Goal: Communication & Community: Answer question/provide support

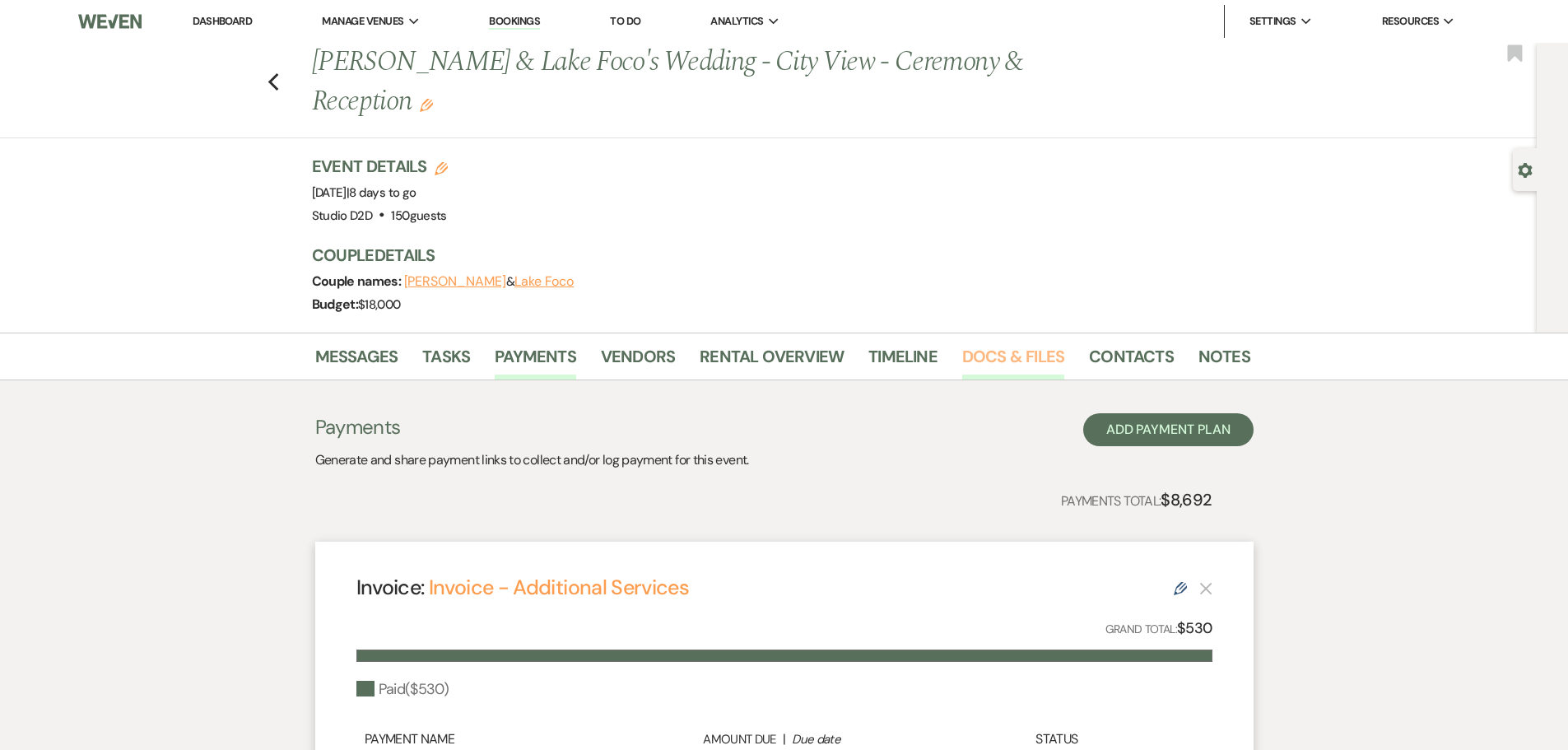
click at [1029, 348] on link "Docs & Files" at bounding box center [1013, 361] width 102 height 36
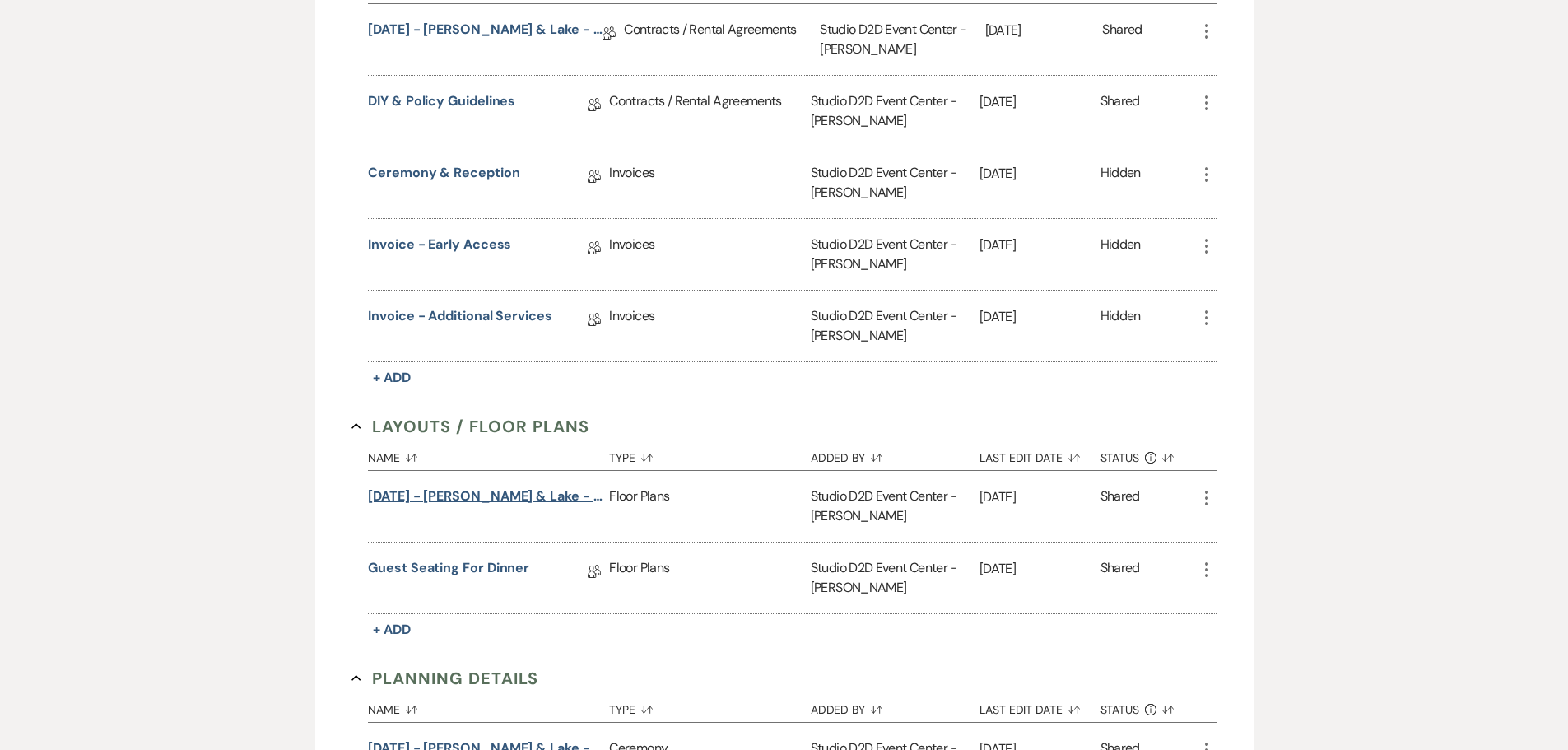
scroll to position [659, 0]
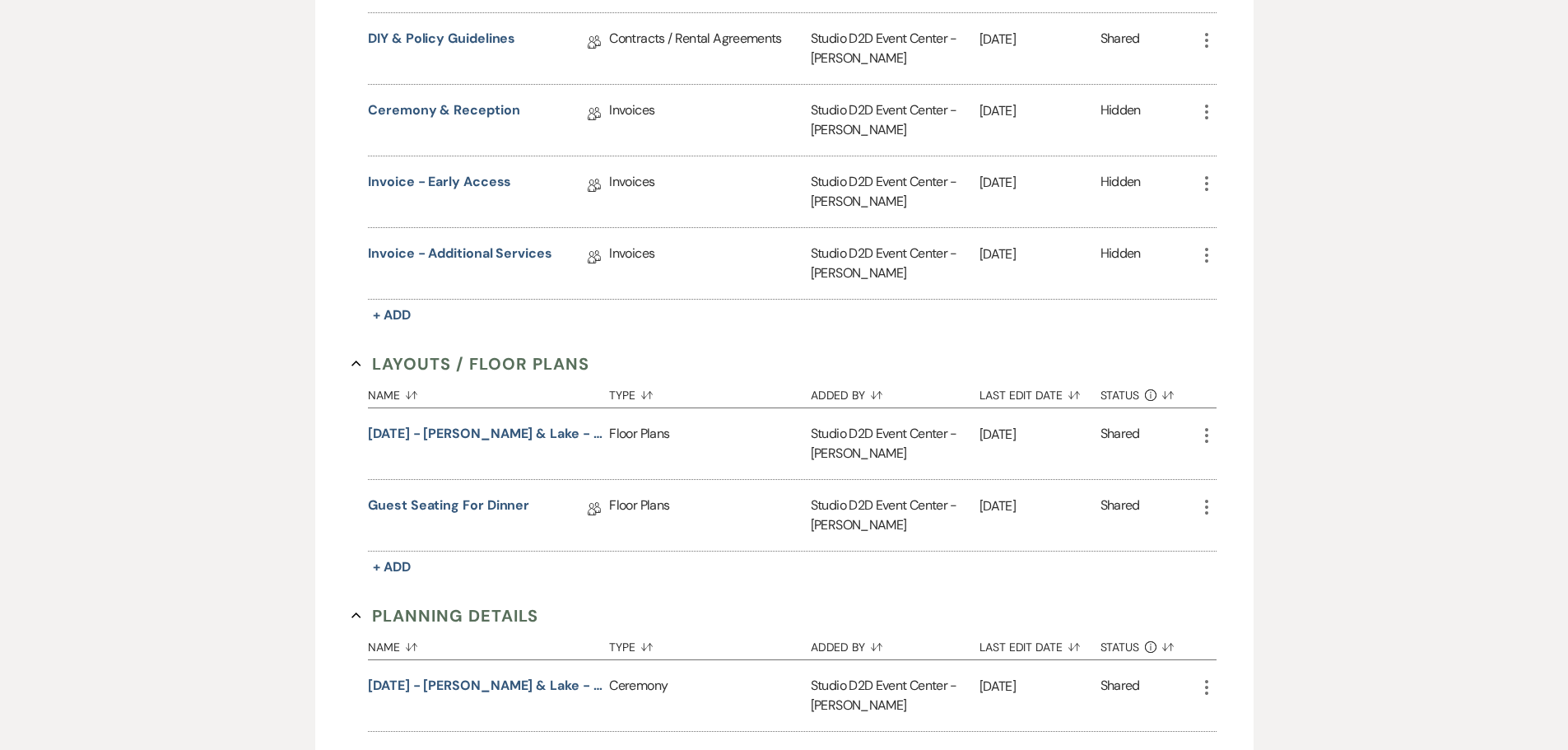
click at [1207, 432] on icon "More" at bounding box center [1207, 436] width 20 height 20
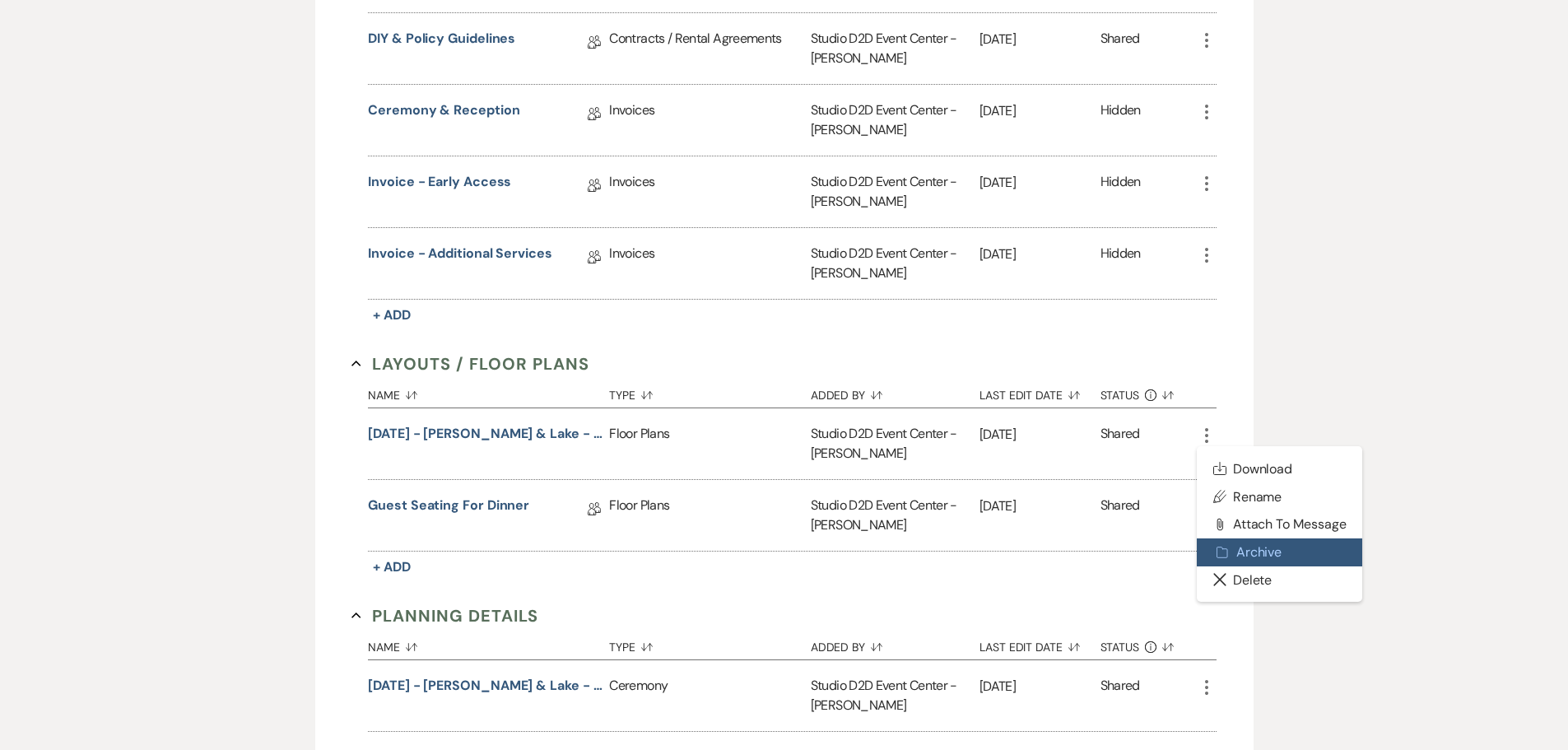
click at [1268, 560] on button "Archive Archive" at bounding box center [1280, 552] width 166 height 28
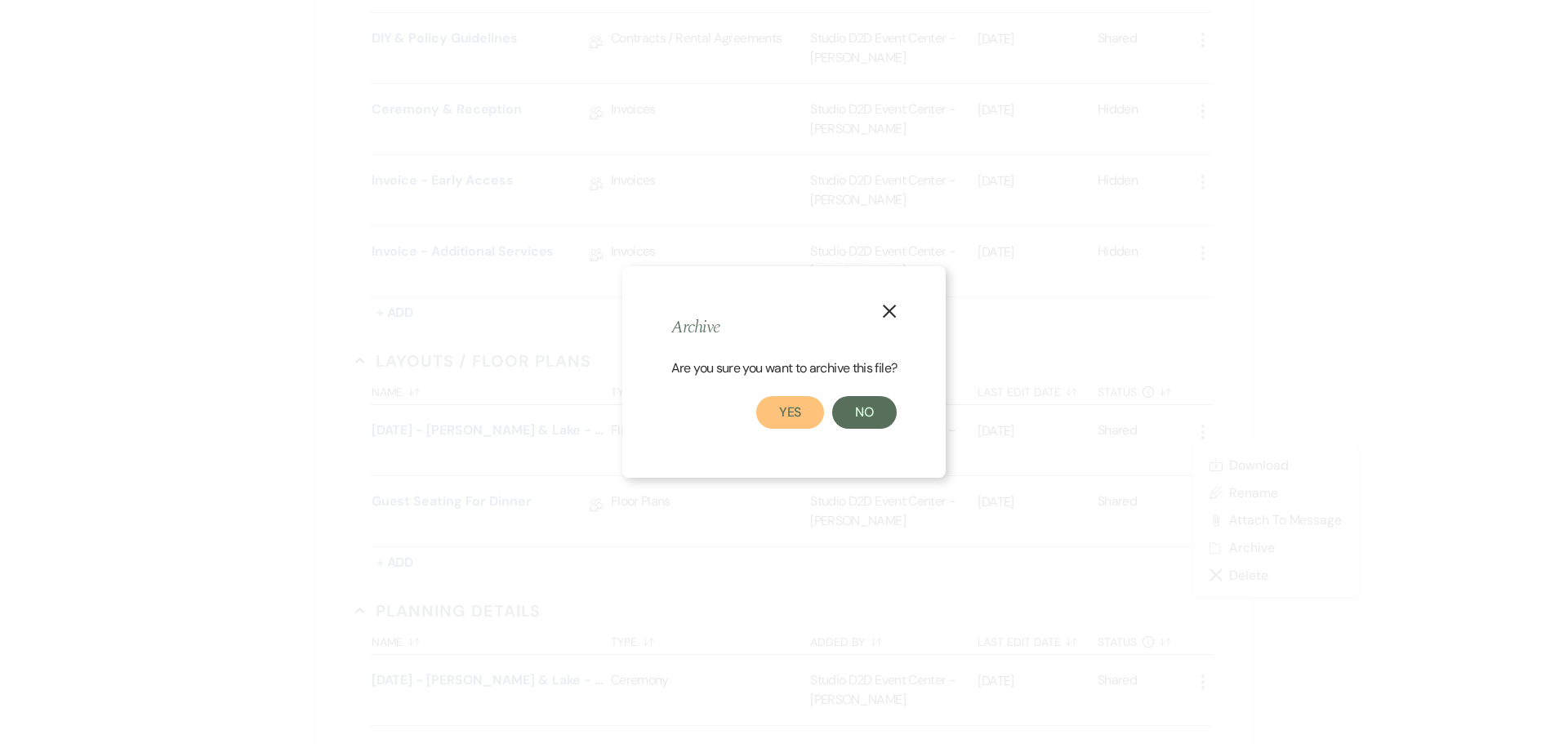
click at [801, 415] on button "Yes" at bounding box center [790, 412] width 69 height 32
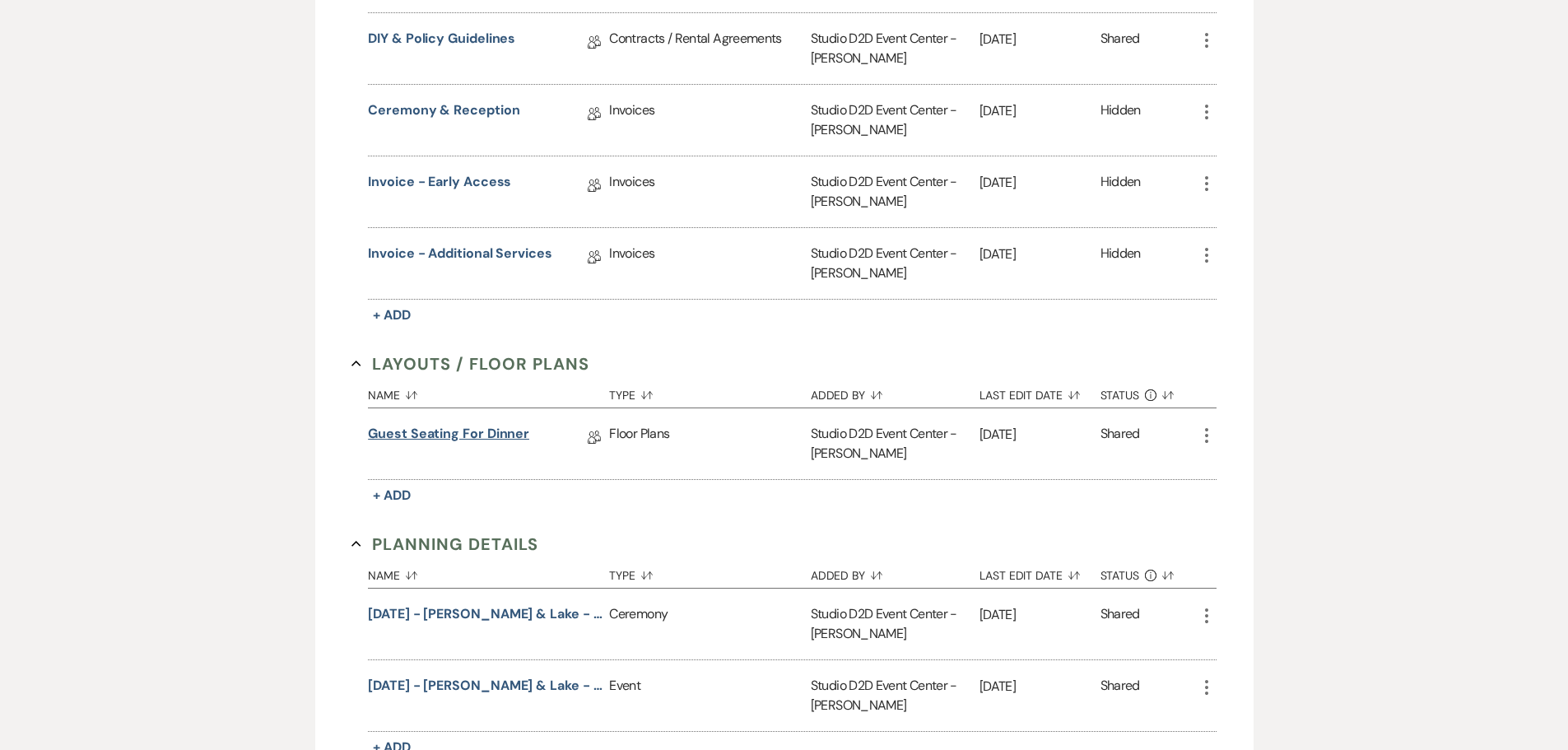
click at [448, 429] on link "Guest Seating for Dinner" at bounding box center [448, 436] width 162 height 25
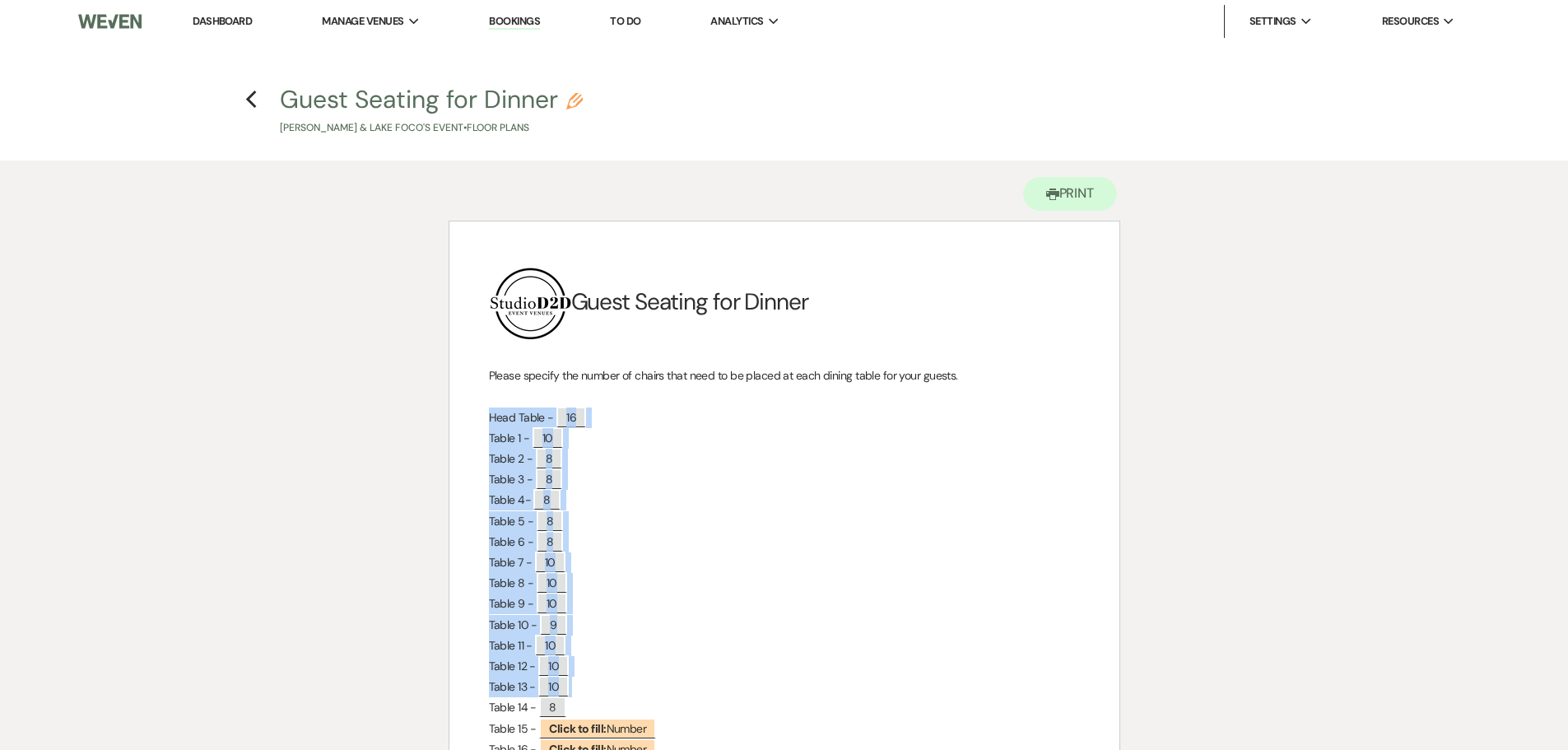
drag, startPoint x: 487, startPoint y: 415, endPoint x: 664, endPoint y: 694, distance: 330.4
click at [664, 694] on div "﻿ ﻿ Guest Seating for Dinner Please specify the number of chairs that need to b…" at bounding box center [784, 623] width 670 height 803
click at [245, 102] on icon "Previous" at bounding box center [251, 99] width 13 height 20
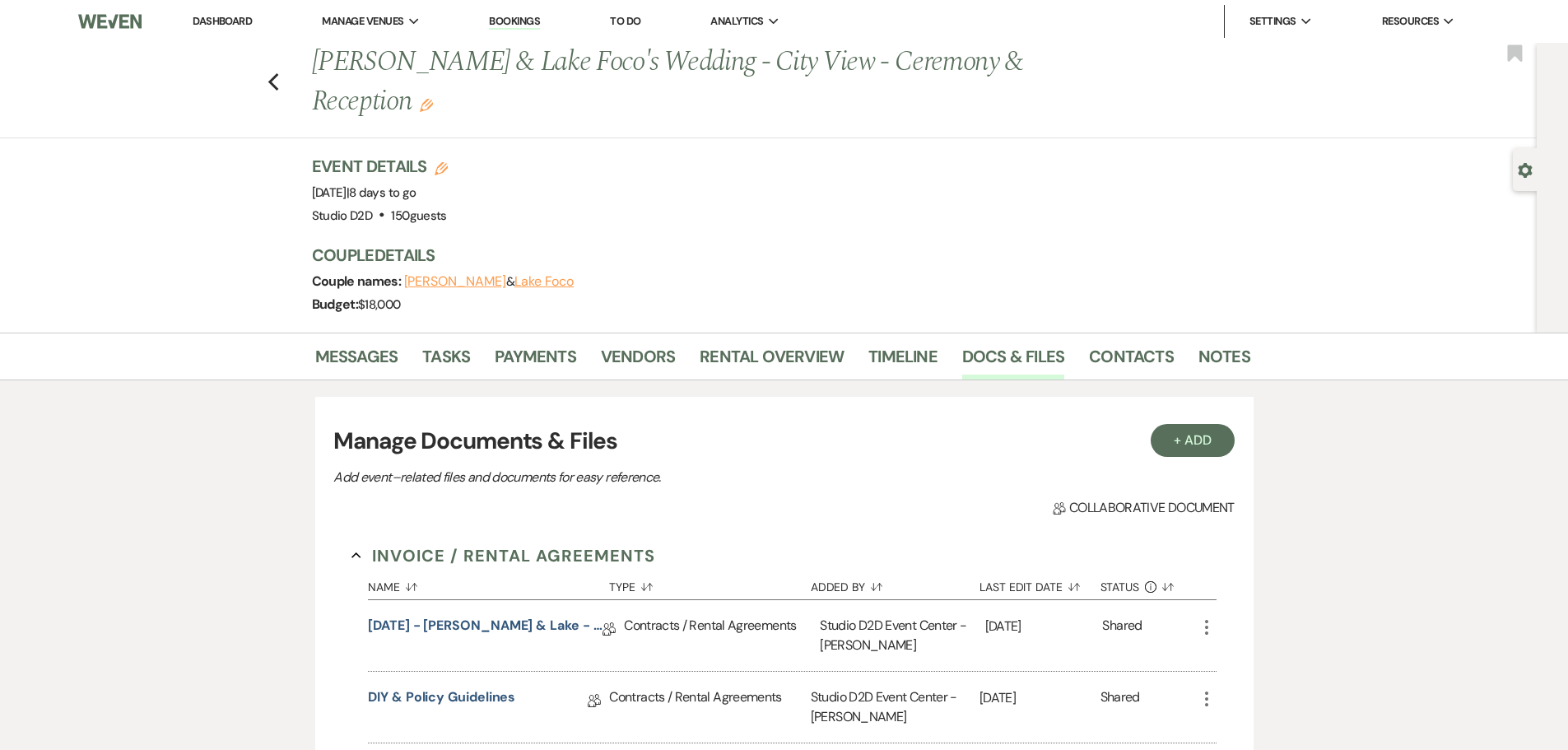
scroll to position [659, 0]
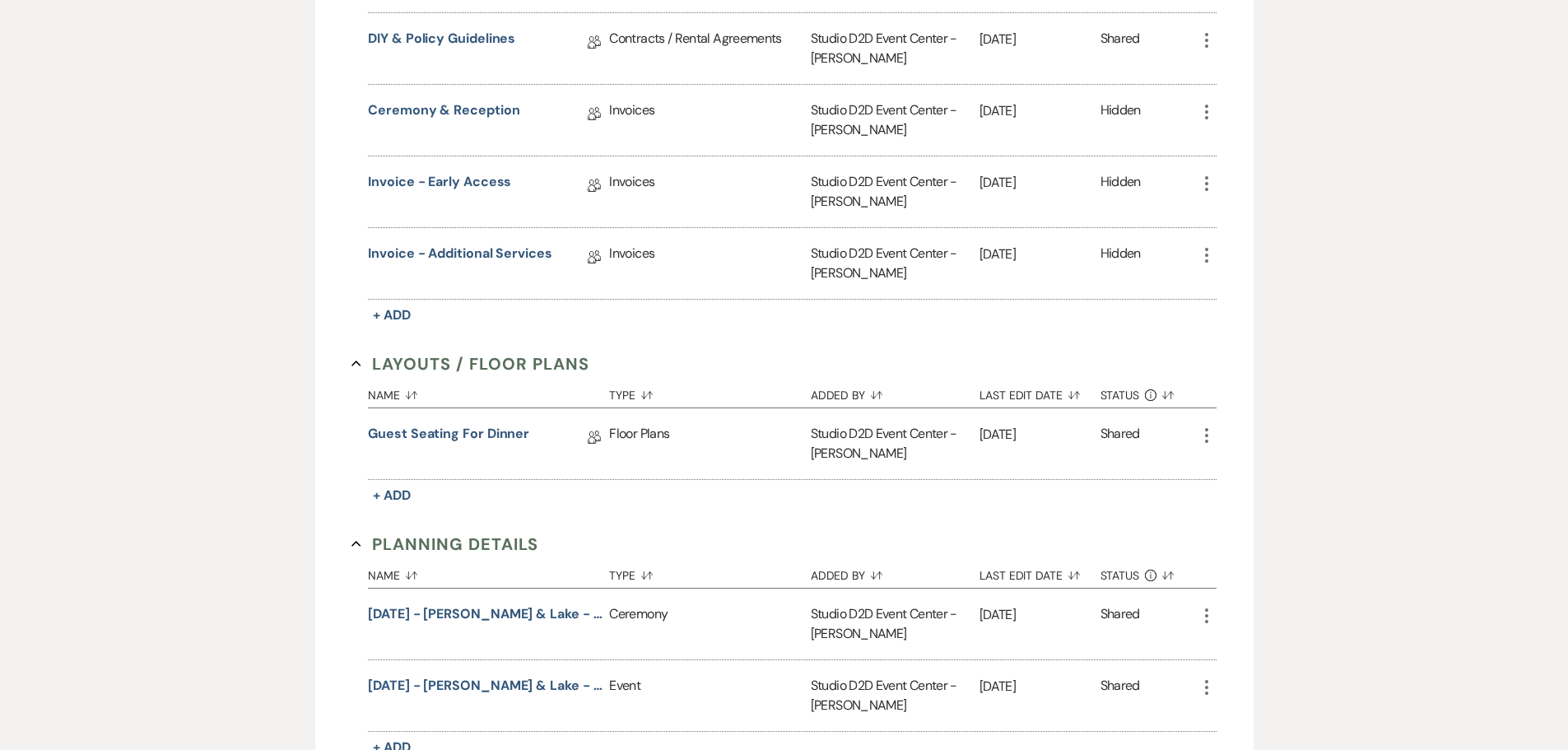
click at [1207, 439] on icon "More" at bounding box center [1207, 436] width 20 height 20
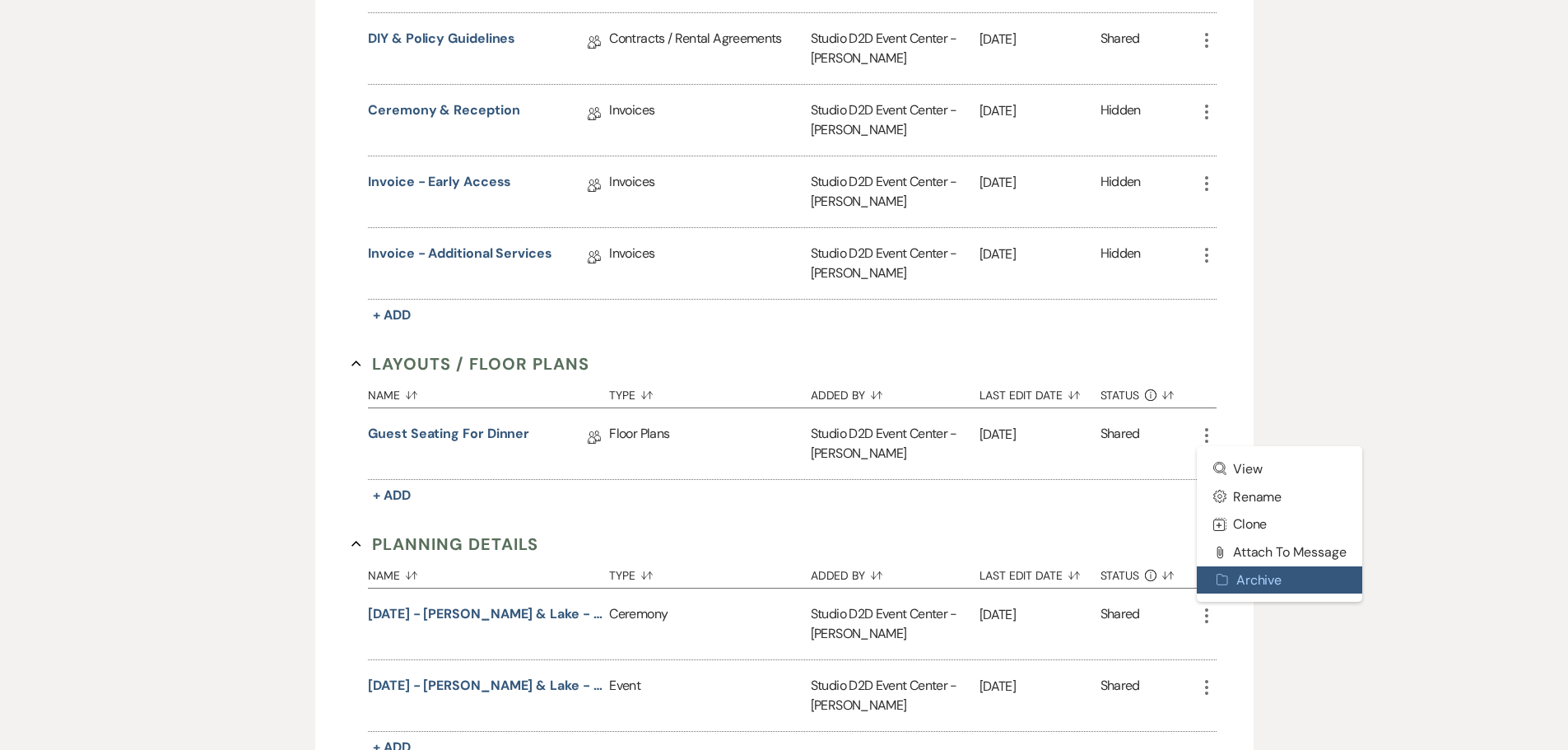
click at [1244, 575] on button "Archive Archive" at bounding box center [1280, 580] width 166 height 28
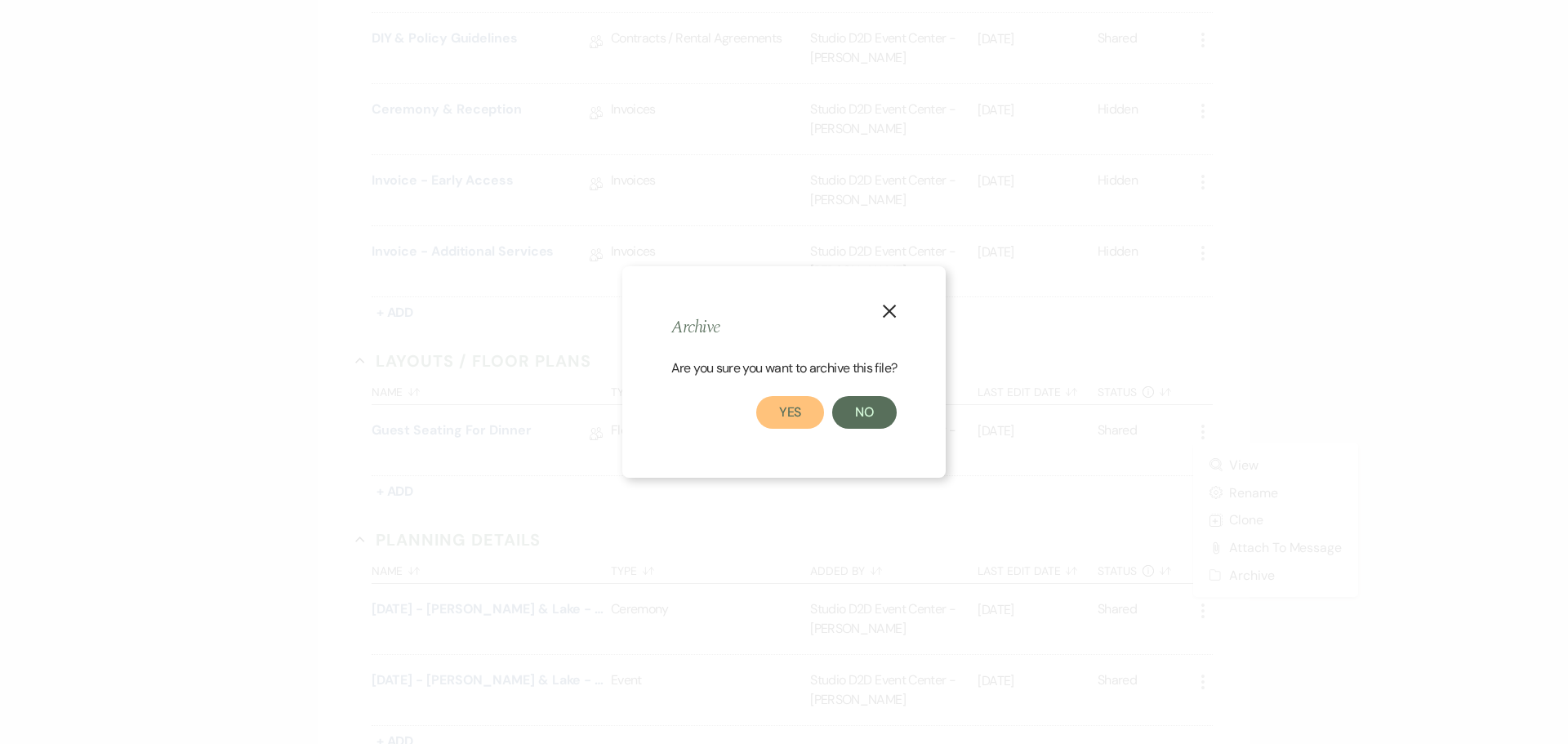
click at [784, 416] on button "Yes" at bounding box center [790, 412] width 69 height 32
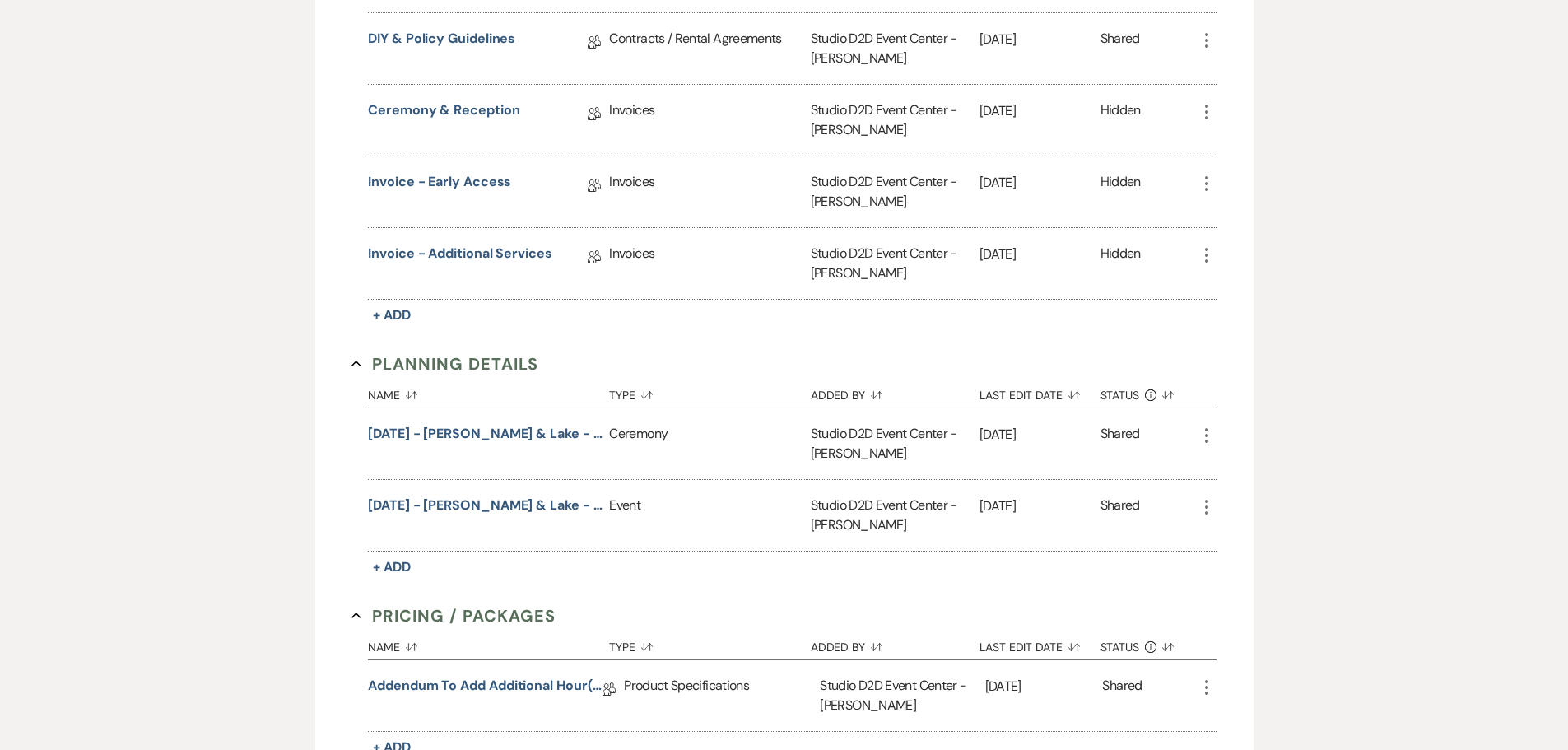
click at [1204, 434] on icon "More" at bounding box center [1207, 436] width 20 height 20
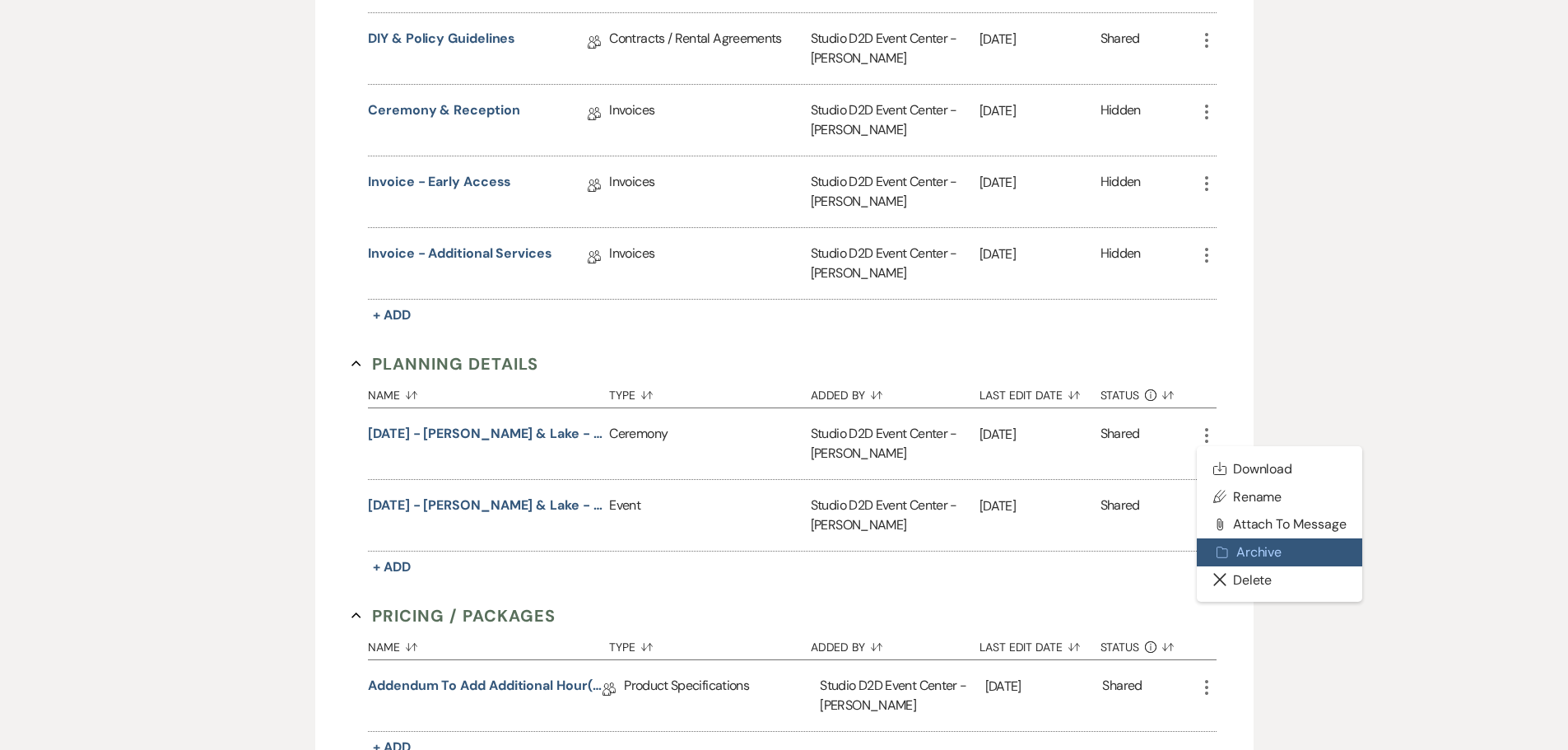
click at [1240, 548] on button "Archive Archive" at bounding box center [1280, 552] width 166 height 28
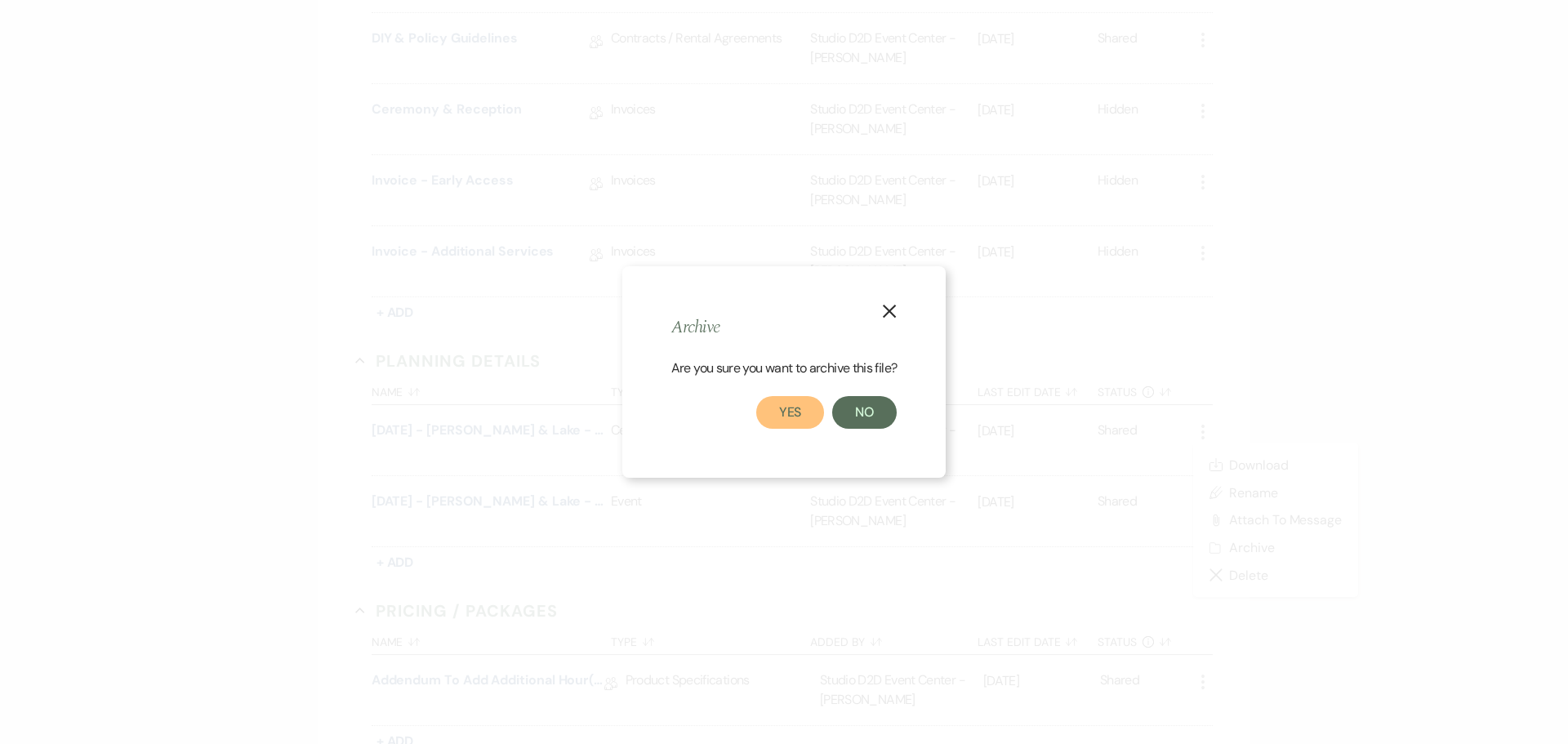
click at [801, 412] on button "Yes" at bounding box center [790, 412] width 69 height 32
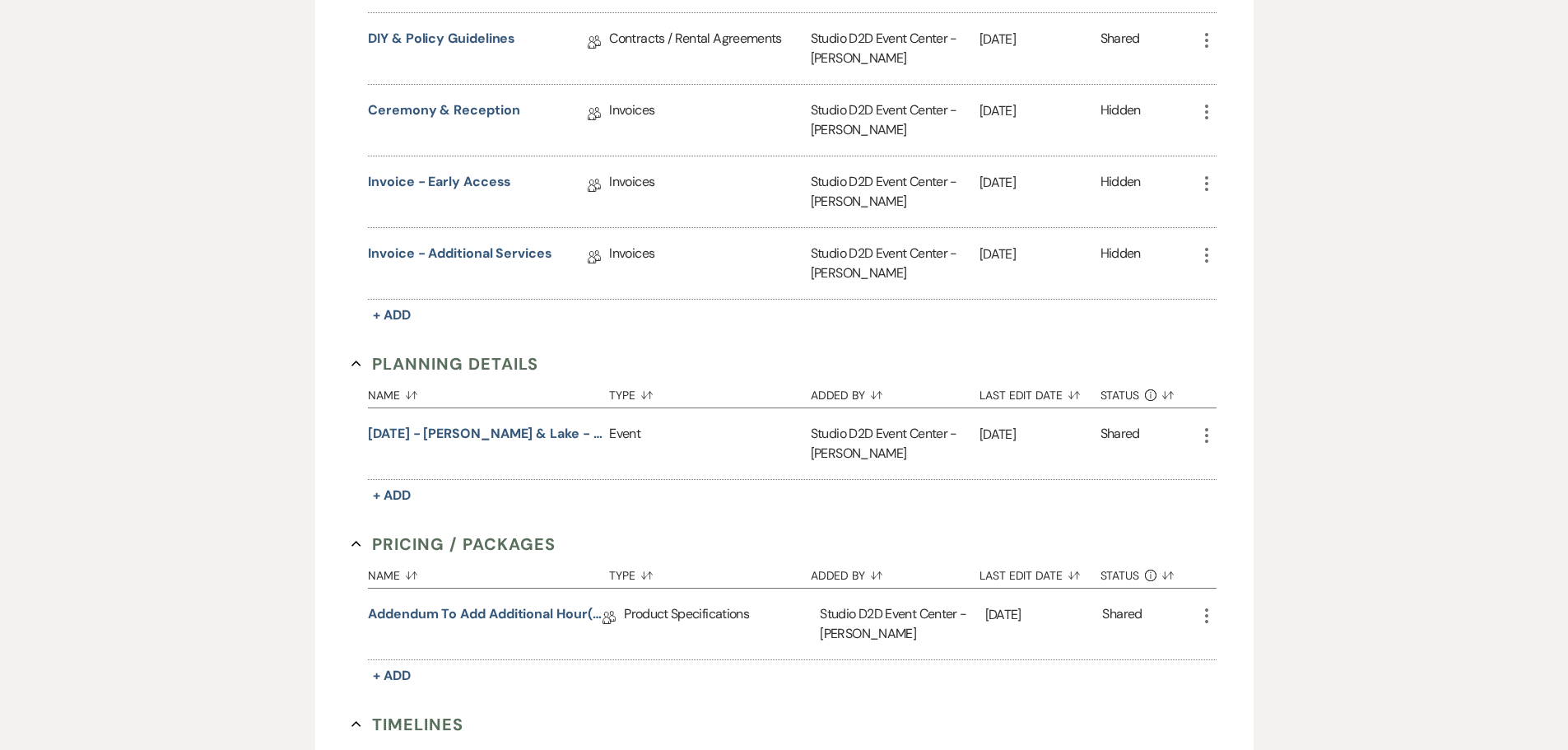
click at [1207, 434] on icon "More" at bounding box center [1207, 436] width 20 height 20
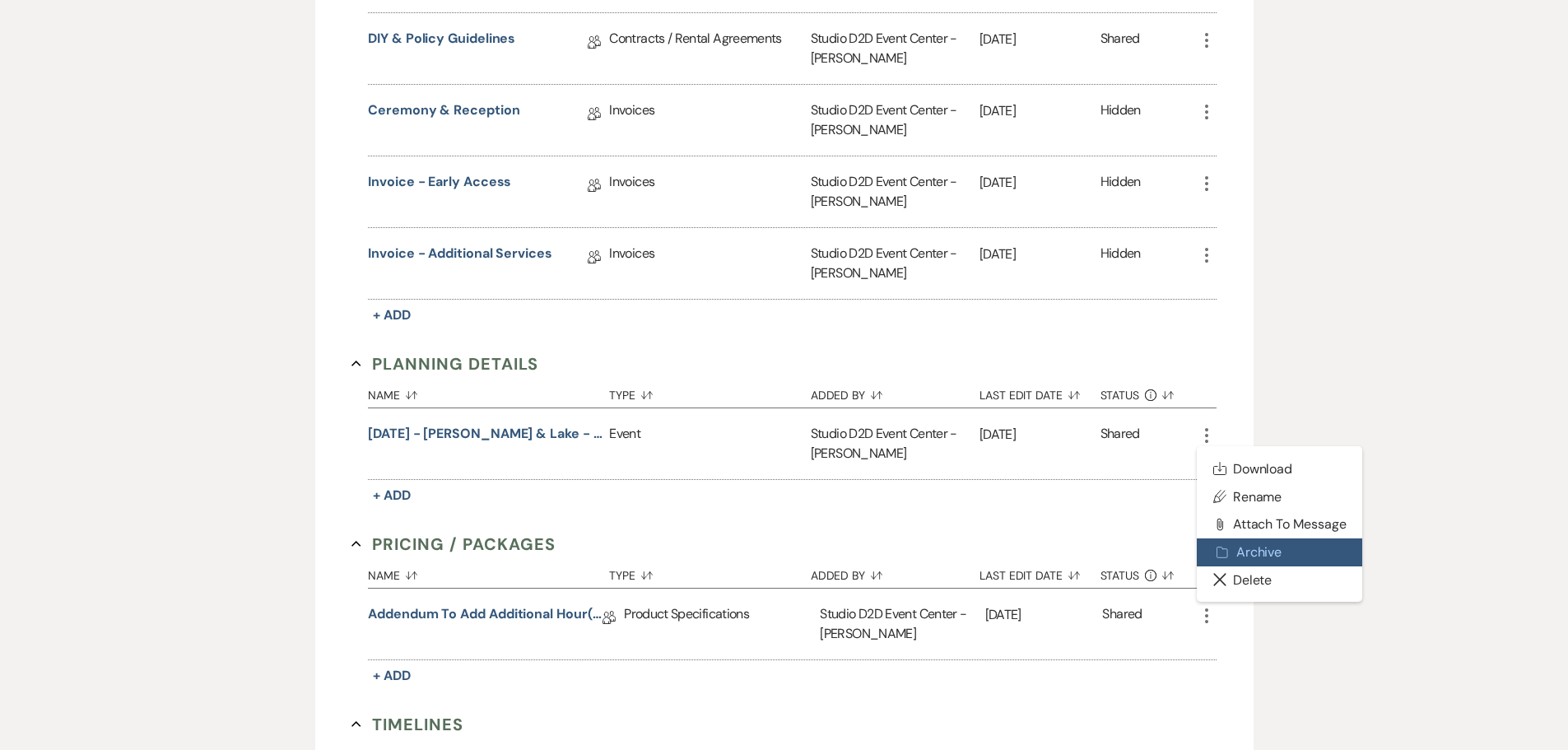
click at [1242, 541] on button "Archive Archive" at bounding box center [1280, 552] width 166 height 28
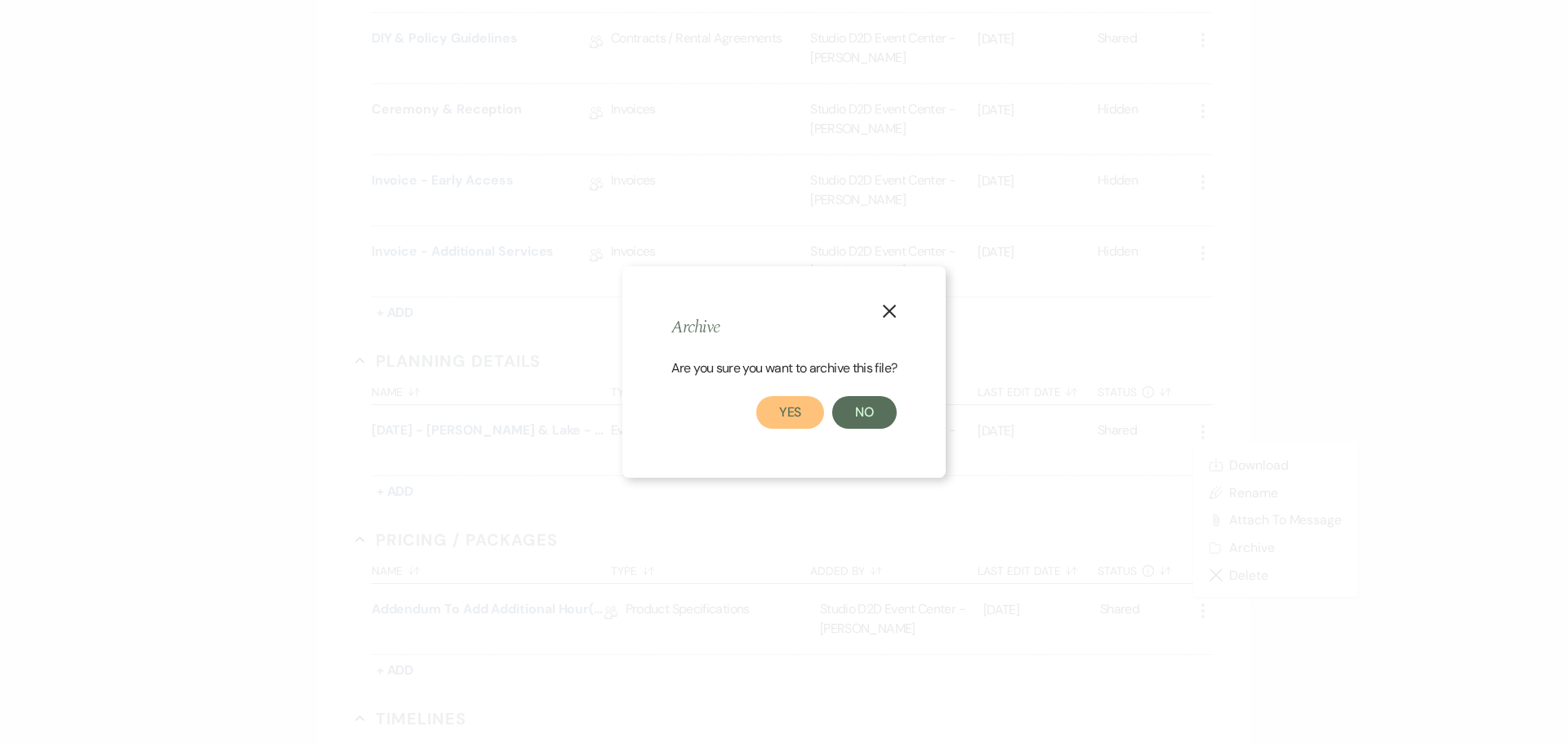
click at [789, 414] on button "Yes" at bounding box center [790, 412] width 69 height 32
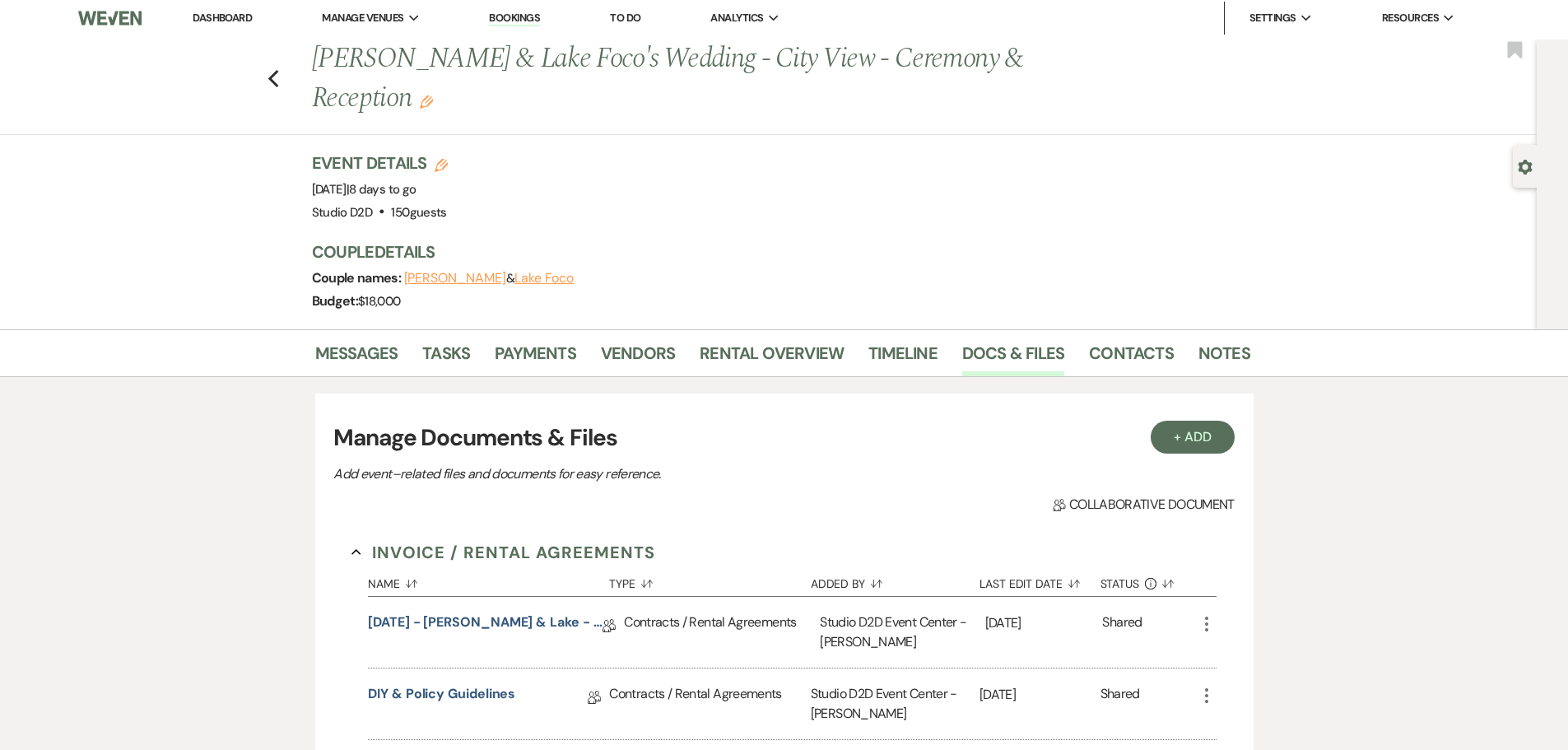
scroll to position [0, 0]
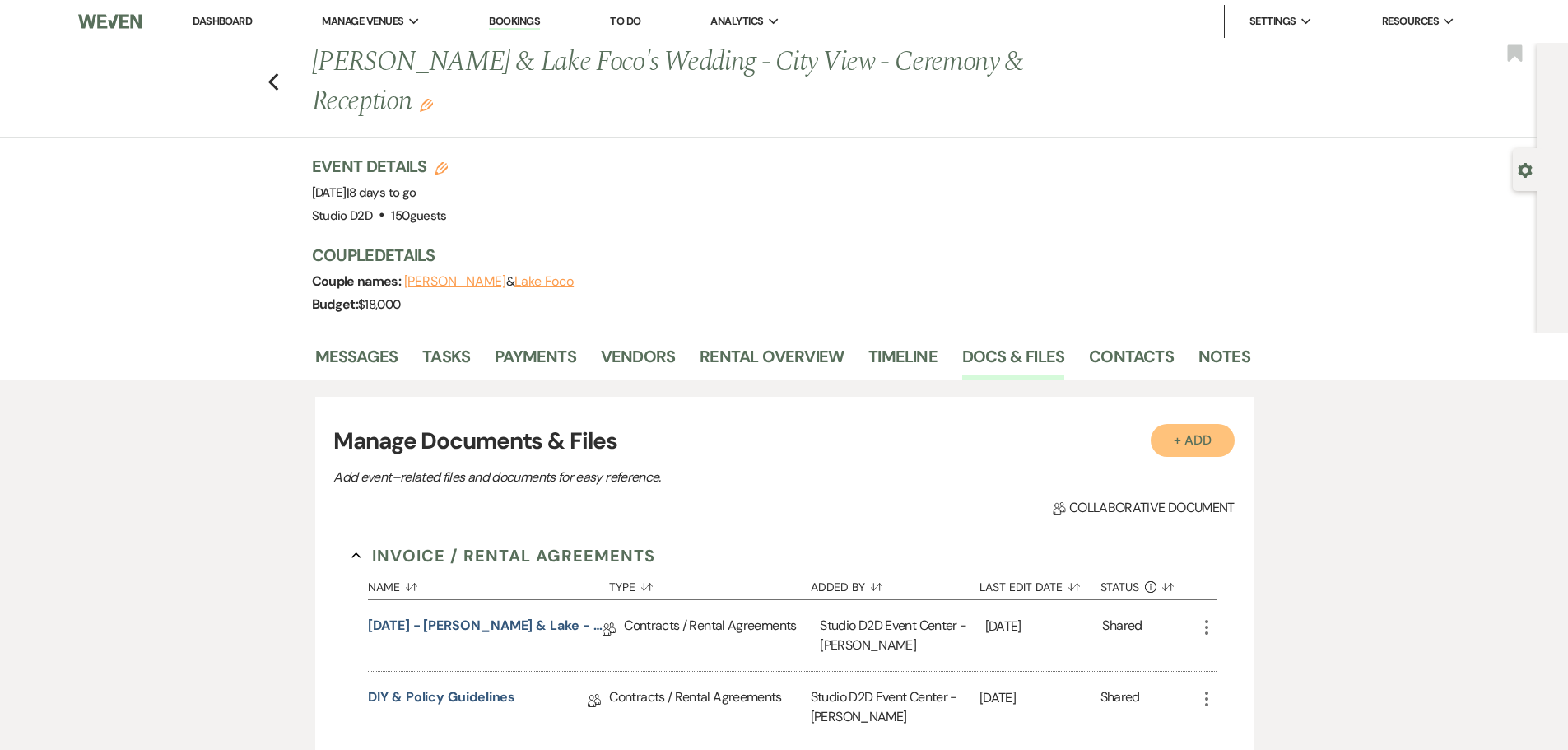
click at [1198, 445] on button "+ Add" at bounding box center [1192, 440] width 84 height 33
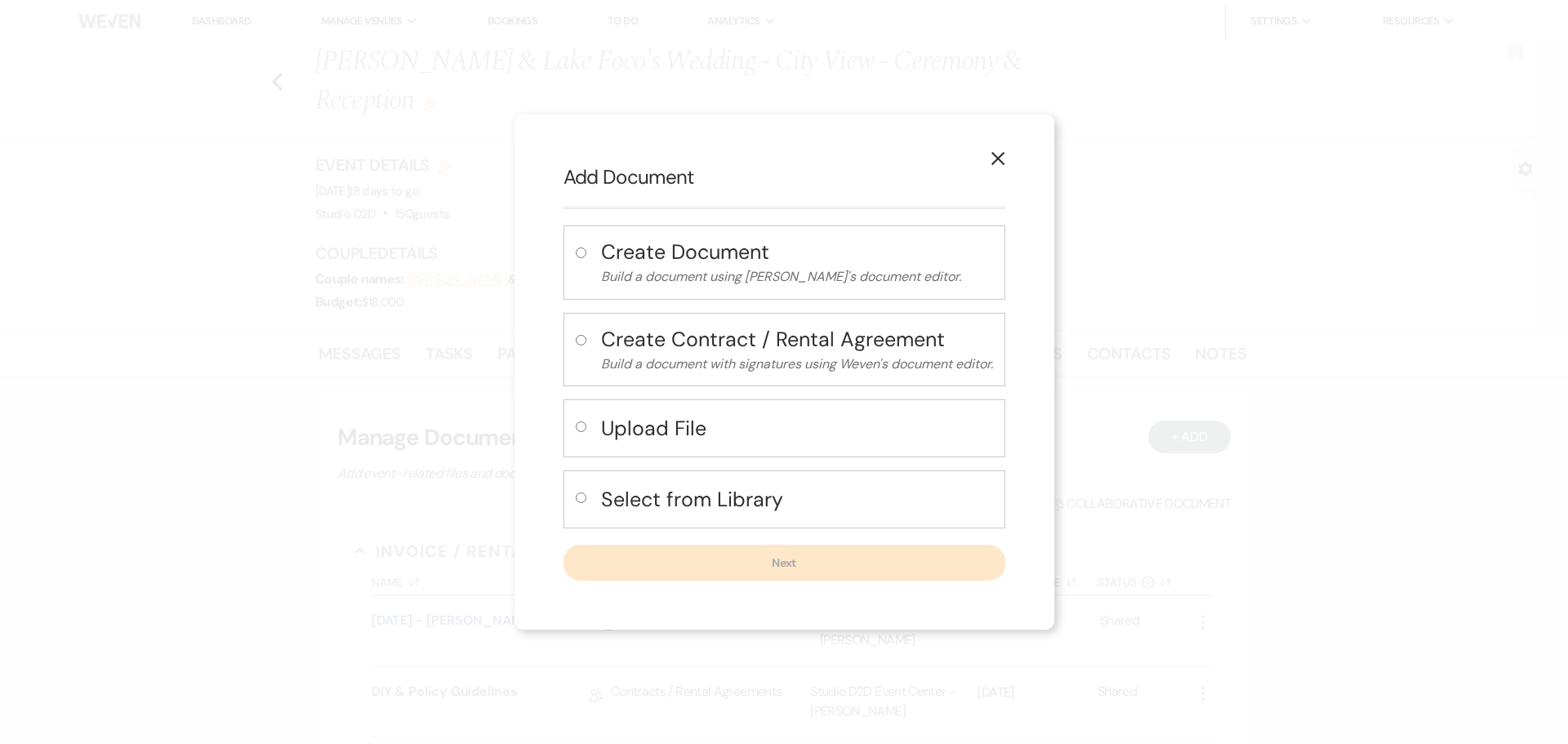
click at [692, 432] on h4 "Upload File" at bounding box center [796, 428] width 392 height 29
radio input "true"
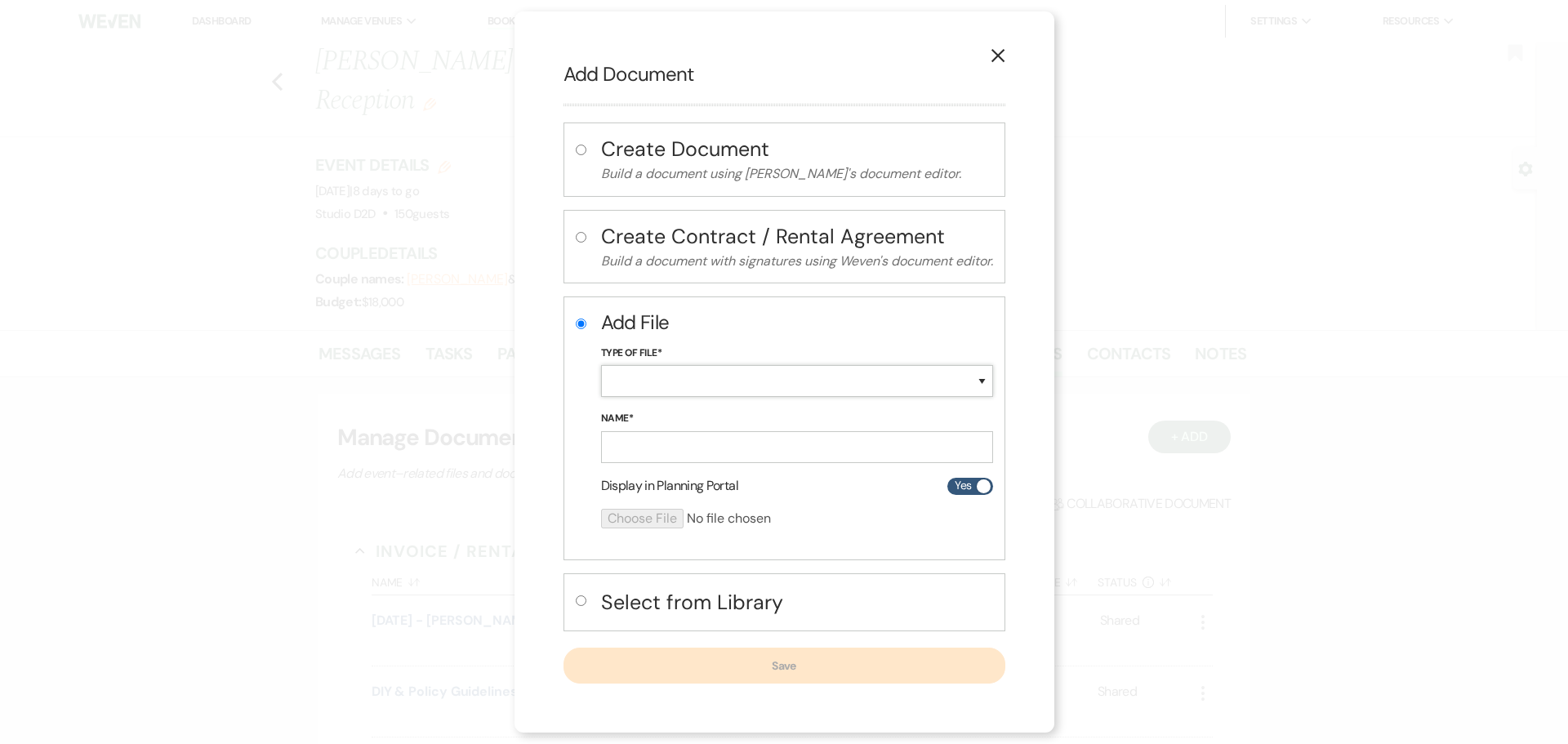
click at [676, 379] on select "Special Event Insurance Vendor Certificate of Insurance Contracts / Rental Agre…" at bounding box center [796, 381] width 392 height 32
select select "64"
click at [601, 365] on select "Special Event Insurance Vendor Certificate of Insurance Contracts / Rental Agre…" at bounding box center [796, 381] width 392 height 32
click at [684, 438] on input "Name*" at bounding box center [796, 447] width 392 height 32
paste input "[DATE] - [PERSON_NAME] & Lake - Ceremony Details"
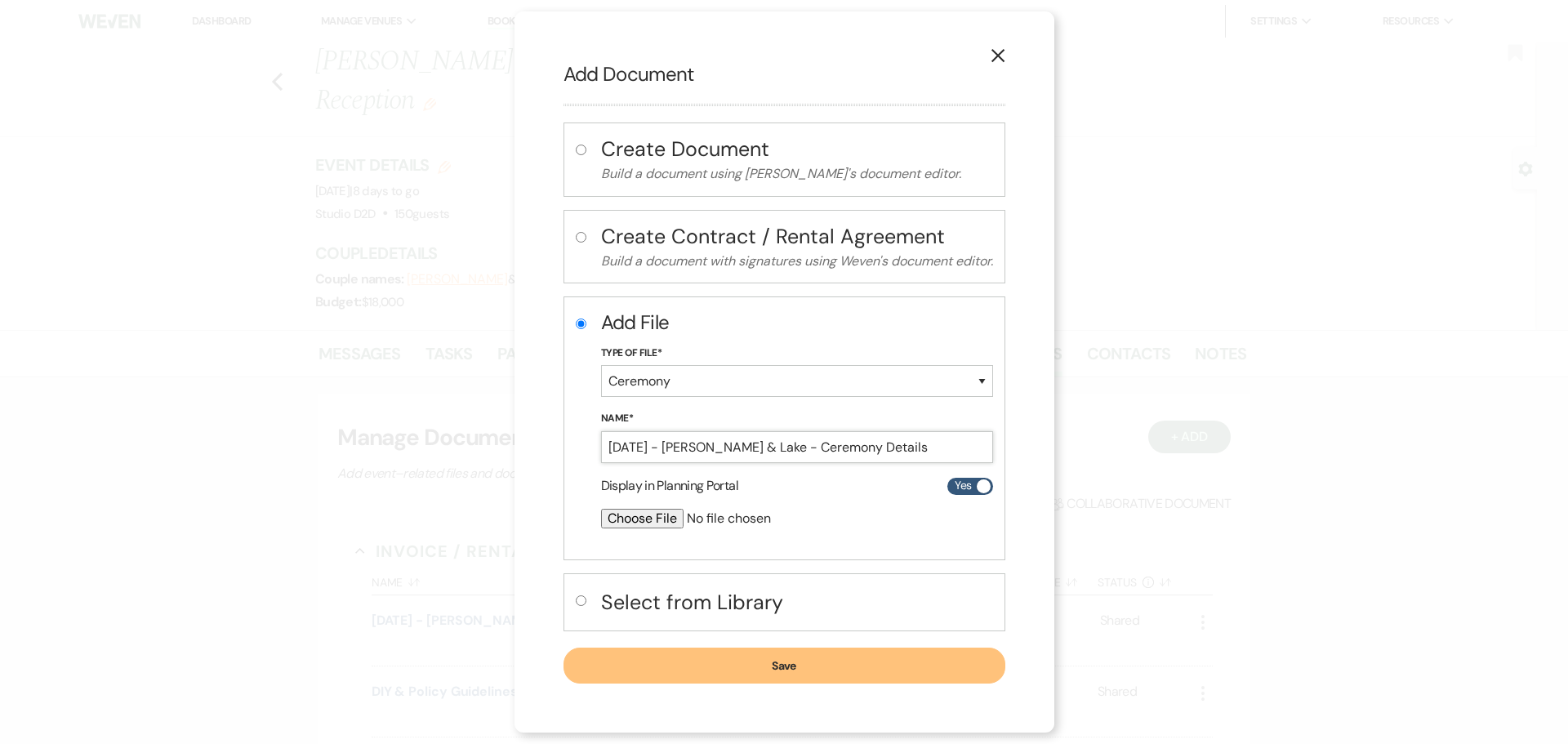
type input "[DATE] - [PERSON_NAME] & Lake - Ceremony Details"
click at [654, 517] on input "file" at bounding box center [753, 518] width 306 height 20
type input "C:\fakepath\[DATE] - [PERSON_NAME] & Lake - Ceremony Details - Studio D2D.pdf"
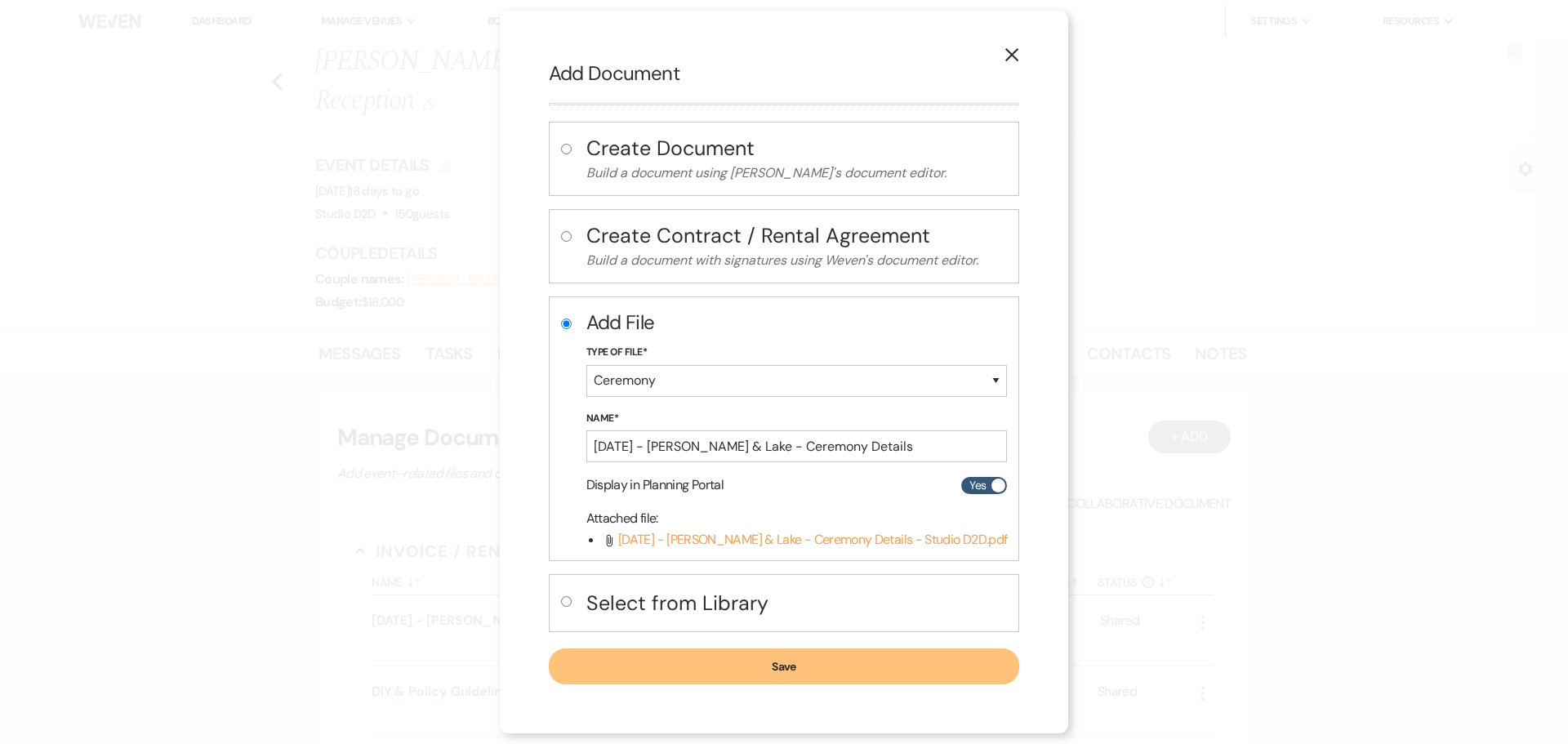
click at [744, 666] on button "Save" at bounding box center [784, 666] width 472 height 36
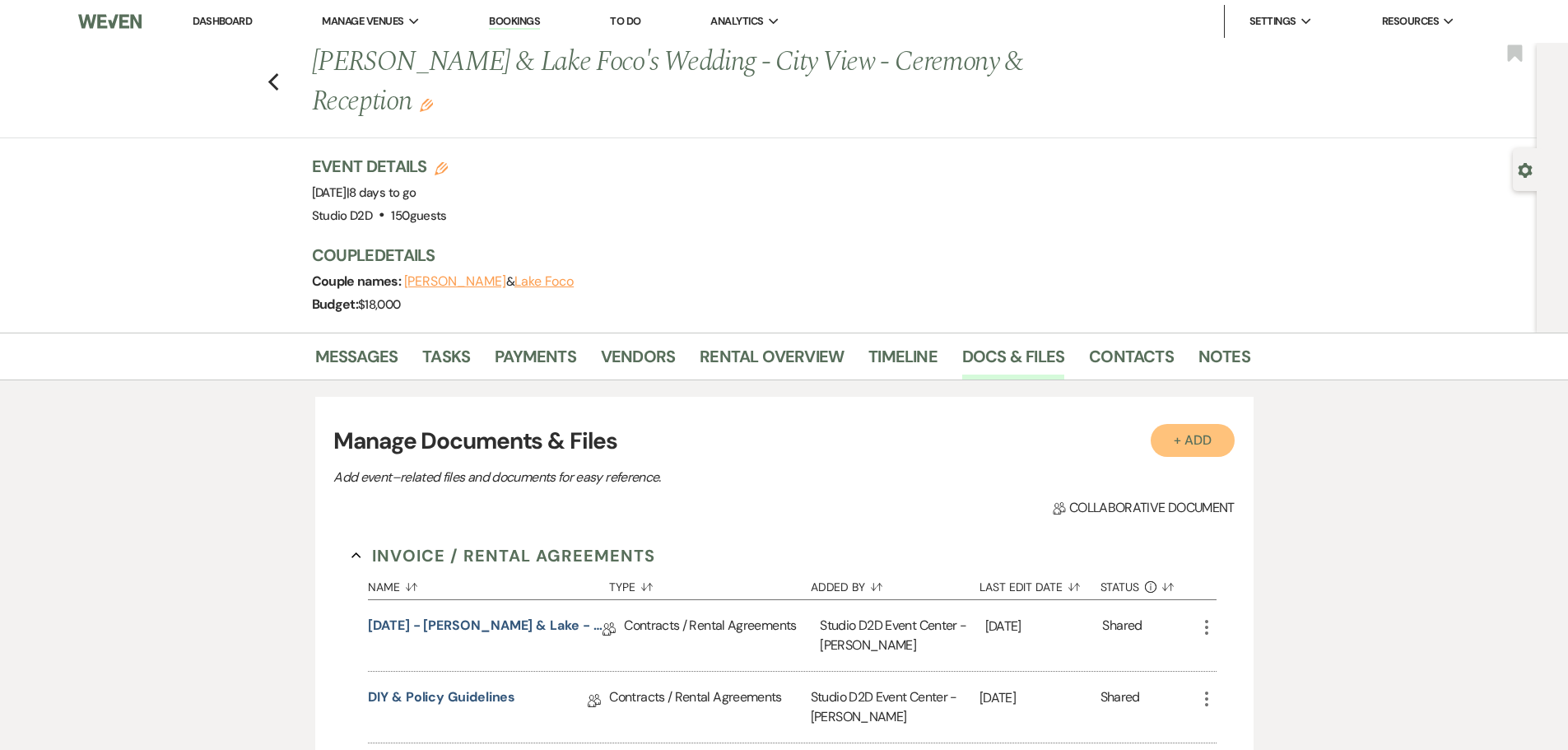
click at [1194, 441] on button "+ Add" at bounding box center [1192, 440] width 84 height 33
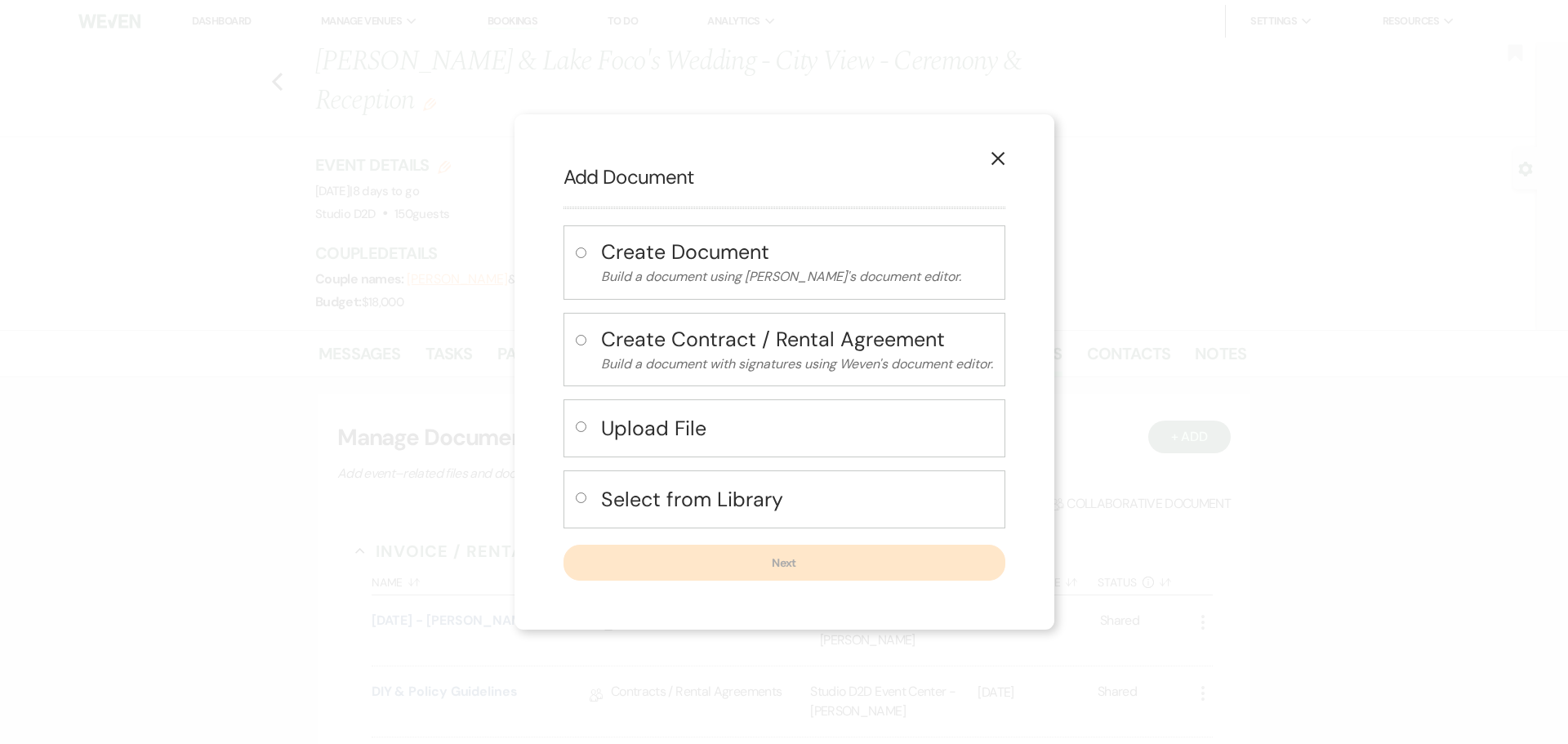
click at [677, 428] on h4 "Upload File" at bounding box center [796, 428] width 392 height 29
radio input "true"
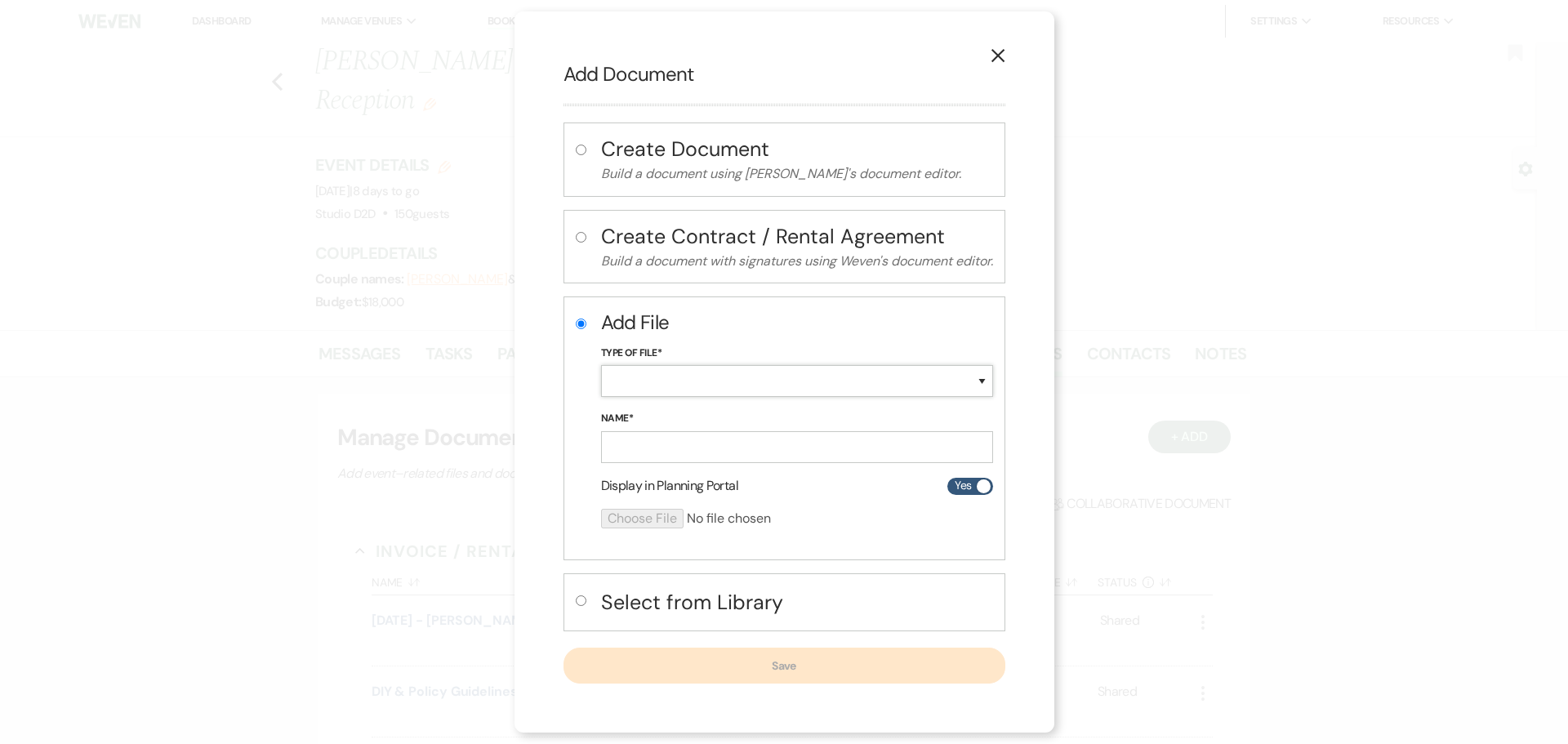
click at [667, 385] on select "Special Event Insurance Vendor Certificate of Insurance Contracts / Rental Agre…" at bounding box center [796, 381] width 392 height 32
select select "63"
click at [601, 365] on select "Special Event Insurance Vendor Certificate of Insurance Contracts / Rental Agre…" at bounding box center [796, 381] width 392 height 32
click at [685, 447] on input "Name*" at bounding box center [796, 447] width 392 height 32
paste input "[DATE] - [PERSON_NAME] & Lake - Event Details"
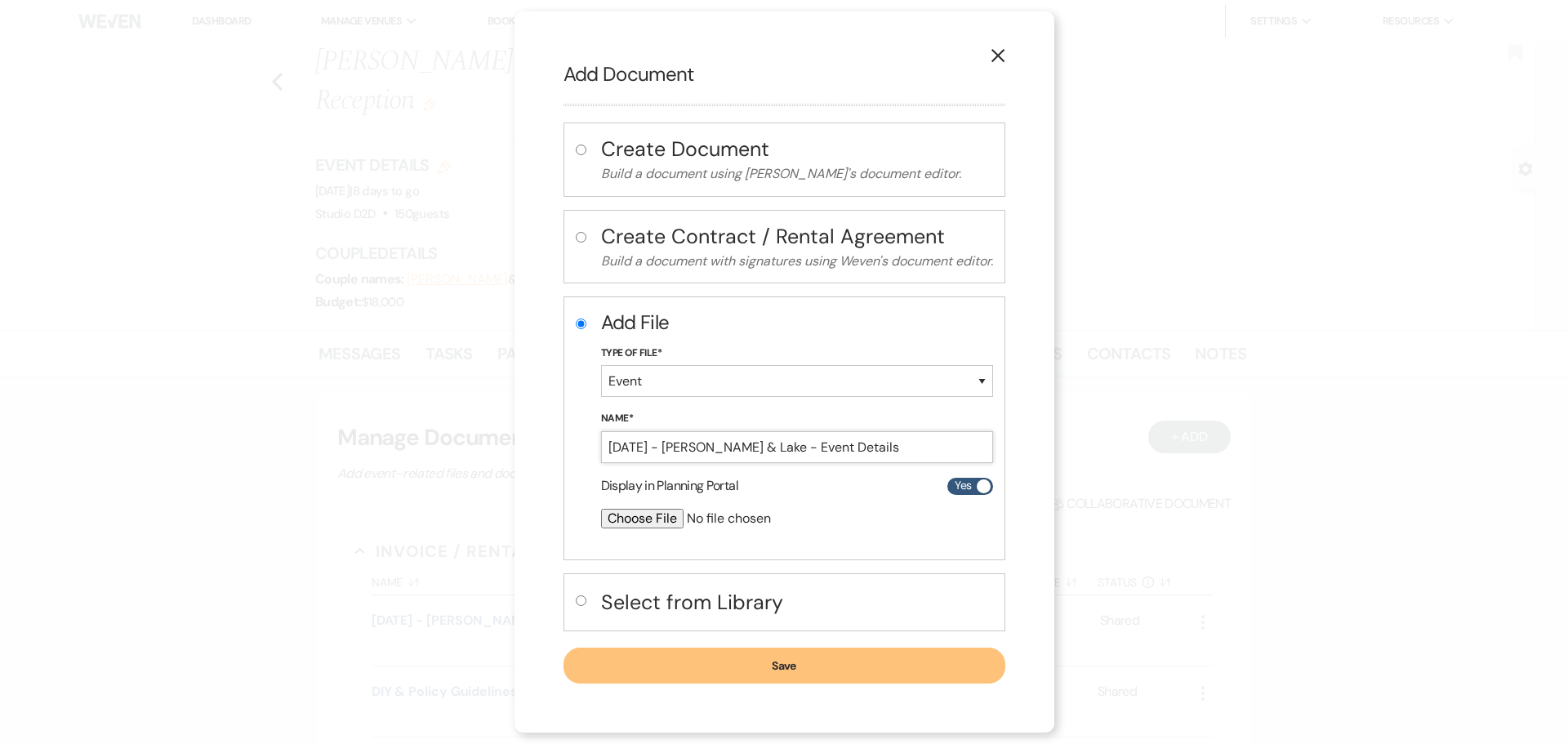
type input "[DATE] - [PERSON_NAME] & Lake - Event Details"
click at [660, 522] on input "file" at bounding box center [753, 518] width 306 height 20
type input "C:\fakepath\[DATE] - [PERSON_NAME] & Lake - Event Details - Studio D2D.pdf"
click at [787, 663] on button "Save" at bounding box center [784, 666] width 444 height 36
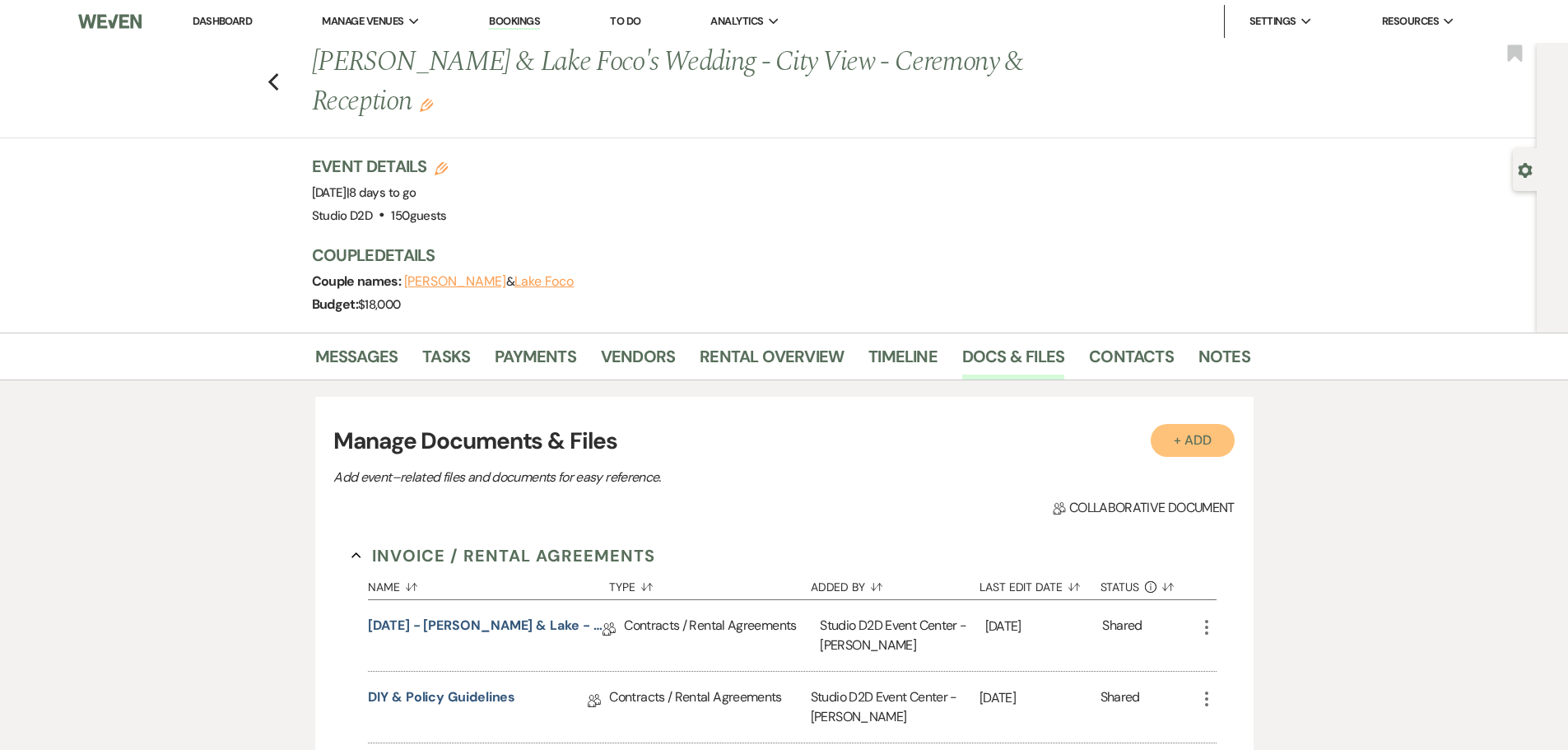
click at [1182, 440] on button "+ Add" at bounding box center [1192, 440] width 84 height 33
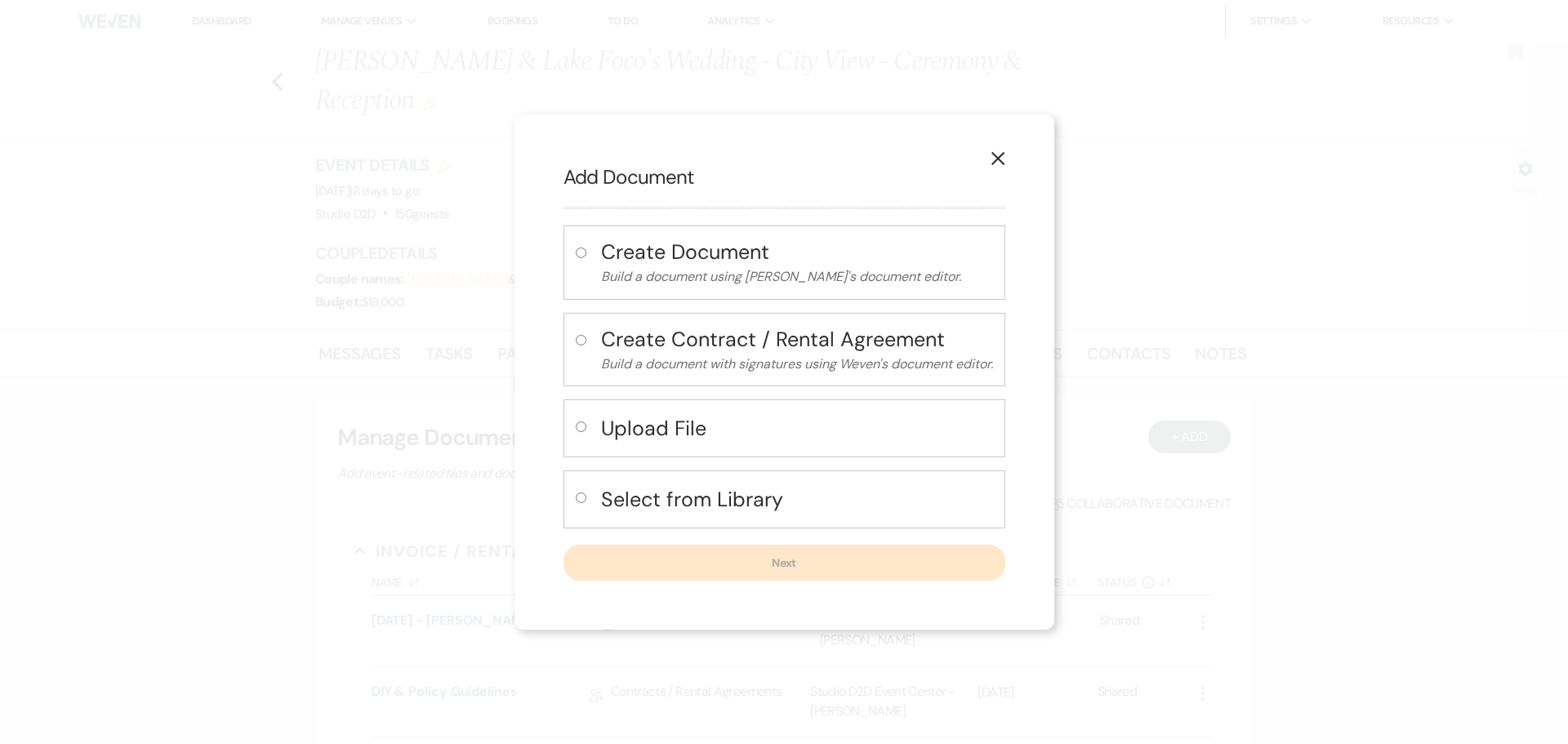
click at [697, 432] on h4 "Upload File" at bounding box center [796, 428] width 392 height 29
radio input "true"
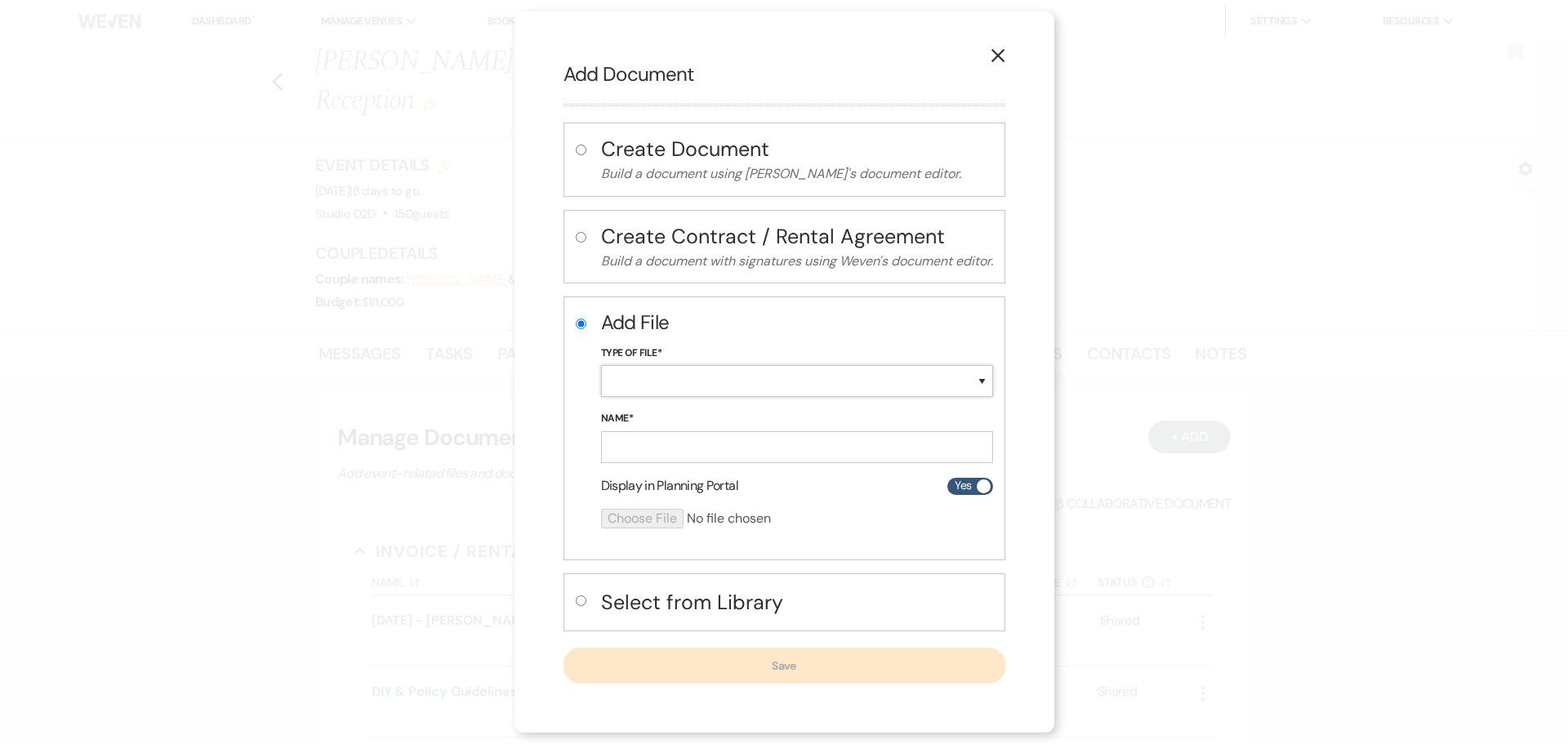
click at [684, 384] on select "Special Event Insurance Vendor Certificate of Insurance Contracts / Rental Agre…" at bounding box center [796, 381] width 392 height 32
select select "24"
click at [601, 365] on select "Special Event Insurance Vendor Certificate of Insurance Contracts / Rental Agre…" at bounding box center [796, 381] width 392 height 32
click at [749, 439] on input "Name*" at bounding box center [796, 447] width 392 height 32
paste input "[DATE] - [PERSON_NAME] & Lake - Floor Plan"
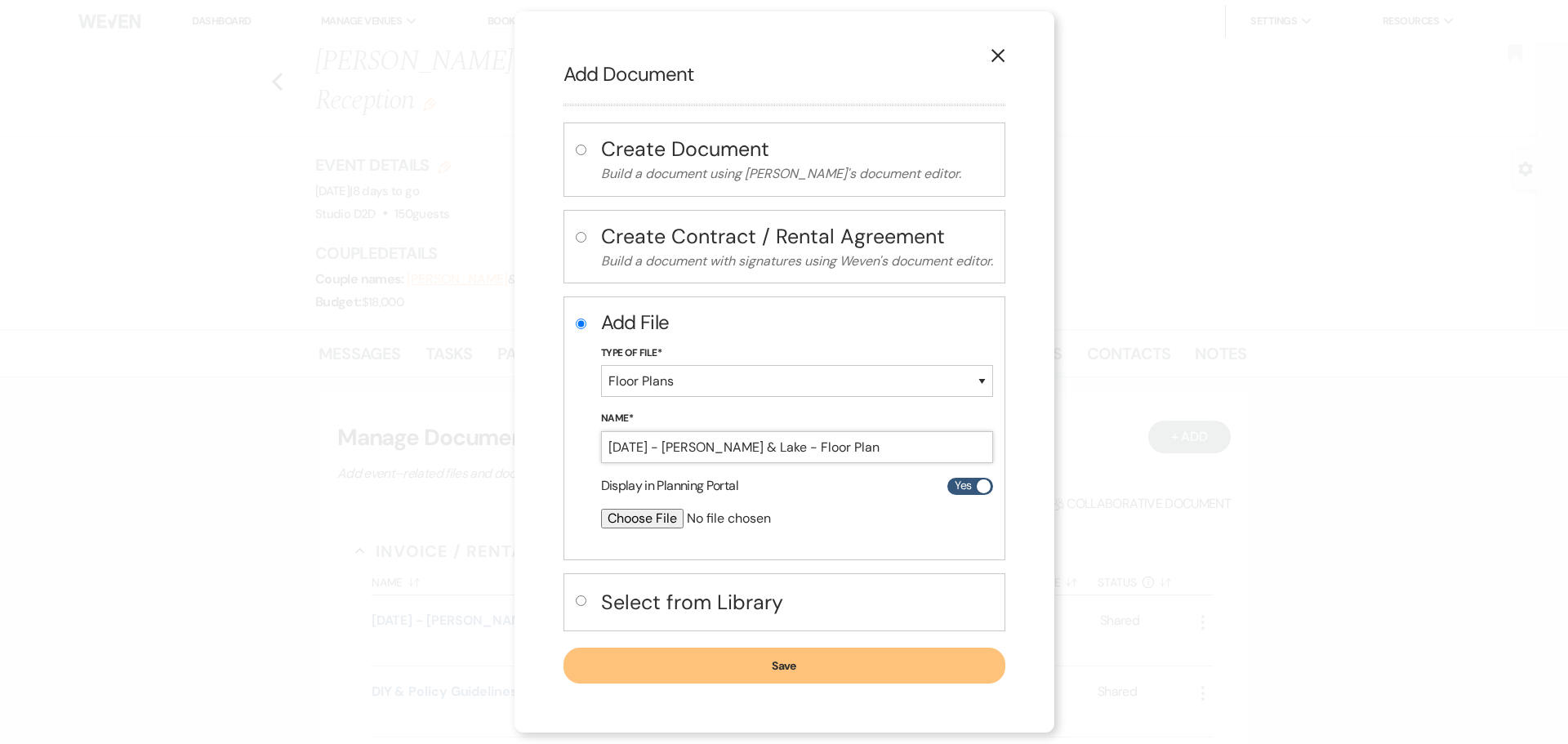
type input "[DATE] - [PERSON_NAME] & Lake - Floor Plan"
click at [637, 517] on input "file" at bounding box center [753, 518] width 306 height 20
type input "C:\fakepath\[DATE] - [PERSON_NAME] & Lake - Floor Plan - Studio D2D.pdf"
click at [855, 664] on button "Save" at bounding box center [784, 666] width 442 height 36
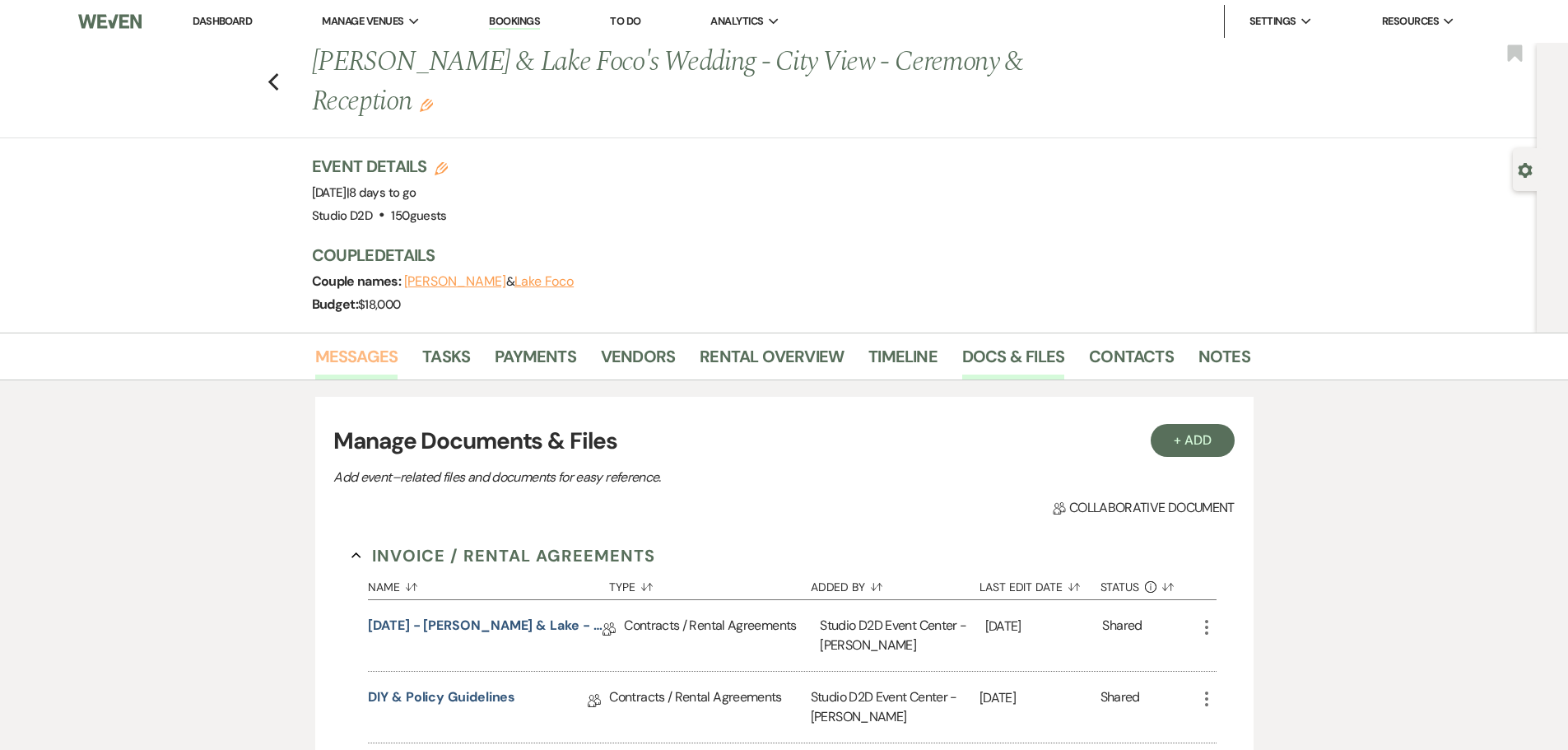
click at [370, 357] on link "Messages" at bounding box center [357, 361] width 83 height 36
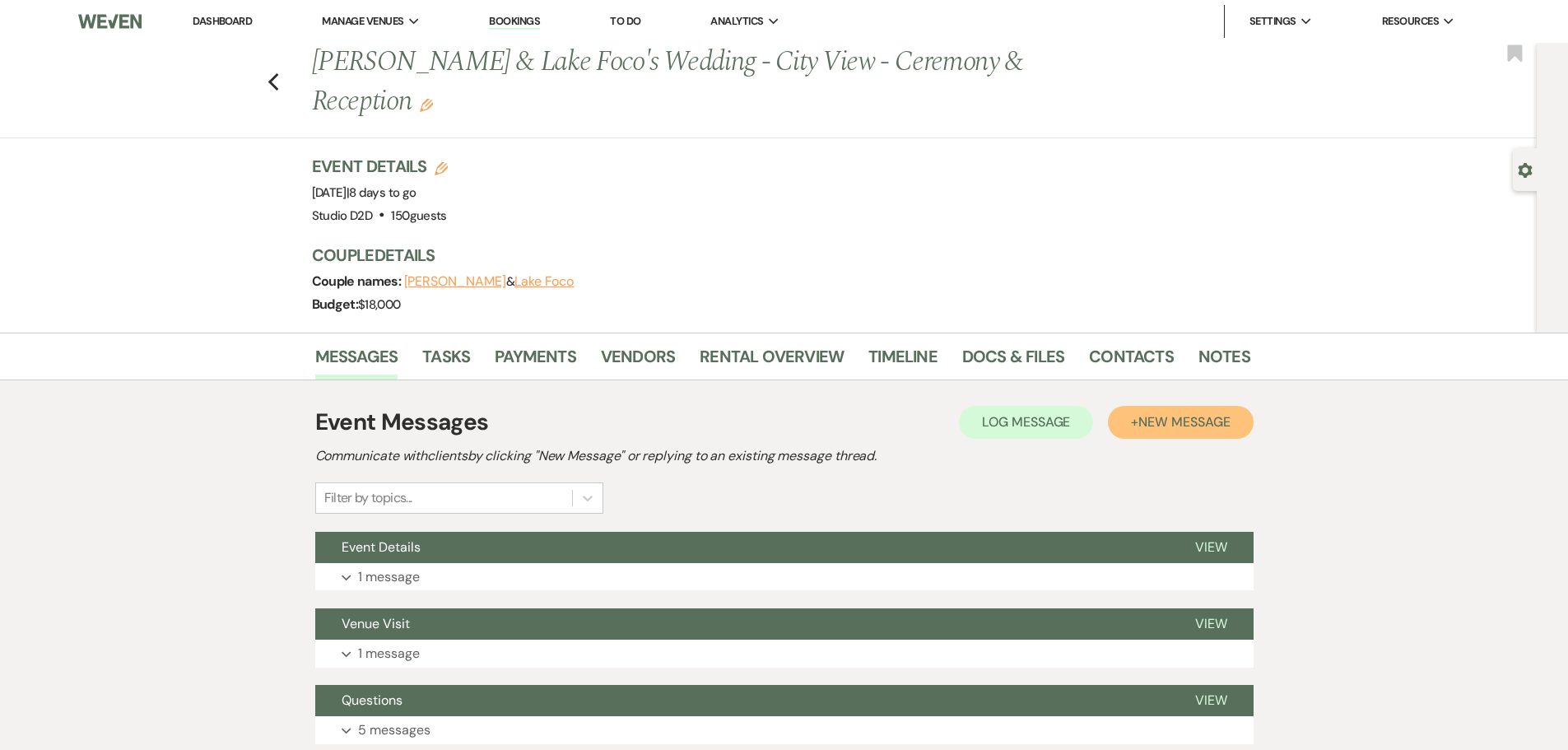
click at [1158, 423] on span "New Message" at bounding box center [1184, 421] width 91 height 17
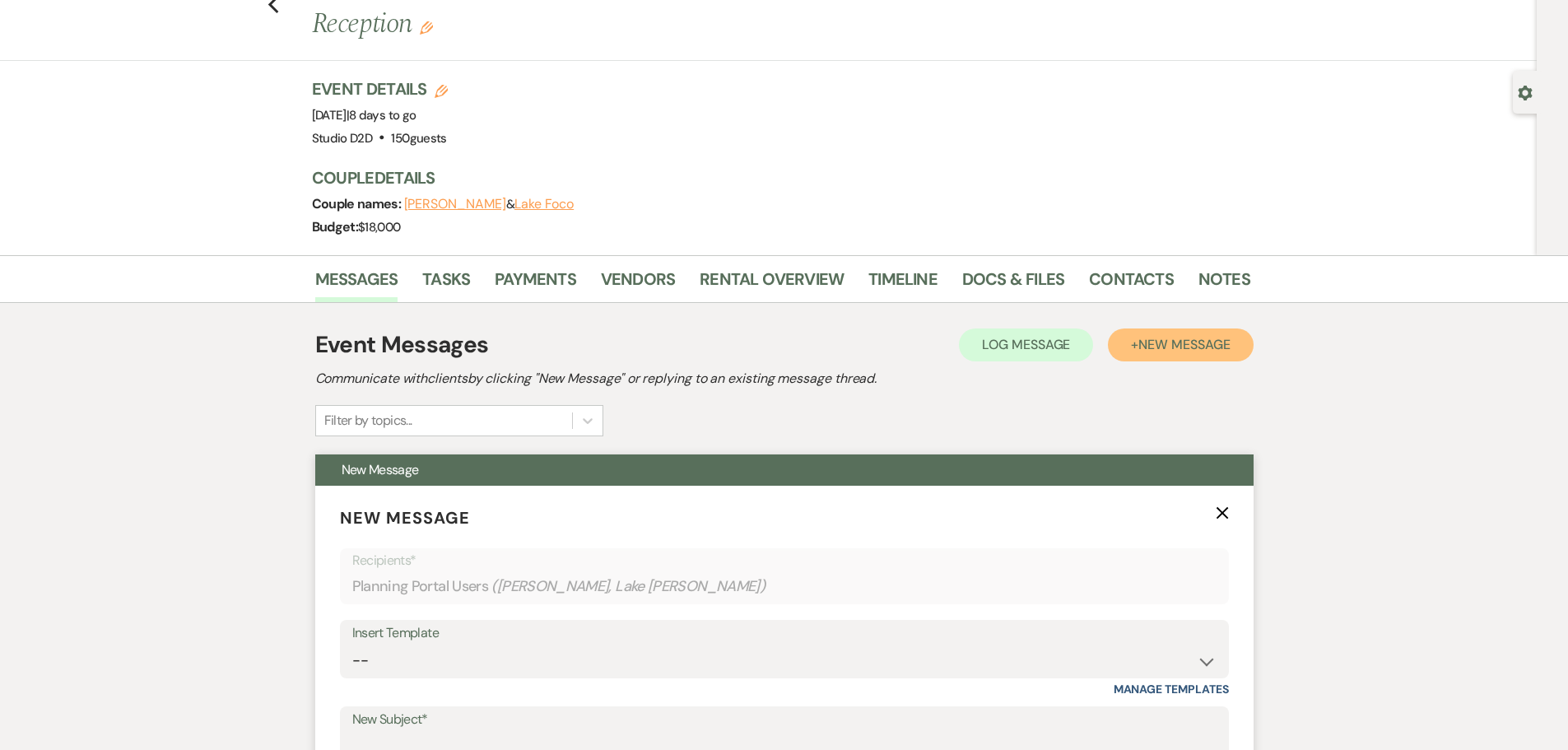
scroll to position [164, 0]
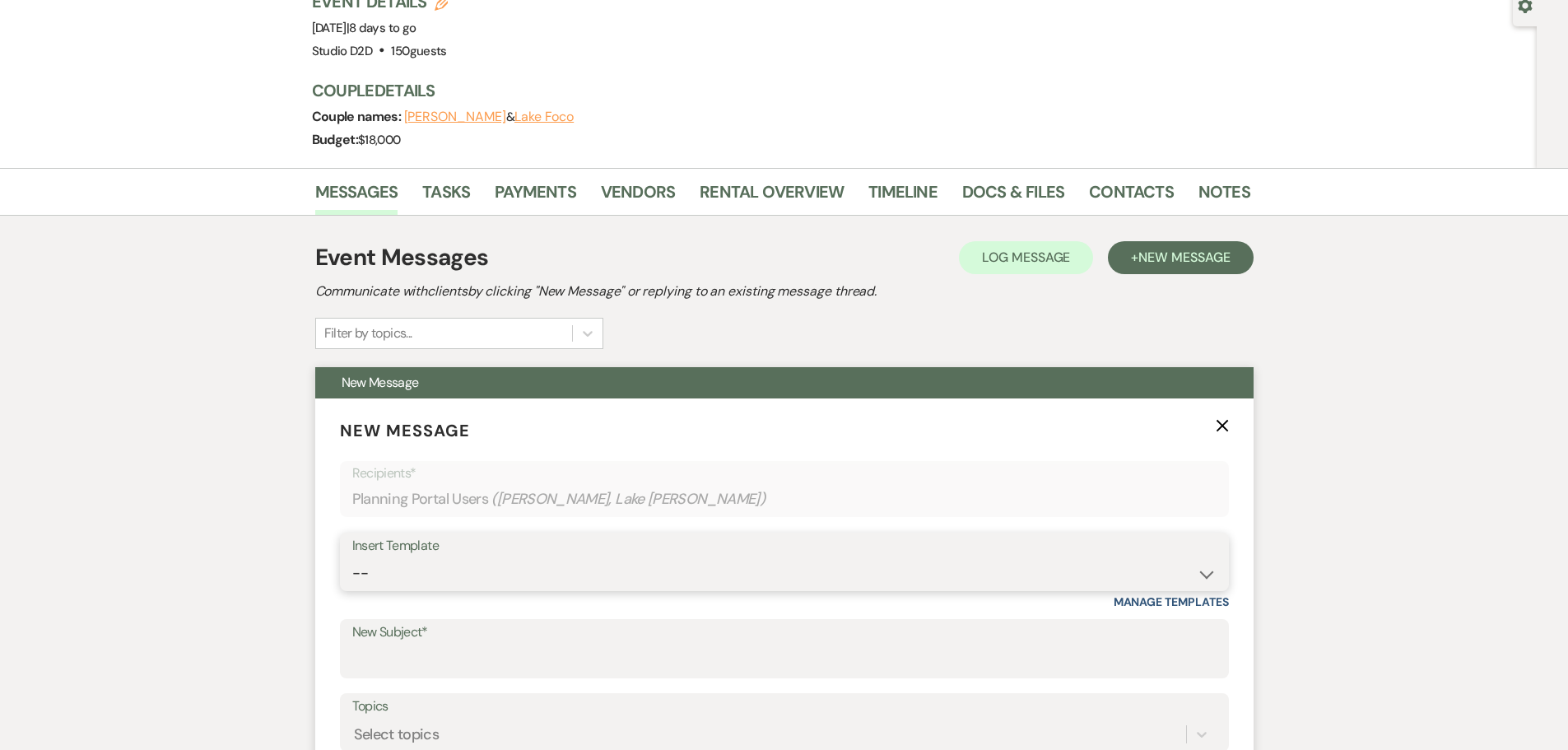
click at [545, 577] on select "-- New Inquiry - message 2 Event Pricing - Non Wedding Weven Planning Portal In…" at bounding box center [784, 574] width 864 height 33
select select "1758"
click at [352, 558] on select "-- New Inquiry - message 2 Event Pricing - Non Wedding Weven Planning Portal In…" at bounding box center [784, 574] width 864 height 33
type input "Details and Staff for Your Event"
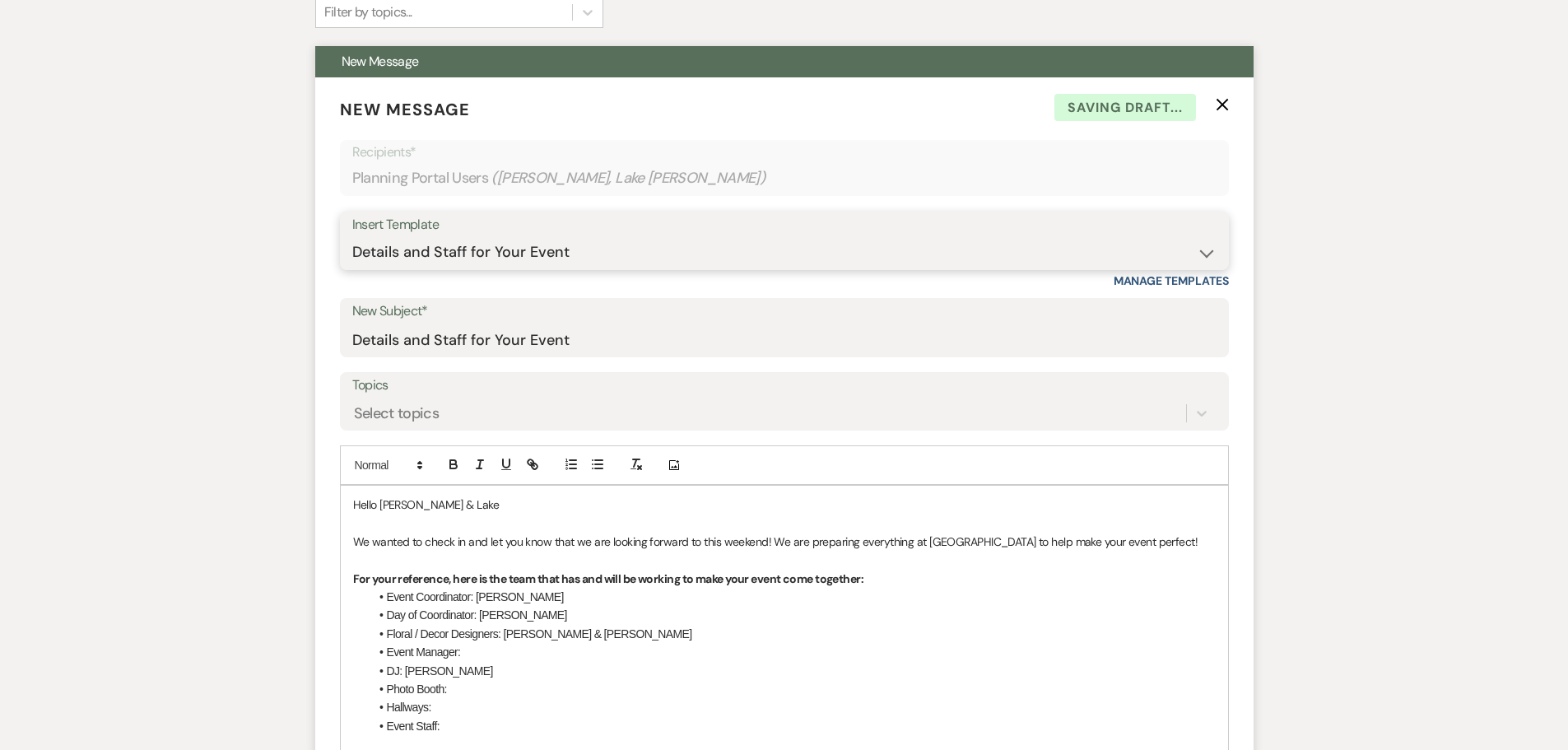
scroll to position [493, 0]
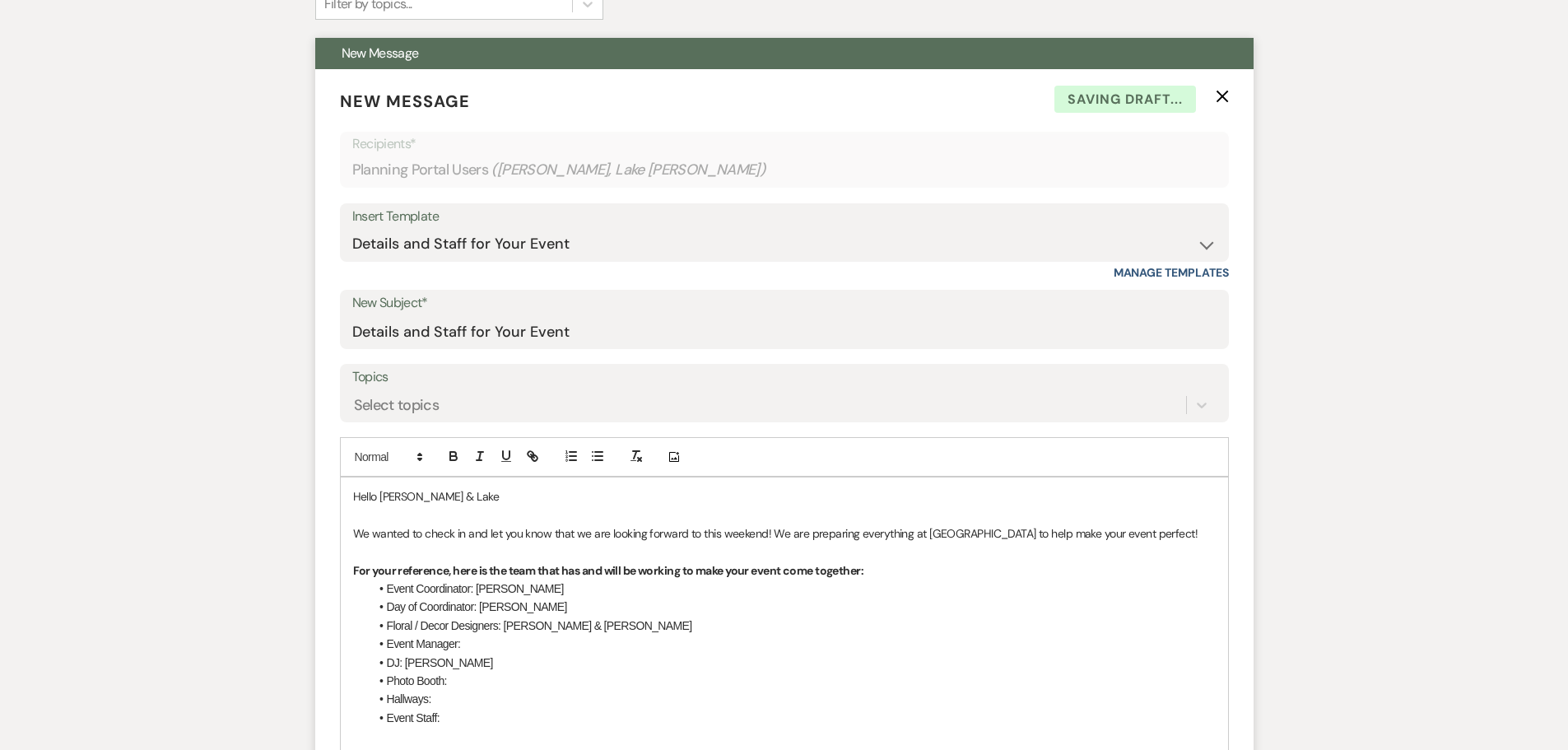
click at [710, 536] on span "We wanted to check in and let you know that we are looking forward to this week…" at bounding box center [775, 533] width 845 height 14
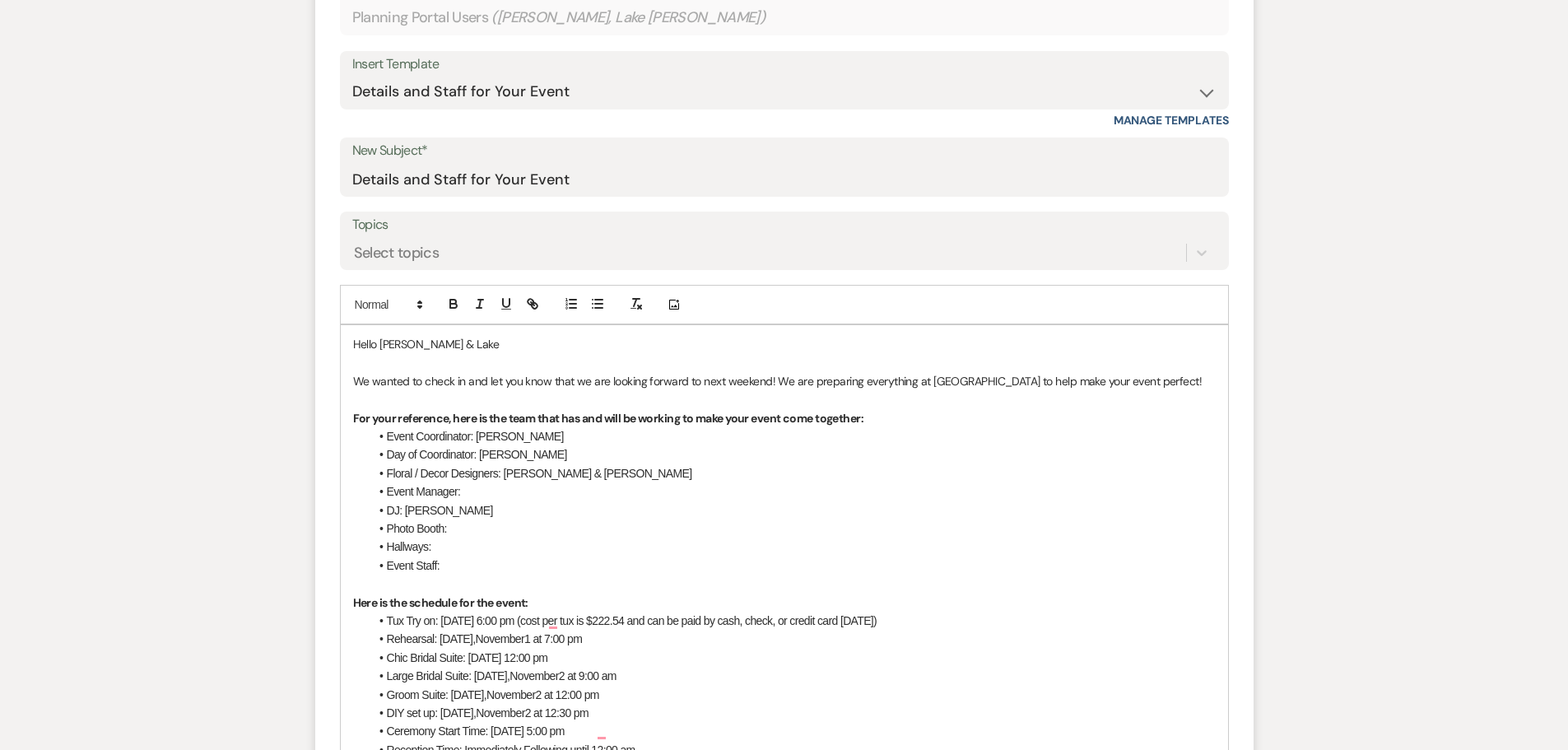
scroll to position [659, 0]
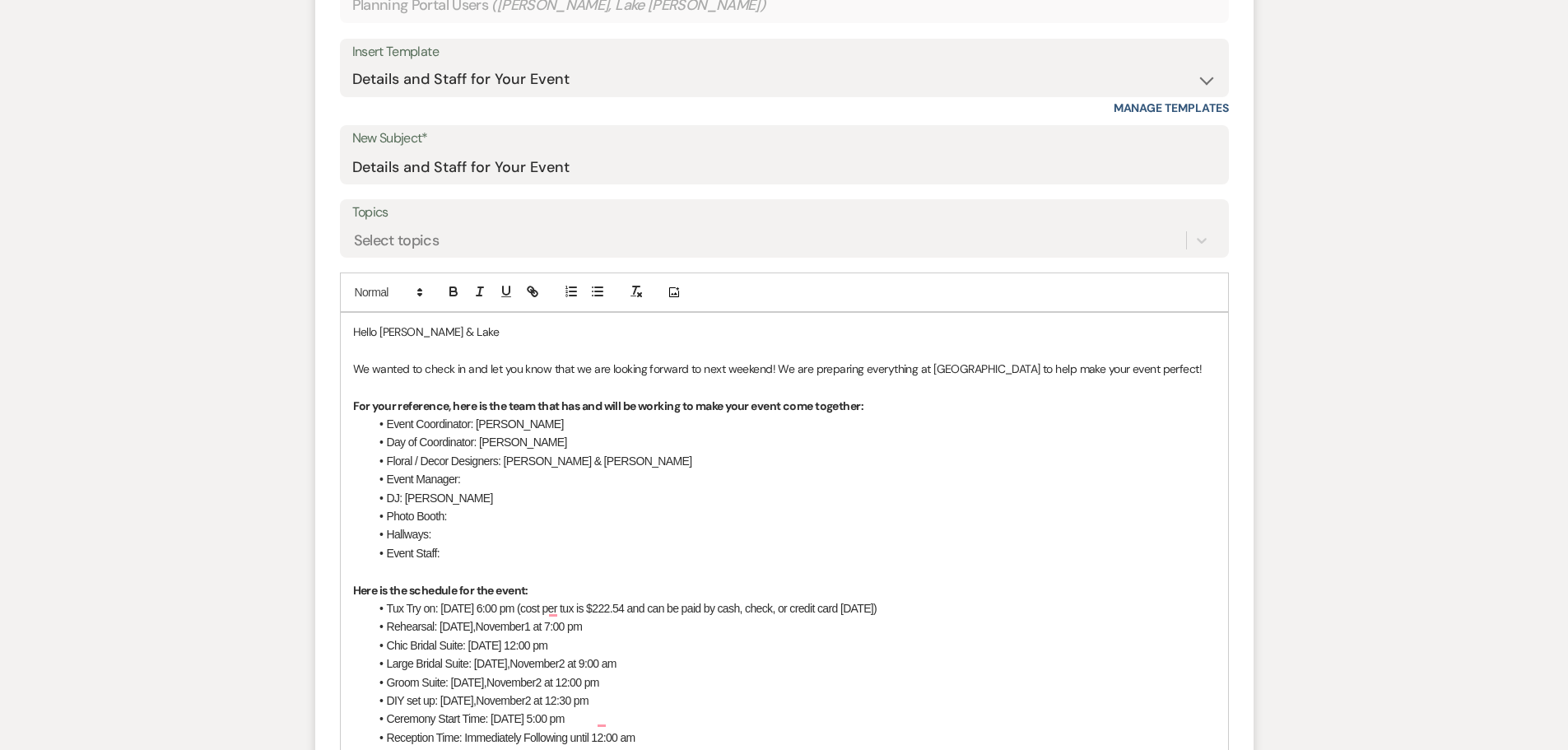
click at [493, 444] on span "Day of Coordinator: [PERSON_NAME]" at bounding box center [476, 442] width 180 height 14
click at [481, 443] on span "Day of Coordinator: [PERSON_NAME]" at bounding box center [476, 442] width 180 height 14
click at [531, 471] on li "Event Manager:" at bounding box center [793, 479] width 846 height 18
drag, startPoint x: 414, startPoint y: 529, endPoint x: 387, endPoint y: 521, distance: 28.2
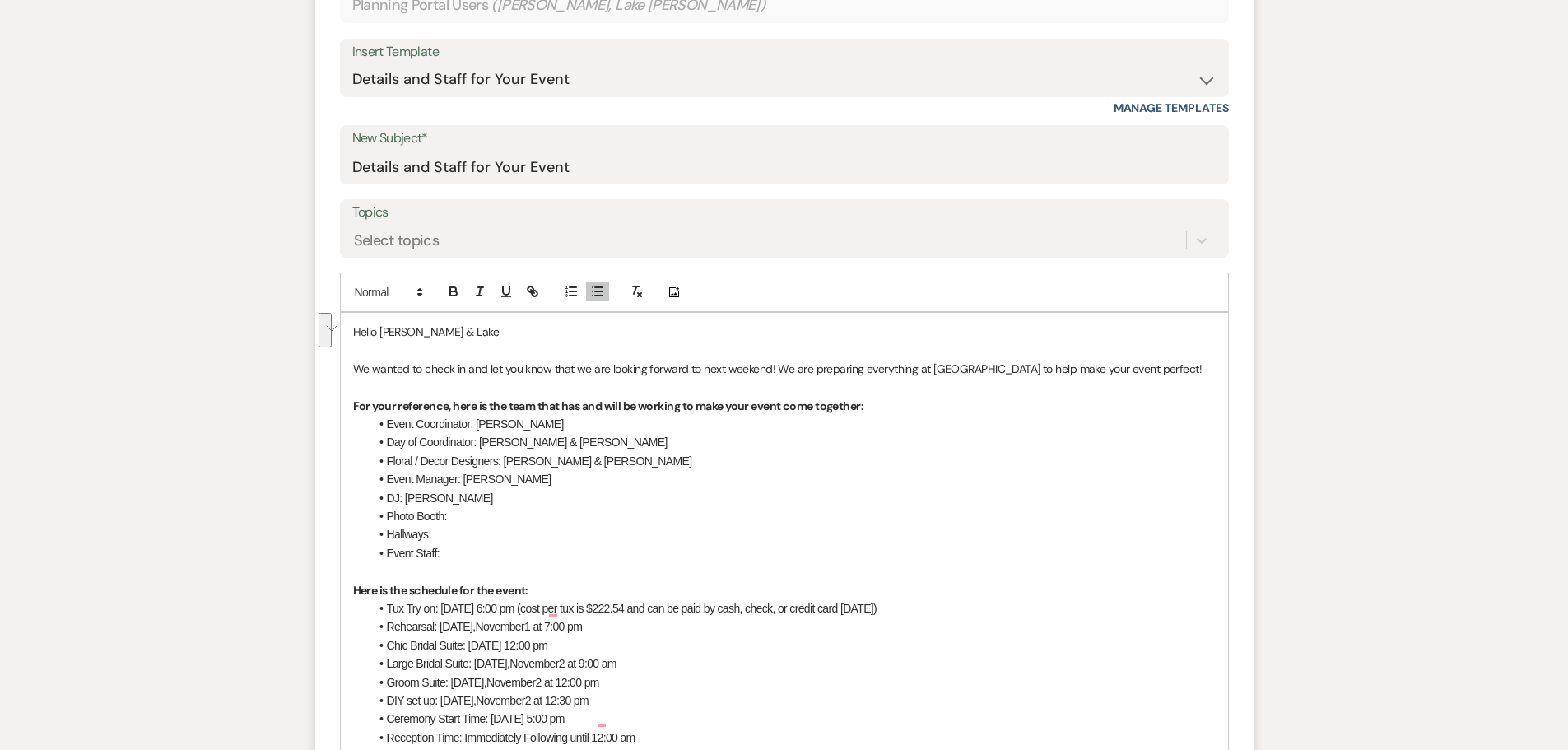
click at [387, 521] on ul "Event Coordinator: [PERSON_NAME] of Coordinator: [PERSON_NAME] & [PERSON_NAME] …" at bounding box center [793, 488] width 846 height 147
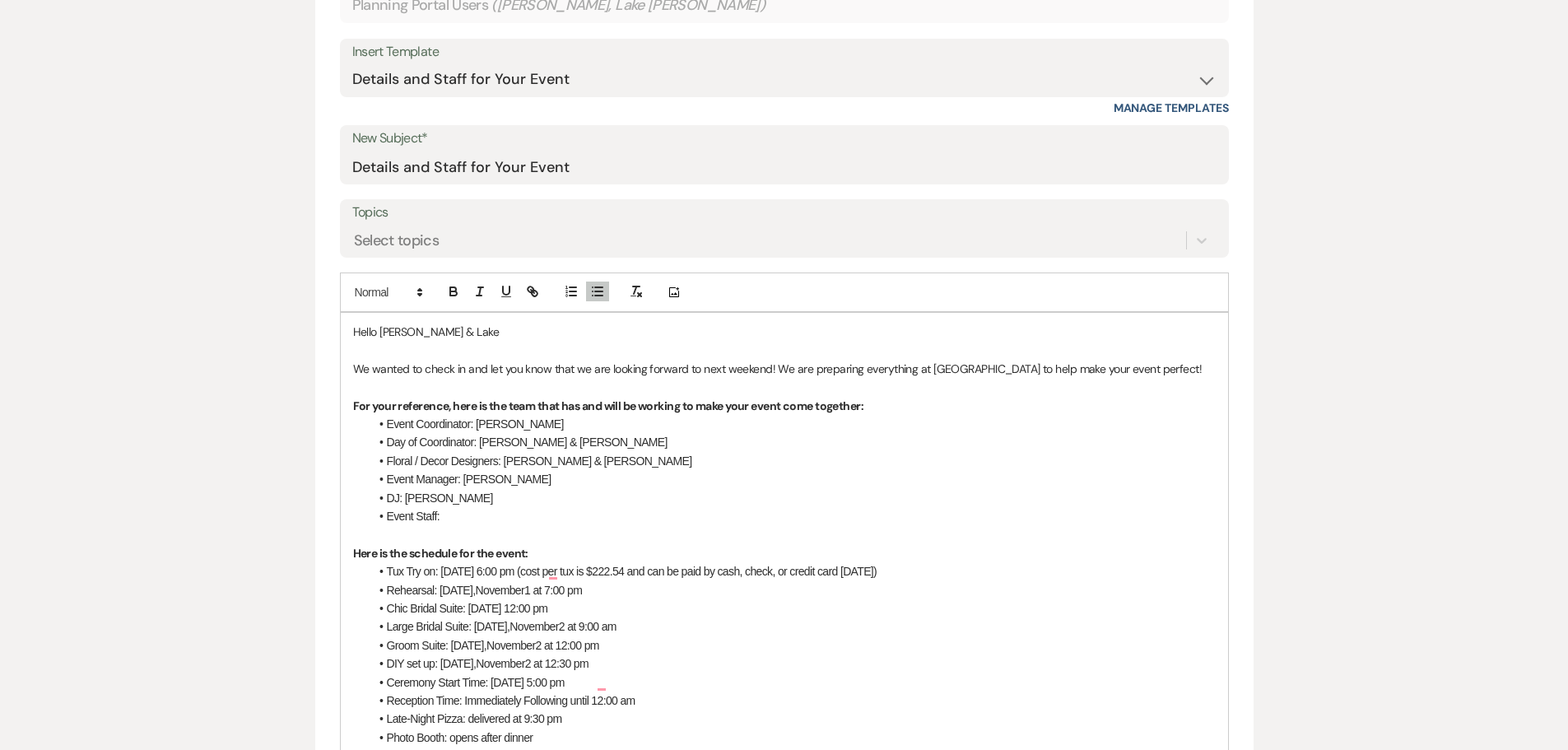
click at [479, 511] on li "Event Staff:" at bounding box center [793, 516] width 846 height 18
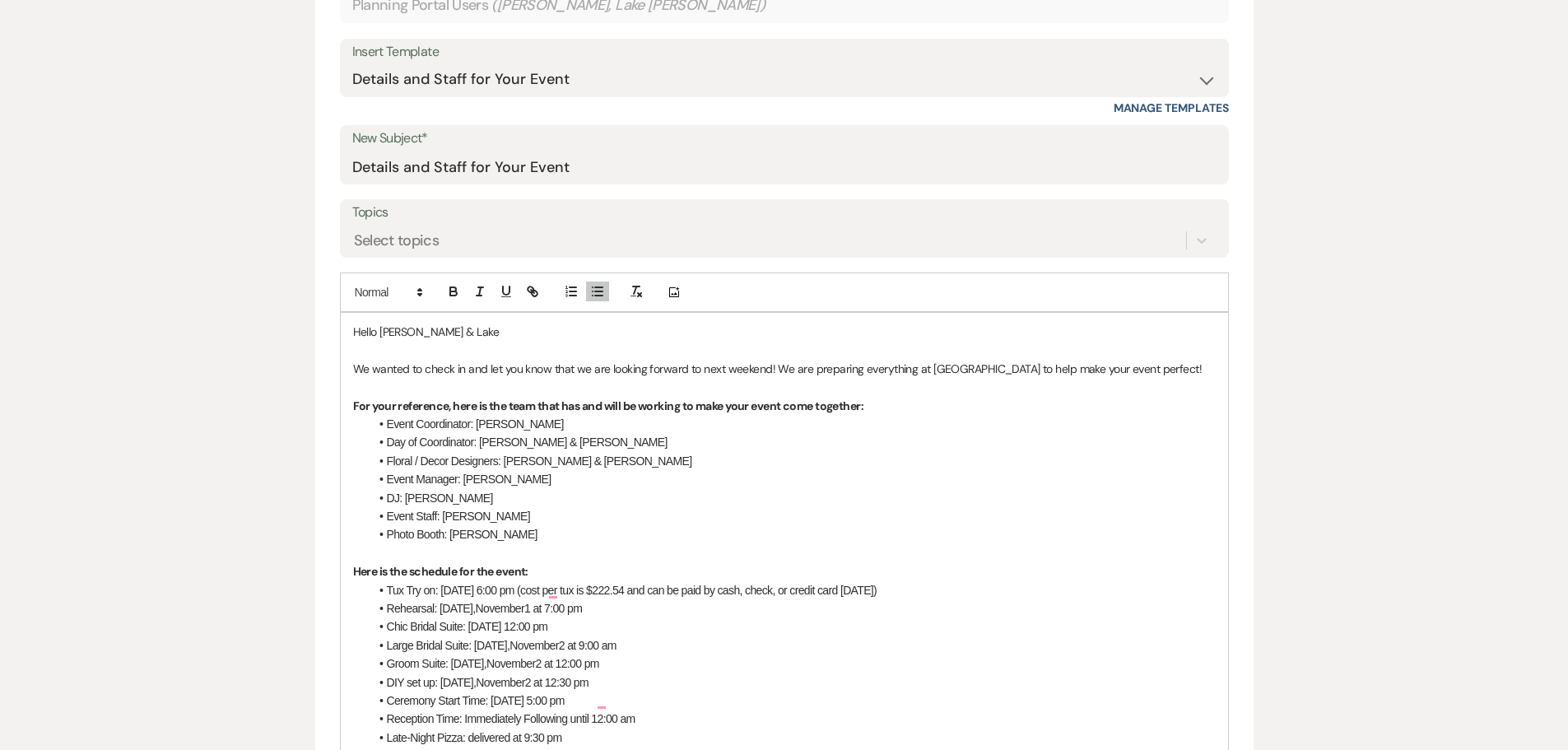
click at [591, 593] on span "Tux Try on: [DATE] 6:00 pm (cost per tux is $222.54 and can be paid by cash, ch…" at bounding box center [632, 590] width 491 height 14
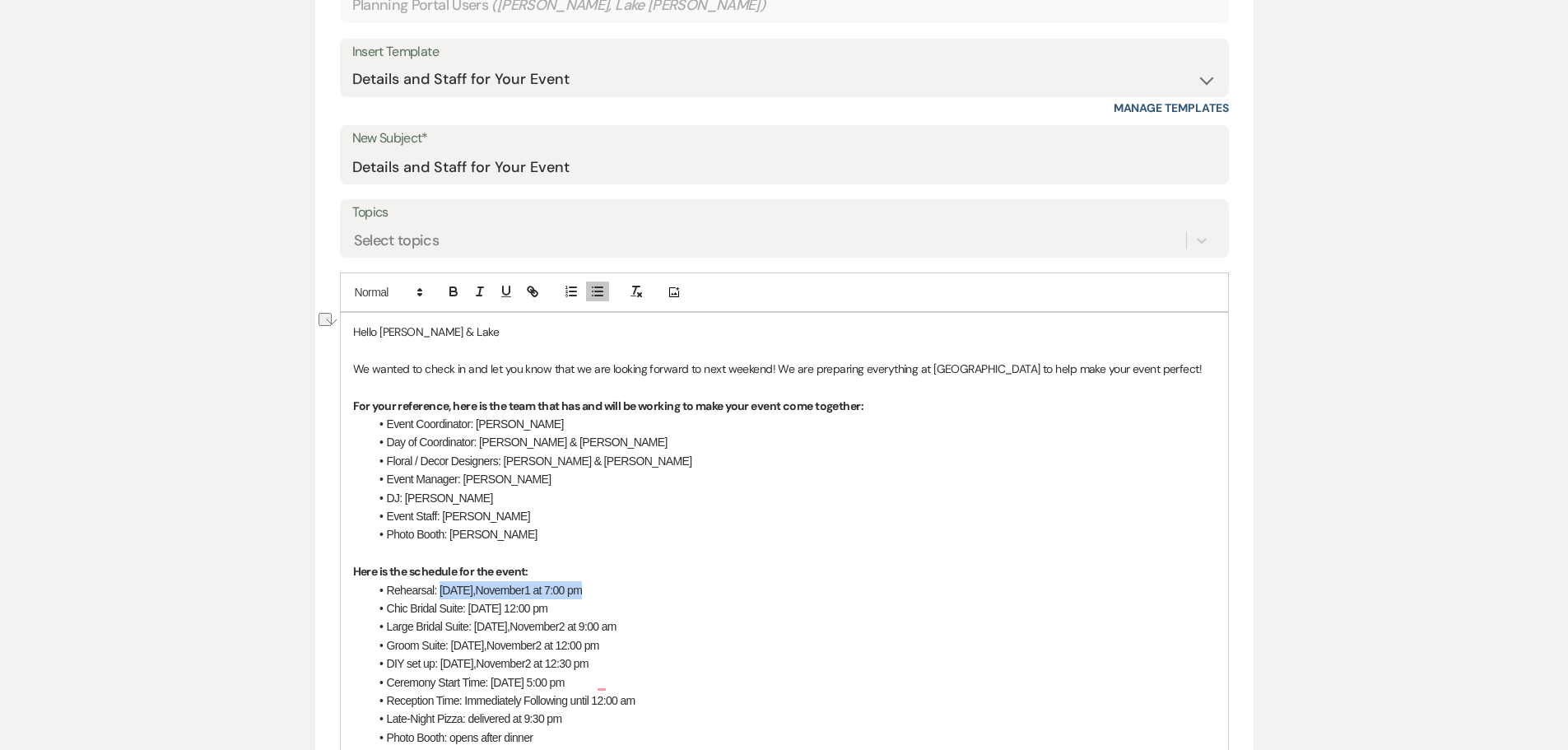
drag, startPoint x: 599, startPoint y: 592, endPoint x: 442, endPoint y: 595, distance: 157.0
click at [442, 595] on li "Rehearsal: [DATE] 7:00 pm" at bounding box center [793, 590] width 846 height 18
drag, startPoint x: 571, startPoint y: 610, endPoint x: 518, endPoint y: 608, distance: 53.0
click at [518, 608] on span "Chic Bridal Suite: [DATE] 12:00 pm" at bounding box center [467, 608] width 162 height 14
drag, startPoint x: 640, startPoint y: 608, endPoint x: 596, endPoint y: 608, distance: 44.0
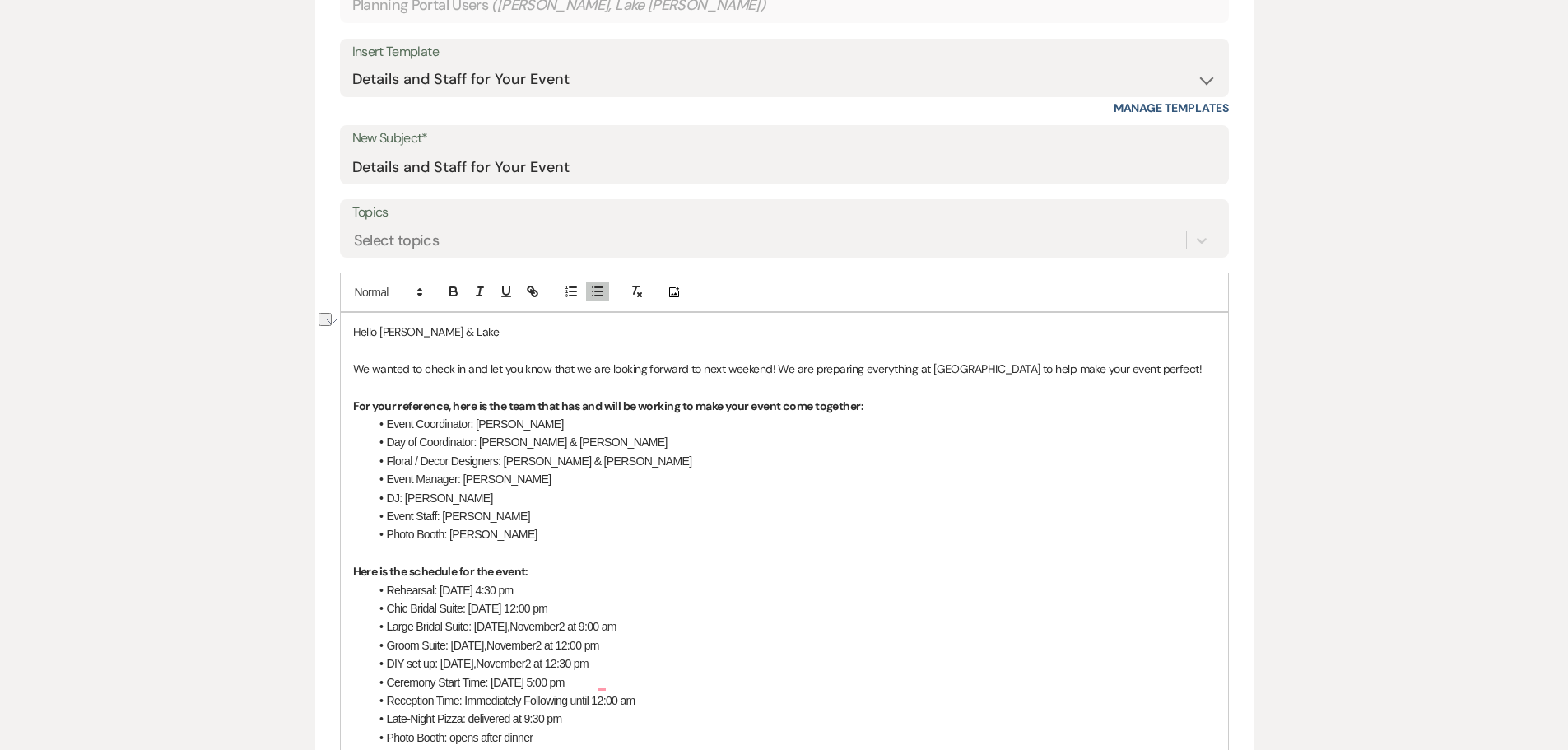
click at [549, 608] on span "Chic Bridal Suite: [DATE] 12:00 pm" at bounding box center [467, 608] width 162 height 14
drag, startPoint x: 647, startPoint y: 625, endPoint x: 389, endPoint y: 619, distance: 258.1
click at [389, 619] on li "Large Bridal Suite: [DATE] 9:00 am" at bounding box center [793, 626] width 846 height 18
drag, startPoint x: 580, startPoint y: 605, endPoint x: 470, endPoint y: 604, distance: 110.0
click at [470, 604] on span "Chic Bridal Suite: [DATE] 9:00 am" at bounding box center [465, 608] width 155 height 14
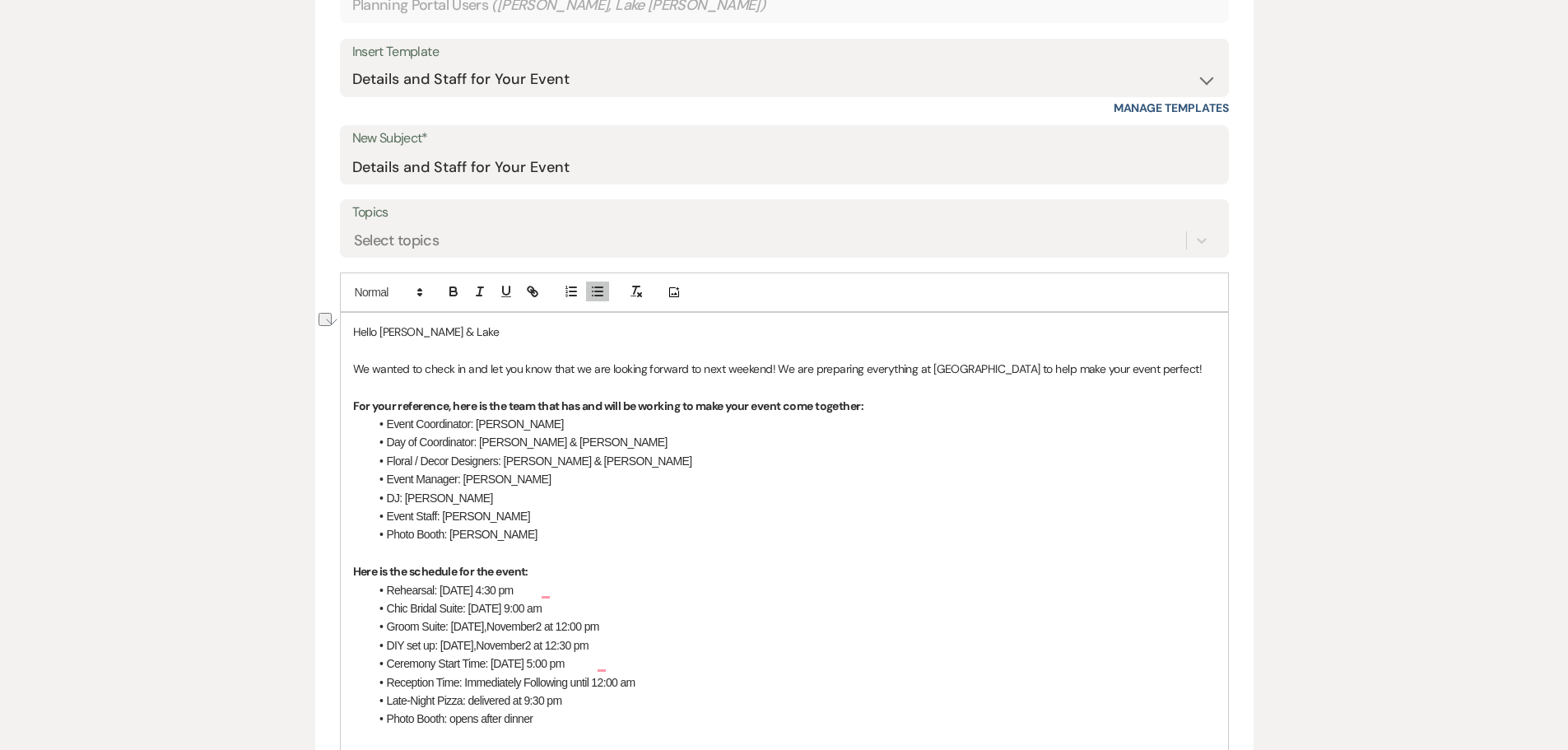
copy span "[DATE]"
drag, startPoint x: 556, startPoint y: 626, endPoint x: 453, endPoint y: 627, distance: 103.0
click at [453, 627] on li "Groom Suite: [DATE] 12:00 pm" at bounding box center [793, 626] width 846 height 18
click at [537, 628] on span "at 12:00 pm" at bounding box center [509, 626] width 55 height 14
drag, startPoint x: 542, startPoint y: 647, endPoint x: 444, endPoint y: 644, distance: 98.0
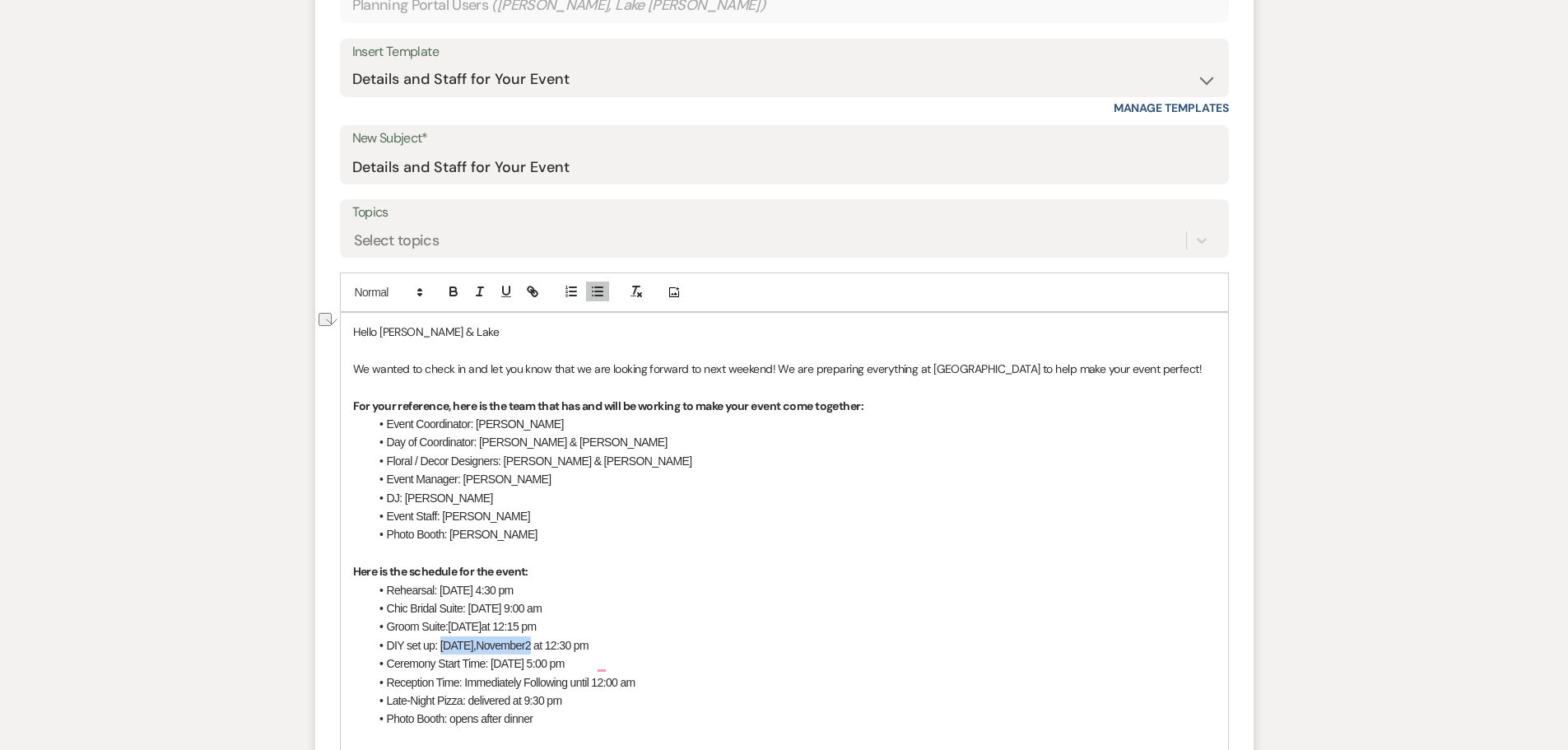
click at [444, 644] on li "DIY set up: [DATE] 12:30 pm" at bounding box center [793, 645] width 846 height 18
drag, startPoint x: 595, startPoint y: 662, endPoint x: 493, endPoint y: 662, distance: 102.0
click at [493, 662] on span "Ceremony Start Time: [DATE] 5:00 pm" at bounding box center [475, 663] width 178 height 14
click at [570, 665] on span "at 5:00 pm" at bounding box center [546, 663] width 50 height 14
drag, startPoint x: 639, startPoint y: 684, endPoint x: 594, endPoint y: 685, distance: 45.0
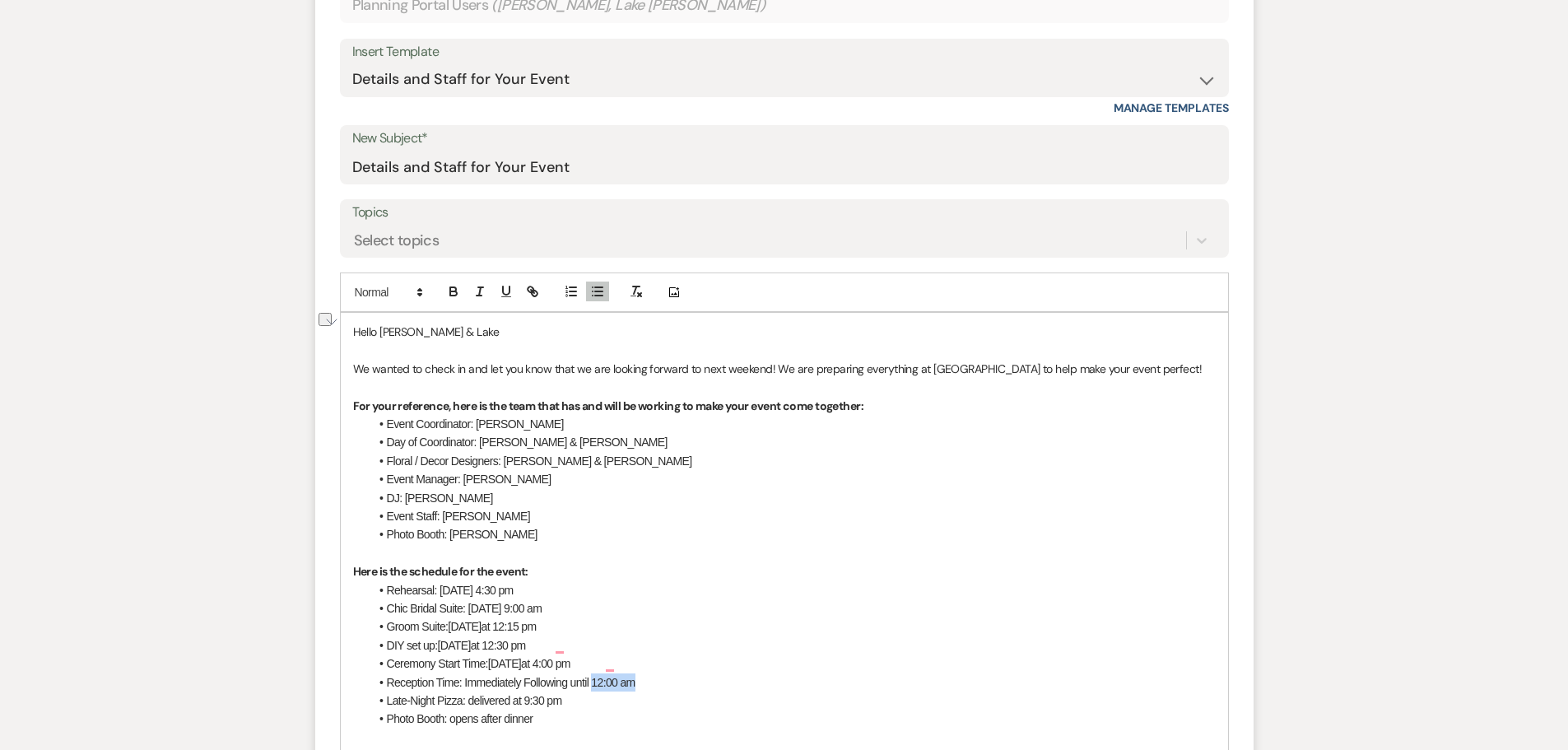
click at [594, 685] on li "Reception Time: Immediately Following until 12:00 am" at bounding box center [793, 682] width 846 height 18
drag, startPoint x: 570, startPoint y: 704, endPoint x: 388, endPoint y: 700, distance: 182.0
click at [388, 700] on li "Late-Night Pizza: delivered at 9:30 pm" at bounding box center [793, 700] width 846 height 18
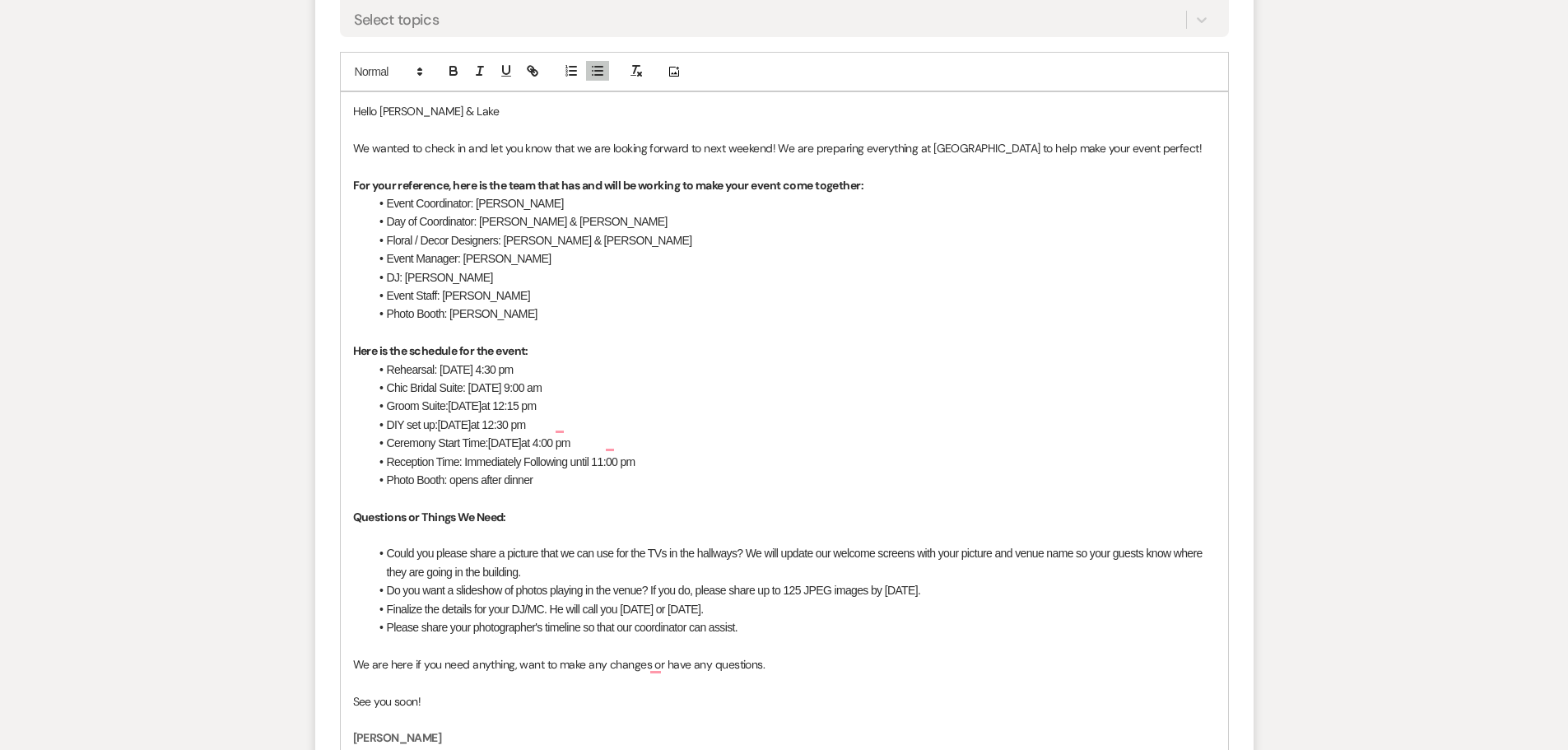
scroll to position [905, 0]
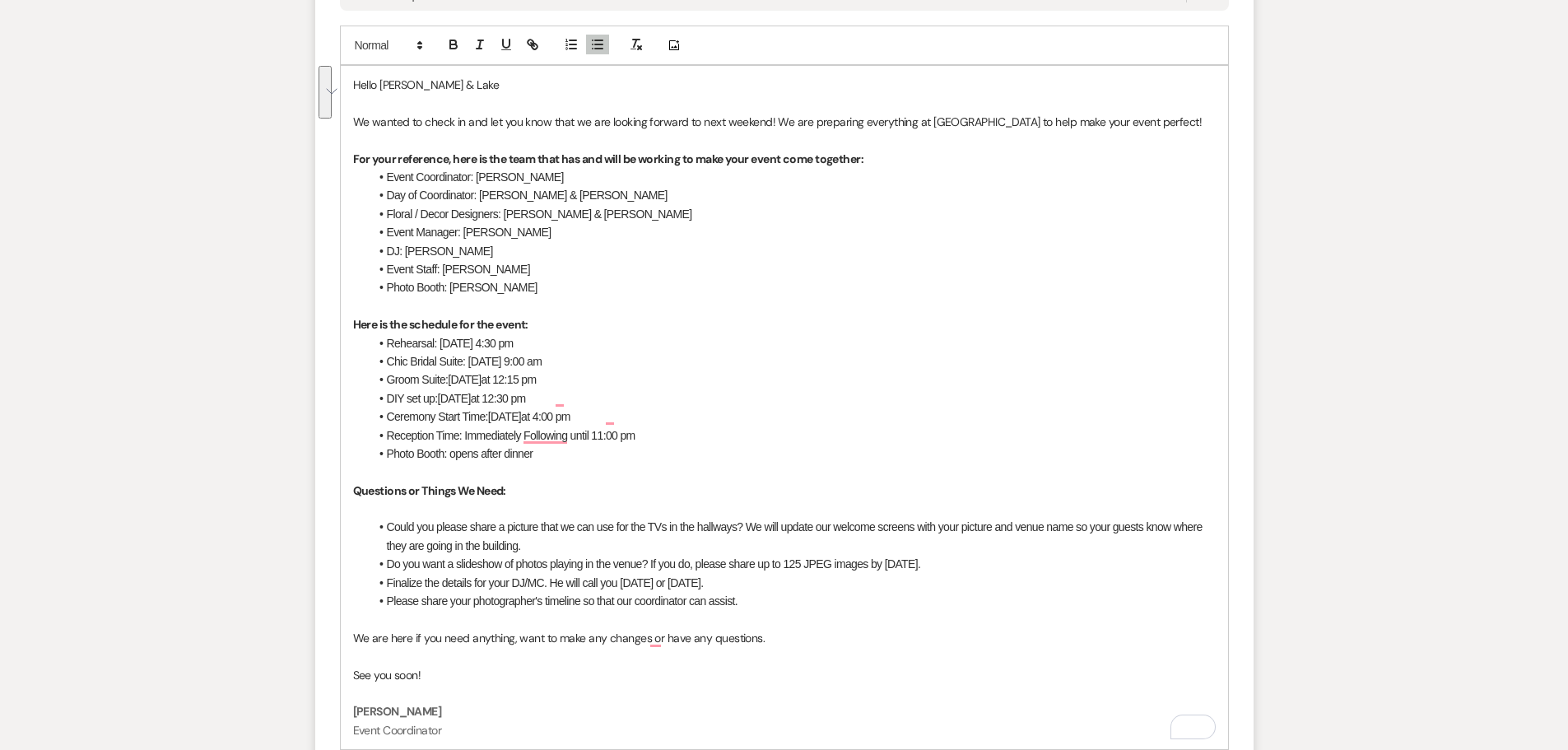
drag, startPoint x: 963, startPoint y: 565, endPoint x: 385, endPoint y: 530, distance: 579.1
click at [385, 530] on ul "Could you please share a picture that we can use for the TVs in the hallways? W…" at bounding box center [793, 564] width 846 height 92
drag, startPoint x: 916, startPoint y: 563, endPoint x: 387, endPoint y: 521, distance: 530.7
click at [387, 521] on ul "Could you please share a picture that we can use for the TVs in the hallways? W…" at bounding box center [793, 564] width 846 height 92
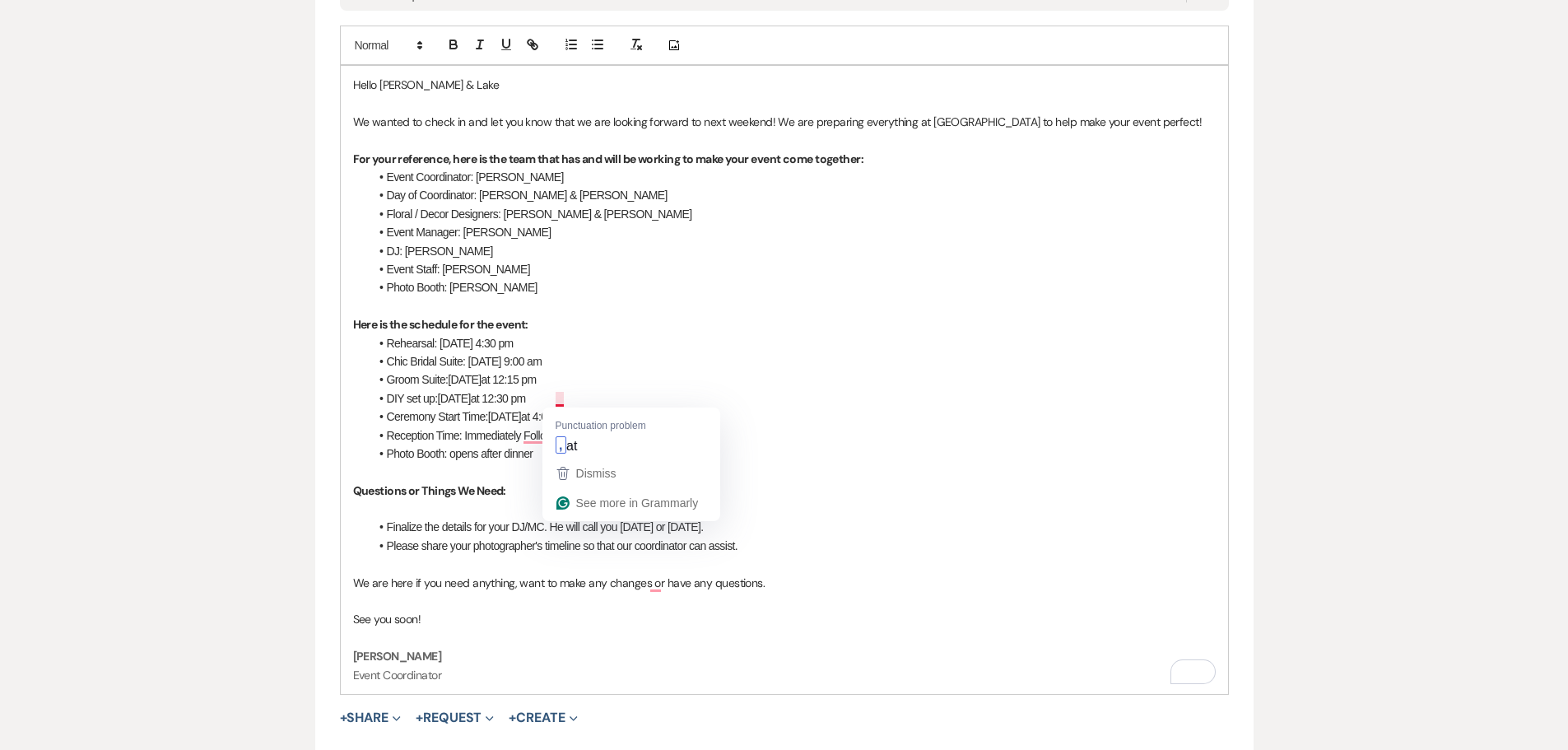
click at [655, 391] on li "DIY set up: [DATE] 12:30 pm" at bounding box center [793, 398] width 846 height 18
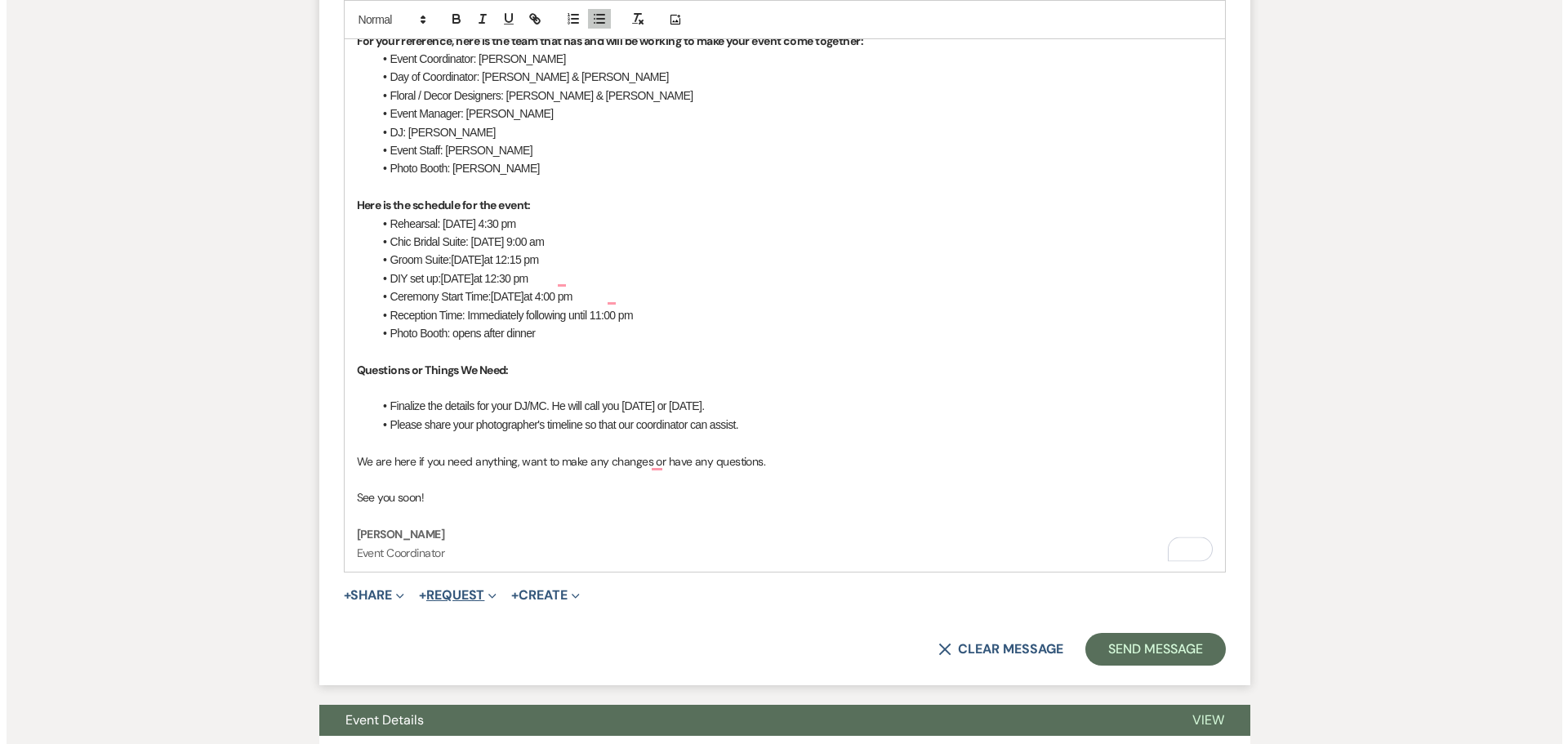
scroll to position [1061, 0]
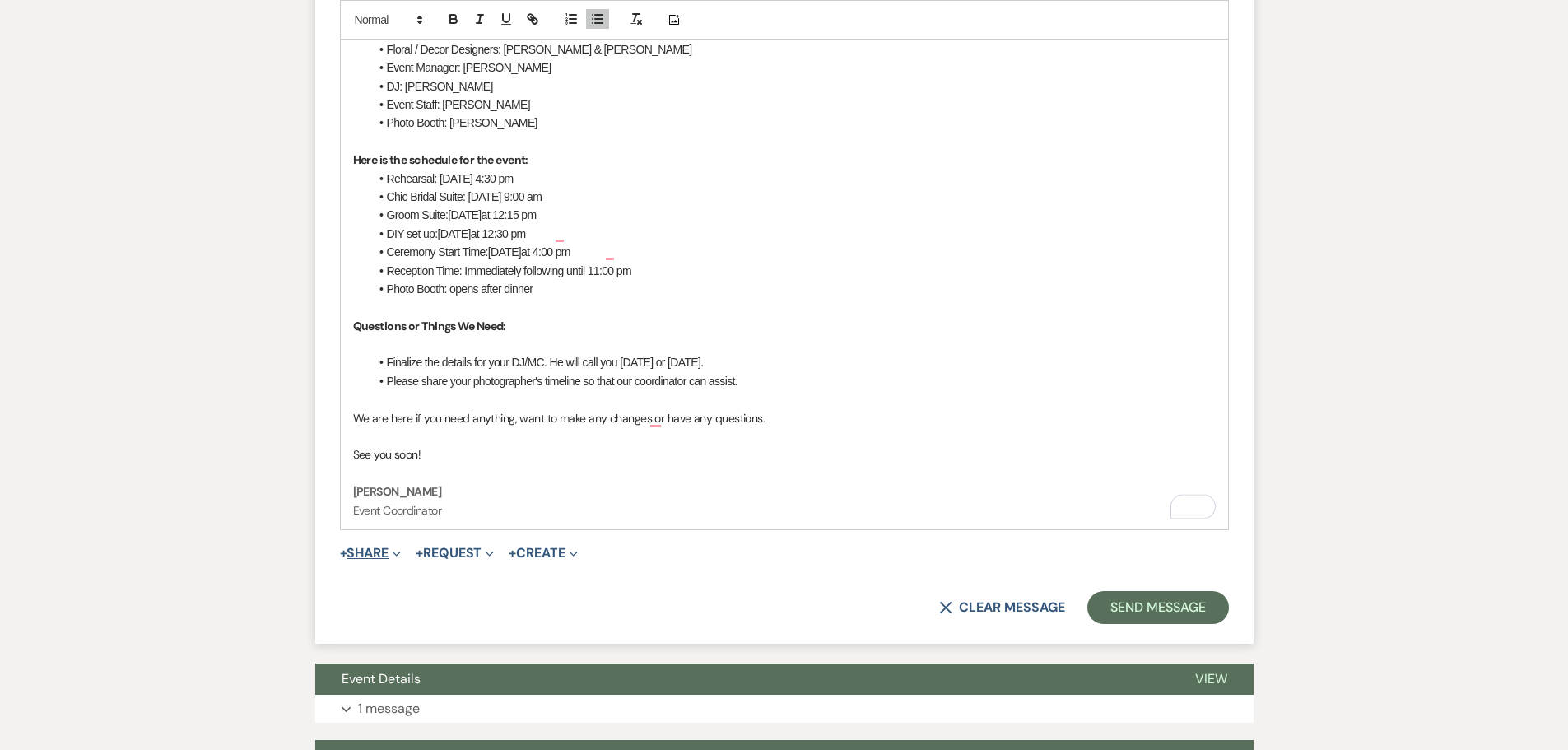
click at [378, 554] on button "+ Share Expand" at bounding box center [371, 553] width 61 height 14
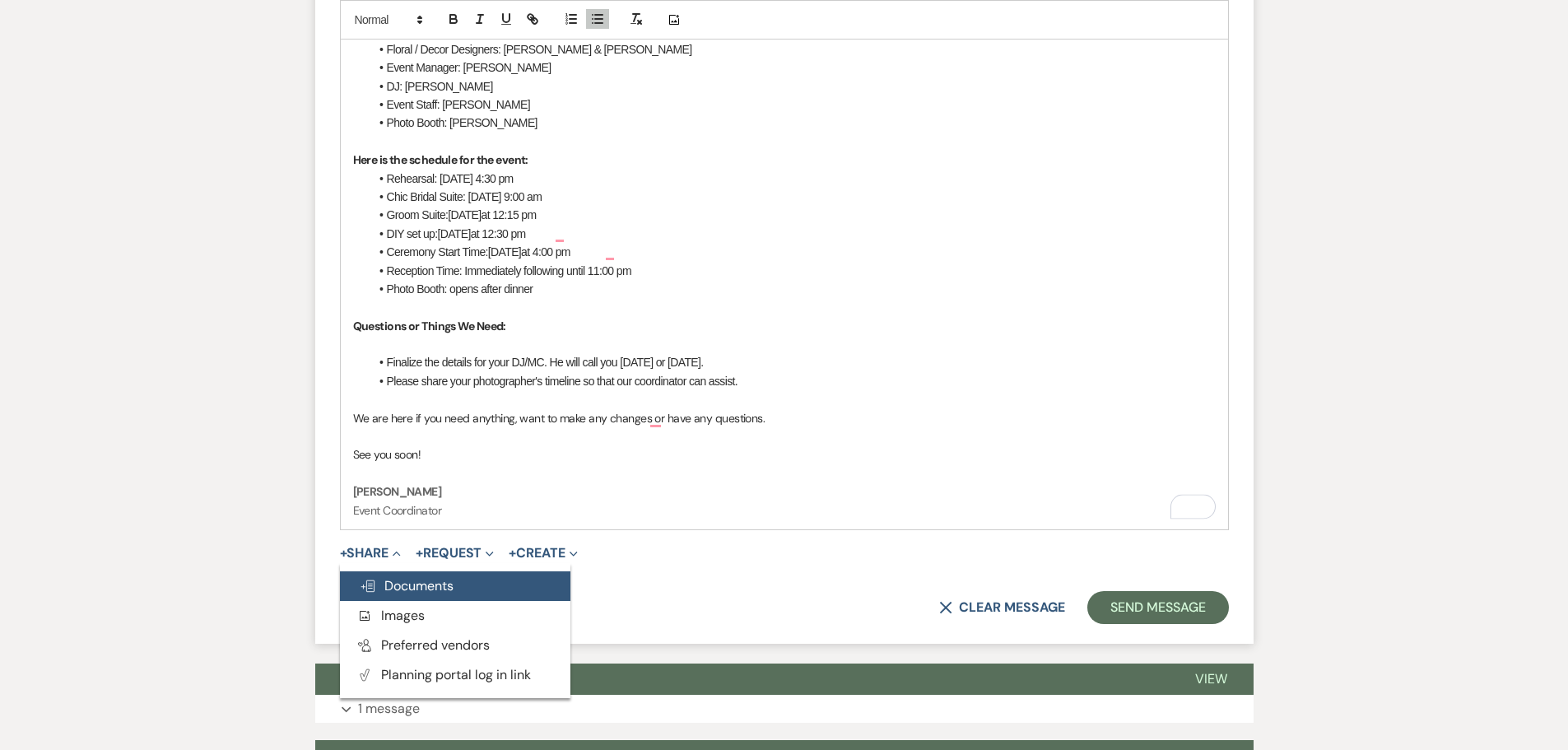
click at [398, 581] on span "Doc Upload Documents" at bounding box center [407, 585] width 94 height 17
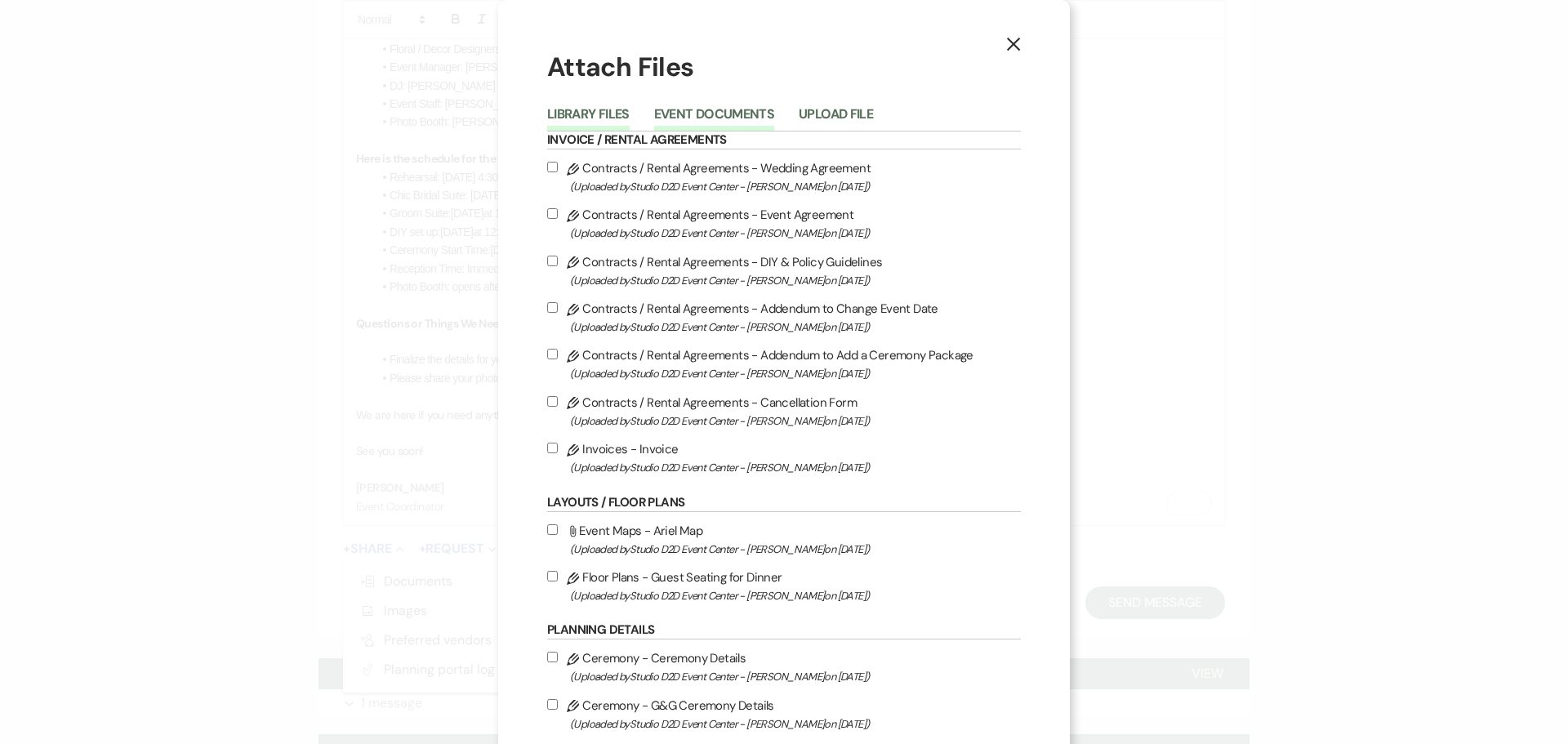
click at [718, 117] on button "Event Documents" at bounding box center [715, 119] width 120 height 23
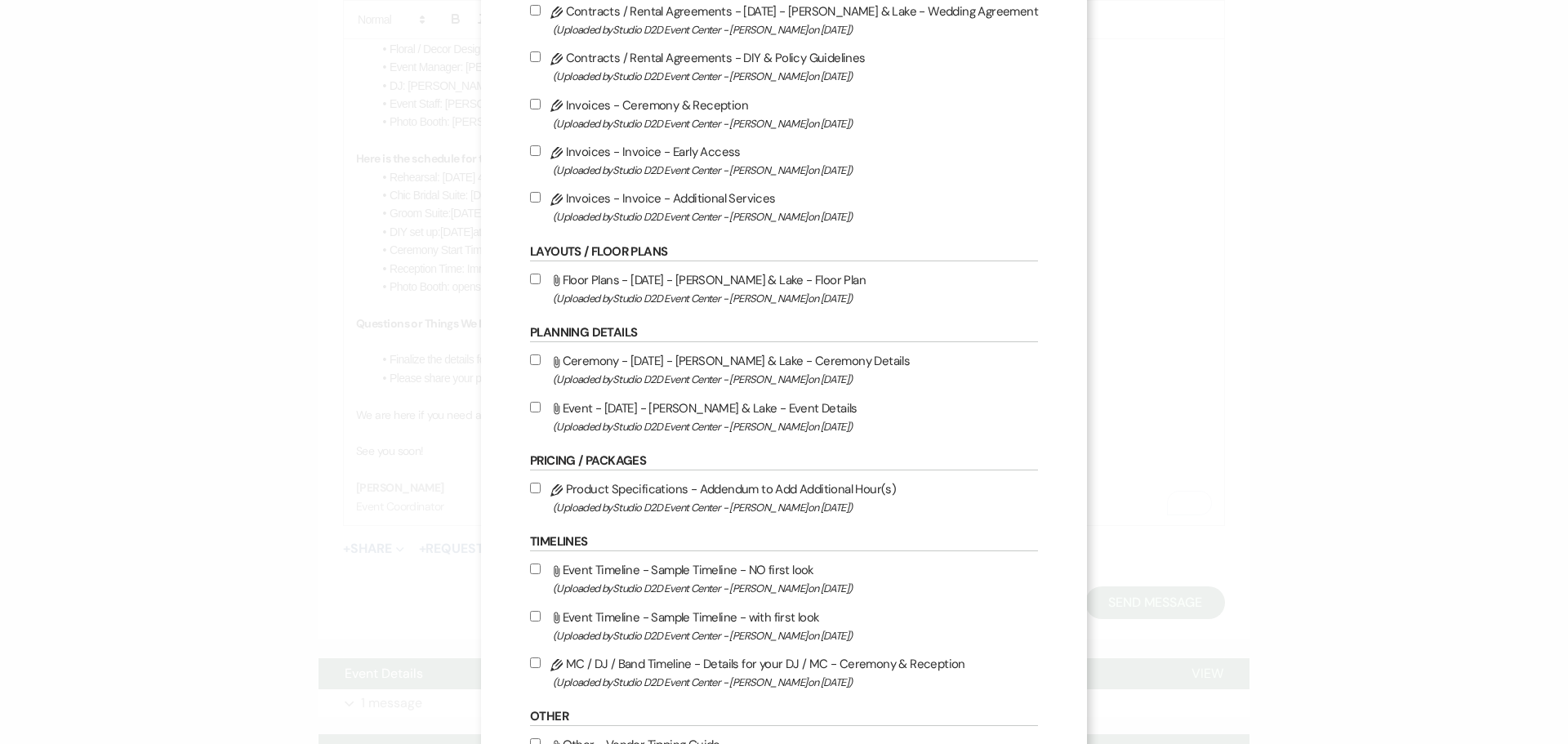
scroll to position [163, 0]
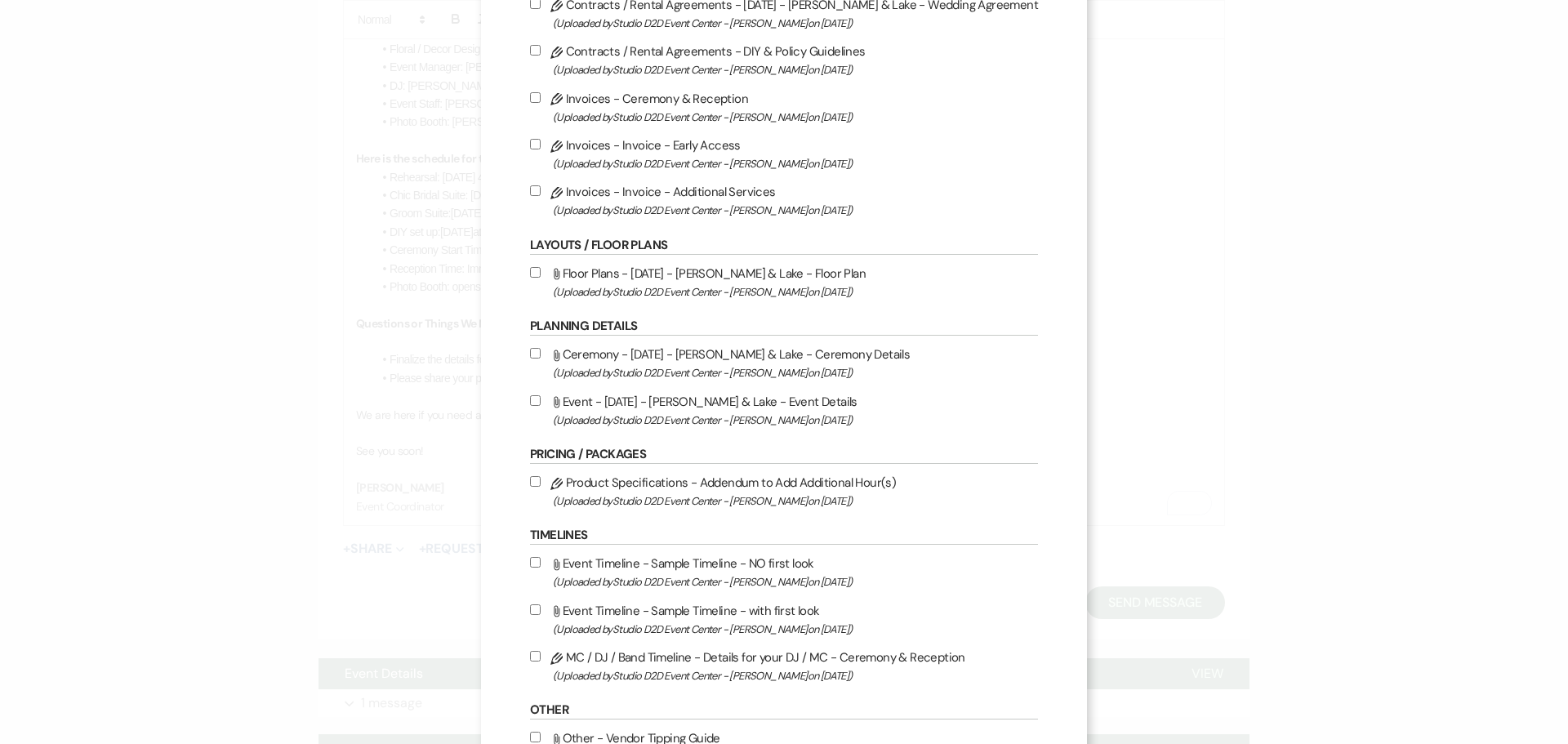
click at [715, 273] on label "Attach File Floor Plans - [DATE] - [PERSON_NAME] & Lake - Floor Plan (Uploaded …" at bounding box center [784, 281] width 507 height 39
click at [541, 273] on input "Attach File Floor Plans - [DATE] - [PERSON_NAME] & Lake - Floor Plan (Uploaded …" at bounding box center [535, 273] width 11 height 11
checkbox input "true"
click at [716, 359] on label "Attach File Ceremony - [DATE] - [PERSON_NAME] & Lake - Ceremony Details (Upload…" at bounding box center [784, 362] width 507 height 39
click at [541, 359] on input "Attach File Ceremony - [DATE] - [PERSON_NAME] & Lake - Ceremony Details (Upload…" at bounding box center [535, 353] width 11 height 11
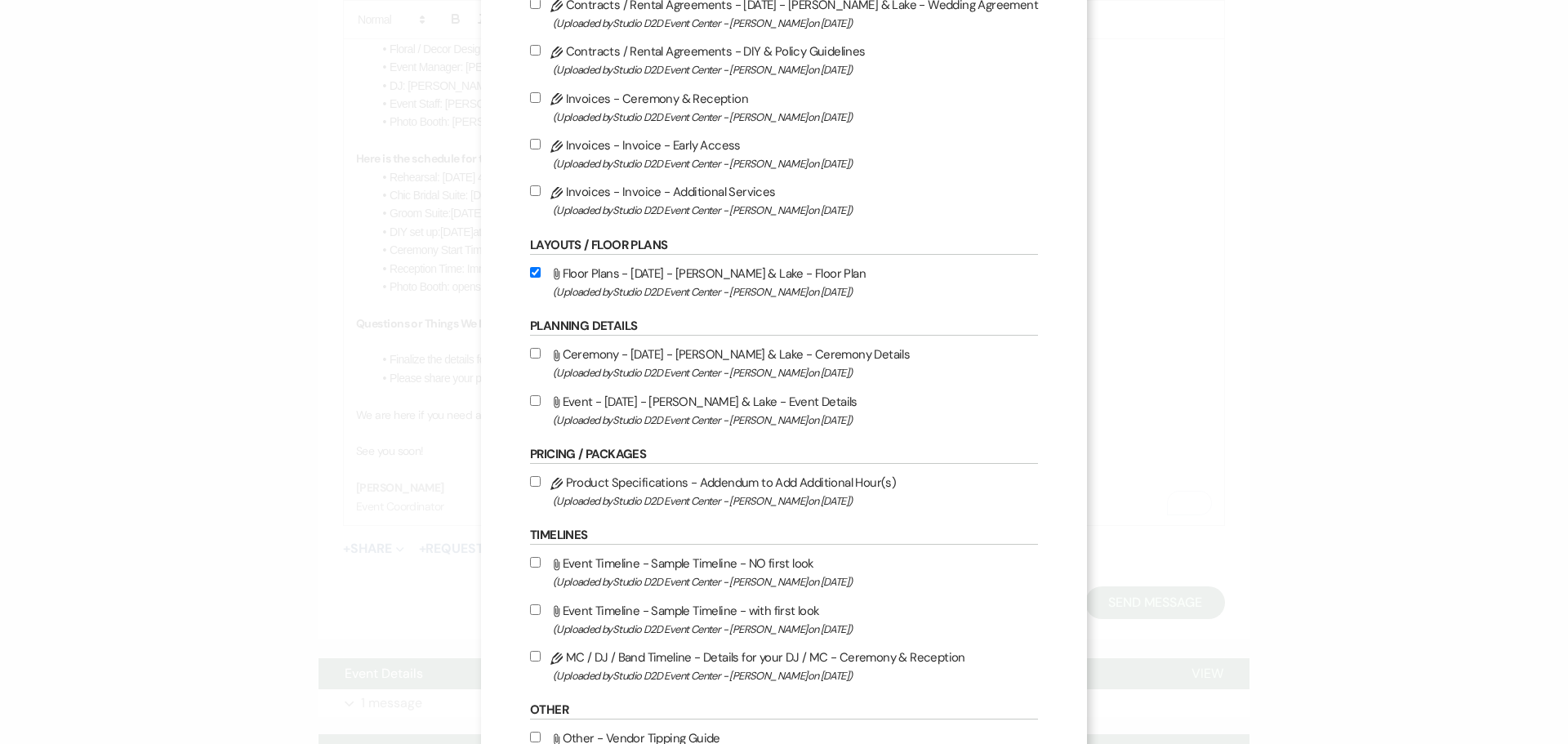
checkbox input "true"
click at [715, 400] on label "Attach File Event - [DATE] - [PERSON_NAME] & Lake - Event Details (Uploaded by …" at bounding box center [784, 410] width 507 height 39
click at [541, 400] on input "Attach File Event - [DATE] - [PERSON_NAME] & Lake - Event Details (Uploaded by …" at bounding box center [535, 401] width 11 height 11
checkbox input "true"
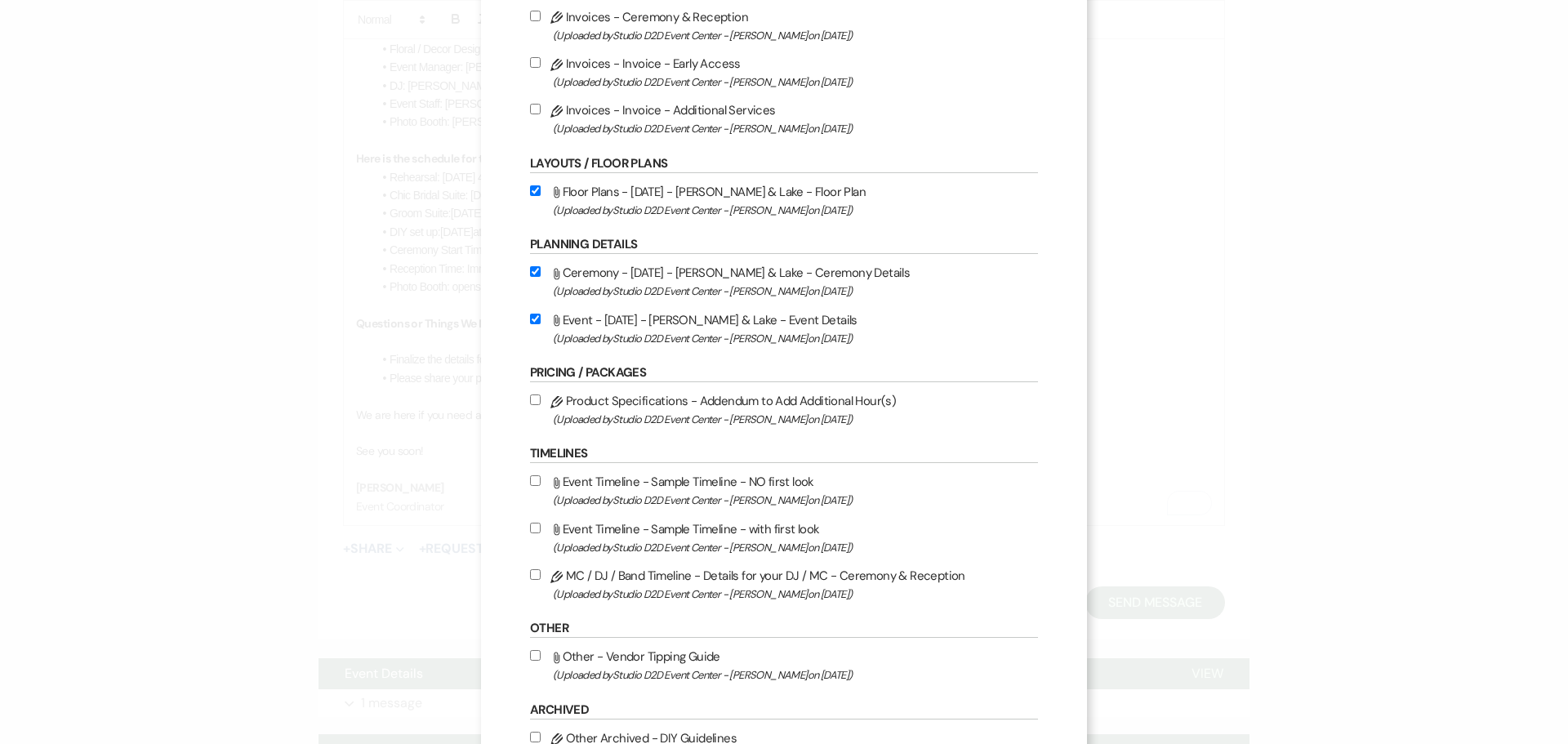
click at [735, 575] on label "Pencil MC / DJ / Band Timeline - Details for your DJ / MC - Ceremony & Receptio…" at bounding box center [784, 584] width 507 height 39
click at [541, 575] on input "Pencil MC / DJ / Band Timeline - Details for your DJ / MC - Ceremony & Receptio…" at bounding box center [535, 575] width 11 height 11
checkbox input "true"
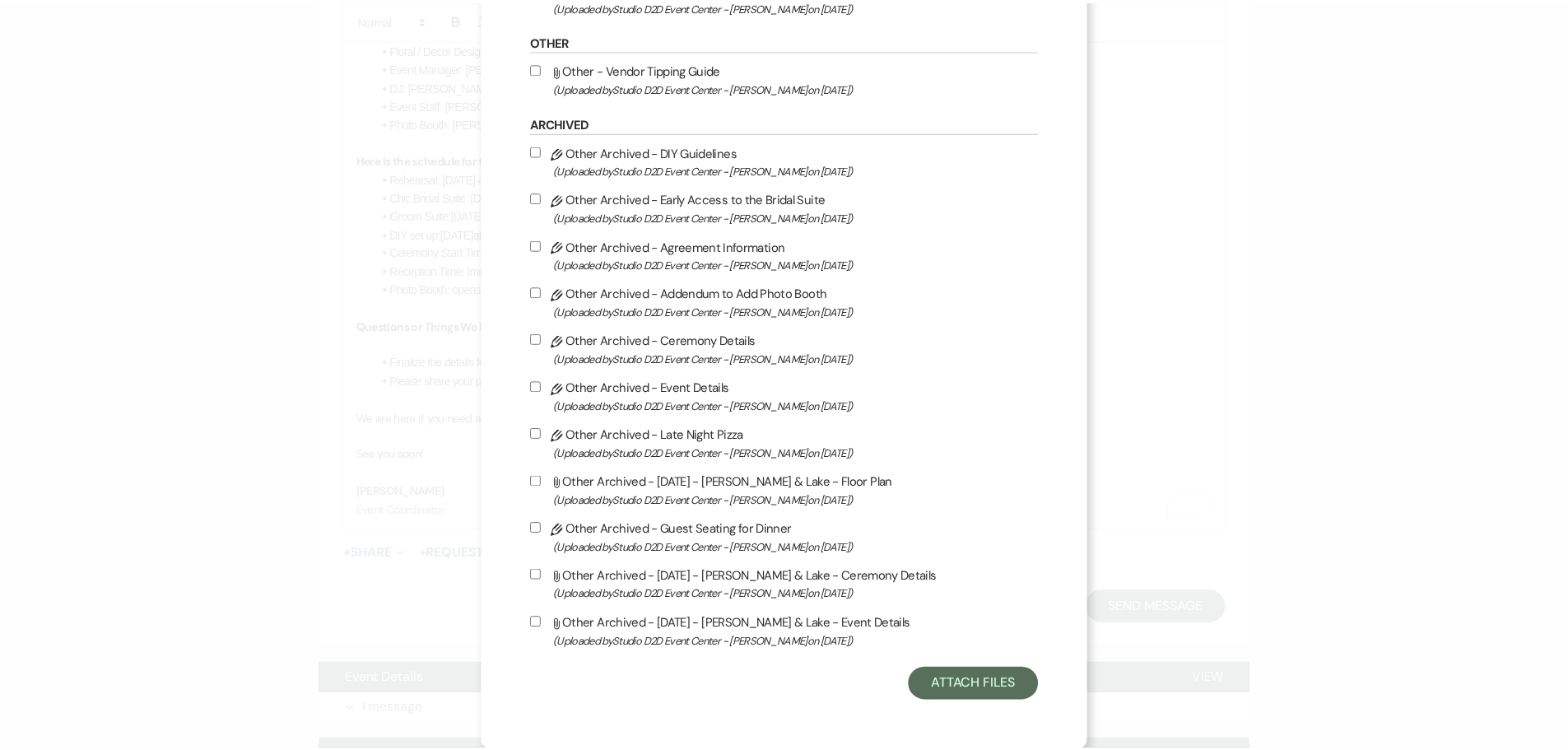
scroll to position [840, 0]
click at [950, 680] on button "Attach Files" at bounding box center [981, 684] width 131 height 33
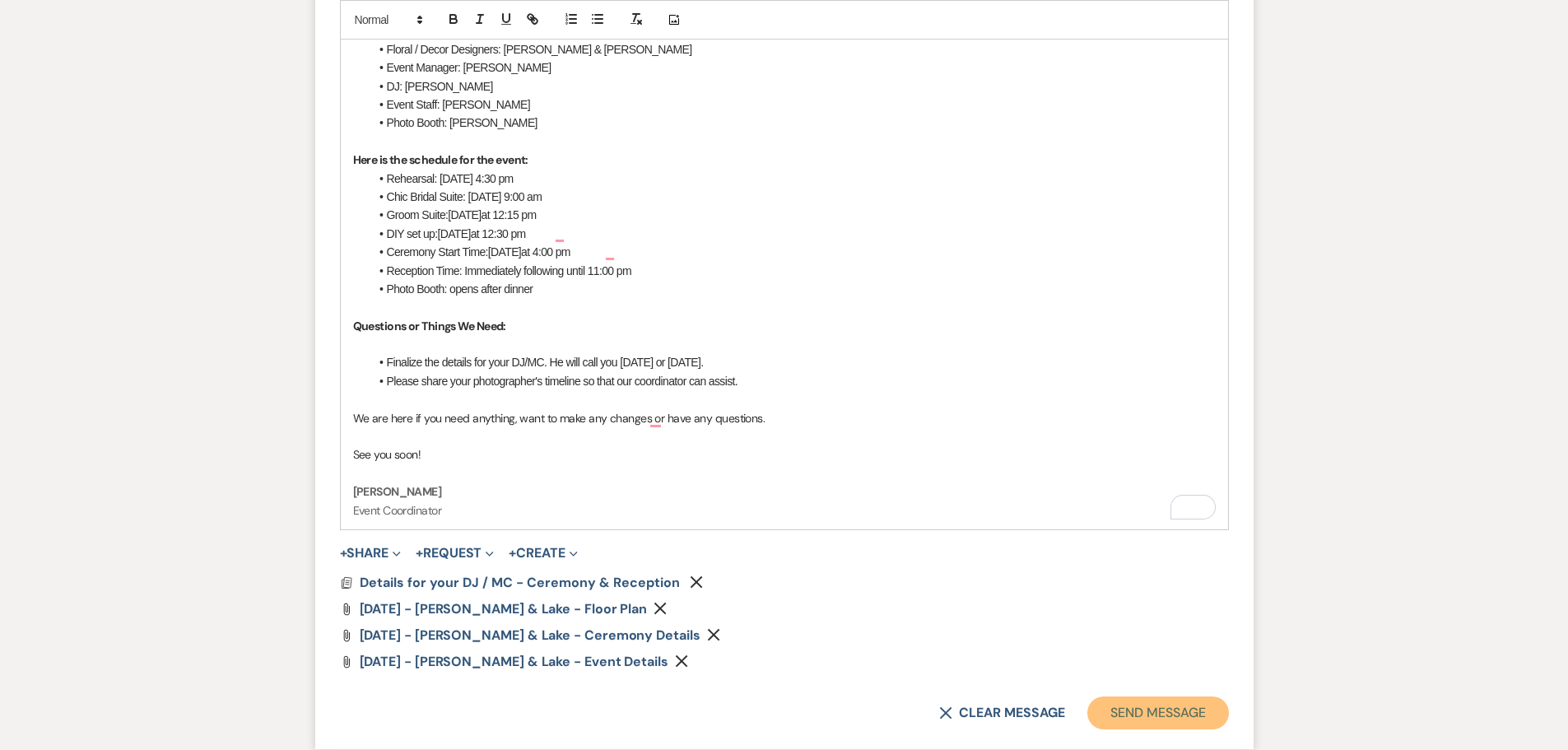
click at [1166, 713] on button "Send Message" at bounding box center [1158, 712] width 141 height 33
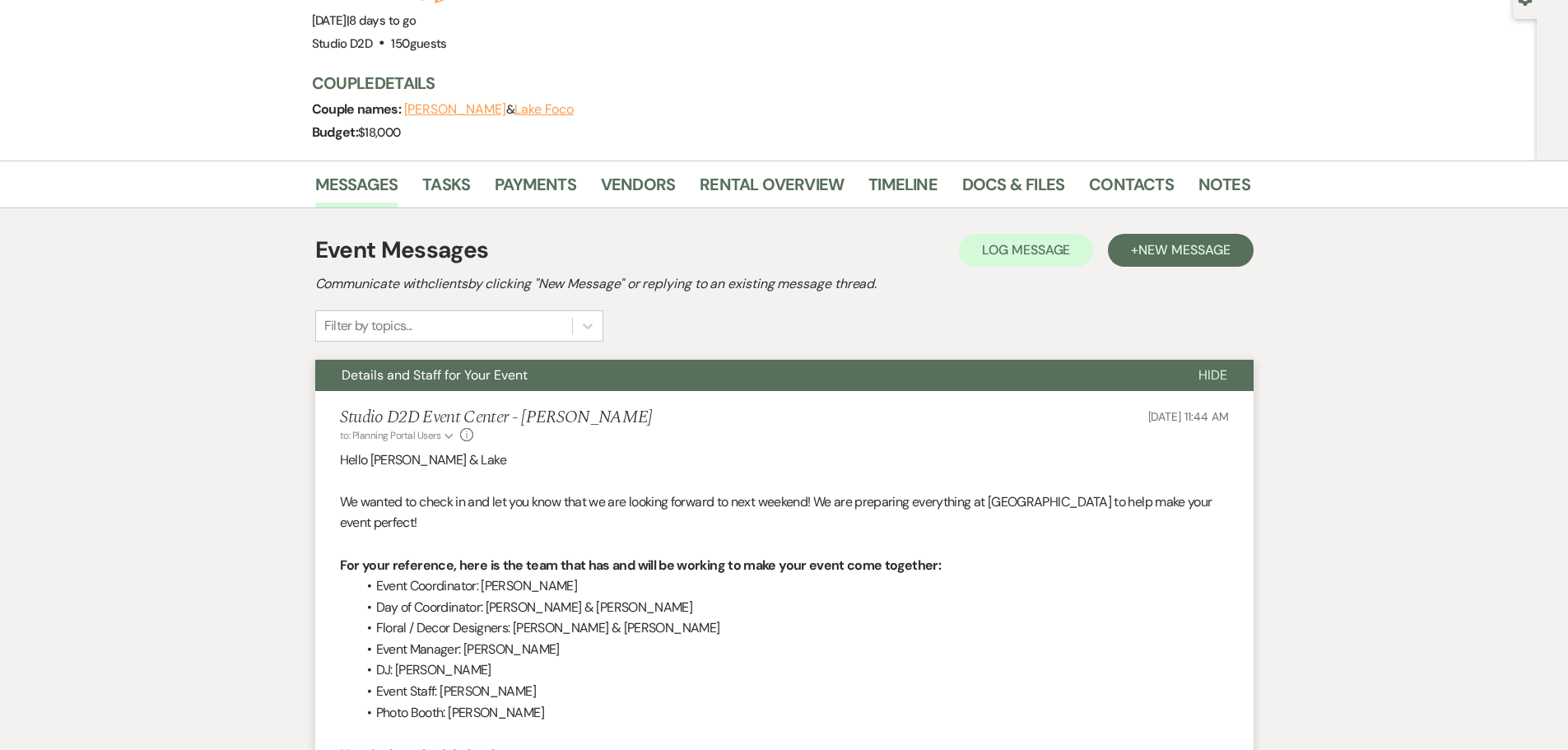
scroll to position [0, 0]
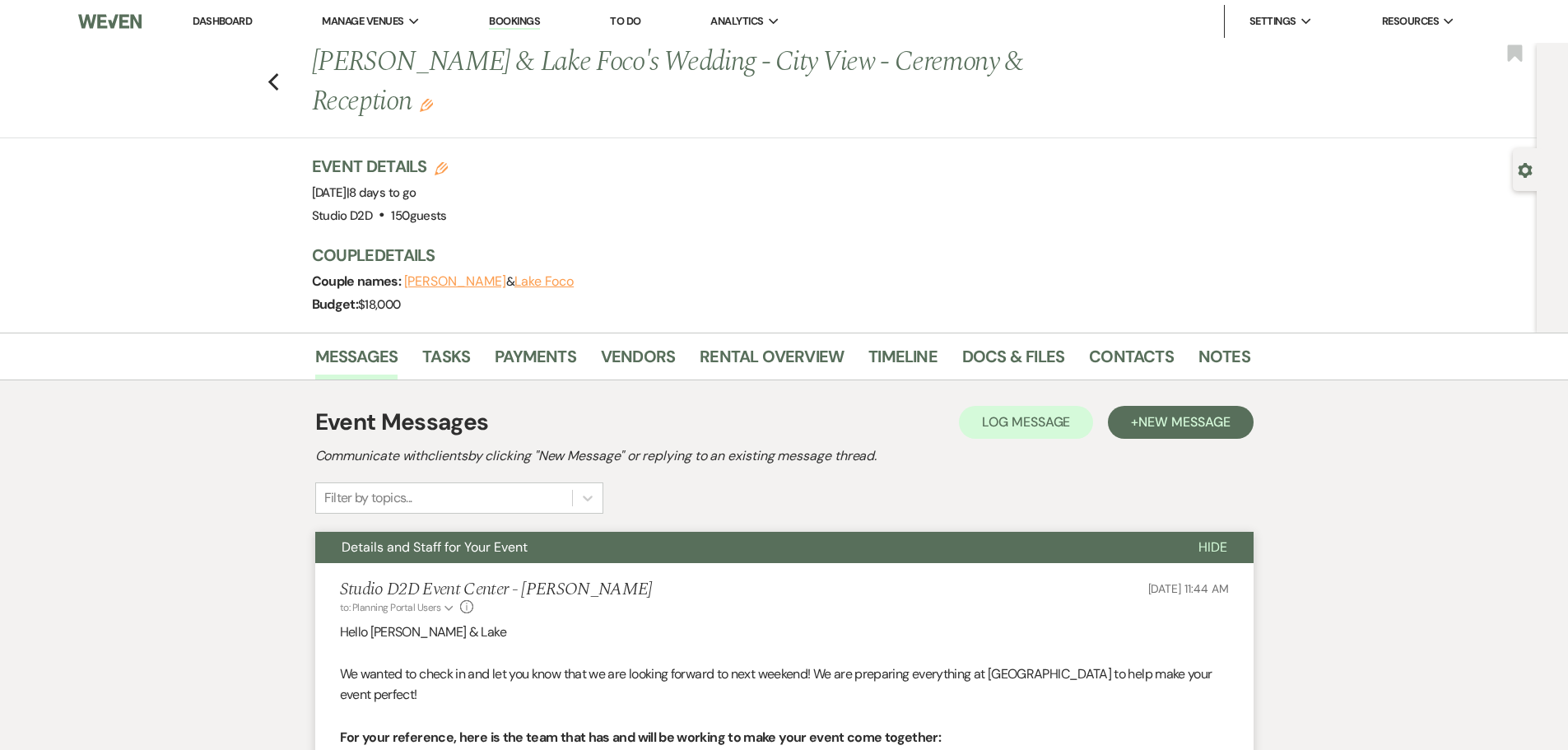
click at [516, 22] on link "Bookings" at bounding box center [514, 21] width 51 height 15
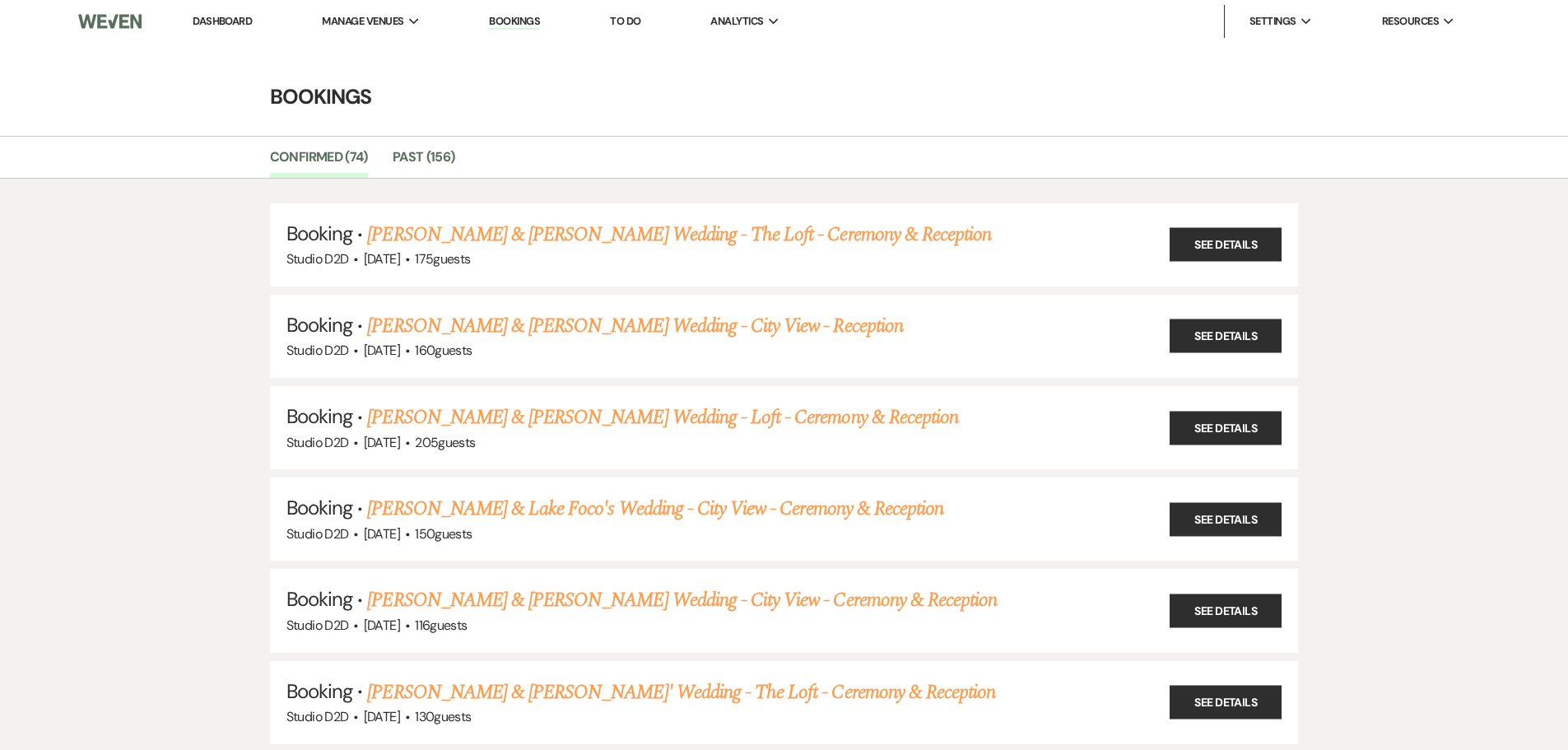
click at [513, 410] on link "[PERSON_NAME] & [PERSON_NAME] Wedding - Loft - Ceremony & Reception" at bounding box center [662, 417] width 591 height 30
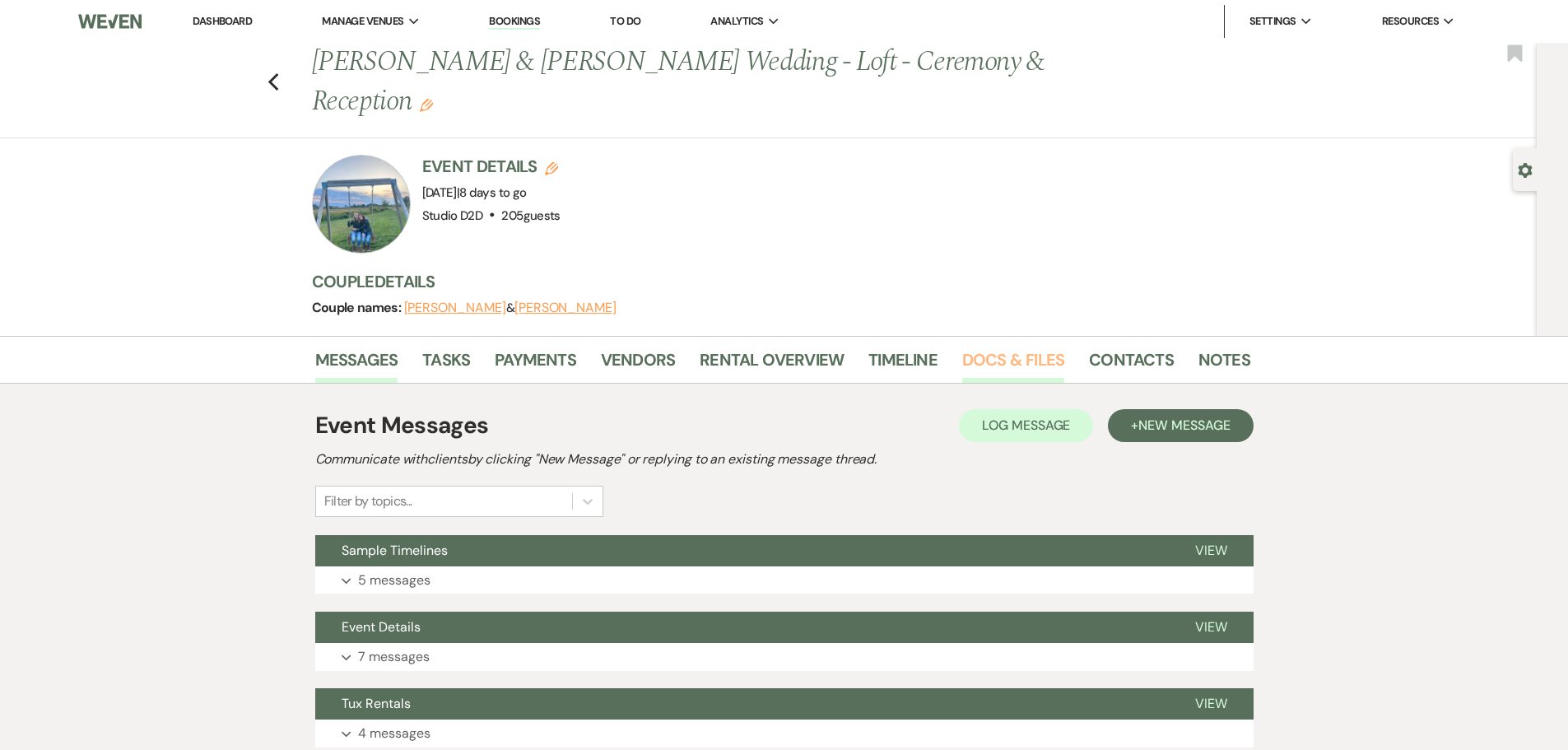
click at [986, 364] on link "Docs & Files" at bounding box center [1013, 364] width 102 height 36
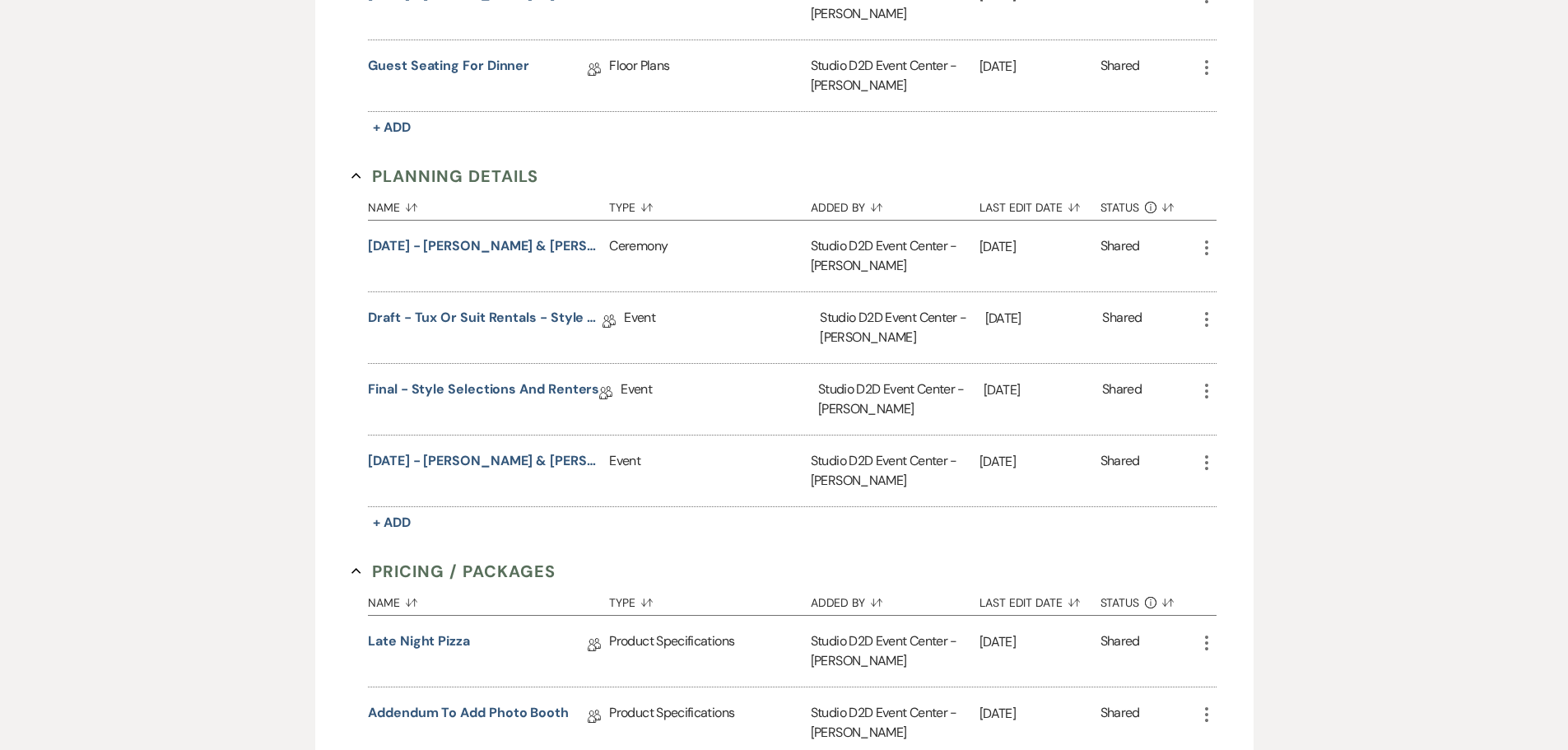
scroll to position [1152, 0]
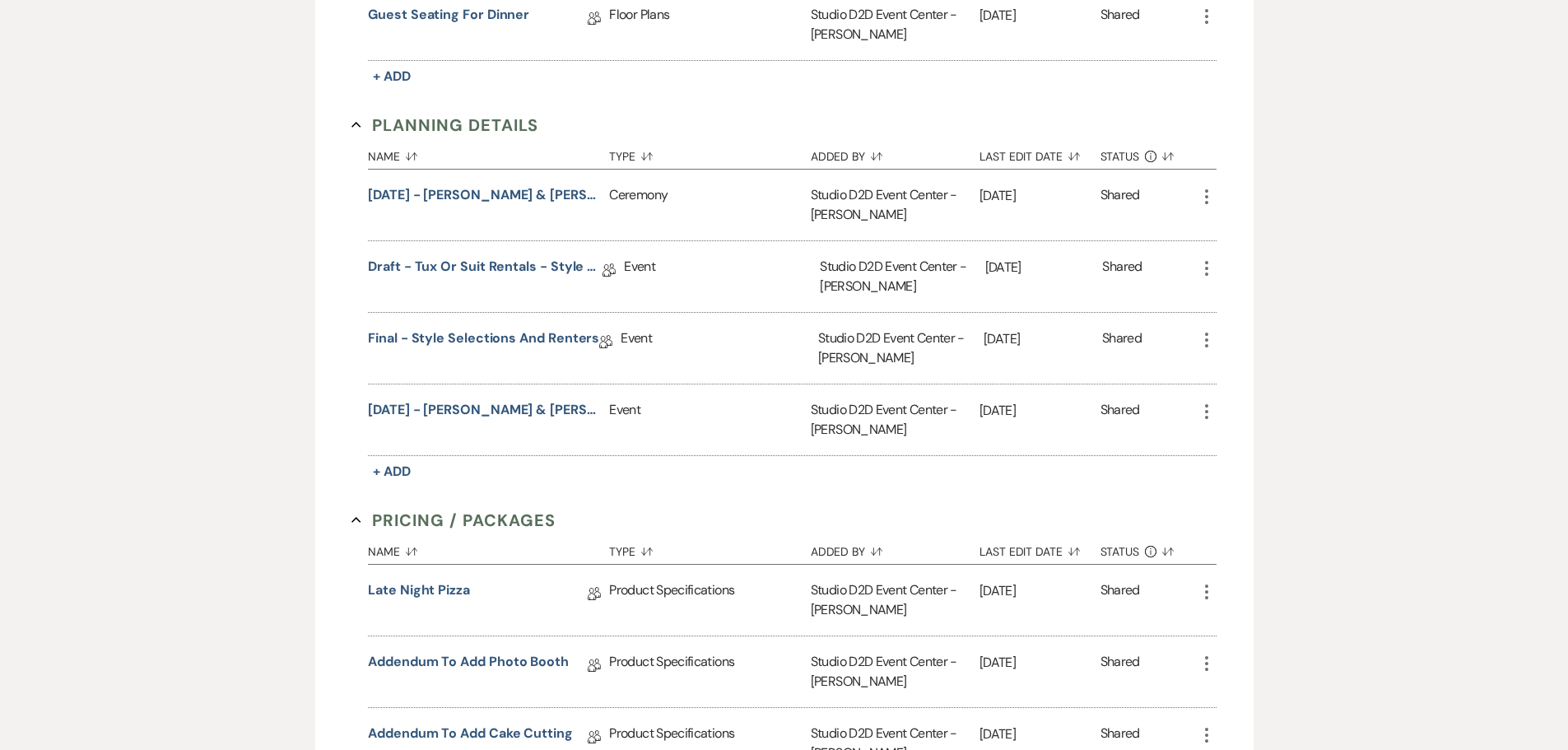
click at [1206, 267] on icon "More" at bounding box center [1207, 268] width 20 height 20
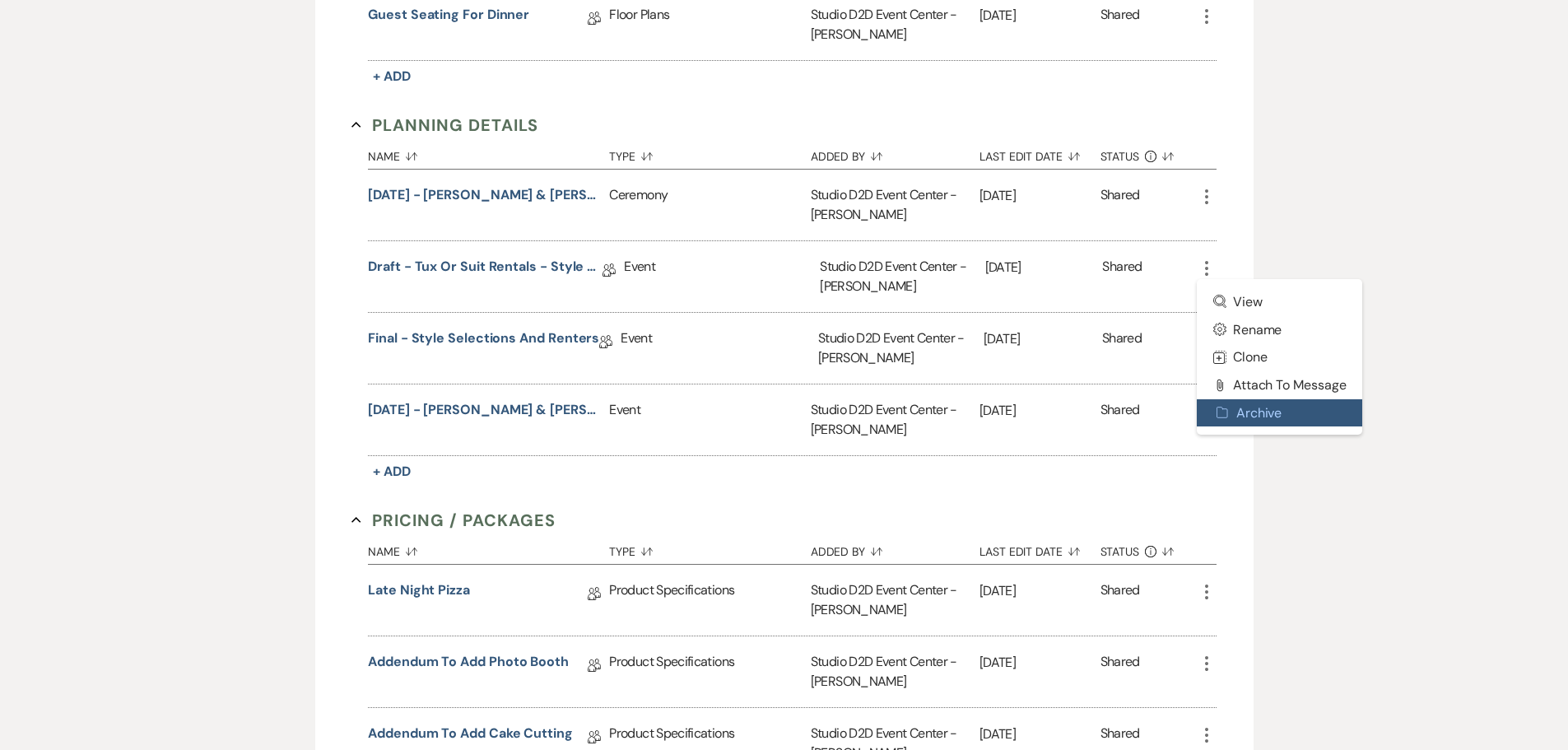
click at [1259, 408] on button "Archive Archive" at bounding box center [1280, 413] width 166 height 28
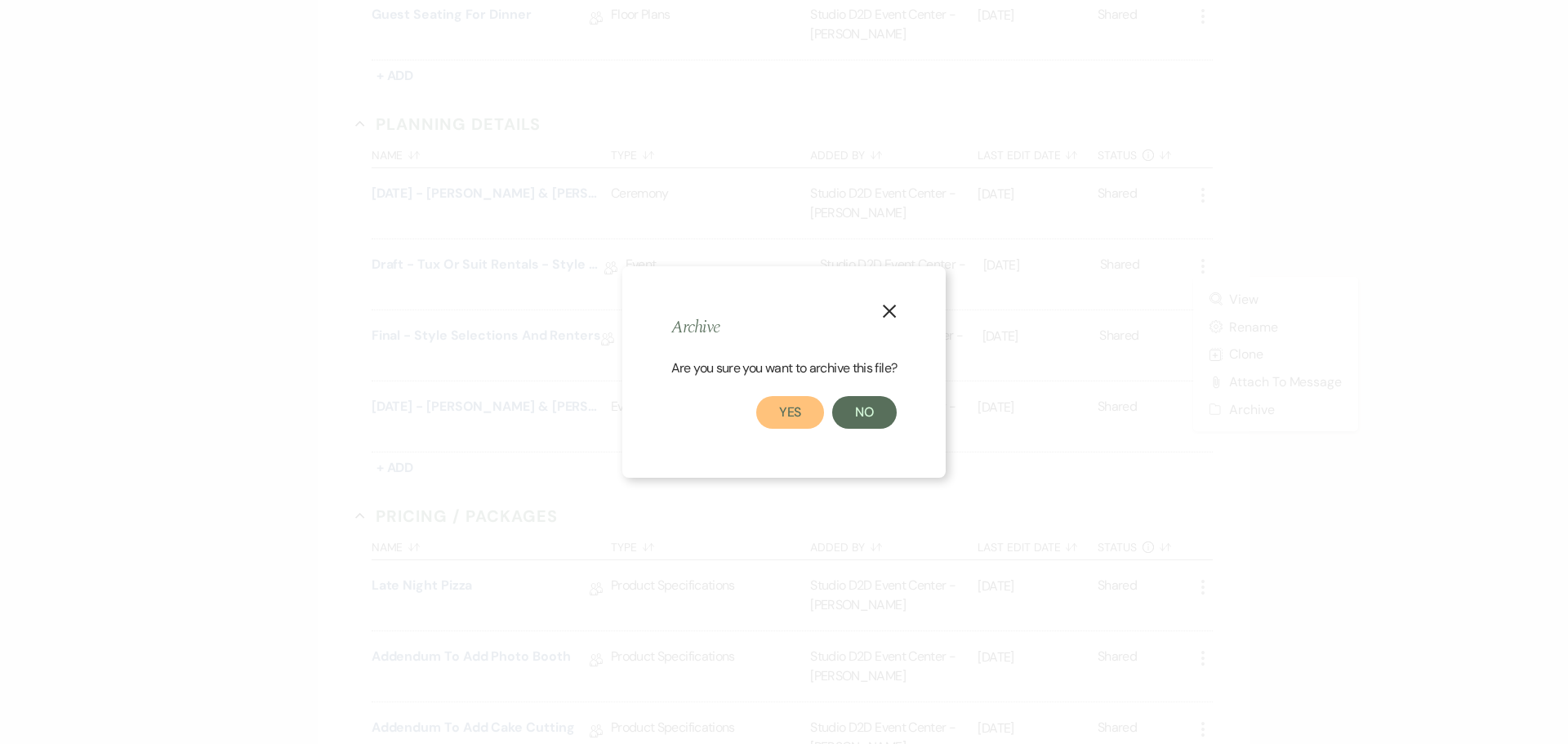
click at [801, 420] on button "Yes" at bounding box center [790, 412] width 69 height 32
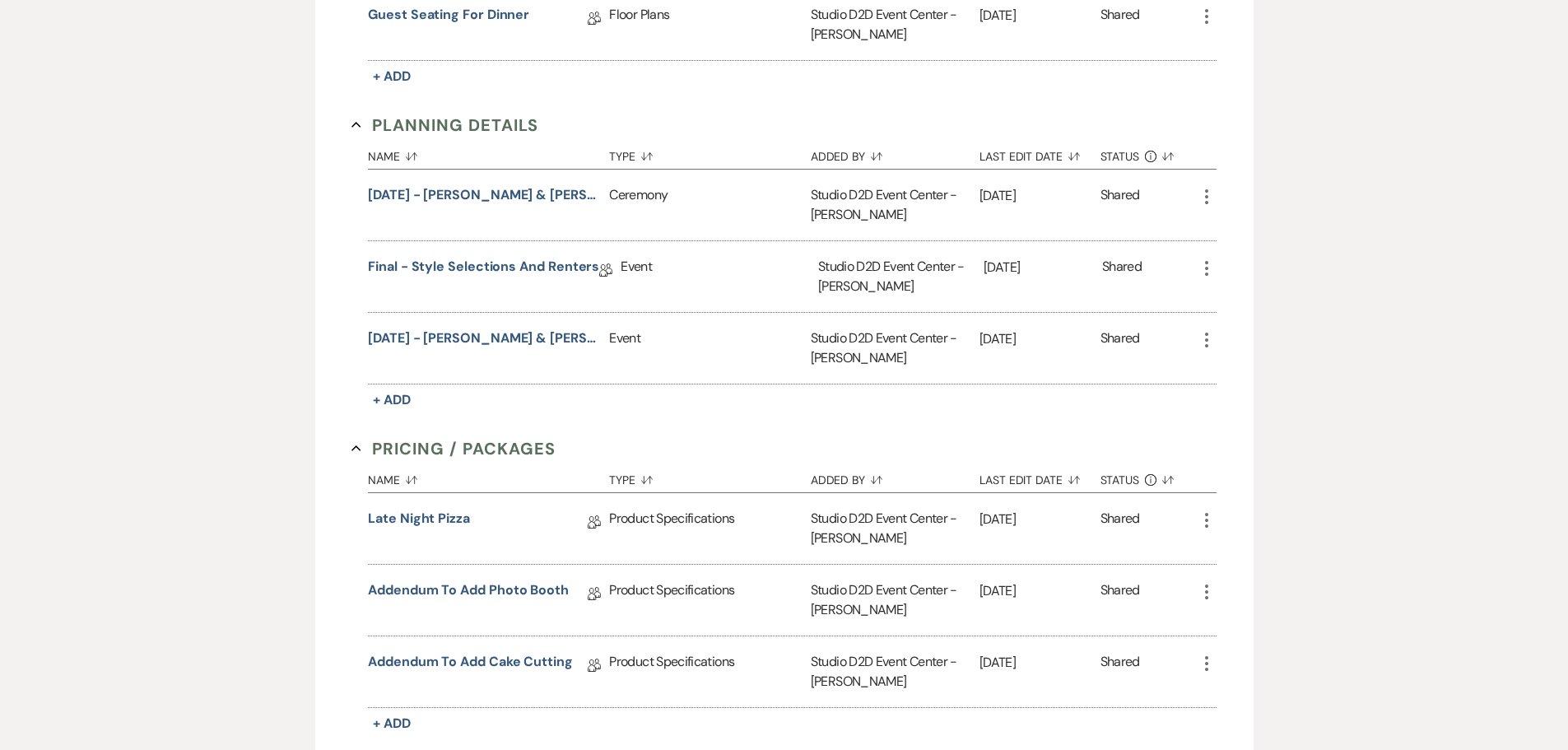
click at [1204, 197] on icon "More" at bounding box center [1207, 197] width 20 height 20
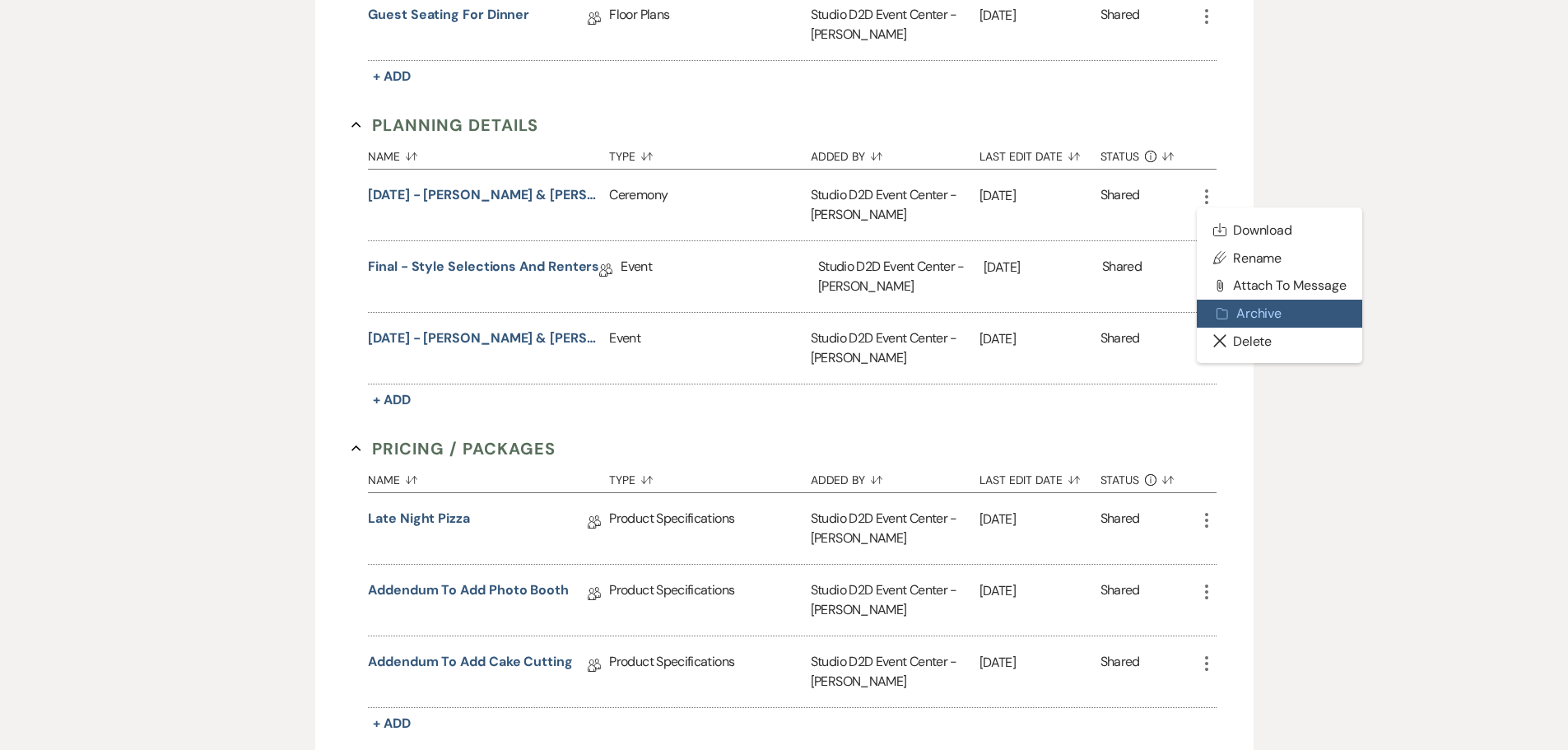
click at [1241, 306] on button "Archive Archive" at bounding box center [1280, 314] width 166 height 28
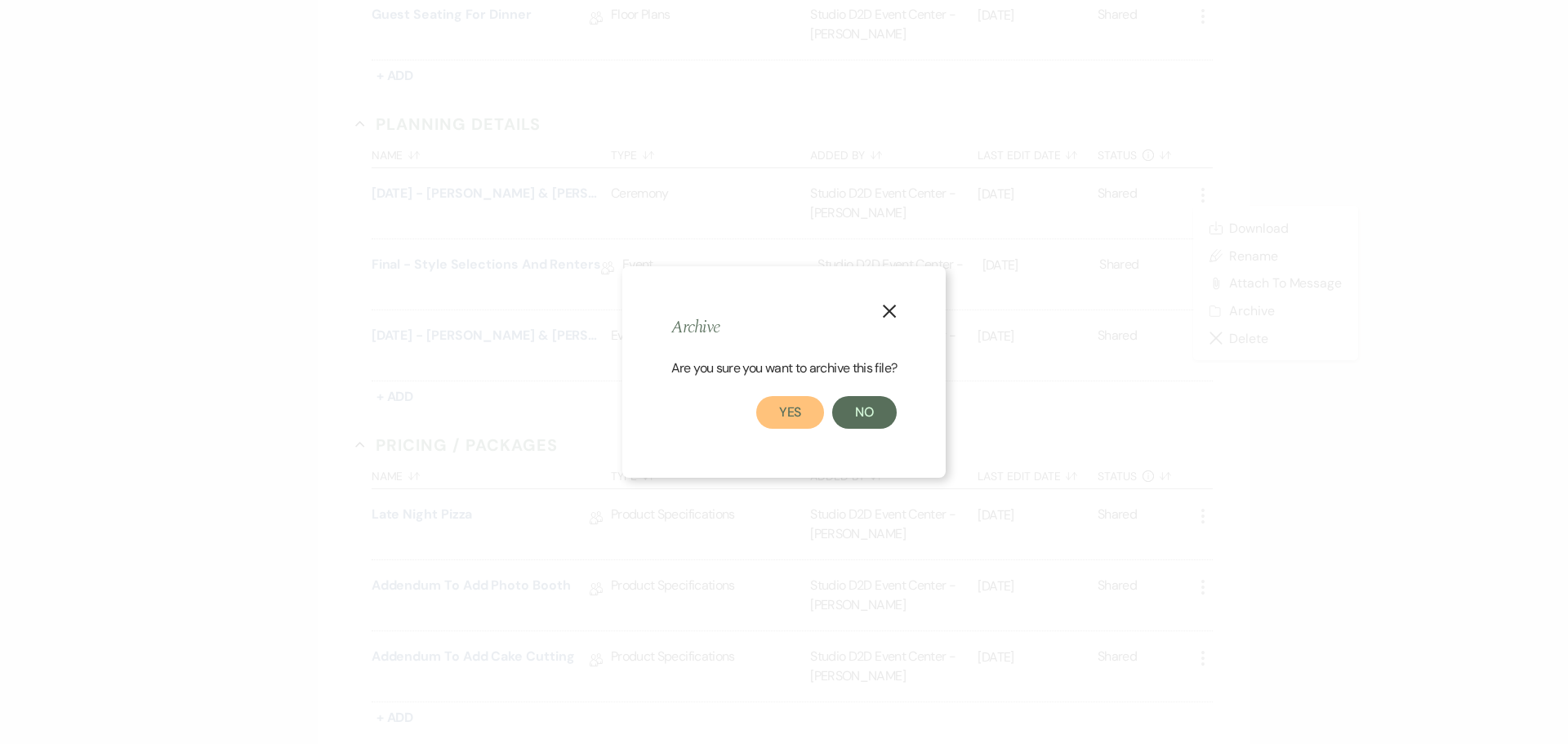
click at [773, 408] on button "Yes" at bounding box center [790, 412] width 69 height 32
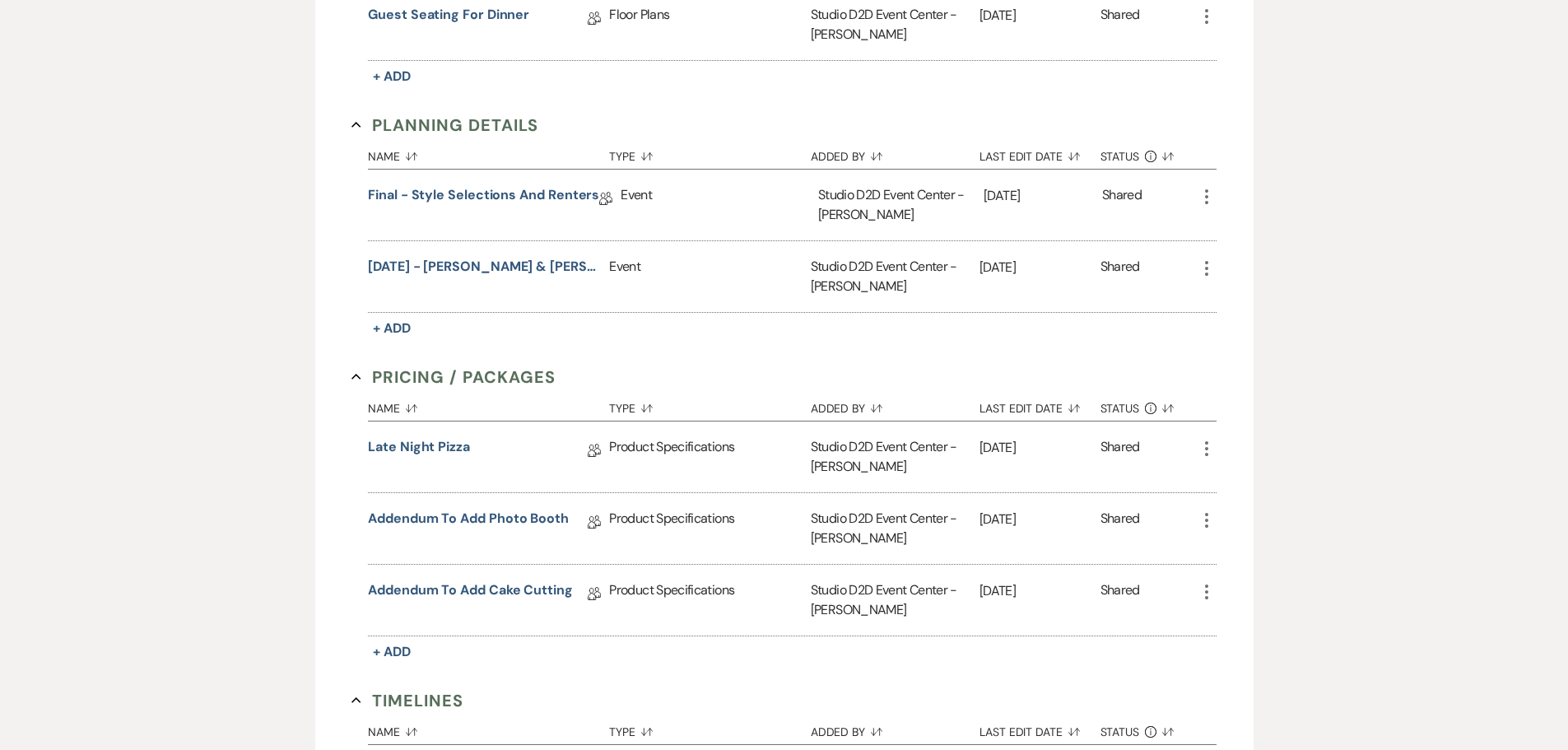
click at [1208, 199] on icon "More" at bounding box center [1207, 197] width 20 height 20
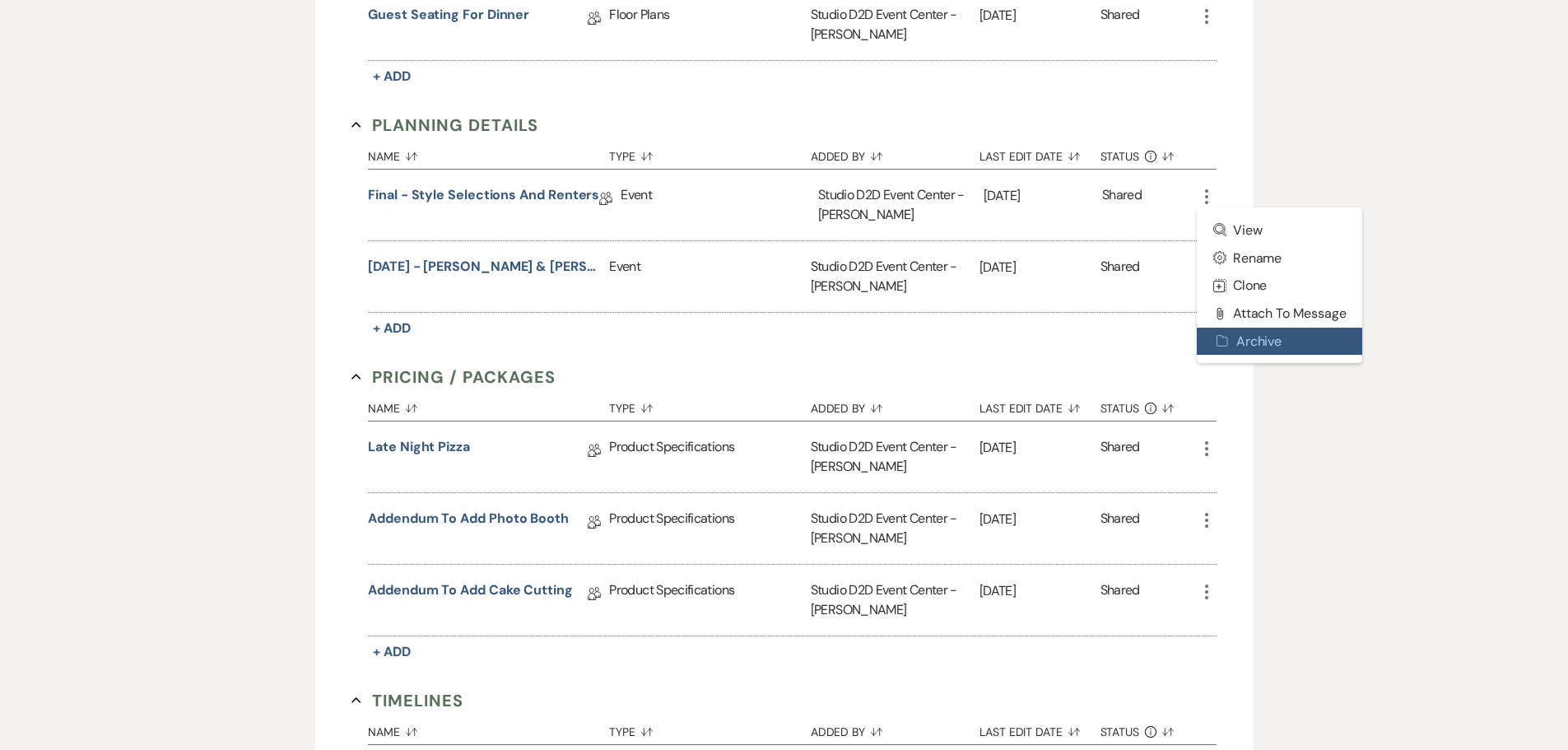
click at [1237, 333] on button "Archive Archive" at bounding box center [1280, 341] width 166 height 28
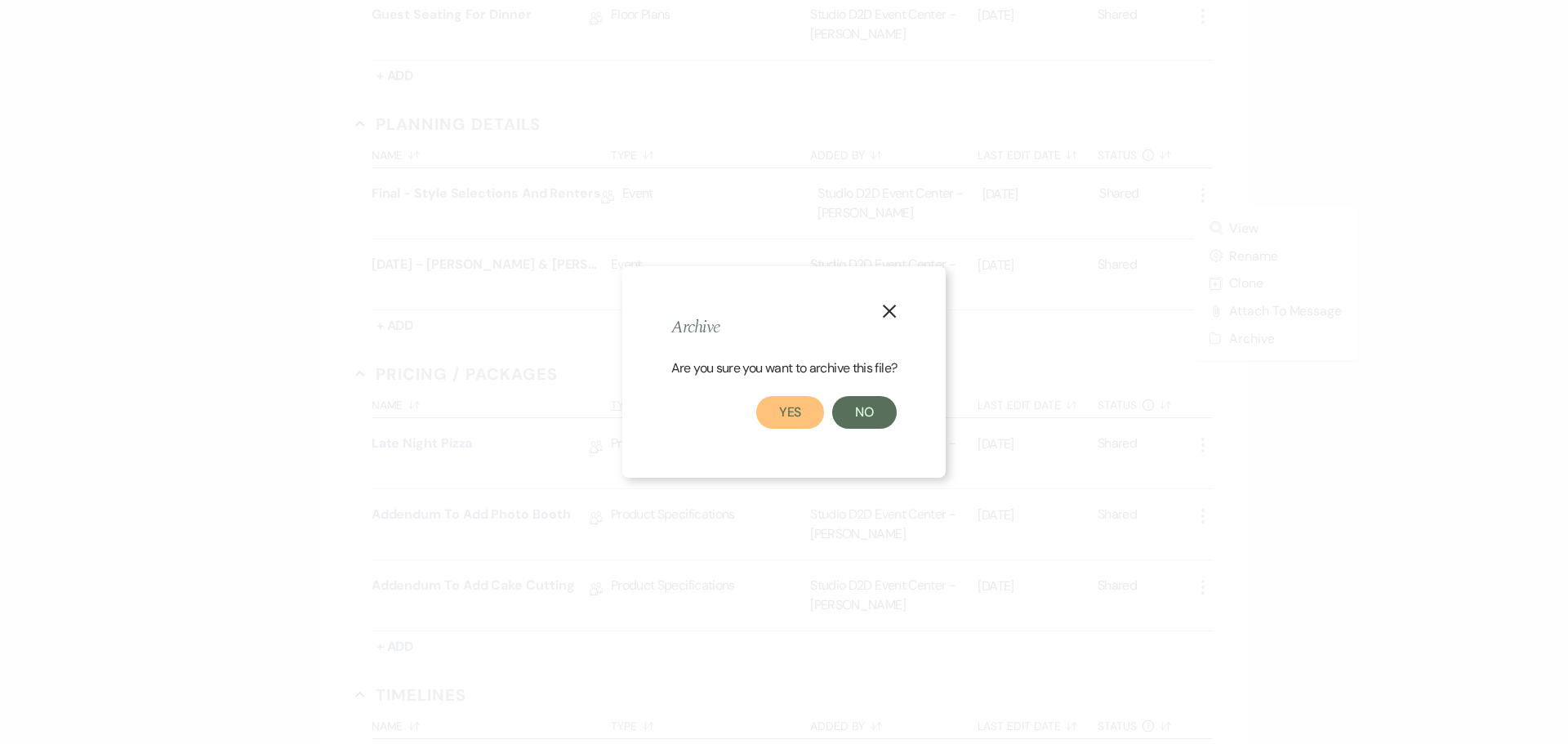
click at [801, 406] on button "Yes" at bounding box center [790, 412] width 69 height 32
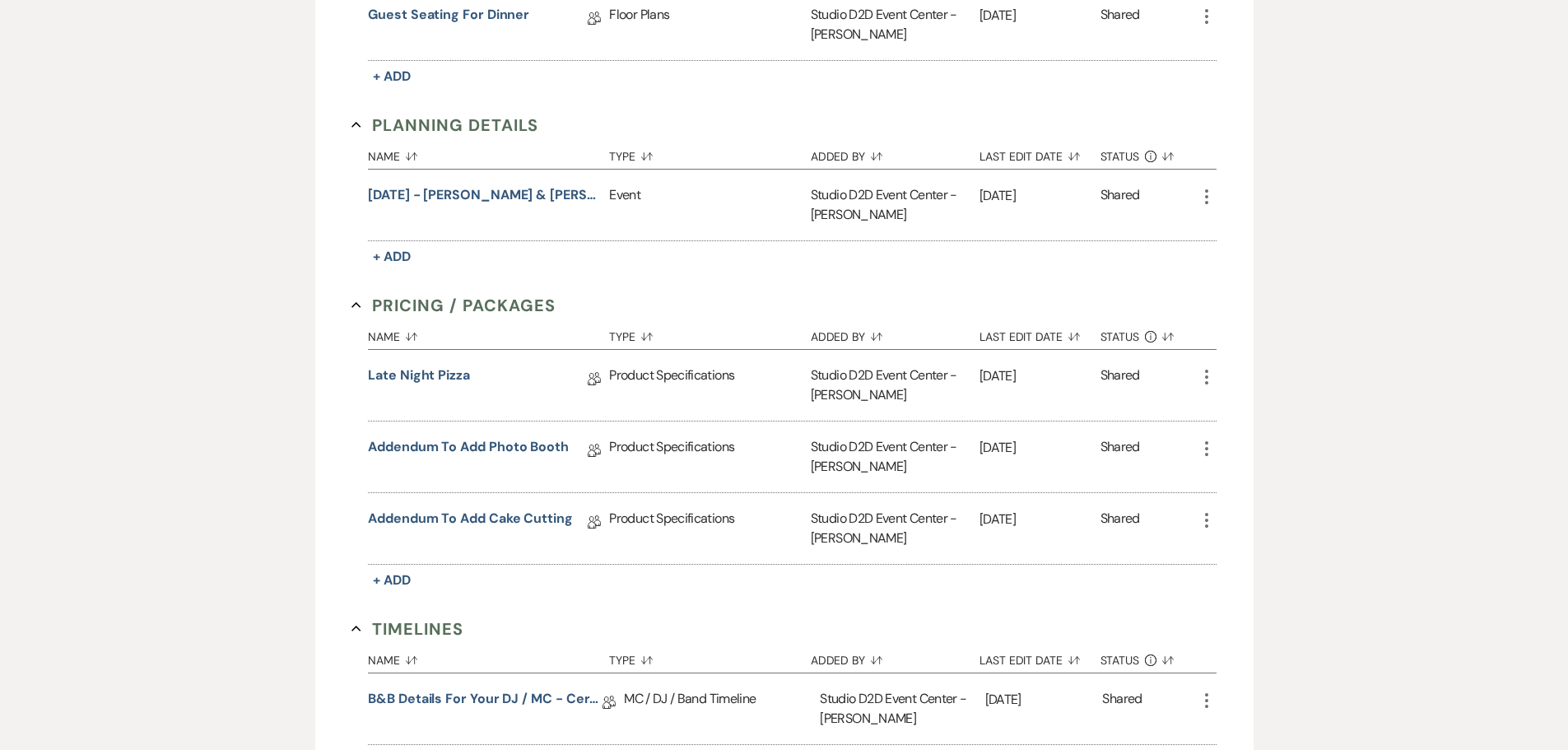
click at [1206, 198] on use "button" at bounding box center [1207, 196] width 4 height 14
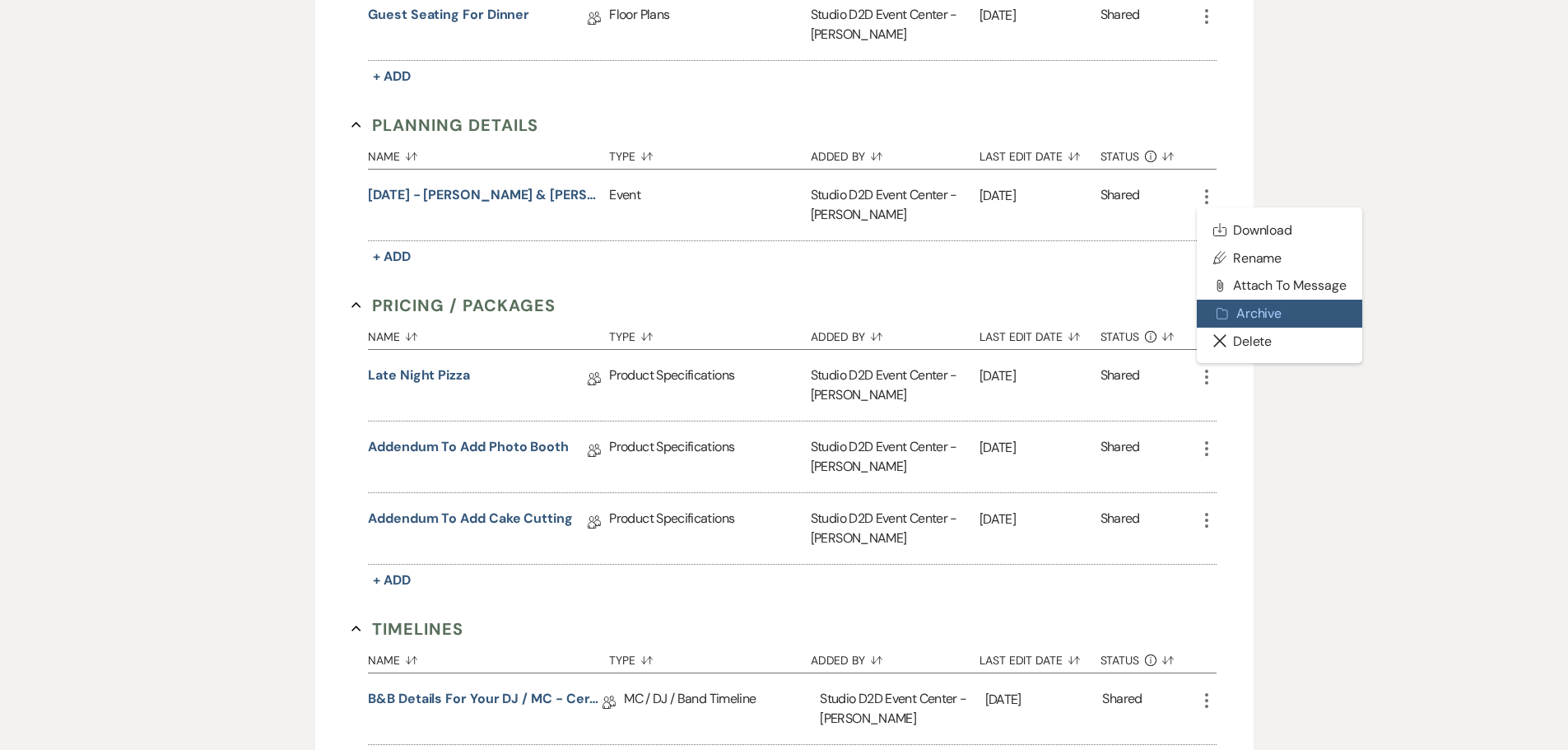
click at [1232, 320] on button "Archive Archive" at bounding box center [1280, 314] width 166 height 28
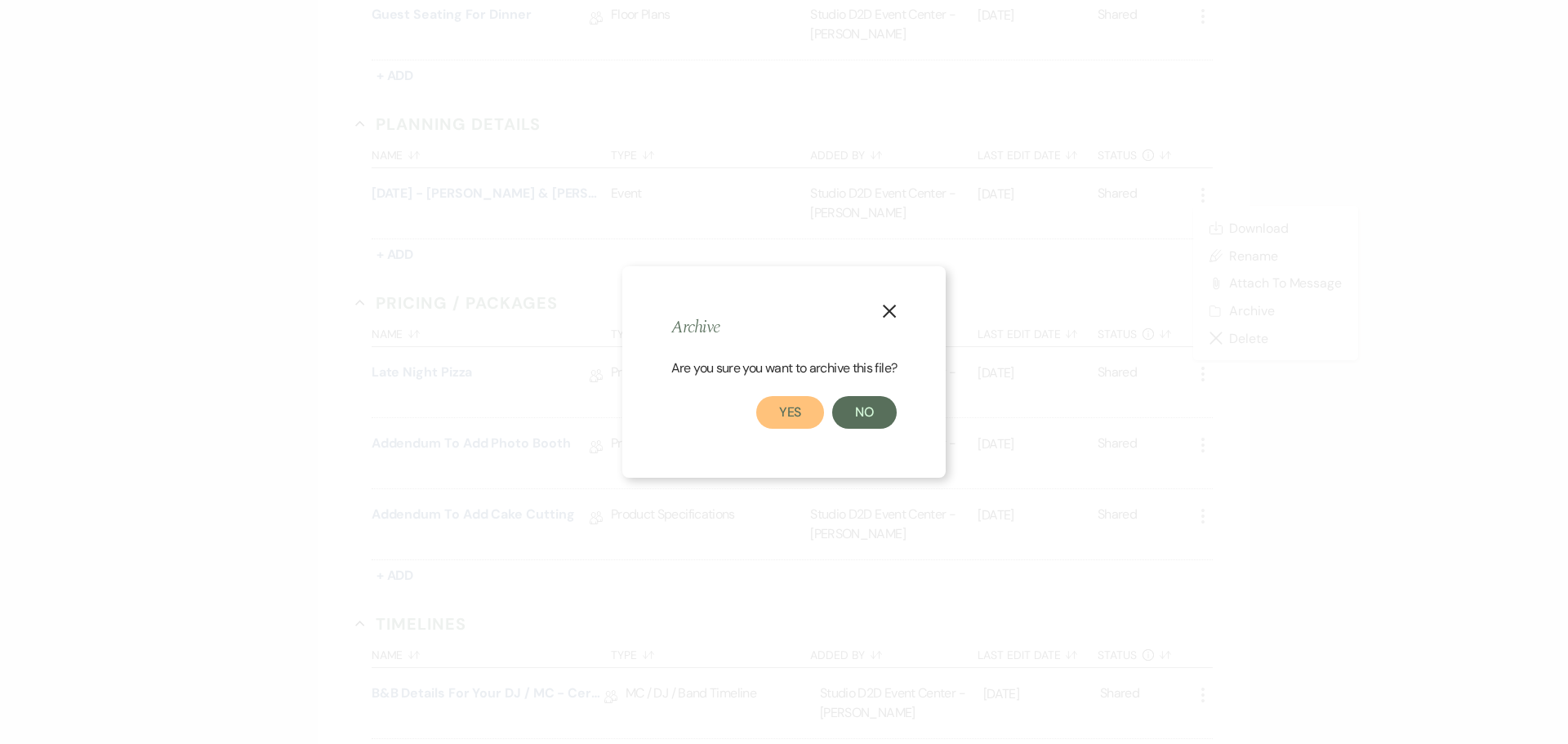
click at [784, 409] on button "Yes" at bounding box center [790, 412] width 69 height 32
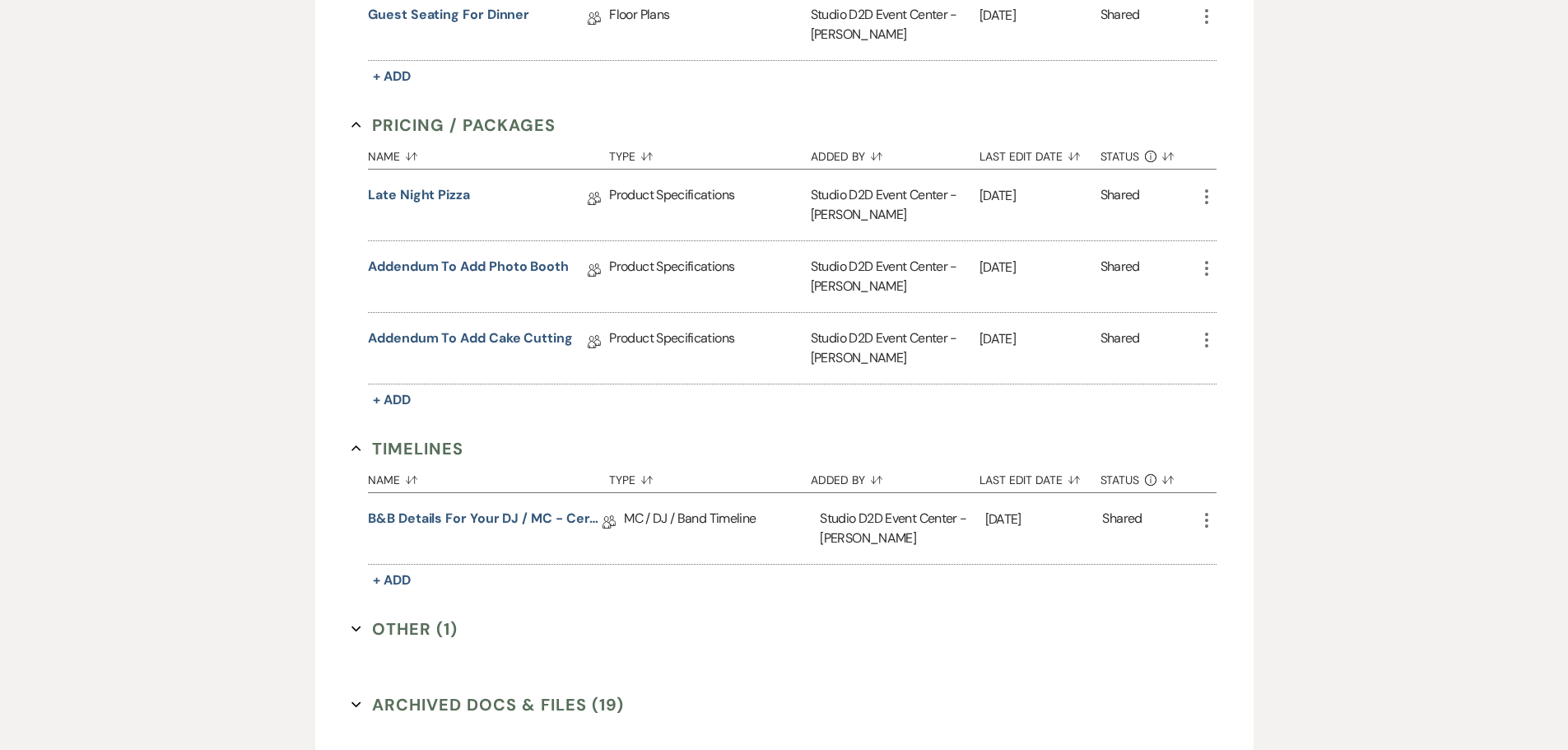
click at [1204, 194] on icon "More" at bounding box center [1207, 197] width 20 height 20
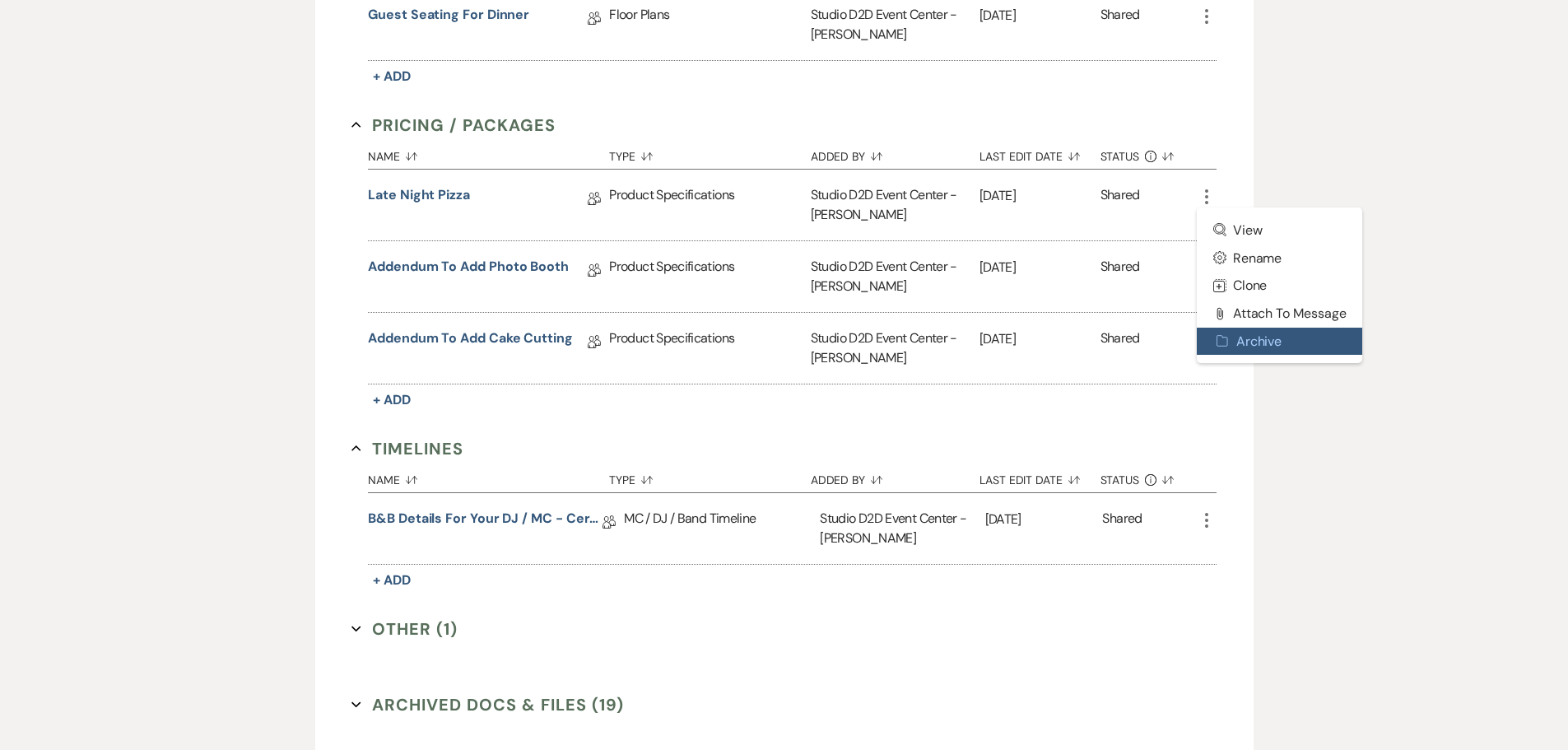
click at [1246, 336] on button "Archive Archive" at bounding box center [1280, 341] width 166 height 28
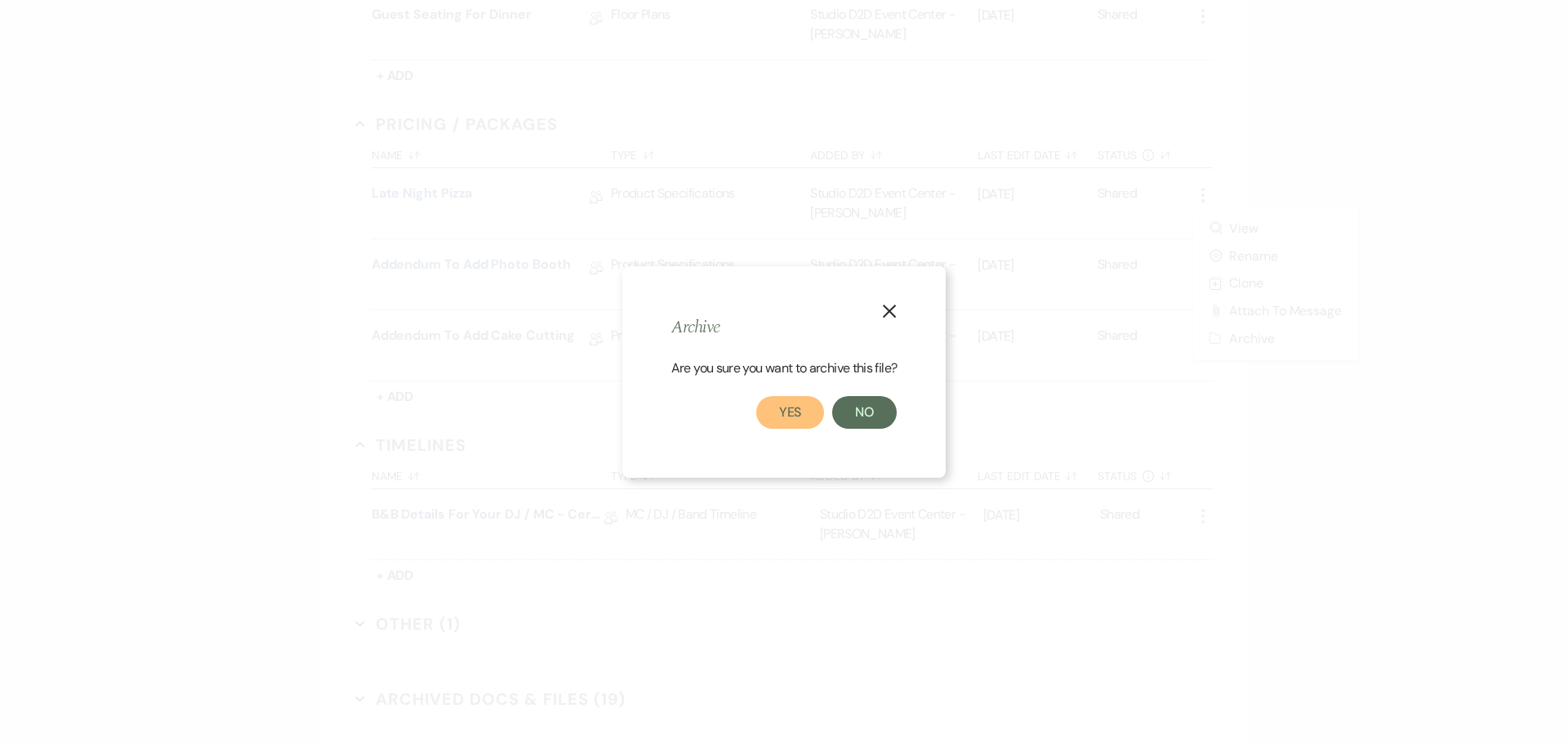
click at [800, 410] on button "Yes" at bounding box center [790, 412] width 69 height 32
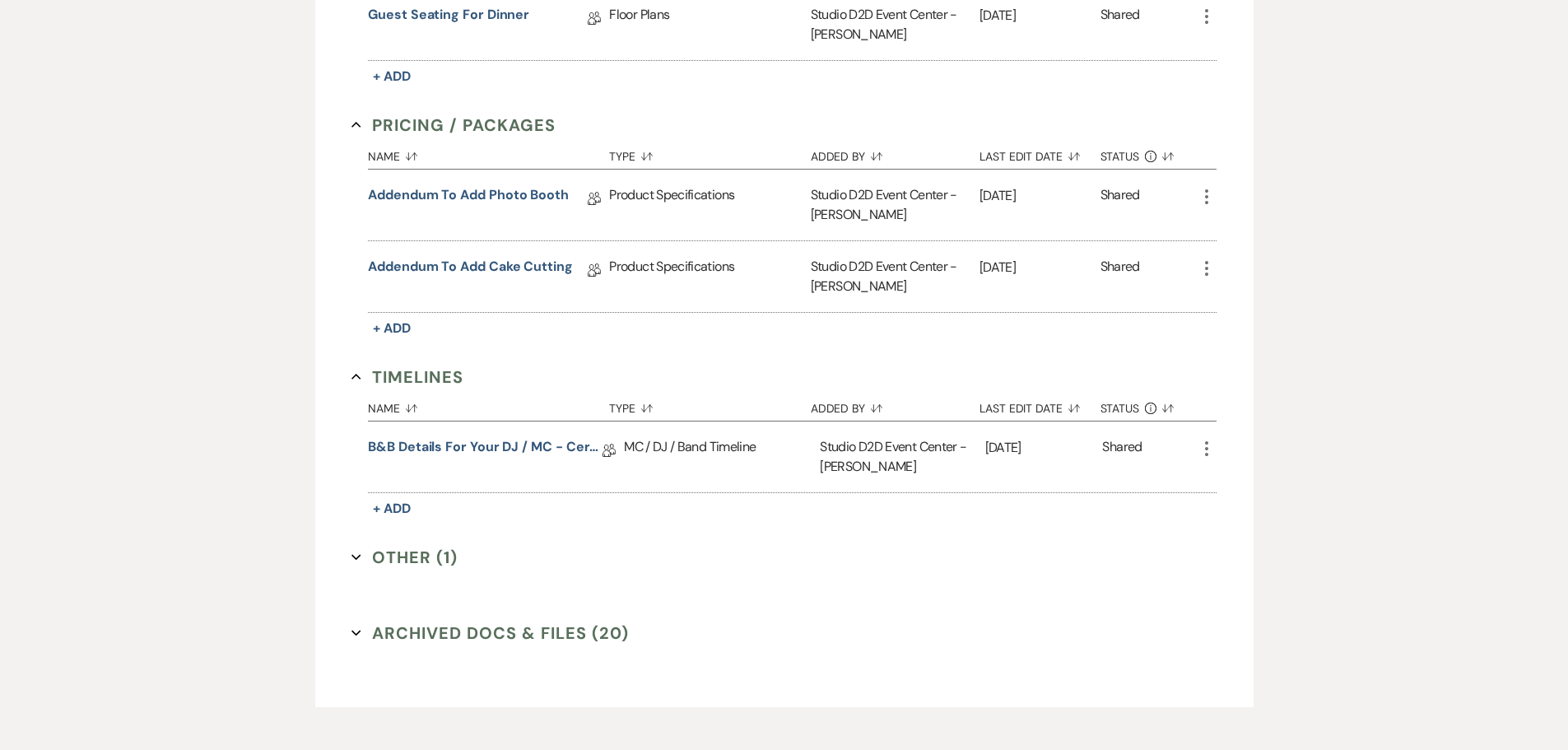
click at [1207, 199] on icon "More" at bounding box center [1207, 197] width 20 height 20
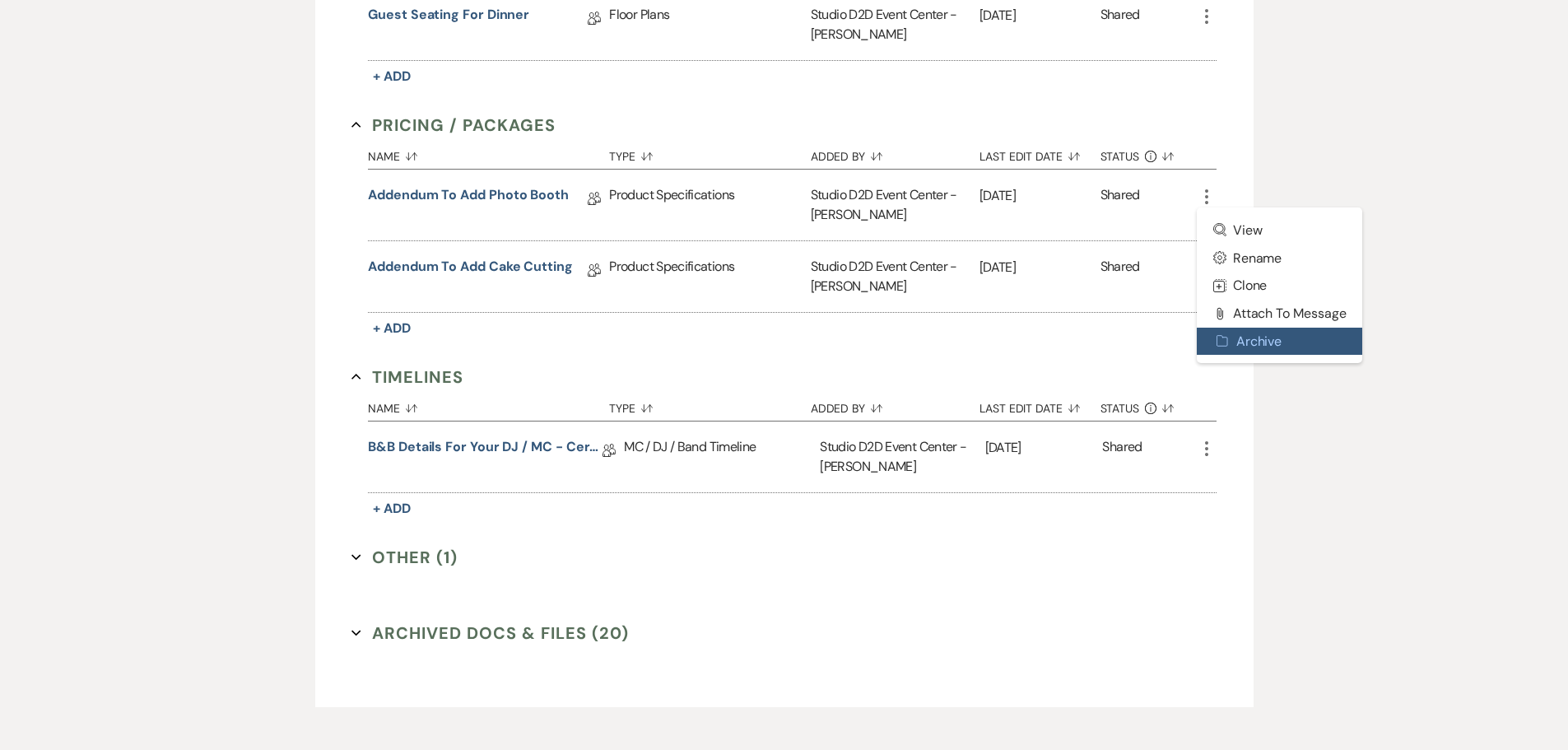
click at [1240, 336] on button "Archive Archive" at bounding box center [1280, 341] width 166 height 28
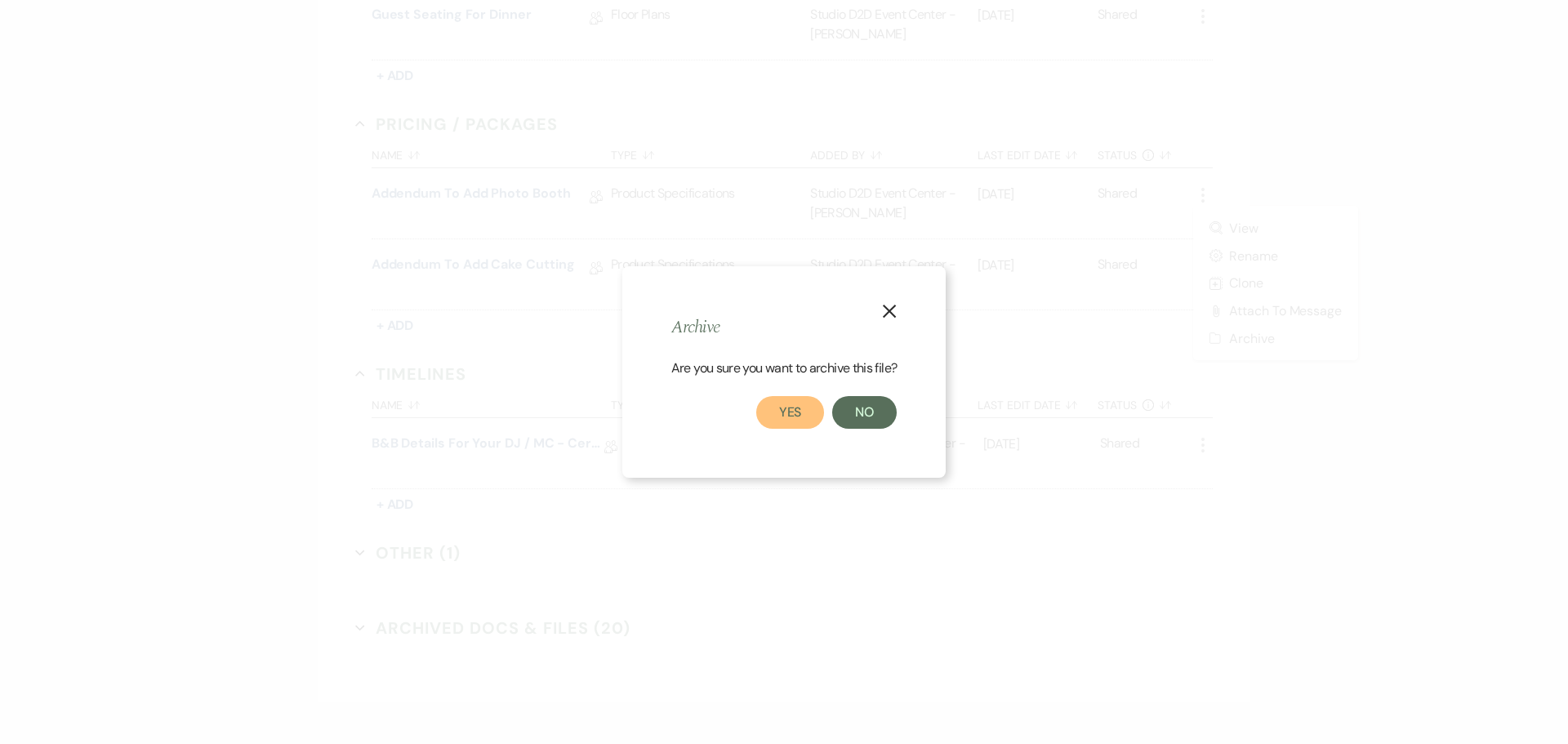
click at [801, 411] on button "Yes" at bounding box center [790, 412] width 69 height 32
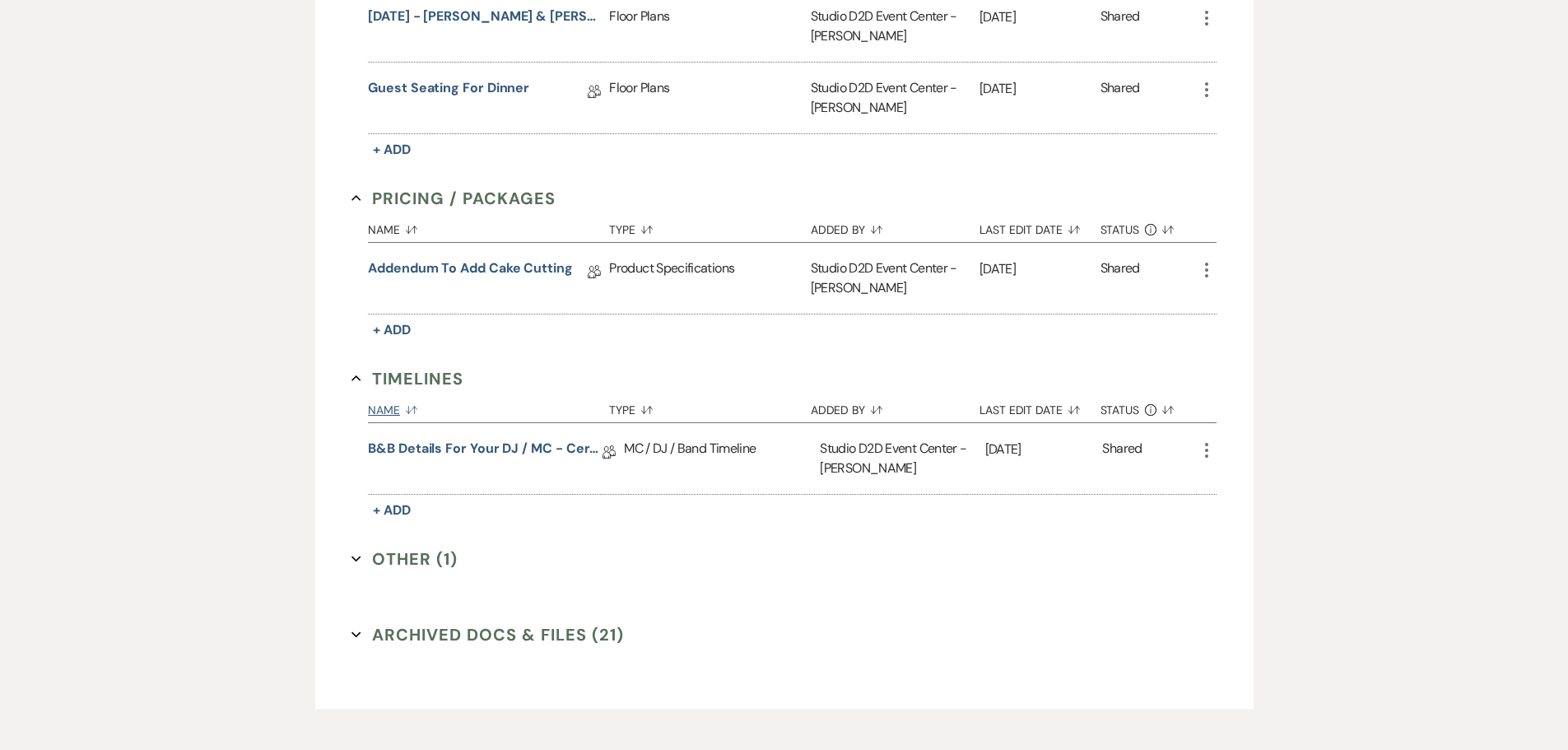
scroll to position [823, 0]
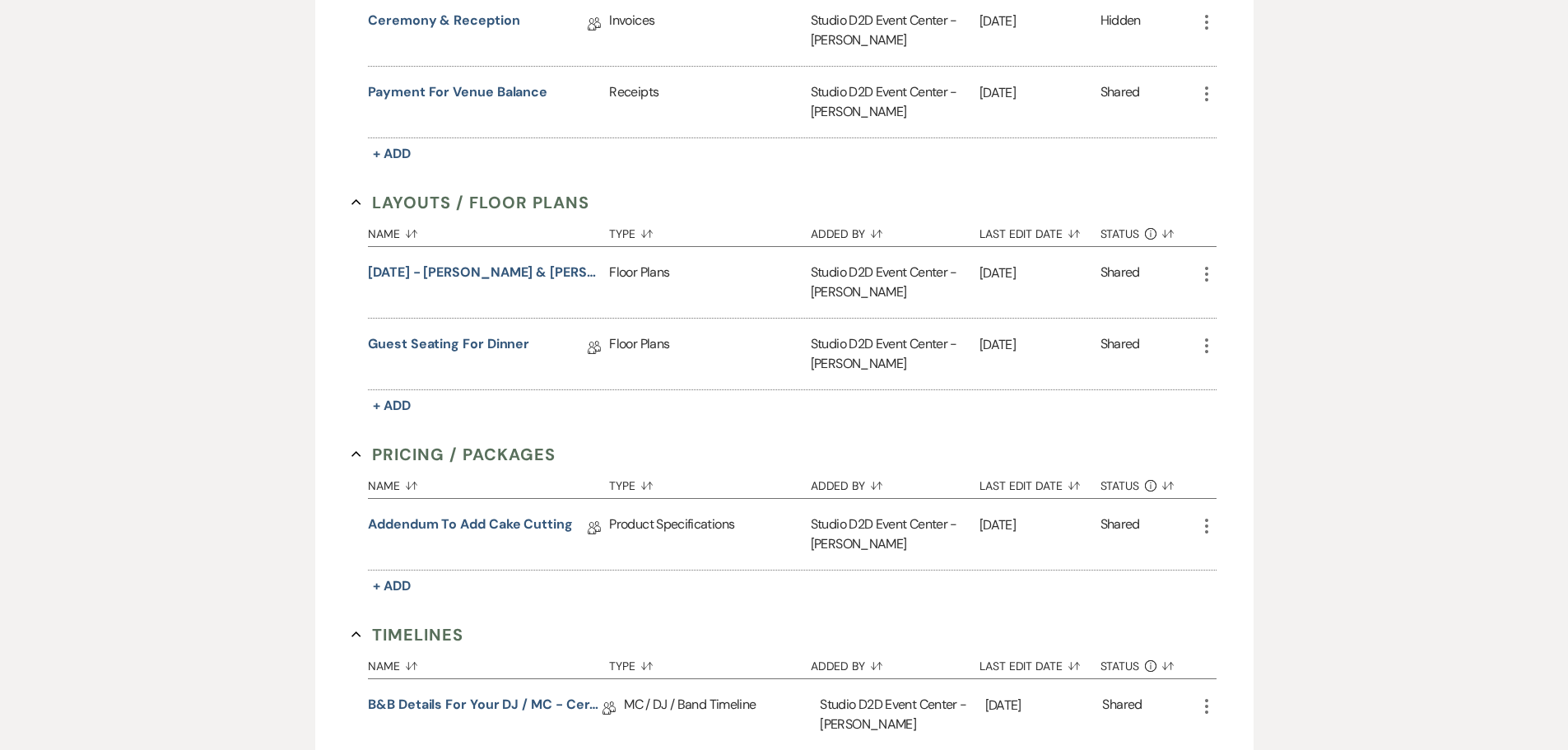
click at [1207, 272] on icon "More" at bounding box center [1207, 274] width 20 height 20
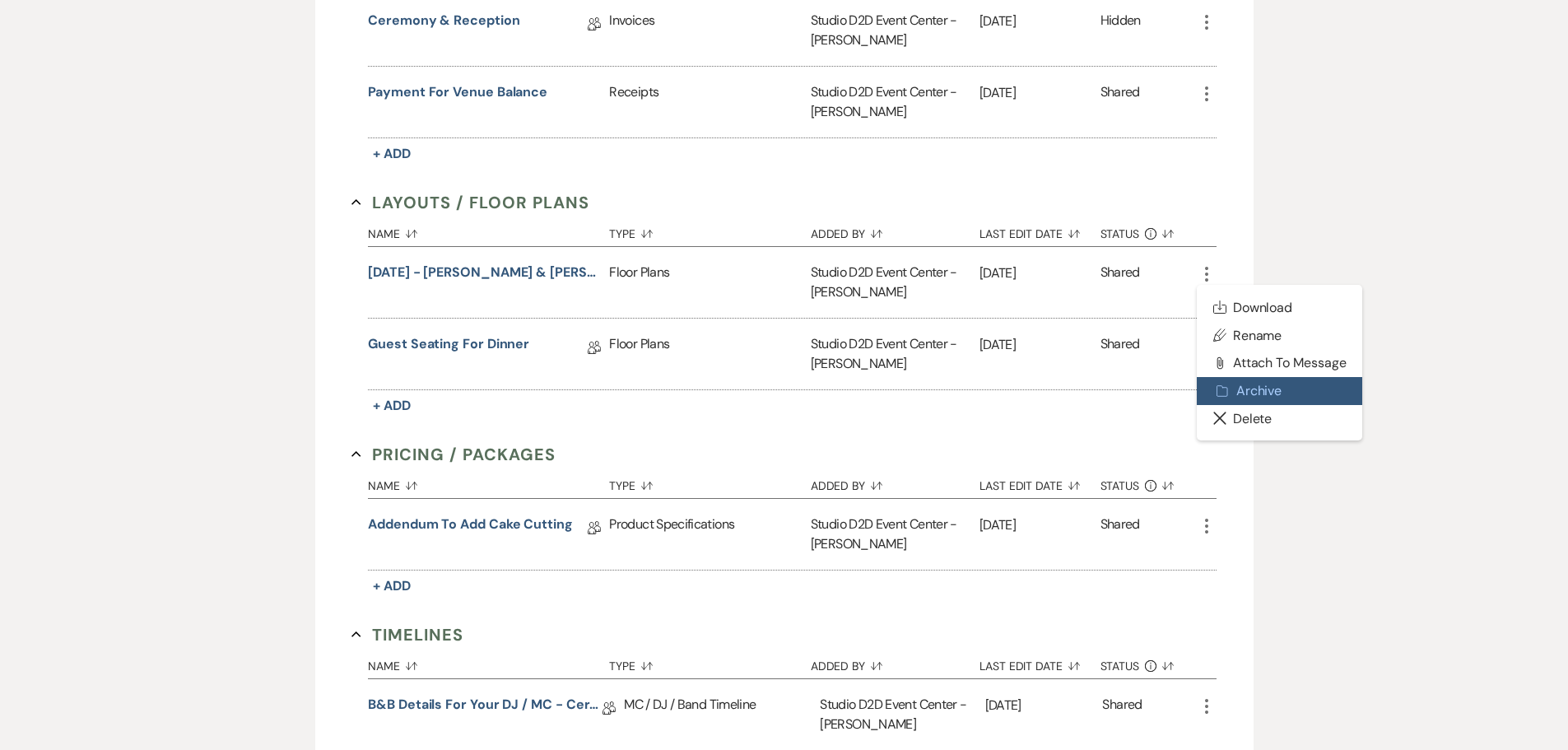
click at [1249, 387] on button "Archive Archive" at bounding box center [1280, 390] width 166 height 28
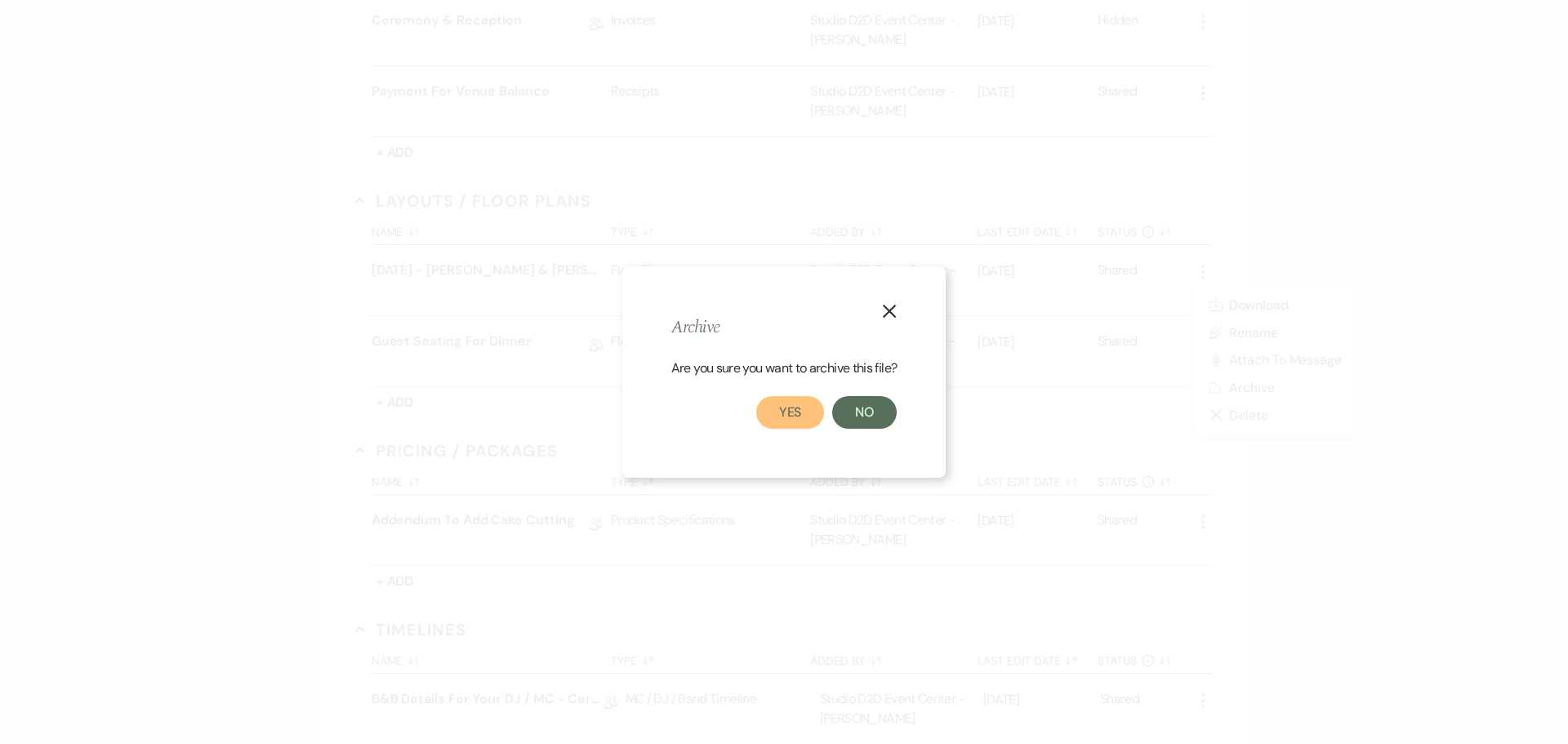
click at [807, 412] on button "Yes" at bounding box center [790, 412] width 69 height 32
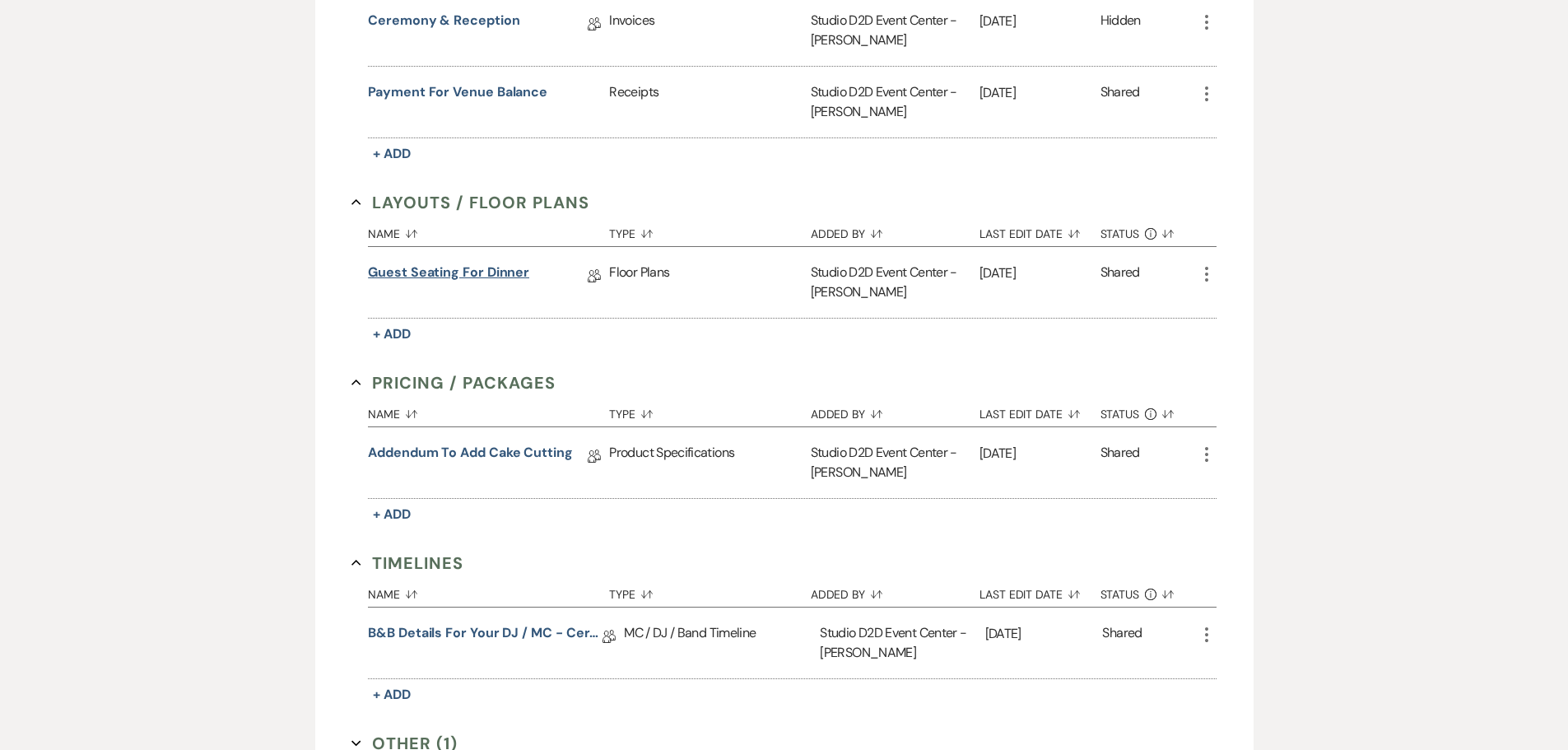
click at [489, 275] on link "Guest Seating for Dinner" at bounding box center [448, 276] width 162 height 25
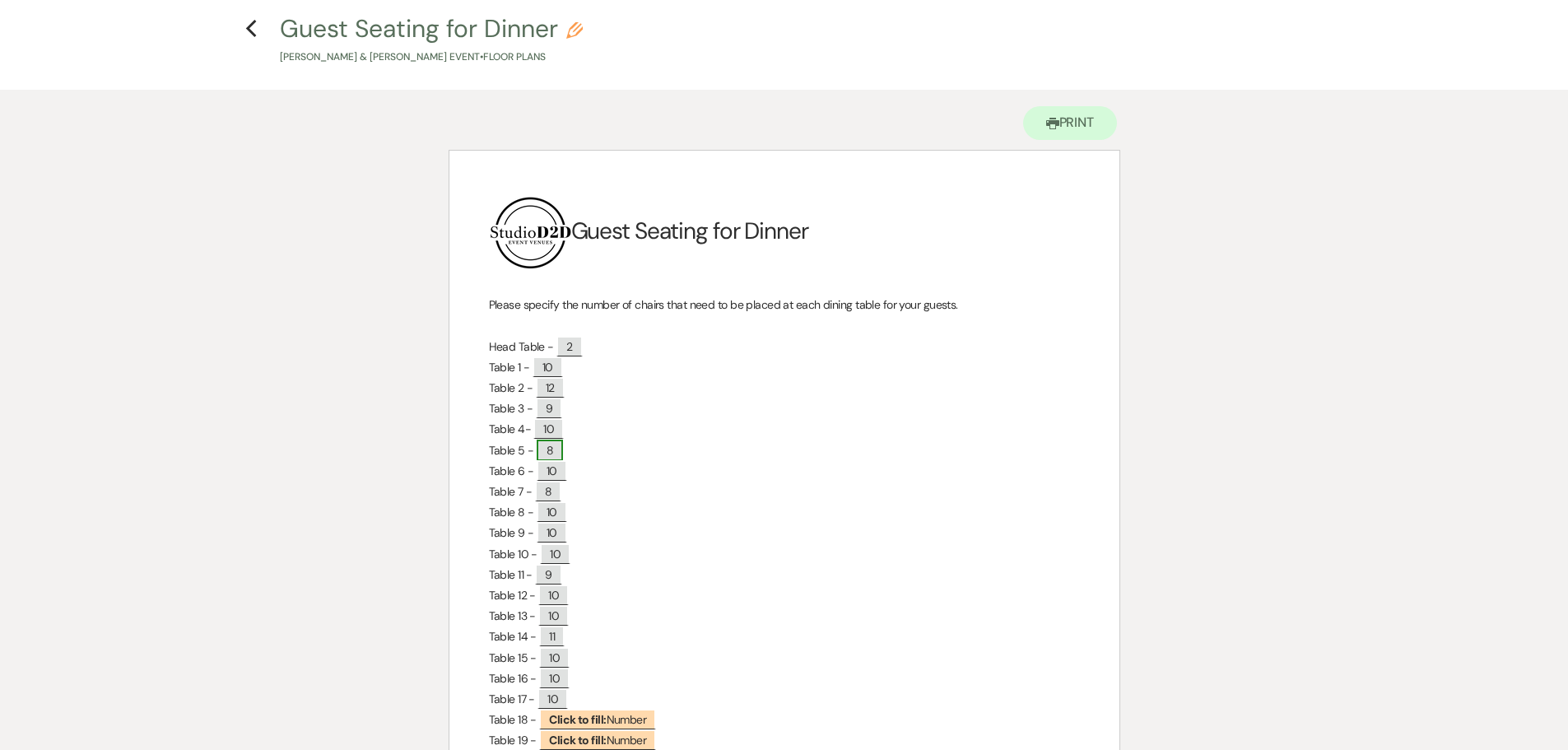
scroll to position [164, 0]
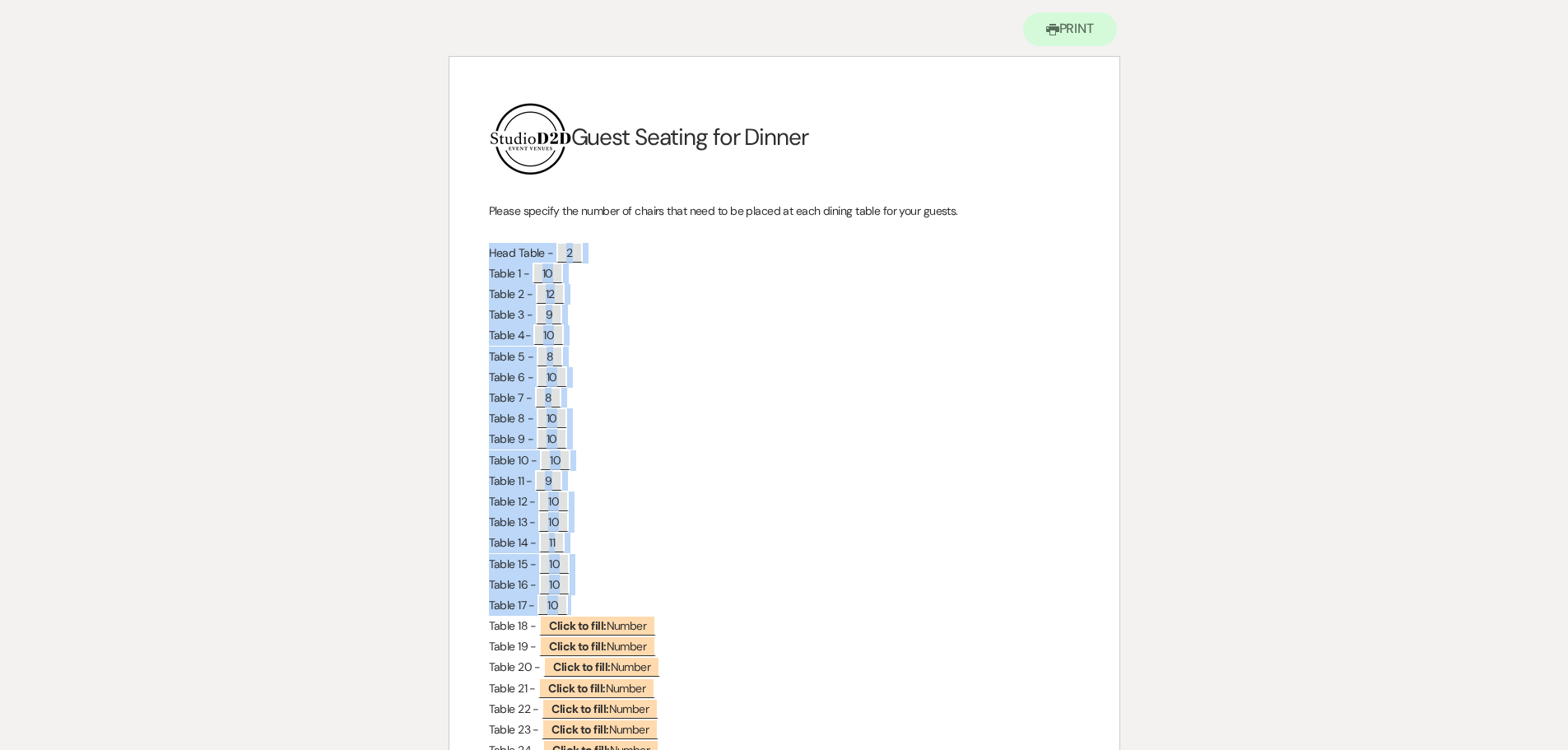
drag, startPoint x: 487, startPoint y: 252, endPoint x: 653, endPoint y: 599, distance: 384.7
click at [653, 599] on div "﻿ ﻿ Guest Seating for Dinner Please specify the number of chairs that need to b…" at bounding box center [784, 458] width 670 height 803
copy div "Head Table - ﻿ 2 ﻿ Table 1 - ﻿ 10 ﻿ Table 2 - ﻿ 12 ﻿ Table 3 - ﻿ 9 ﻿ Table 4- ﻿…"
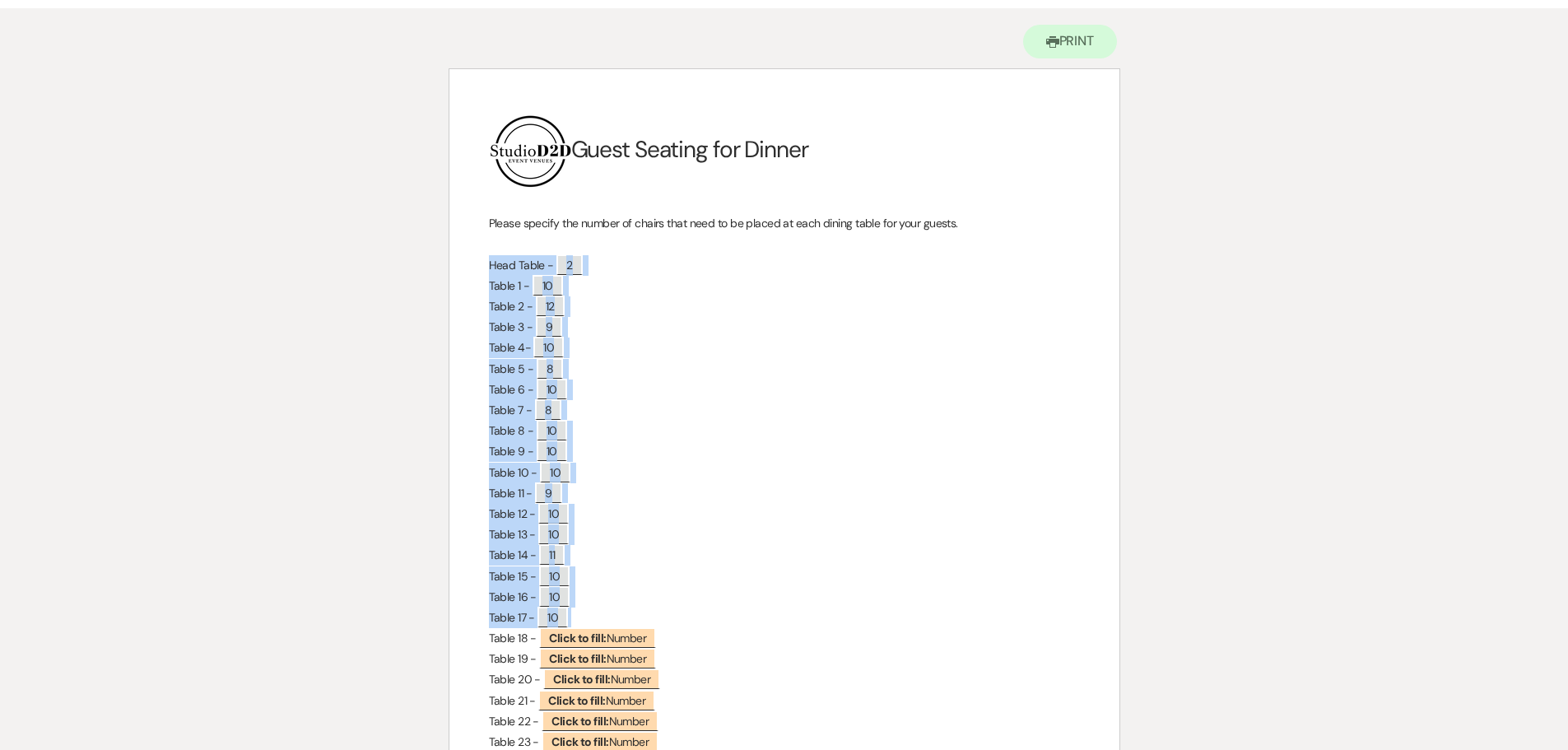
scroll to position [0, 0]
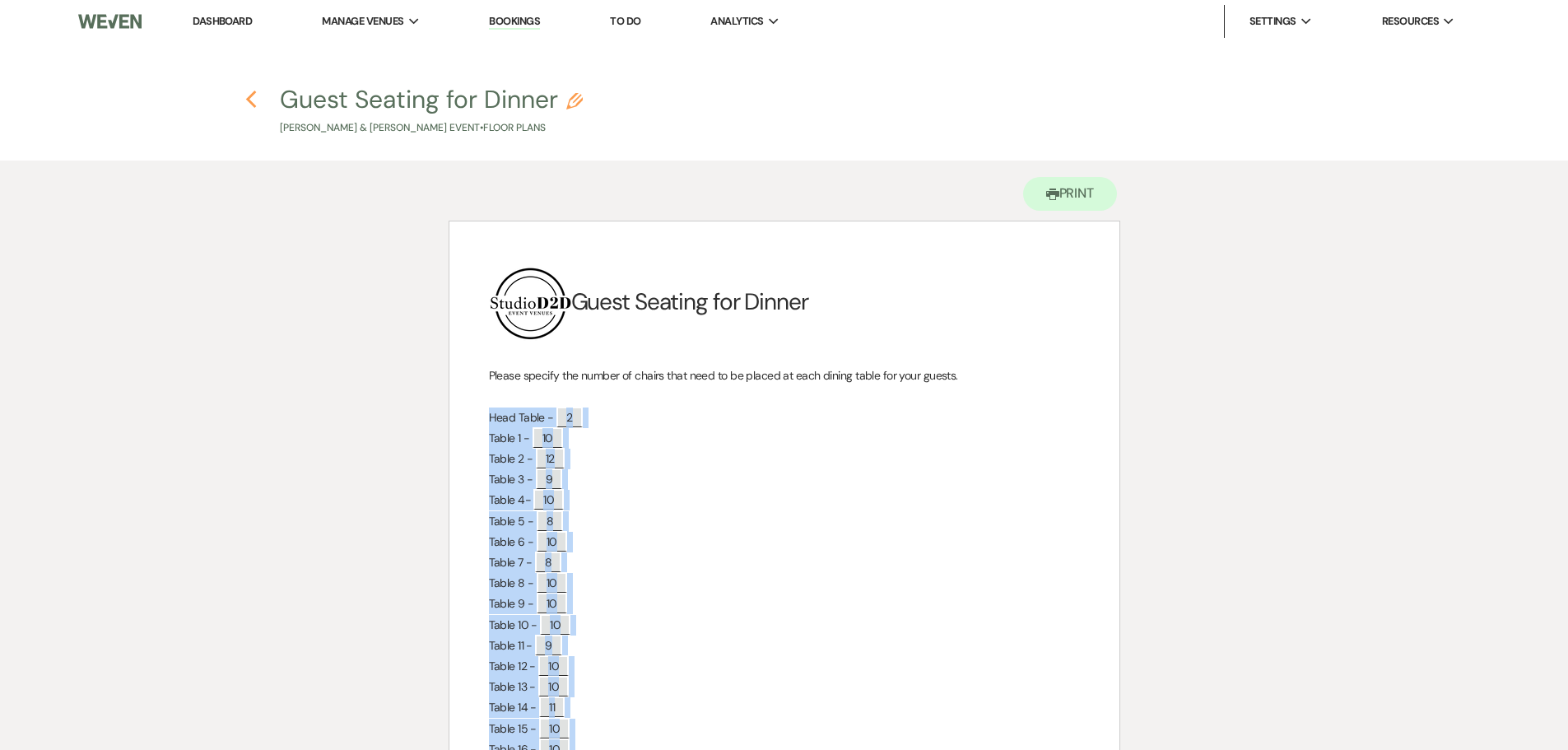
click at [250, 103] on use "button" at bounding box center [251, 99] width 11 height 18
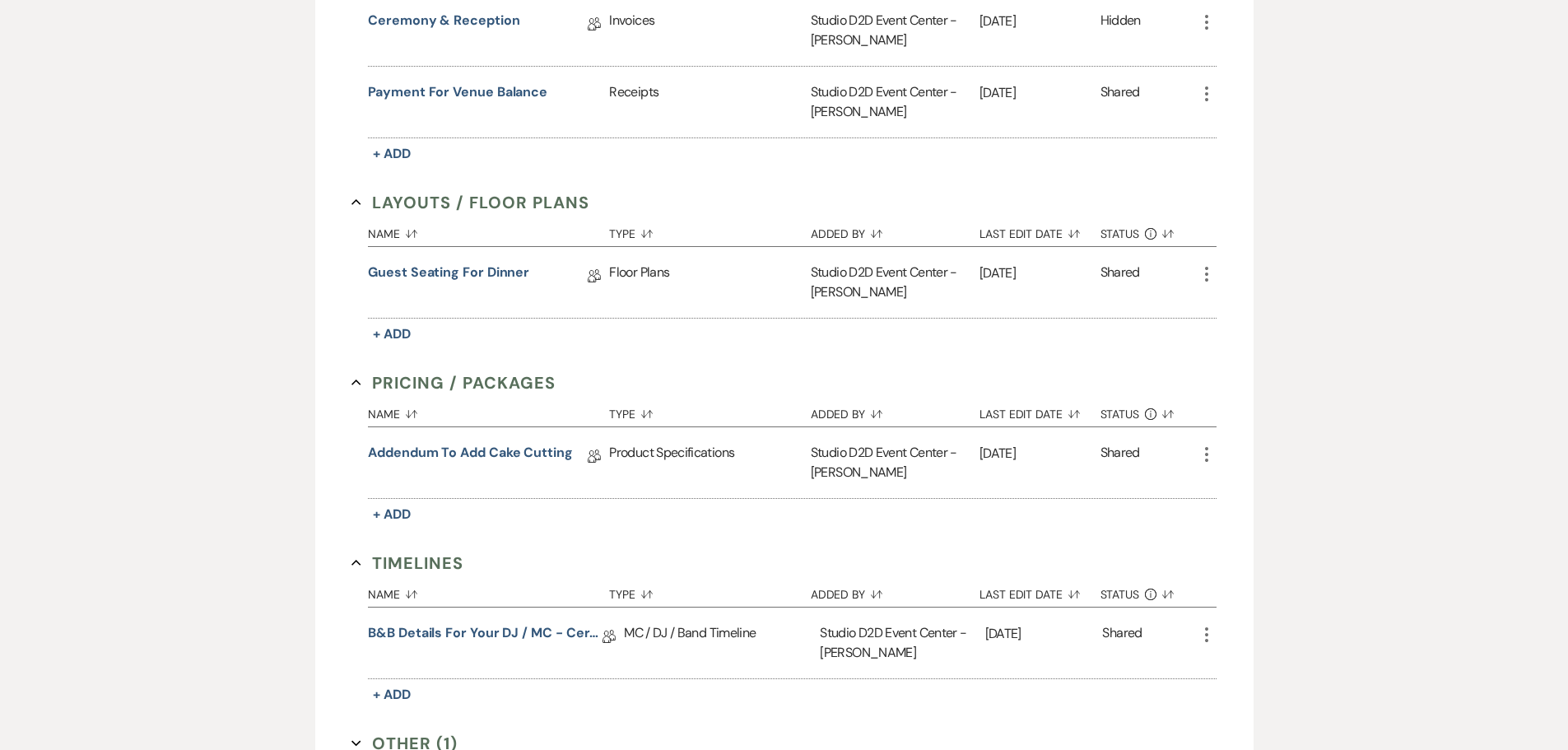
click at [1206, 272] on icon "More" at bounding box center [1207, 274] width 20 height 20
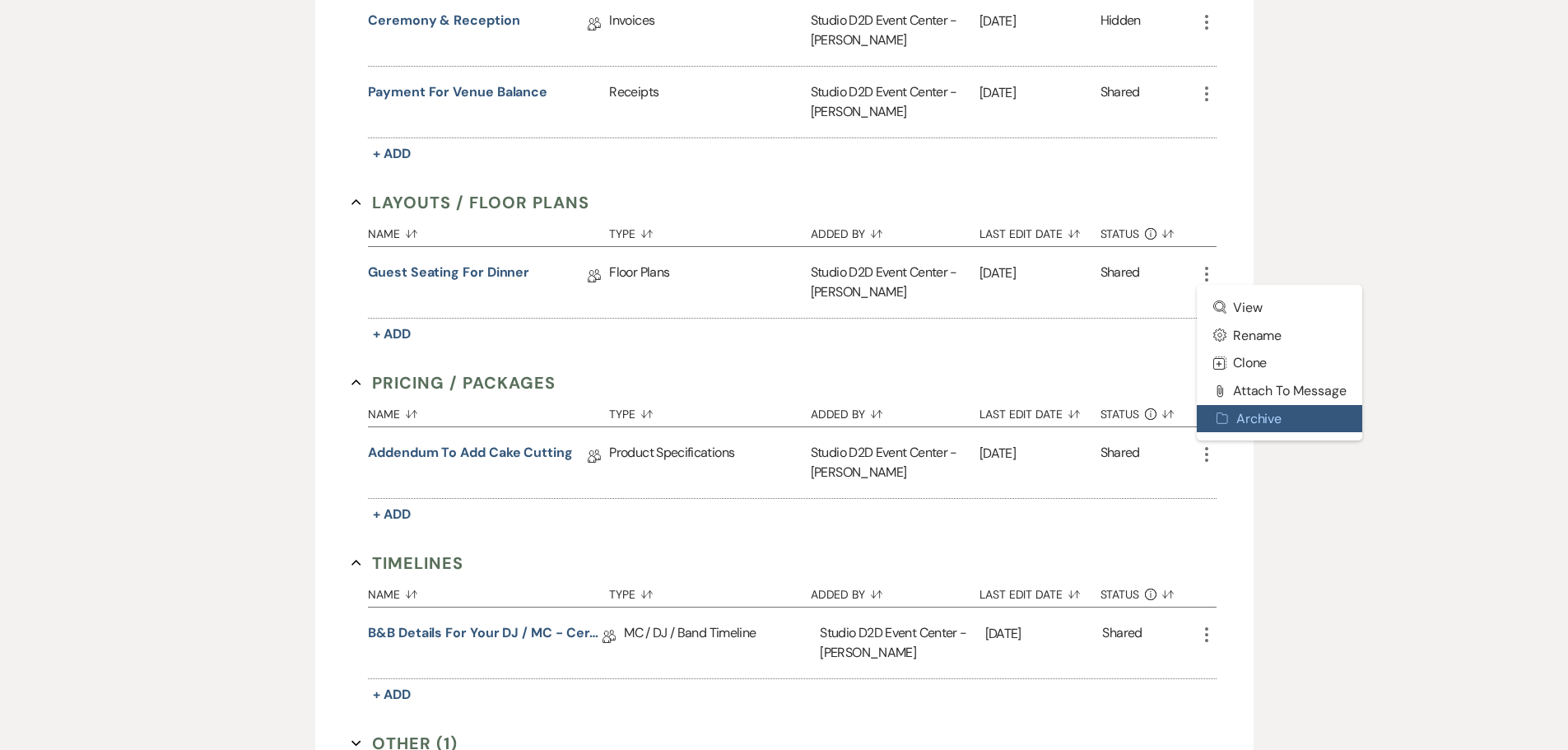
click at [1260, 419] on button "Archive Archive" at bounding box center [1280, 418] width 166 height 28
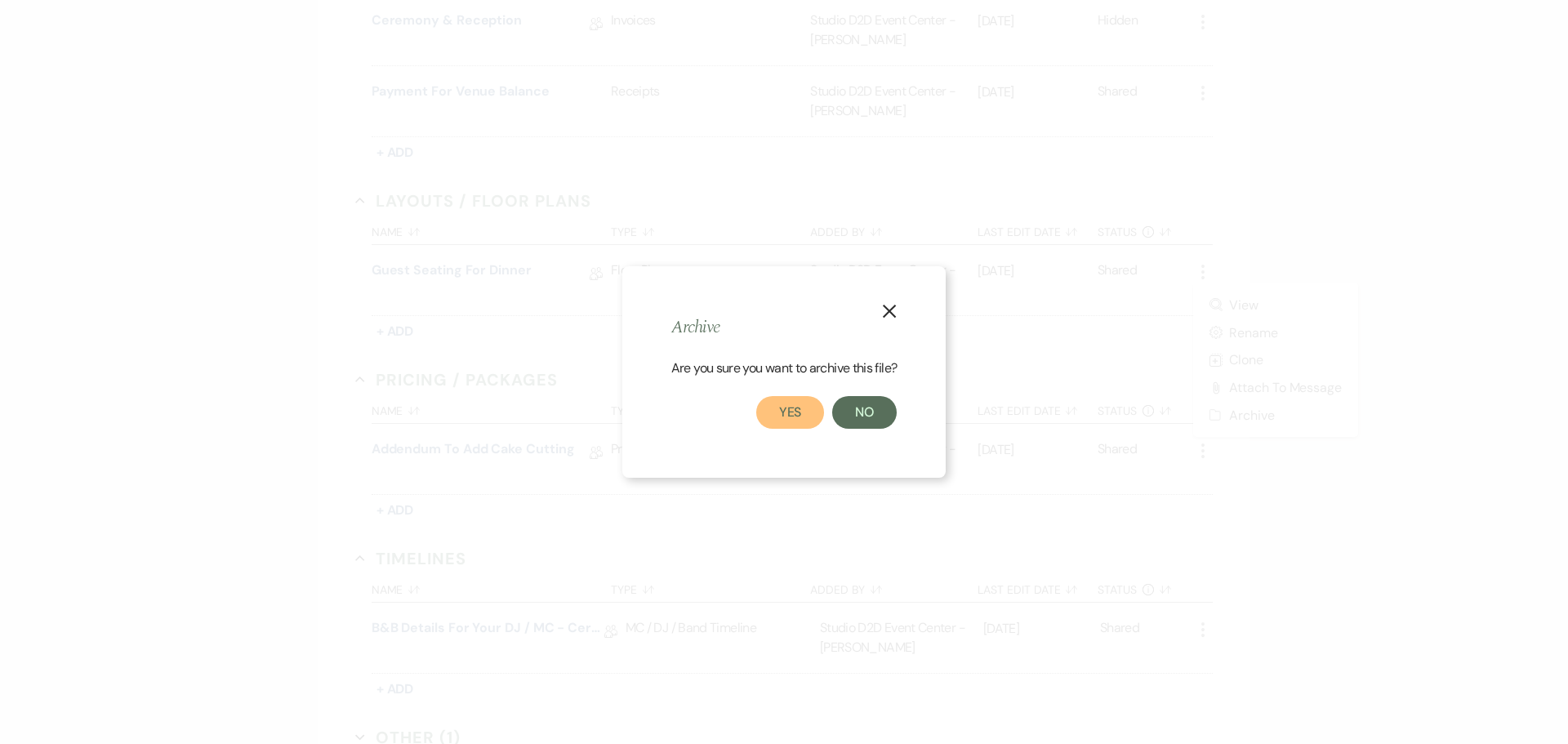
click at [797, 418] on button "Yes" at bounding box center [790, 412] width 69 height 32
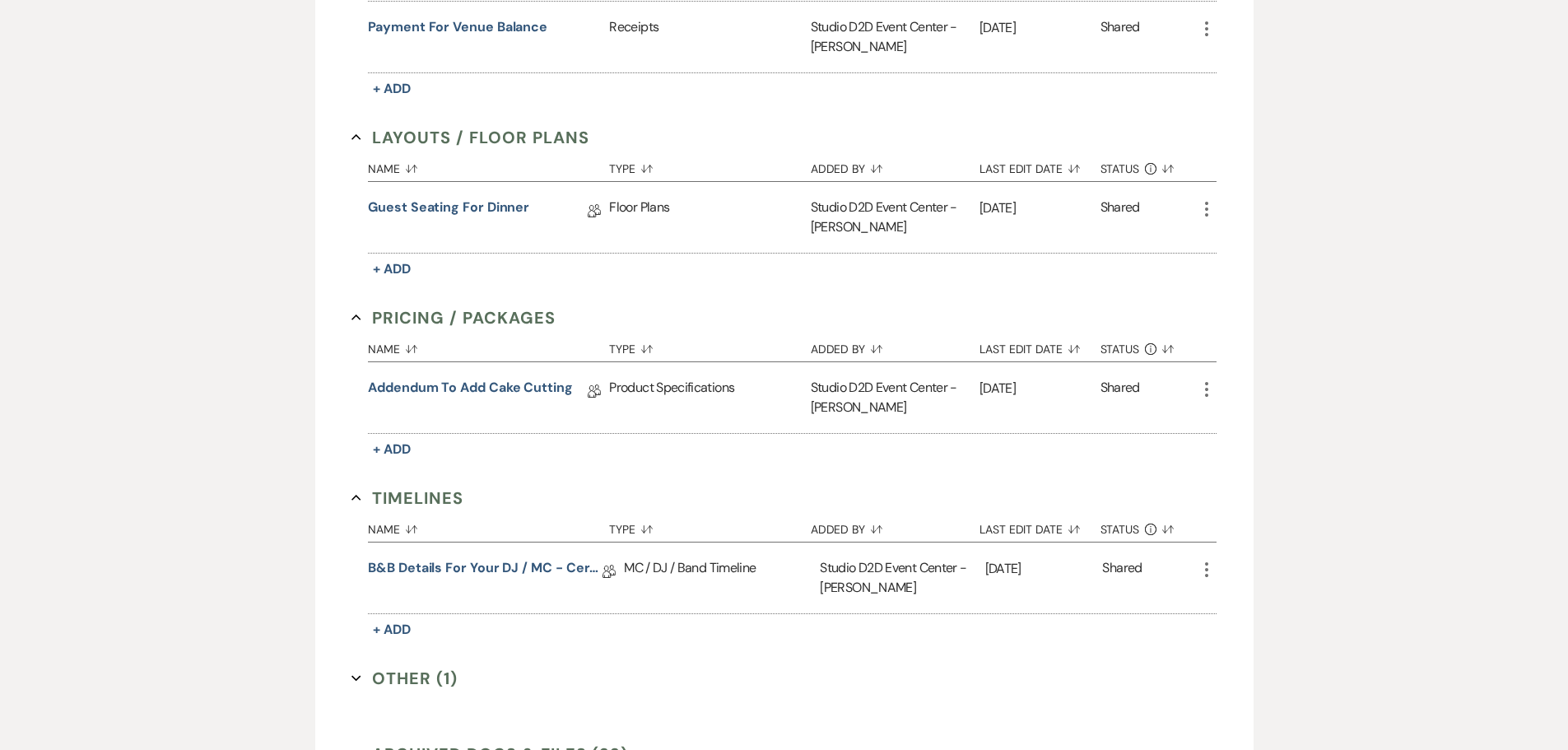
scroll to position [1070, 0]
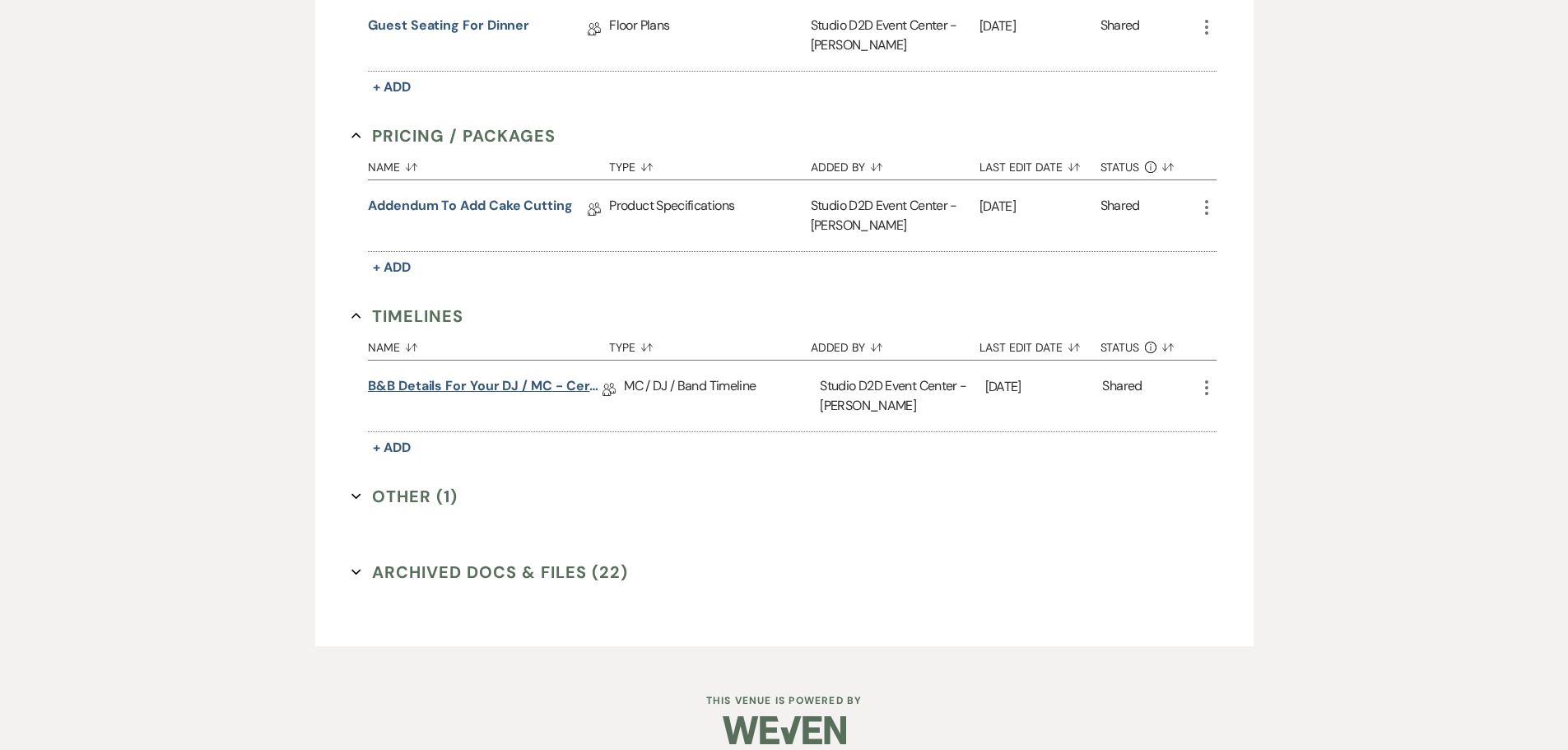
click at [551, 384] on link "B&B Details for your DJ / MC - Ceremony & Reception" at bounding box center [485, 389] width 235 height 25
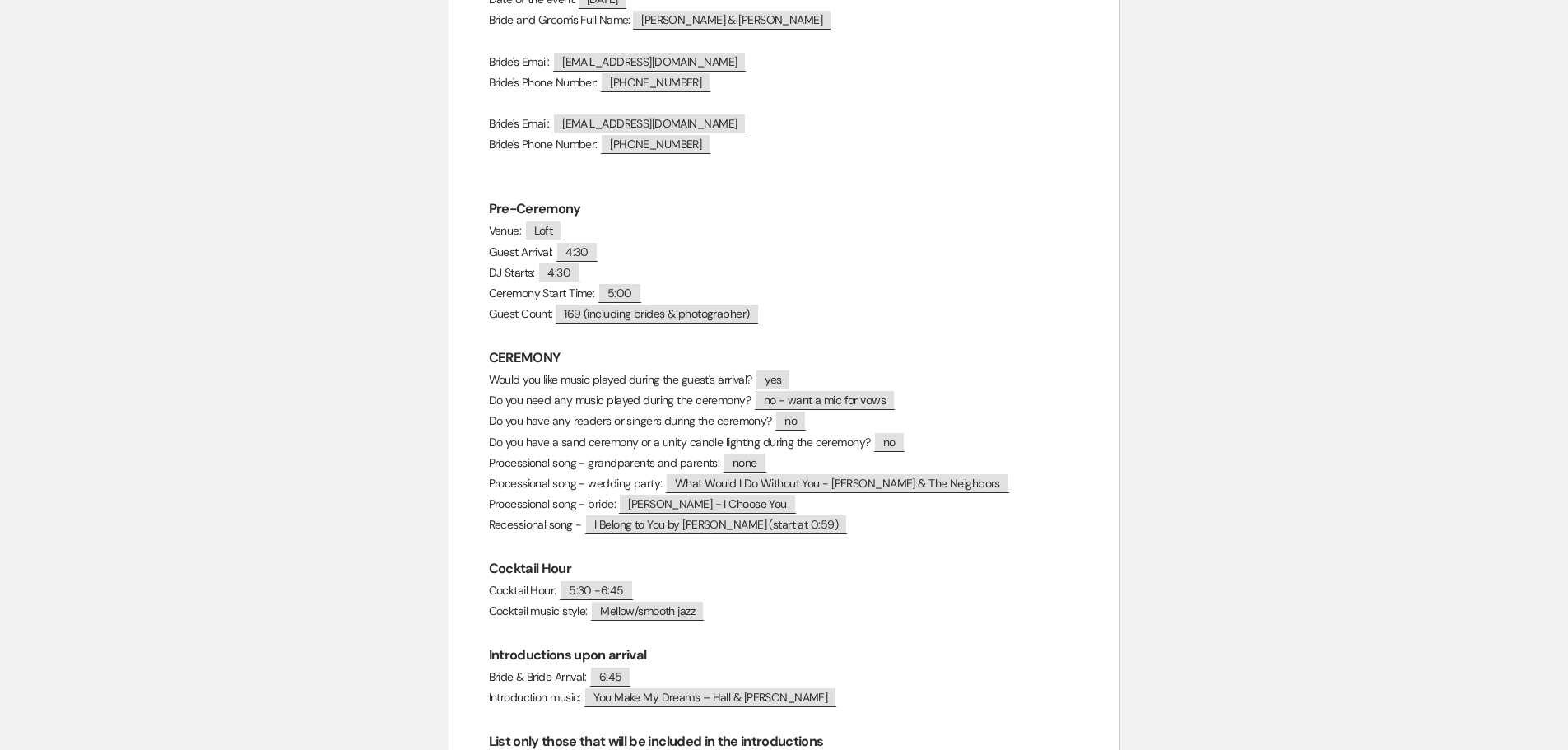
scroll to position [411, 0]
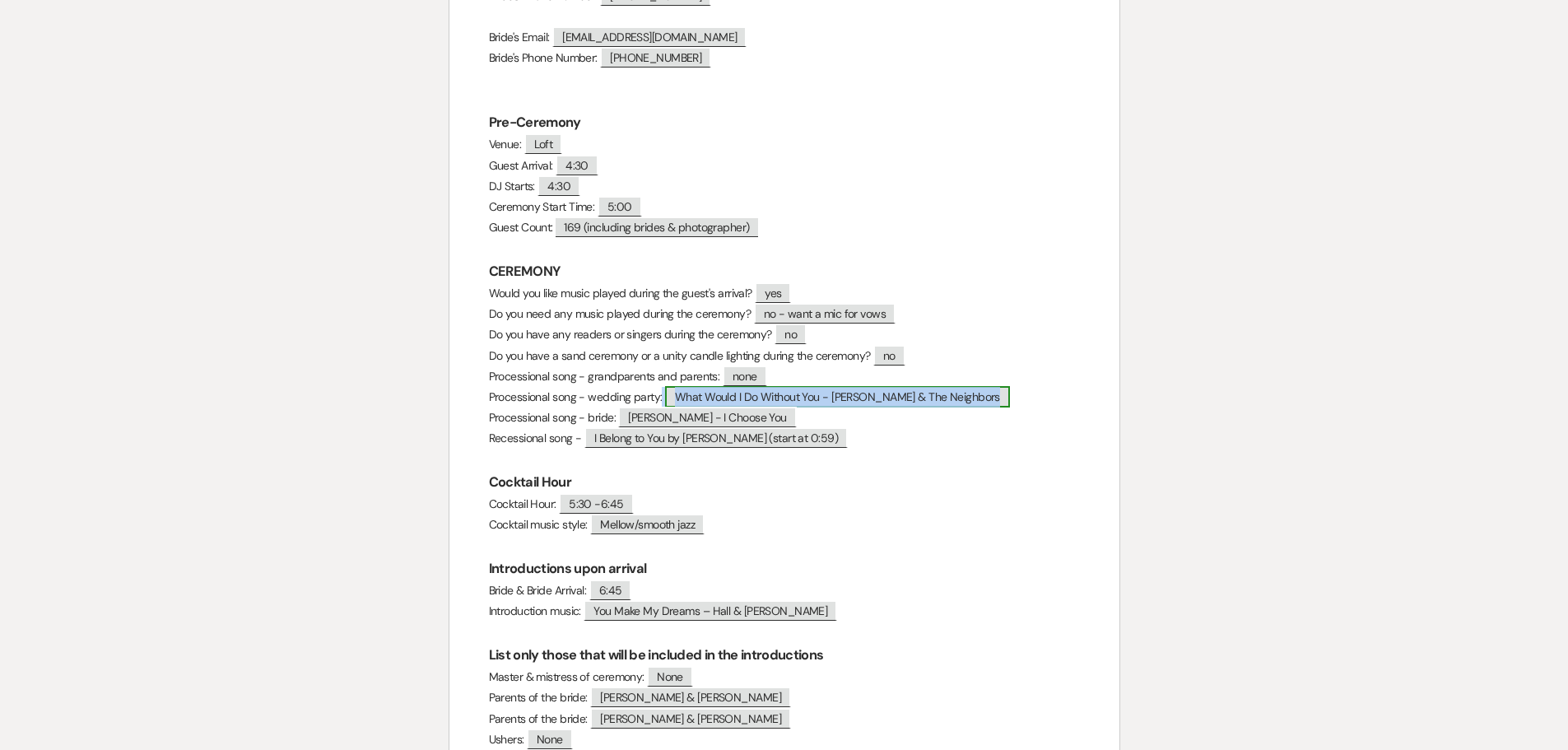
click at [807, 400] on span "What Would I Do Without You - [PERSON_NAME] & The Neighbors" at bounding box center [838, 397] width 345 height 22
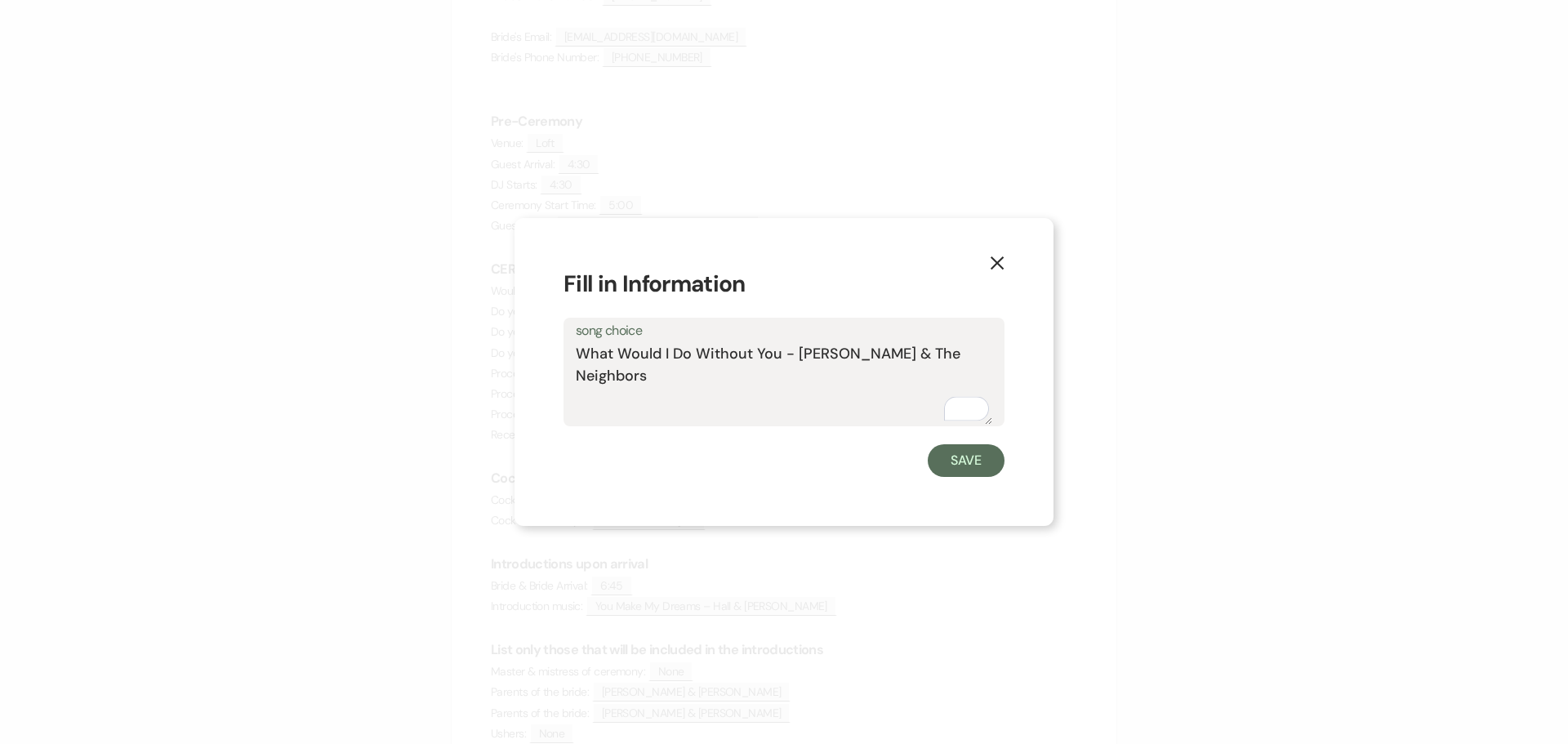
drag, startPoint x: 654, startPoint y: 371, endPoint x: 577, endPoint y: 361, distance: 77.6
click at [577, 361] on textarea "What Would I Do Without You - [PERSON_NAME] & The Neighbors" at bounding box center [784, 384] width 416 height 82
click at [960, 462] on button "Save" at bounding box center [966, 460] width 77 height 32
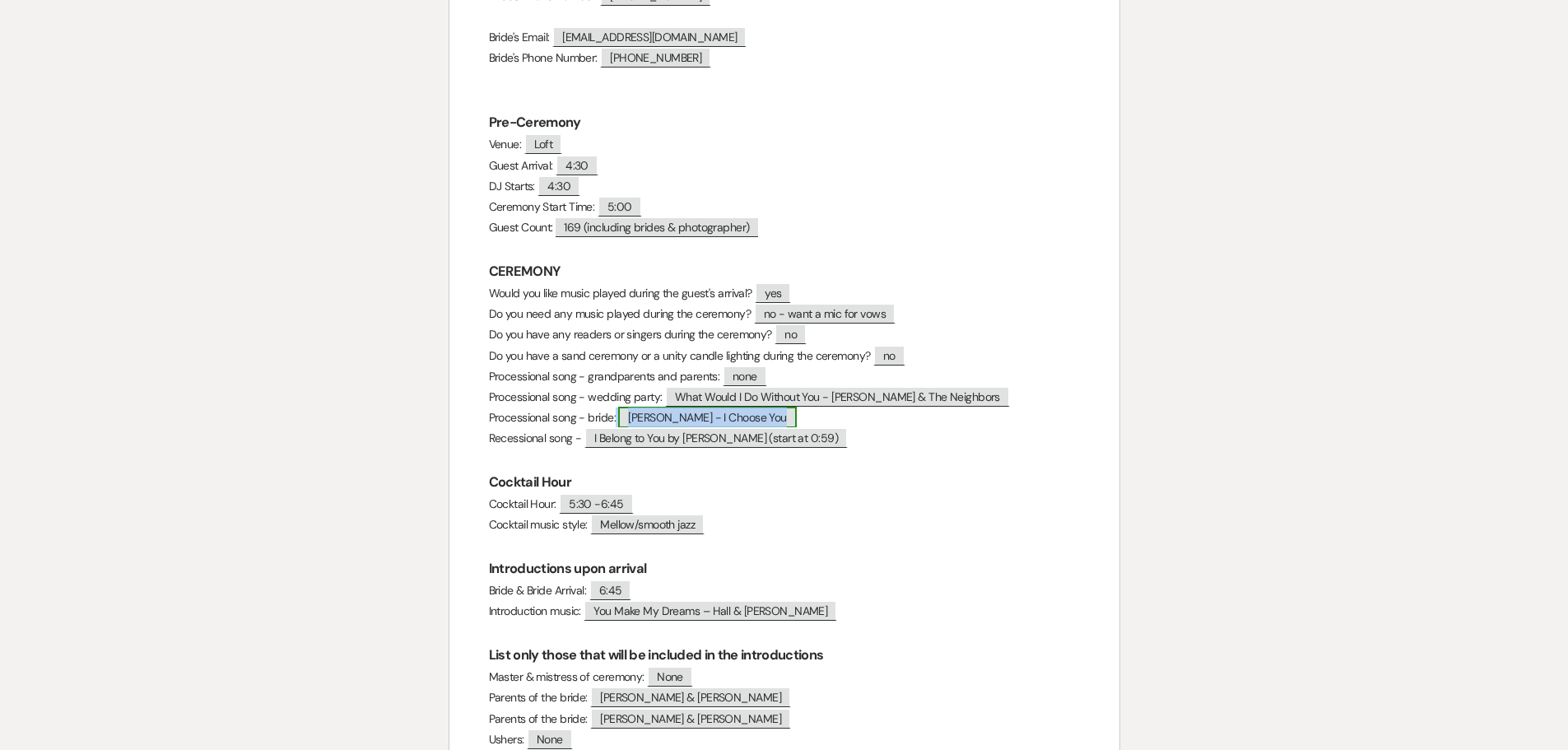
click at [736, 416] on span "[PERSON_NAME] - I Choose You" at bounding box center [707, 417] width 178 height 22
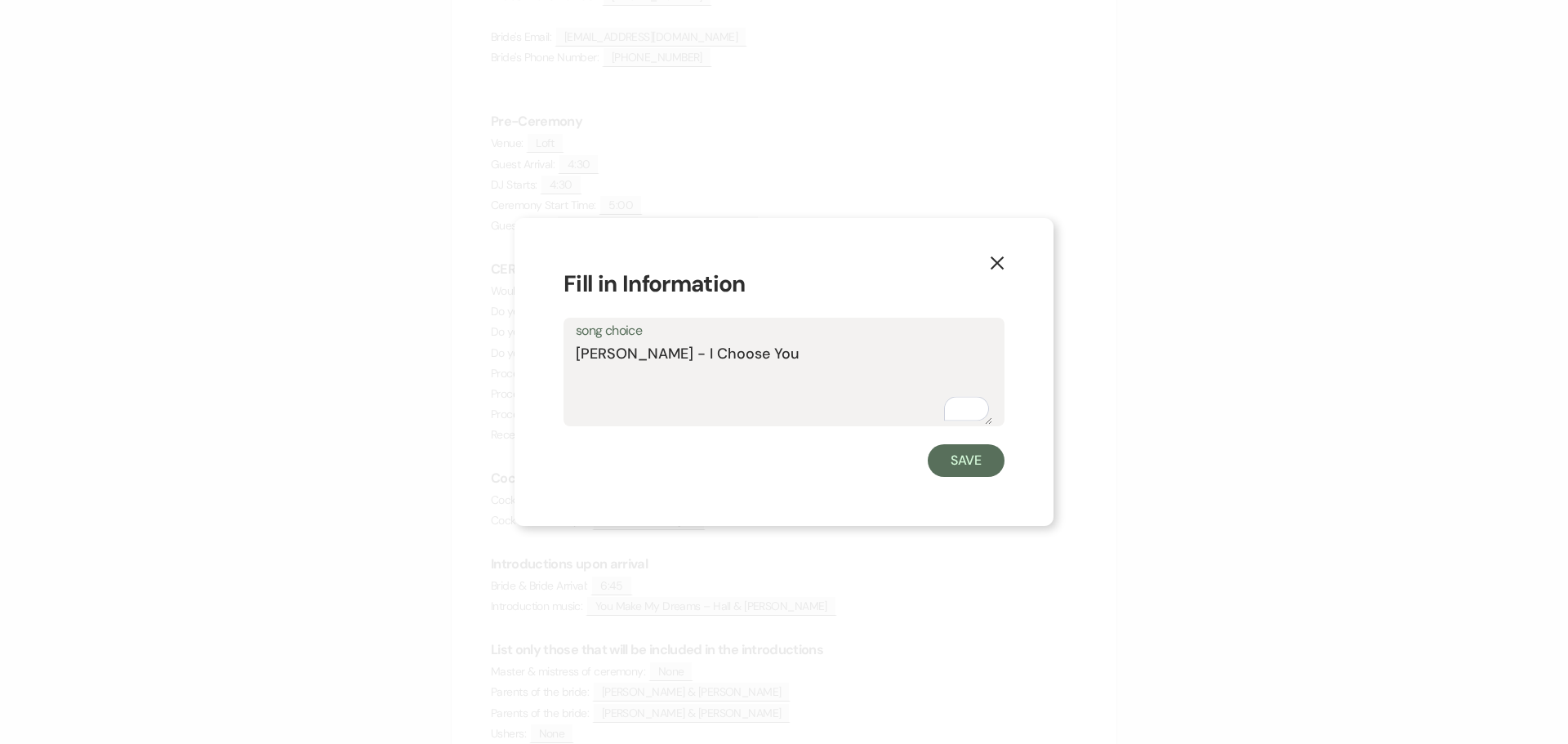
drag, startPoint x: 687, startPoint y: 359, endPoint x: 576, endPoint y: 365, distance: 111.2
click at [576, 365] on textarea "[PERSON_NAME] - I Choose You" at bounding box center [784, 384] width 416 height 82
click at [952, 459] on button "Save" at bounding box center [966, 460] width 77 height 32
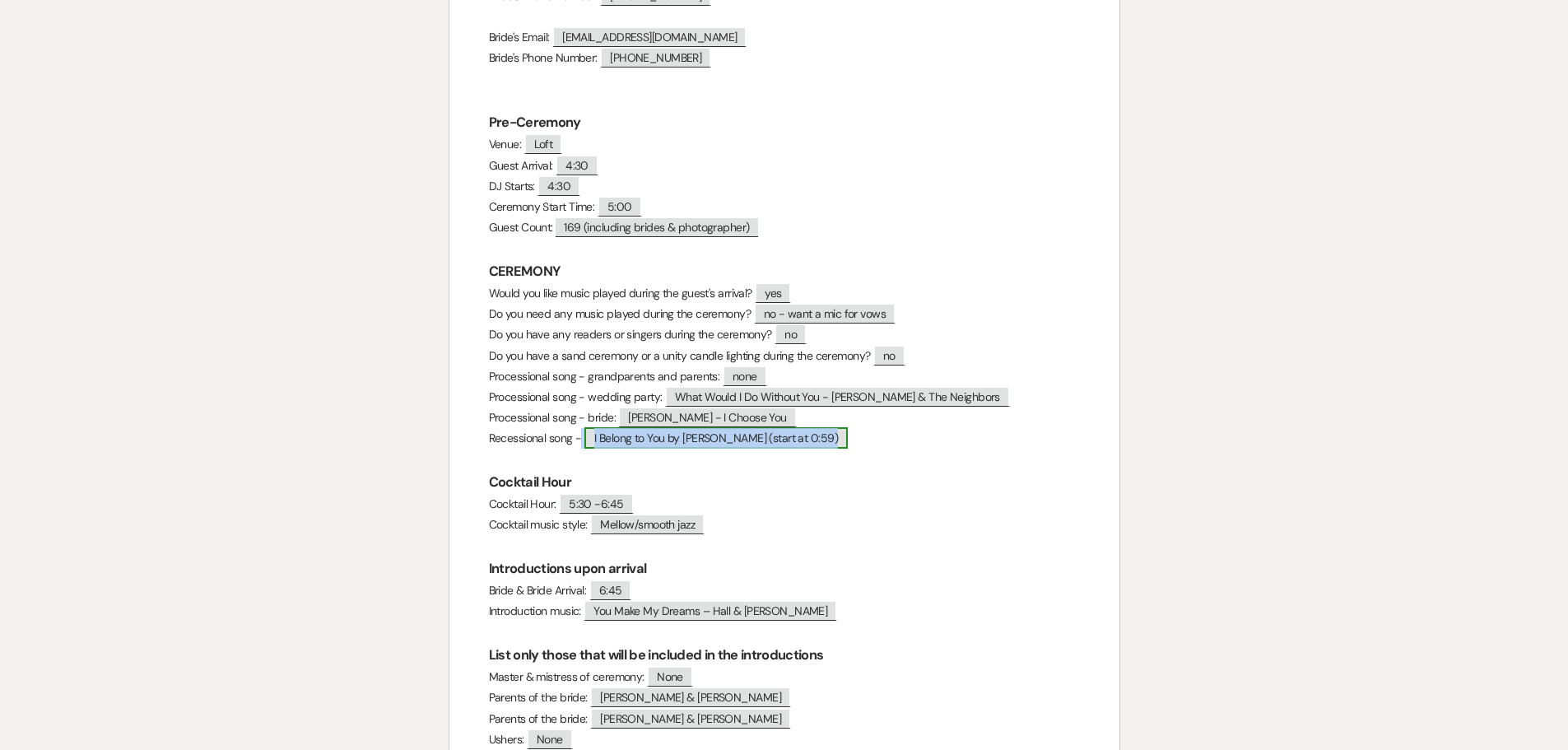
click at [687, 443] on span "I Belong to You by [PERSON_NAME] (start at 0:59)" at bounding box center [716, 438] width 263 height 22
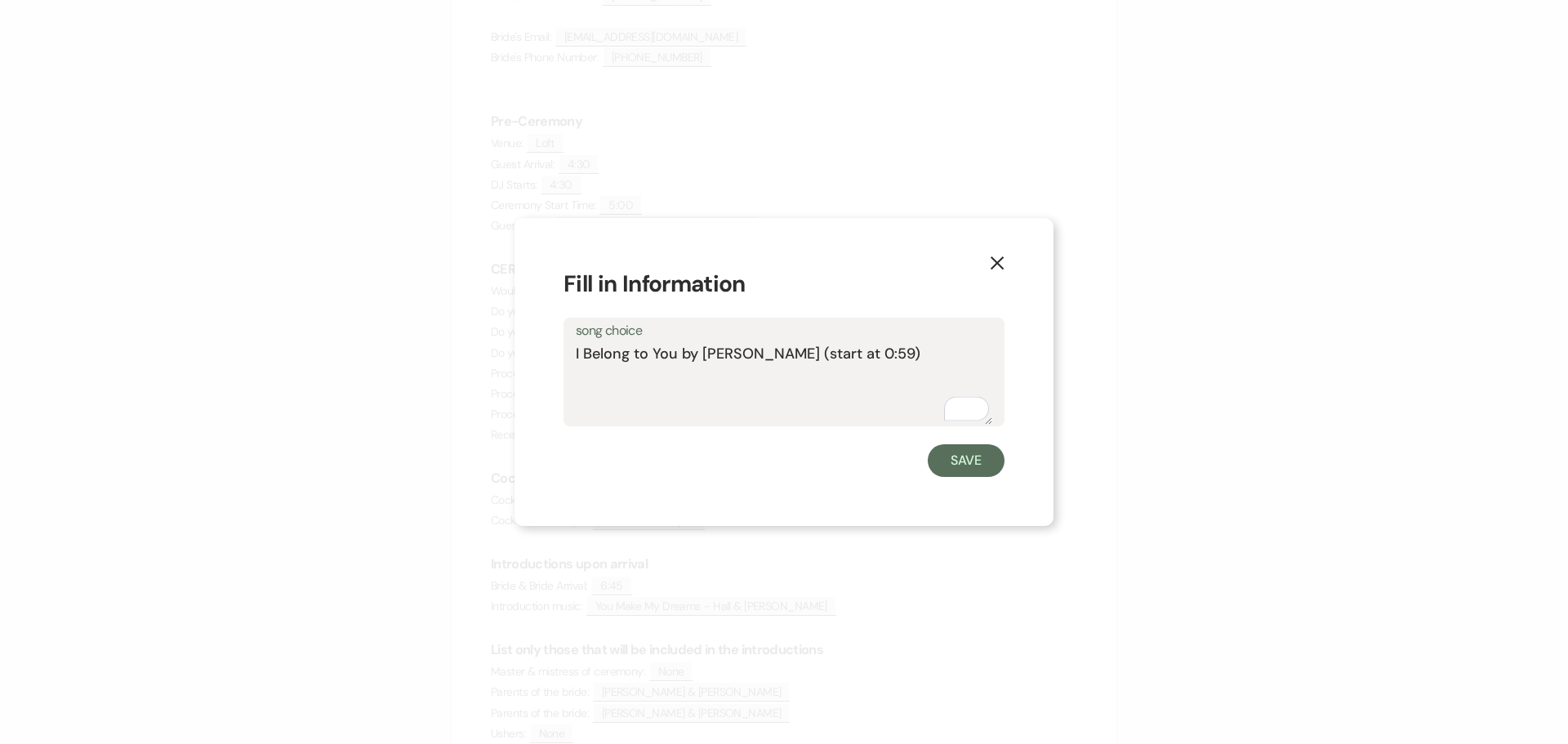
drag, startPoint x: 841, startPoint y: 355, endPoint x: 572, endPoint y: 366, distance: 269.2
click at [572, 366] on div "song choice I Belong to You by [PERSON_NAME] (start at 0:59)" at bounding box center [784, 371] width 441 height 108
click at [951, 466] on button "Save" at bounding box center [966, 460] width 77 height 32
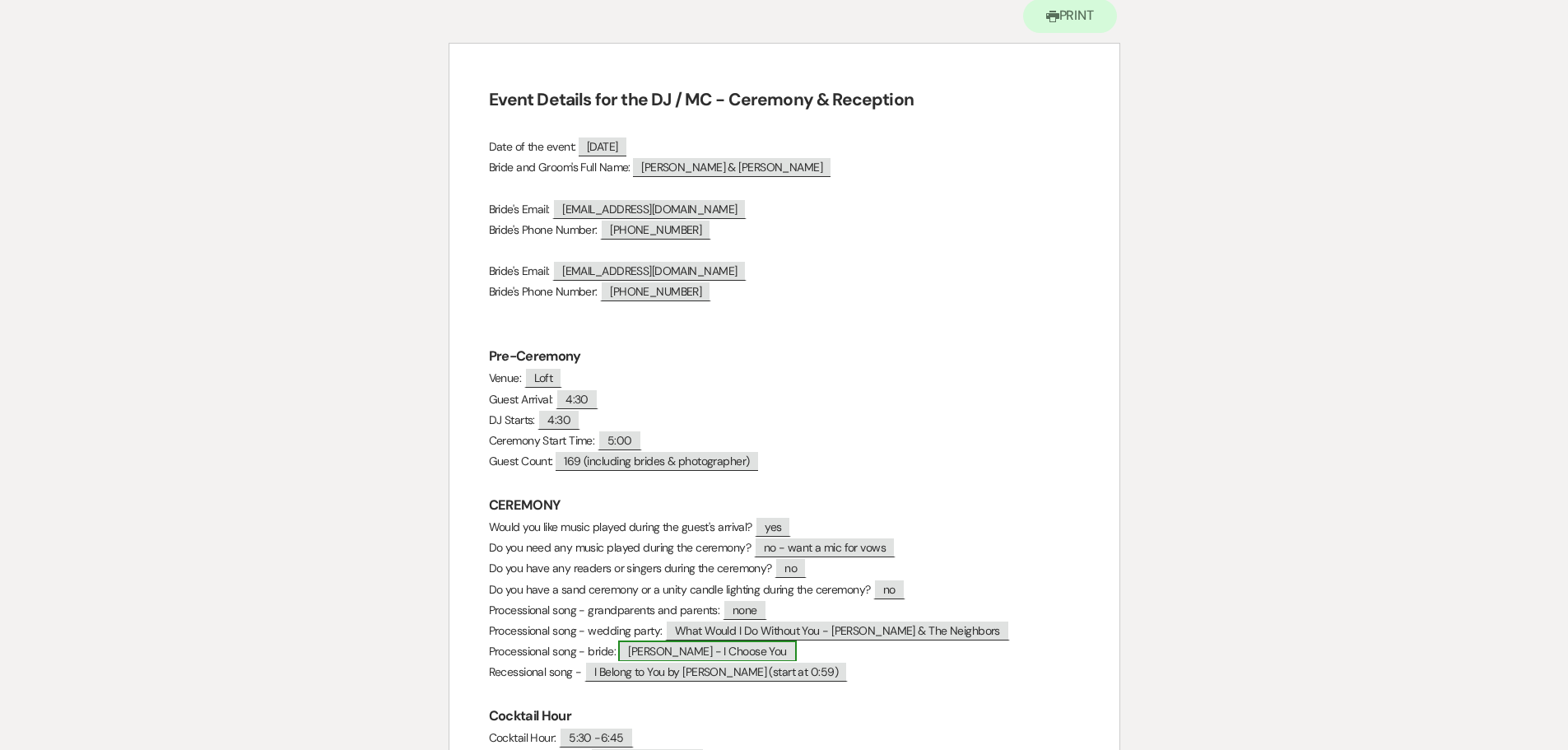
scroll to position [0, 0]
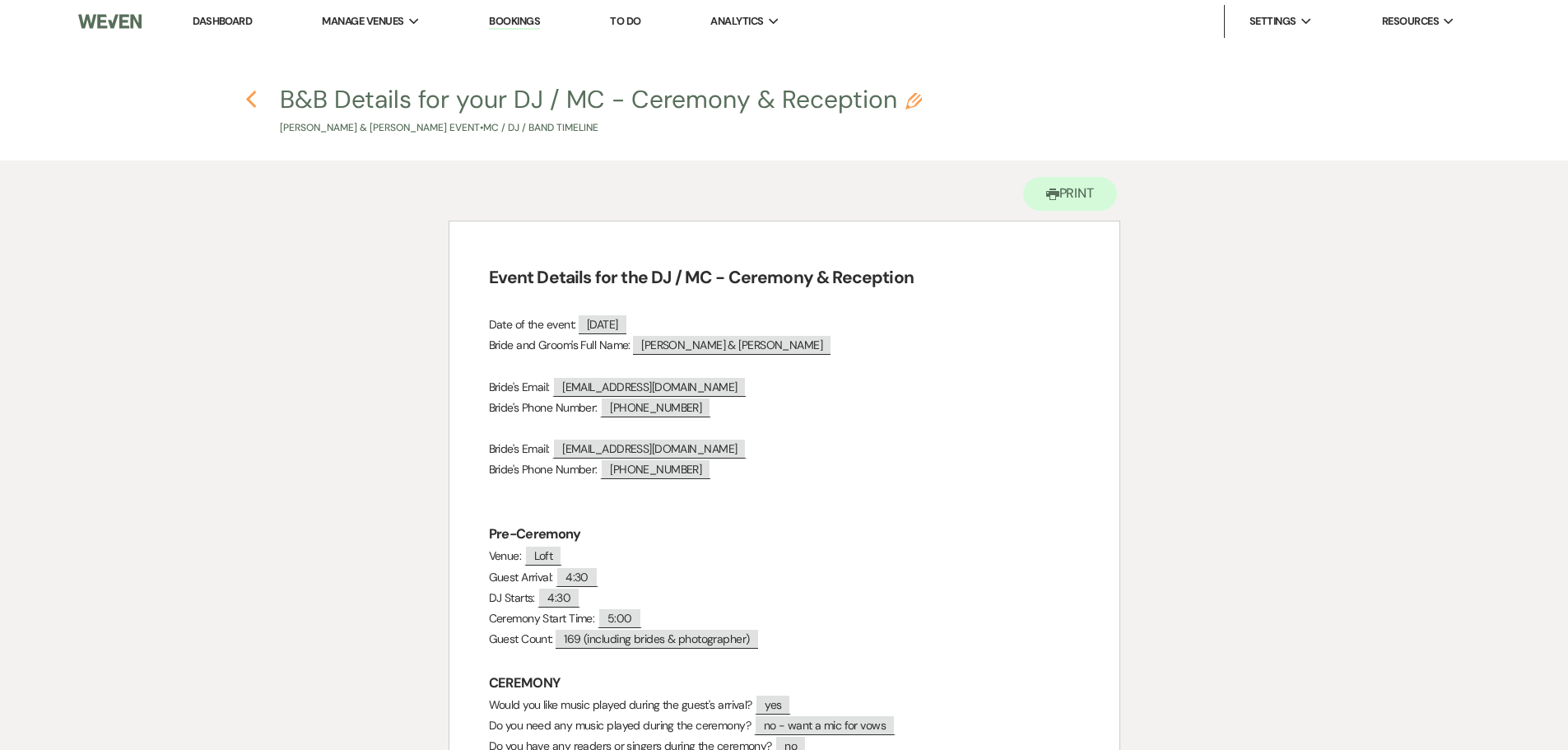
click at [249, 98] on use "button" at bounding box center [251, 99] width 11 height 18
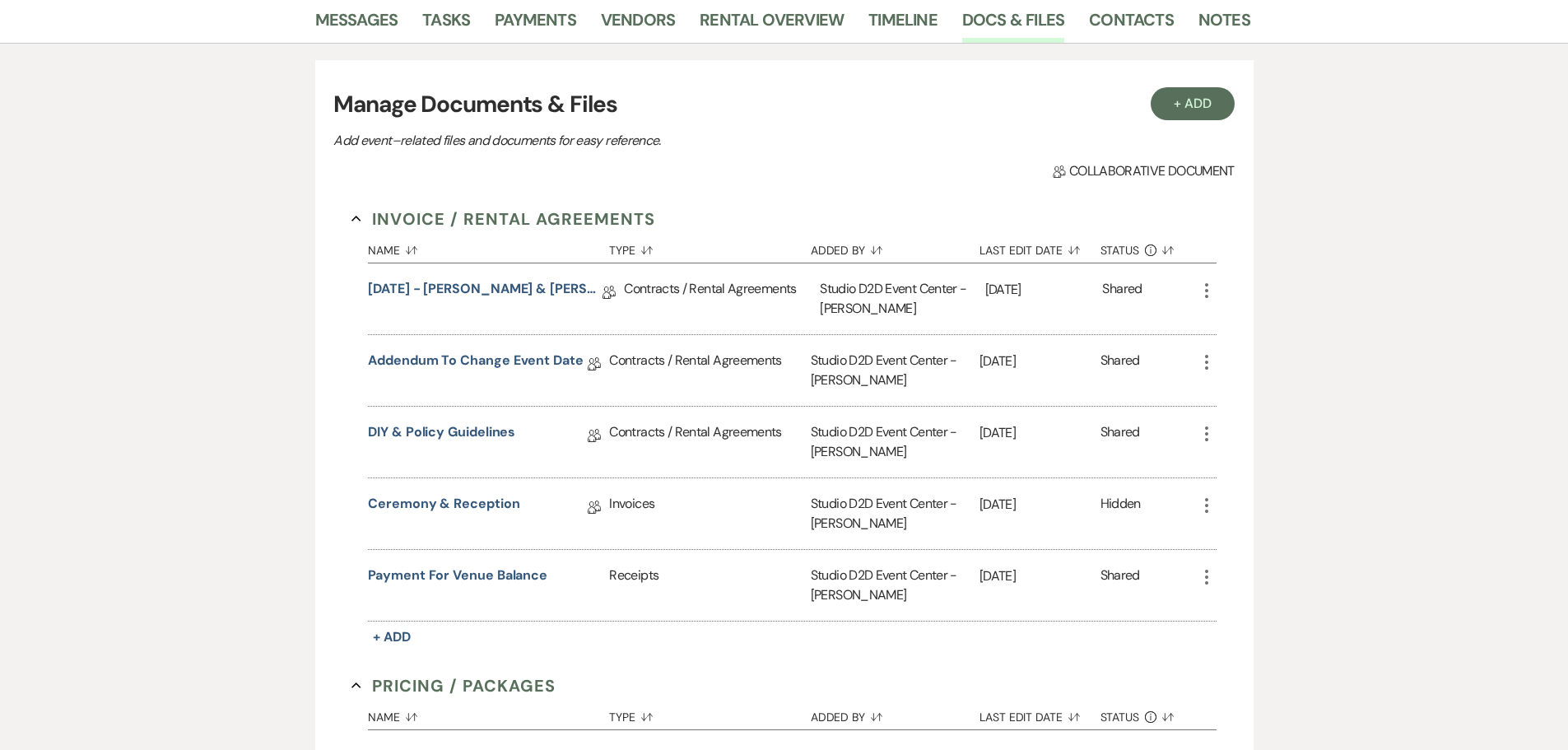
scroll to position [250, 0]
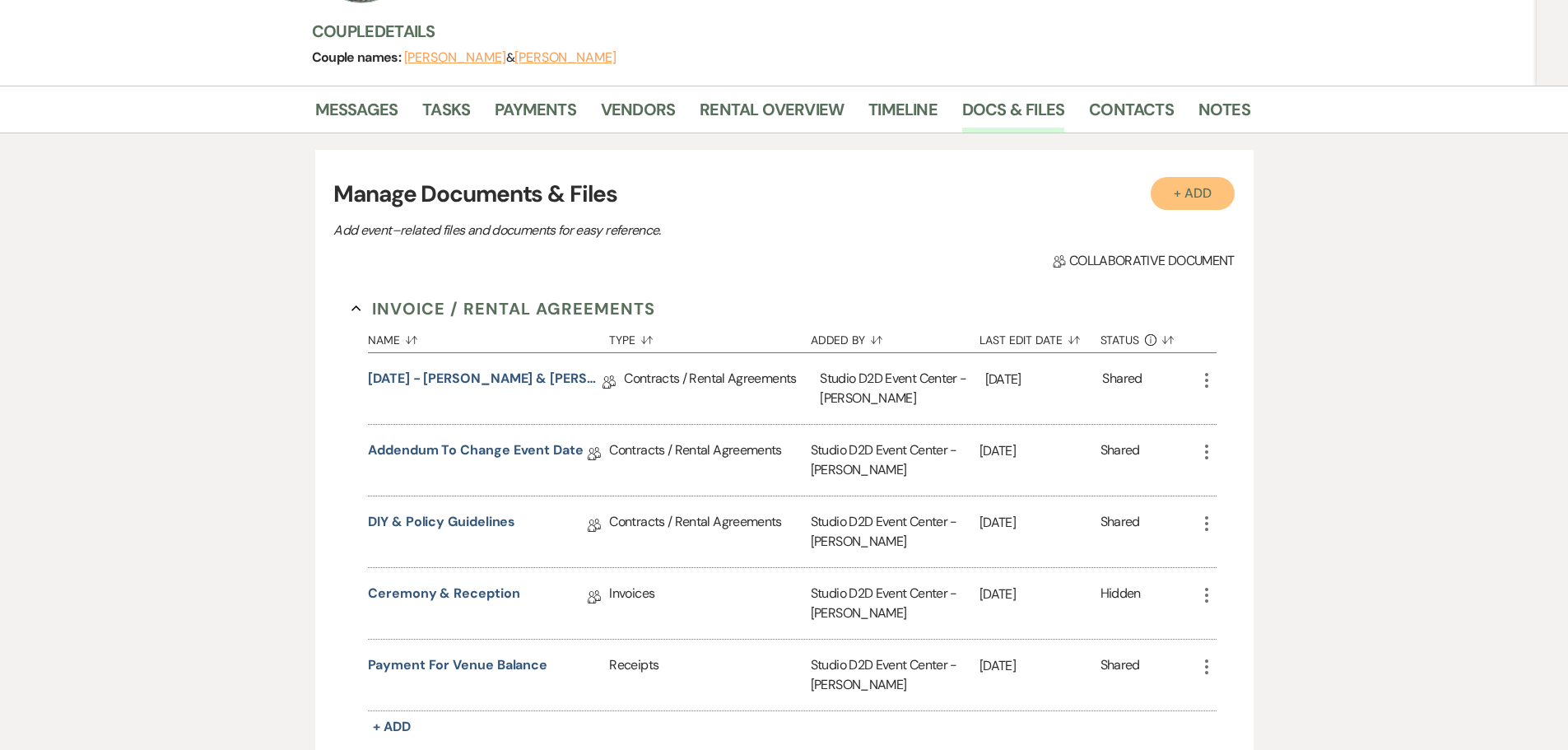
click at [1190, 202] on button "+ Add" at bounding box center [1192, 193] width 84 height 33
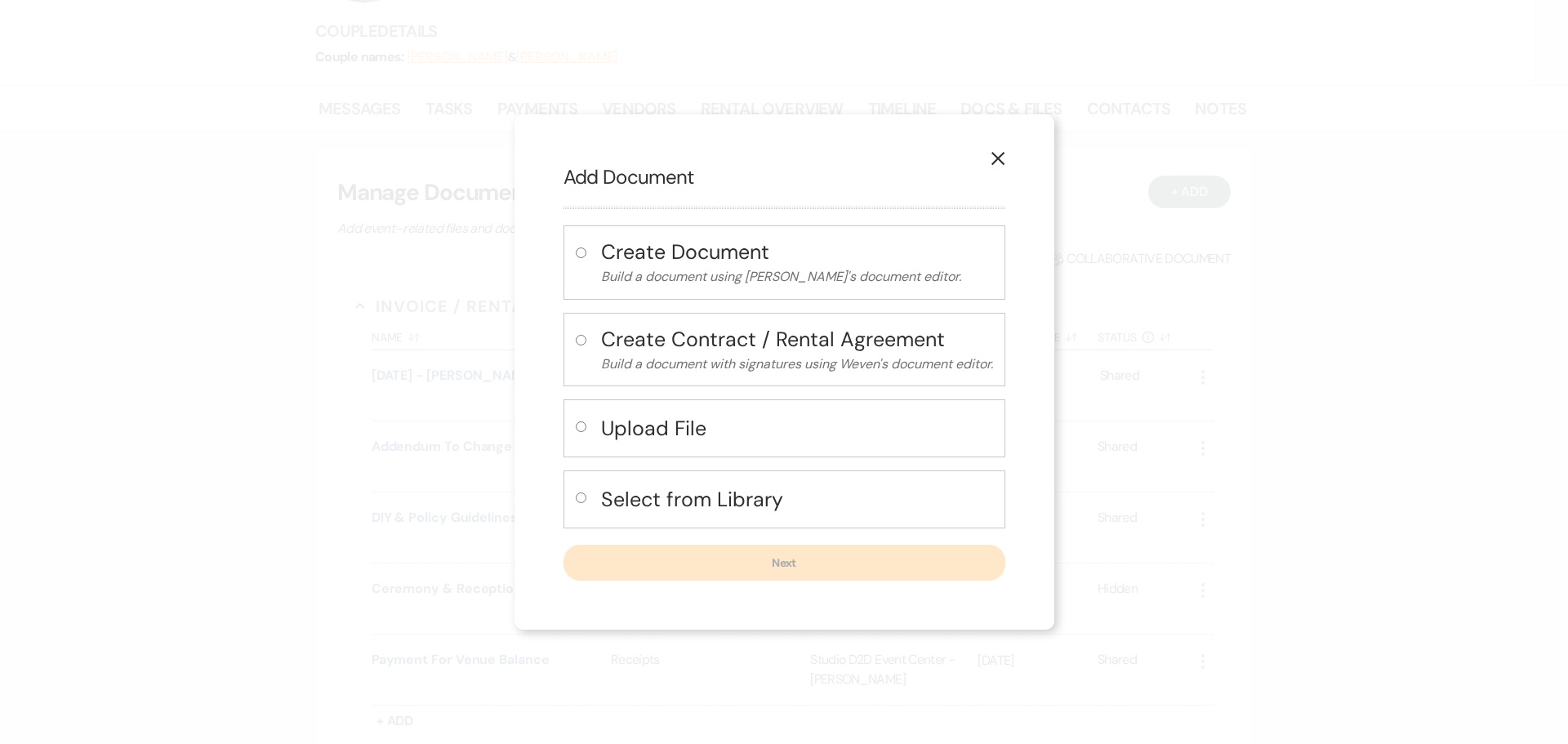
click at [680, 429] on h4 "Upload File" at bounding box center [796, 428] width 392 height 29
radio input "true"
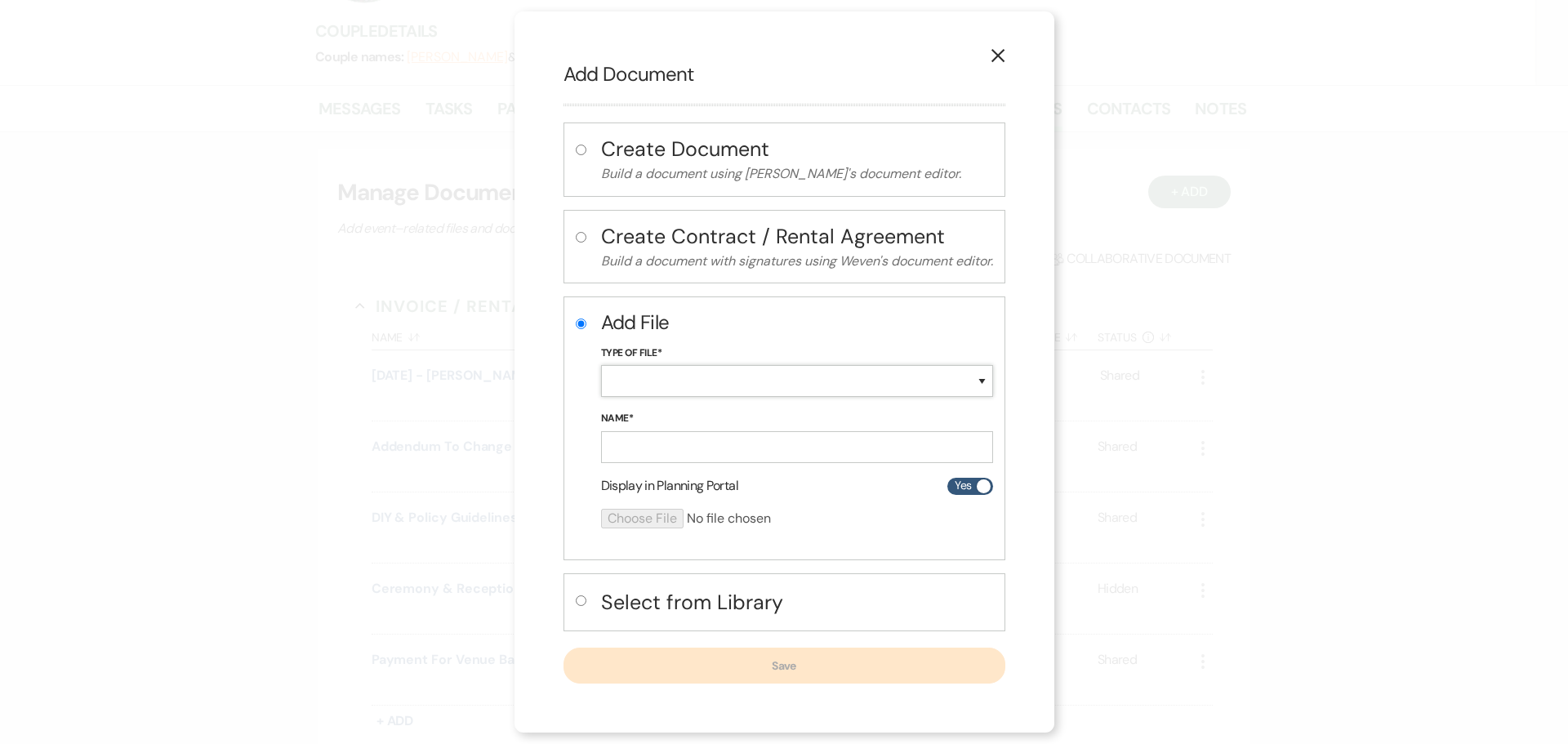
click at [671, 389] on select "Special Event Insurance Vendor Certificate of Insurance Contracts / Rental Agre…" at bounding box center [796, 381] width 392 height 32
select select "64"
click at [601, 365] on select "Special Event Insurance Vendor Certificate of Insurance Contracts / Rental Agre…" at bounding box center [796, 381] width 392 height 32
click at [710, 451] on input "Name*" at bounding box center [796, 447] width 392 height 32
paste input "[DATE] - [PERSON_NAME] & [PERSON_NAME] Details"
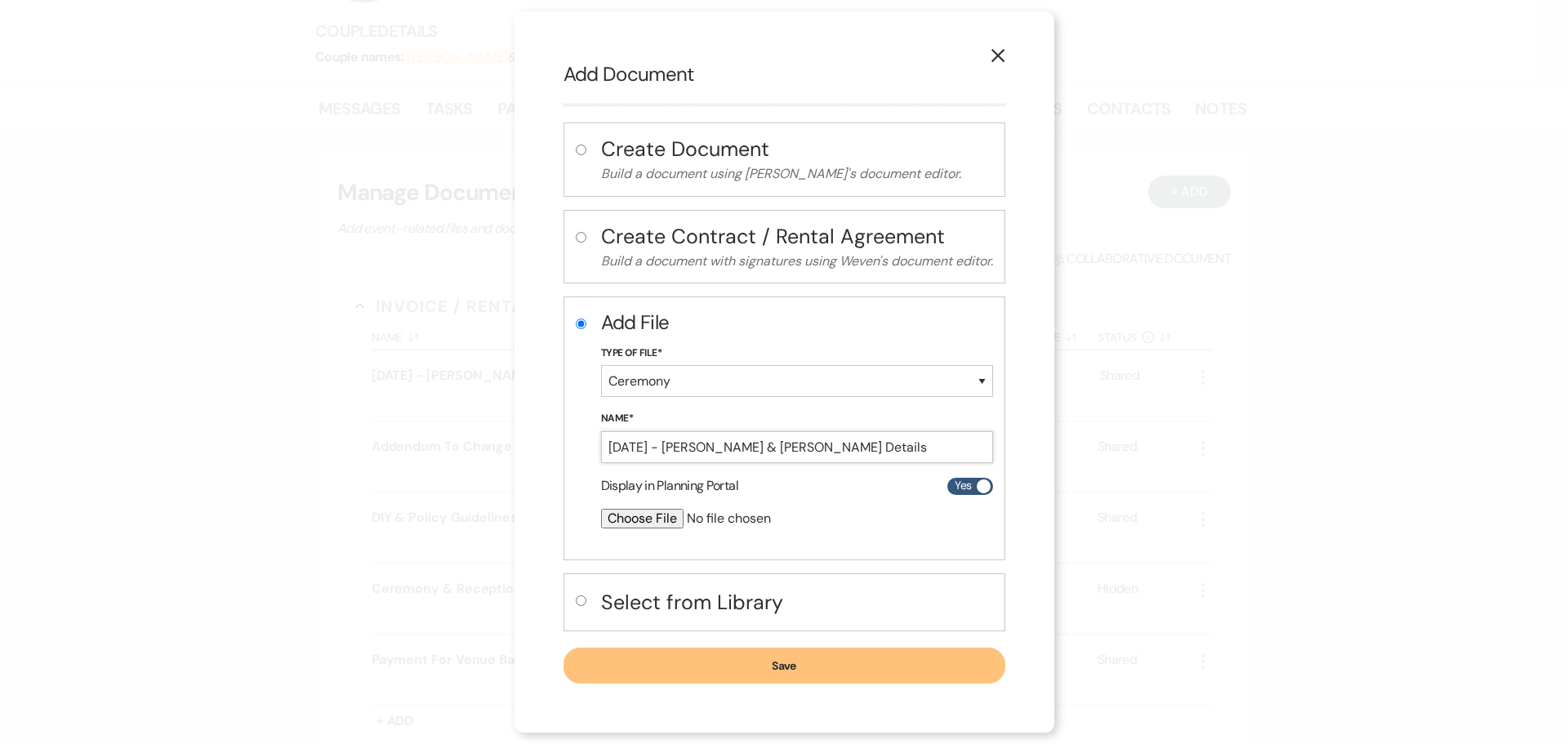
type input "[DATE] - [PERSON_NAME] & [PERSON_NAME] Details"
click at [659, 519] on input "file" at bounding box center [753, 518] width 306 height 20
type input "C:\fakepath\[DATE] - [PERSON_NAME] & [PERSON_NAME] Details - Studio D2D.pdf"
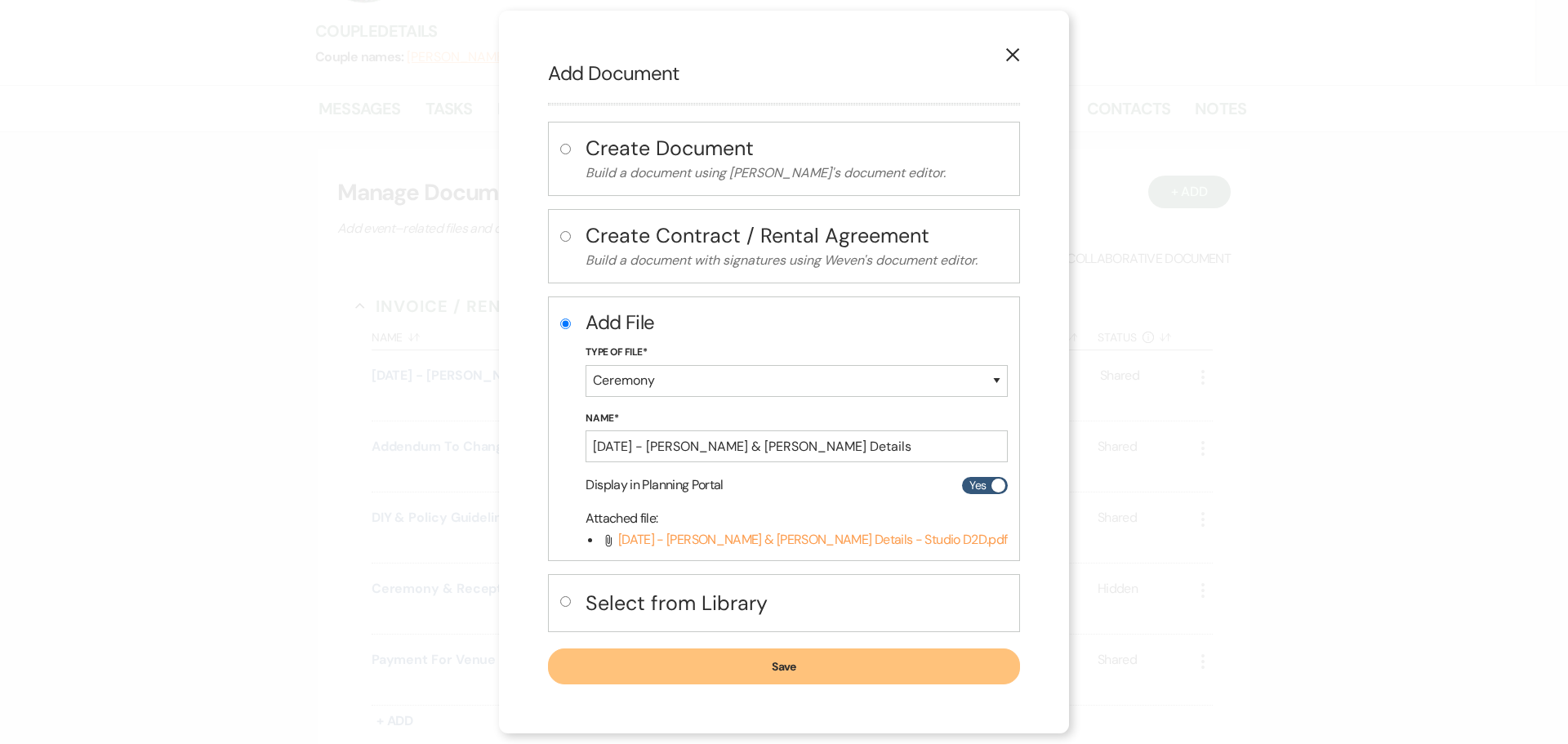
click at [739, 662] on button "Save" at bounding box center [784, 666] width 472 height 36
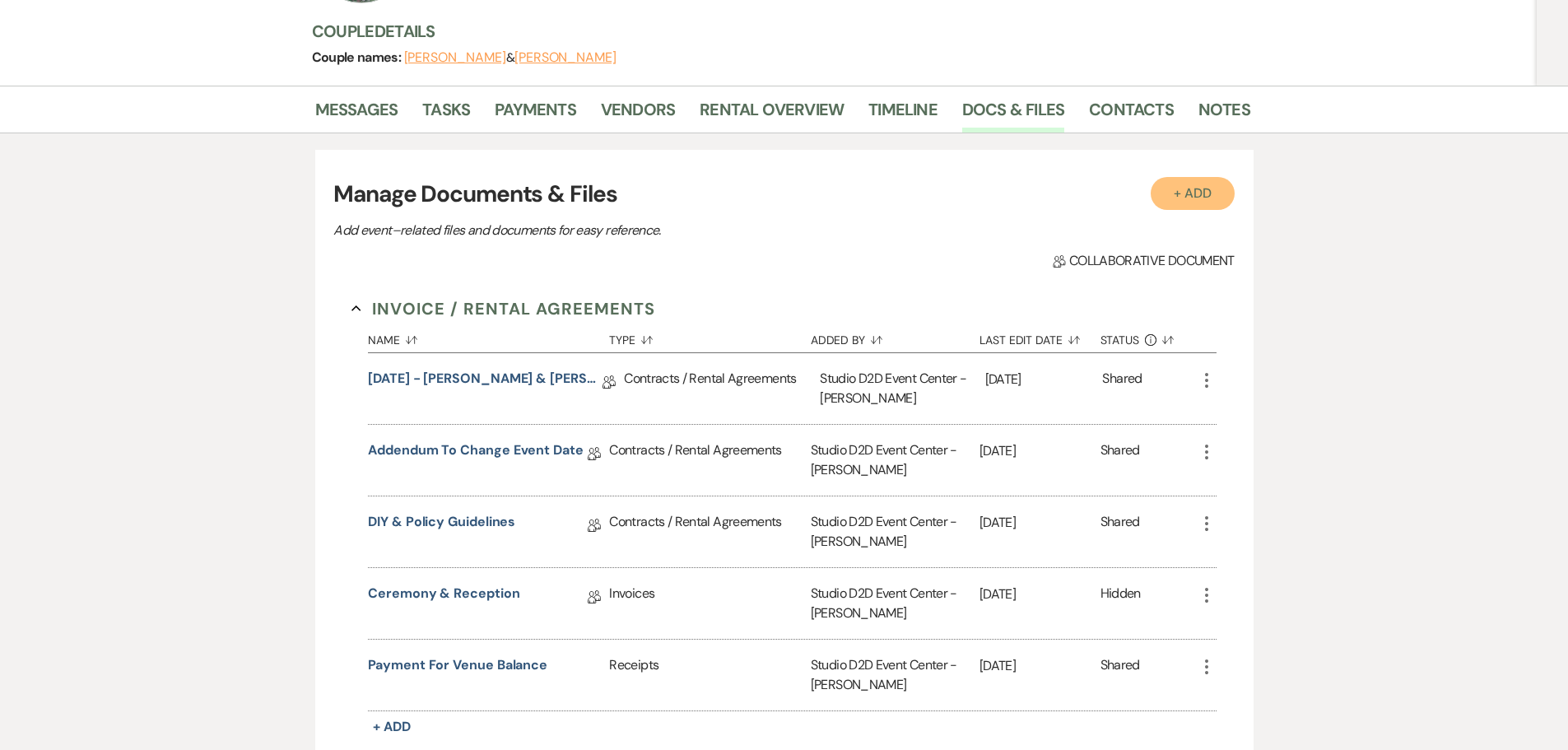
click at [1174, 192] on button "+ Add" at bounding box center [1192, 193] width 84 height 33
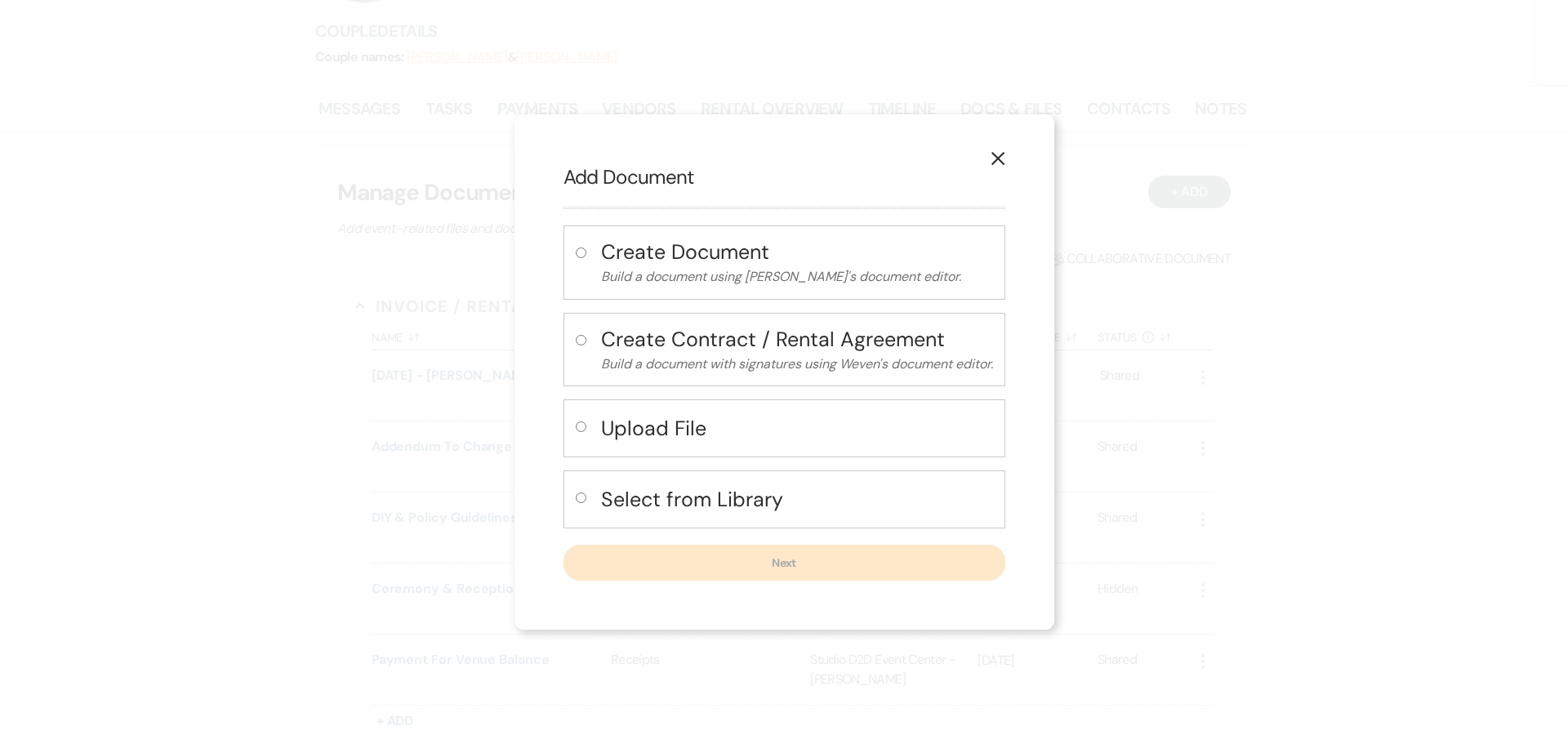
click at [694, 422] on h4 "Upload File" at bounding box center [796, 428] width 392 height 29
radio input "true"
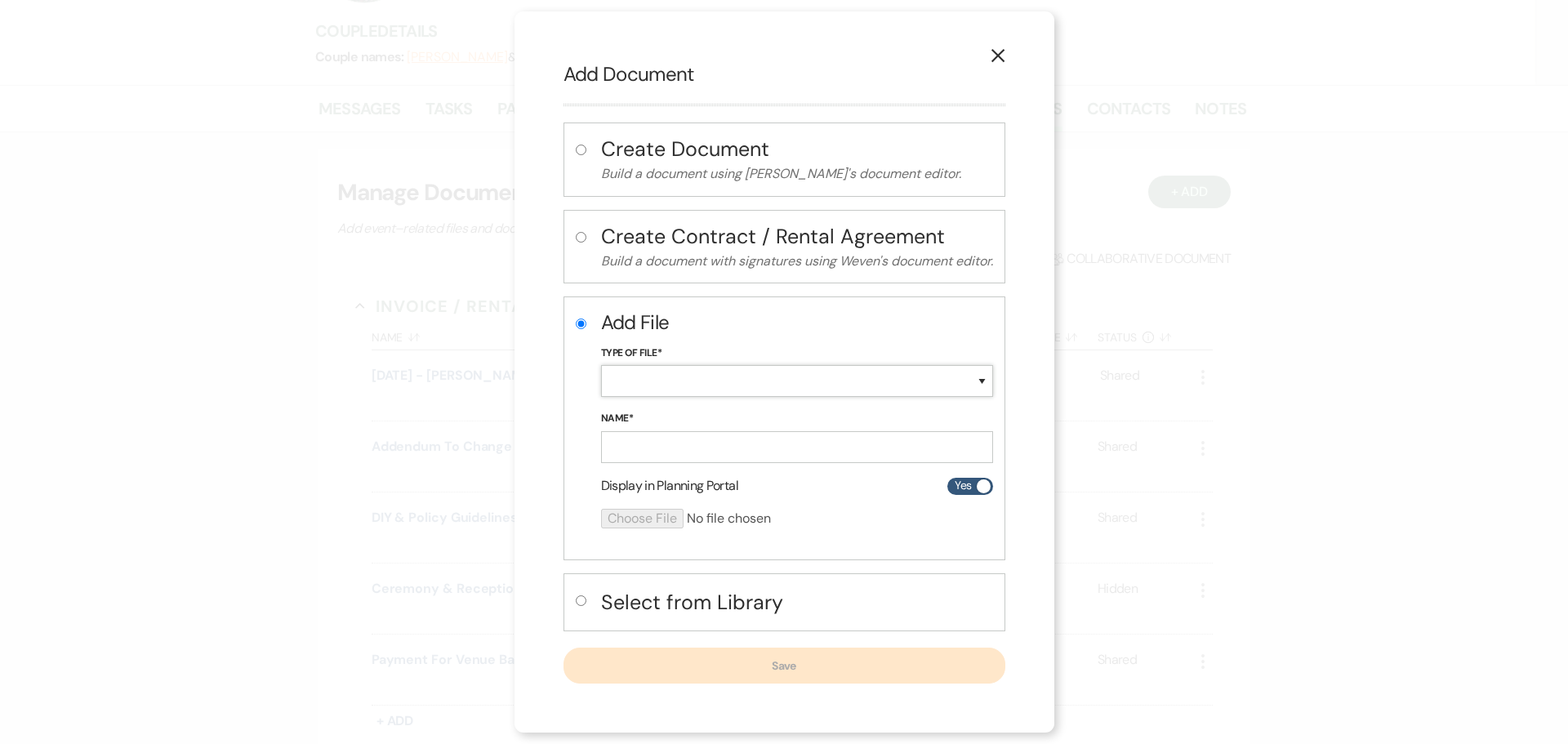
click at [685, 391] on select "Special Event Insurance Vendor Certificate of Insurance Contracts / Rental Agre…" at bounding box center [796, 381] width 392 height 32
select select "63"
click at [601, 365] on select "Special Event Insurance Vendor Certificate of Insurance Contracts / Rental Agre…" at bounding box center [796, 381] width 392 height 32
click at [718, 442] on input "Name*" at bounding box center [796, 447] width 392 height 32
paste input "[DATE] - [PERSON_NAME] & [PERSON_NAME] - Event Details"
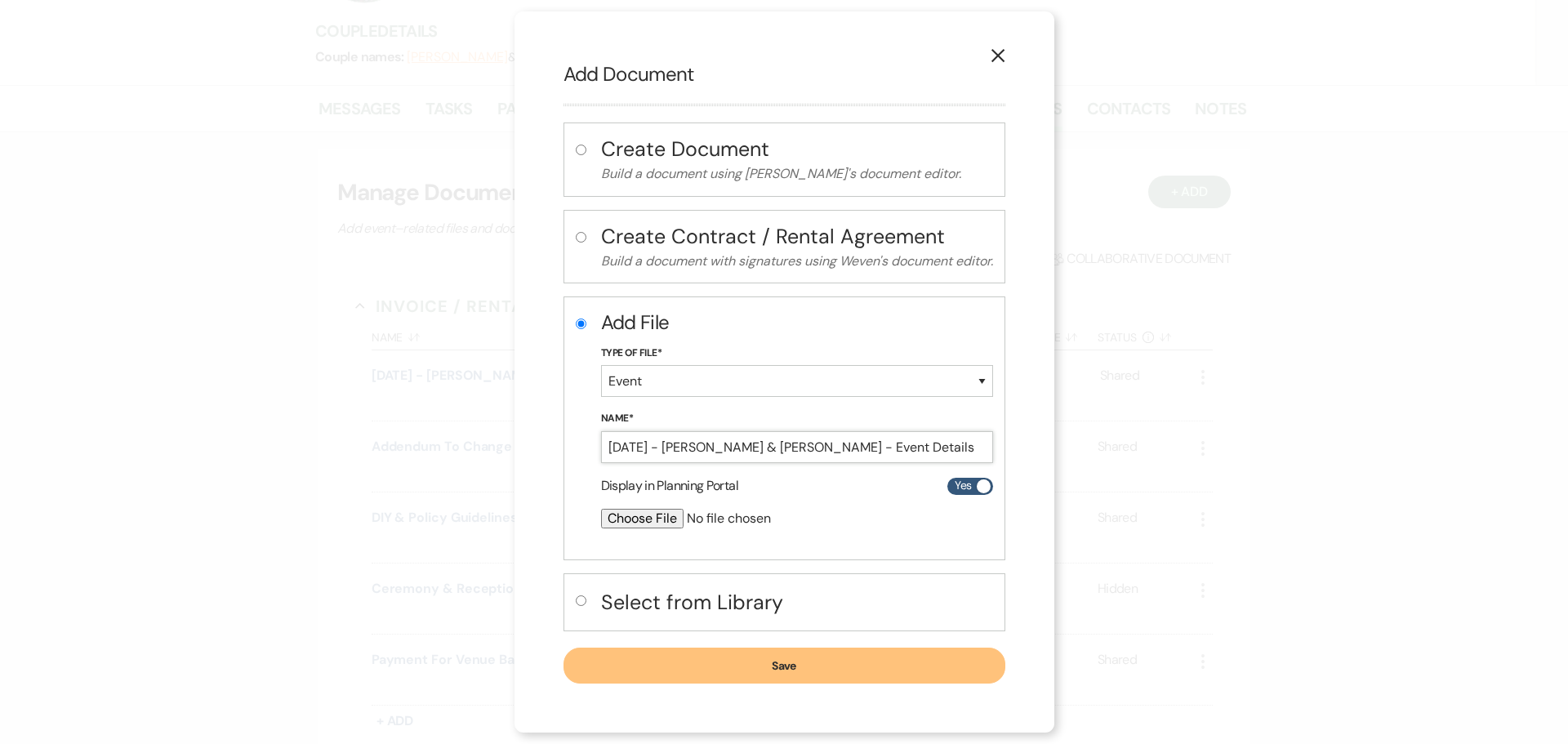
type input "[DATE] - [PERSON_NAME] & [PERSON_NAME] - Event Details"
click at [663, 517] on input "file" at bounding box center [753, 518] width 306 height 20
click at [662, 519] on input "file" at bounding box center [753, 518] width 306 height 20
type input "C:\fakepath\[DATE] - [PERSON_NAME] & [PERSON_NAME] - Event Details - Studio D2D…"
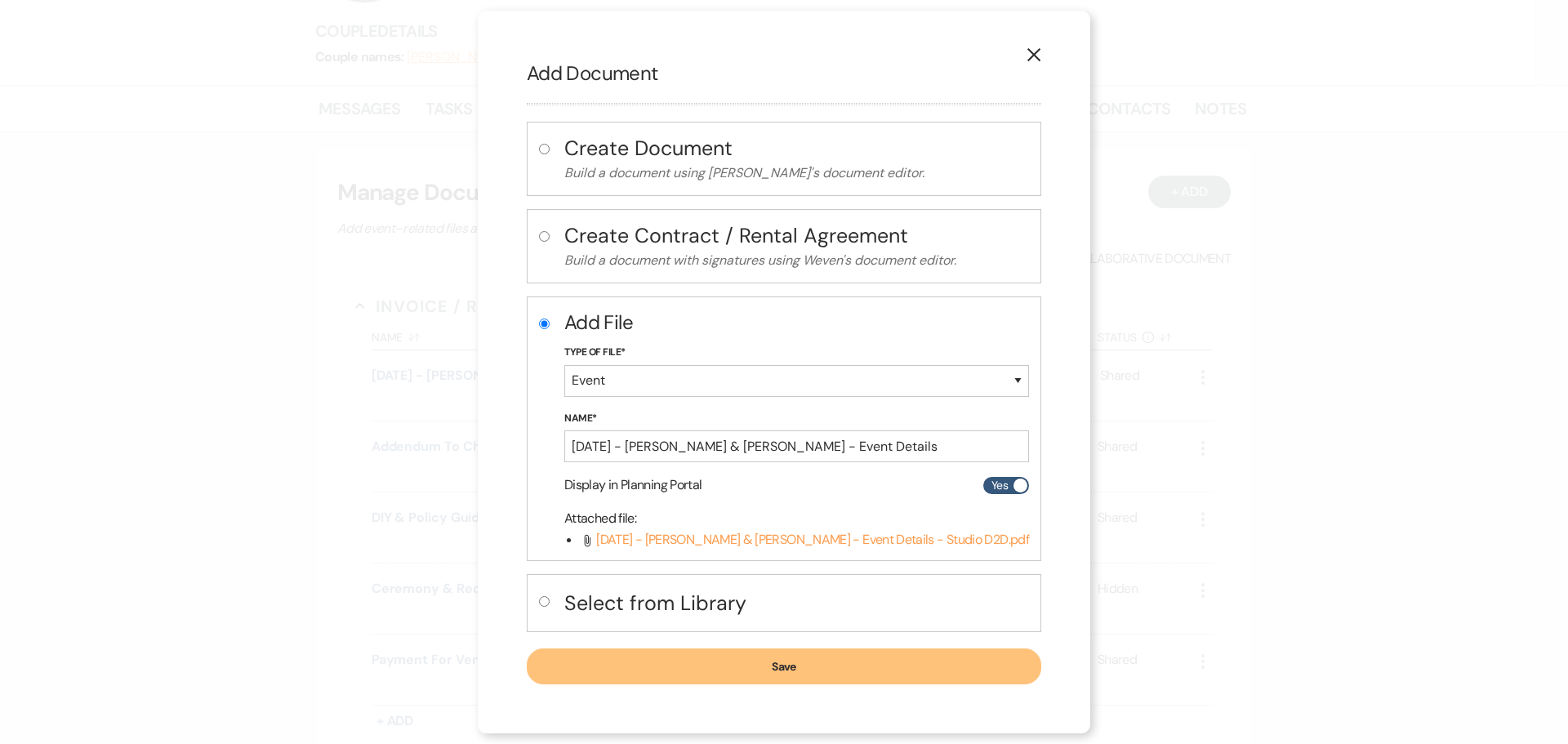
click at [743, 667] on button "Save" at bounding box center [784, 666] width 515 height 36
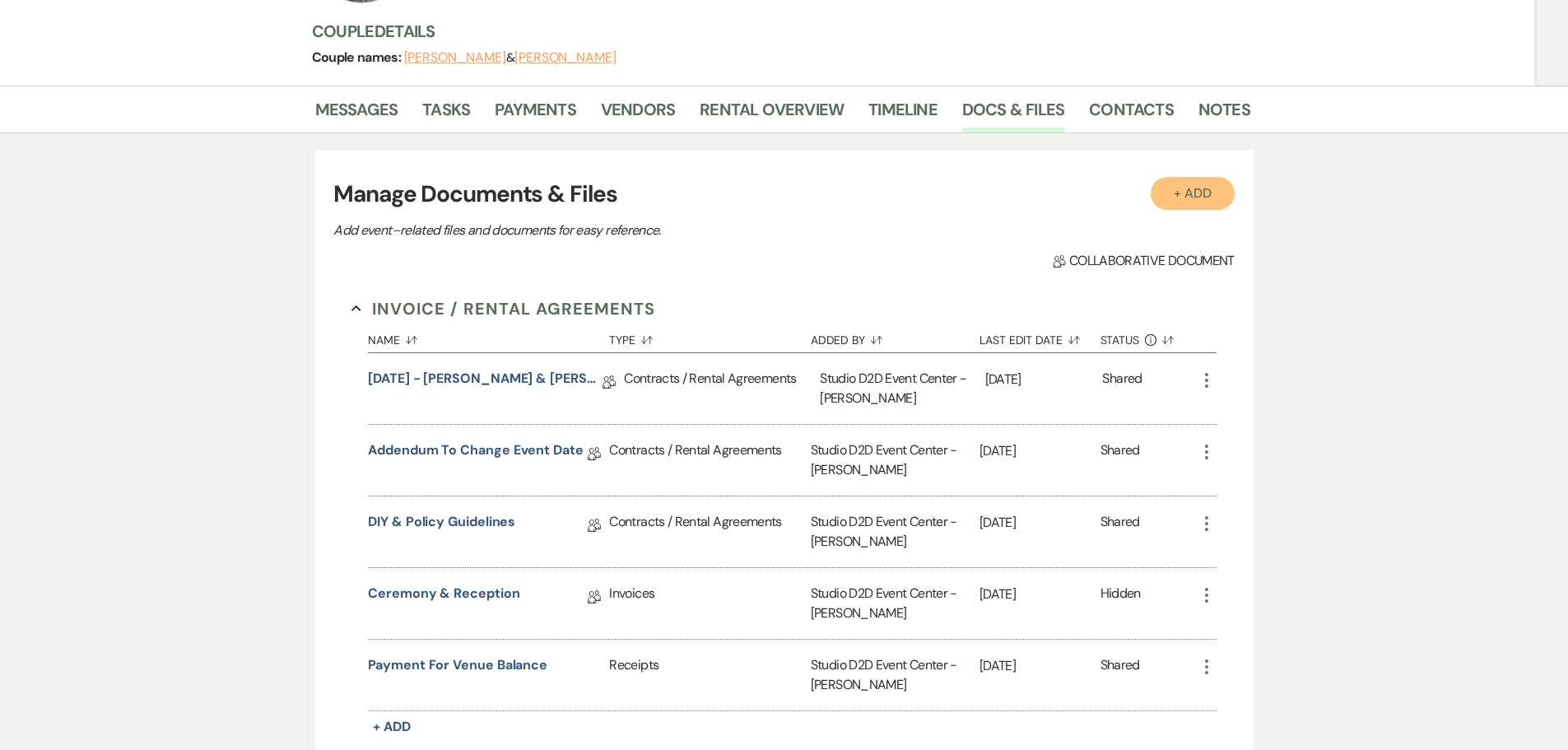
click at [1199, 195] on button "+ Add" at bounding box center [1192, 193] width 84 height 33
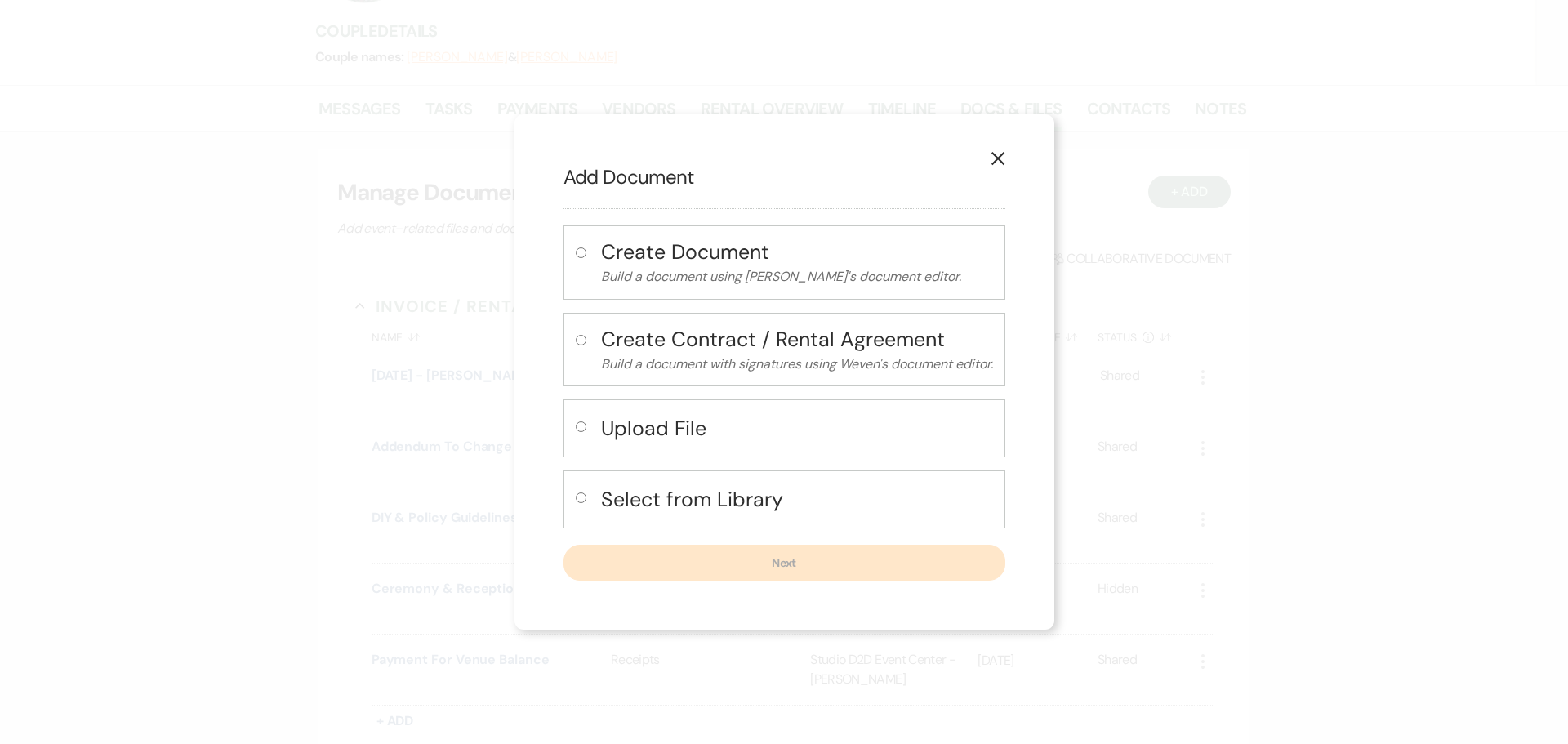
click at [684, 424] on h4 "Upload File" at bounding box center [796, 428] width 392 height 29
radio input "true"
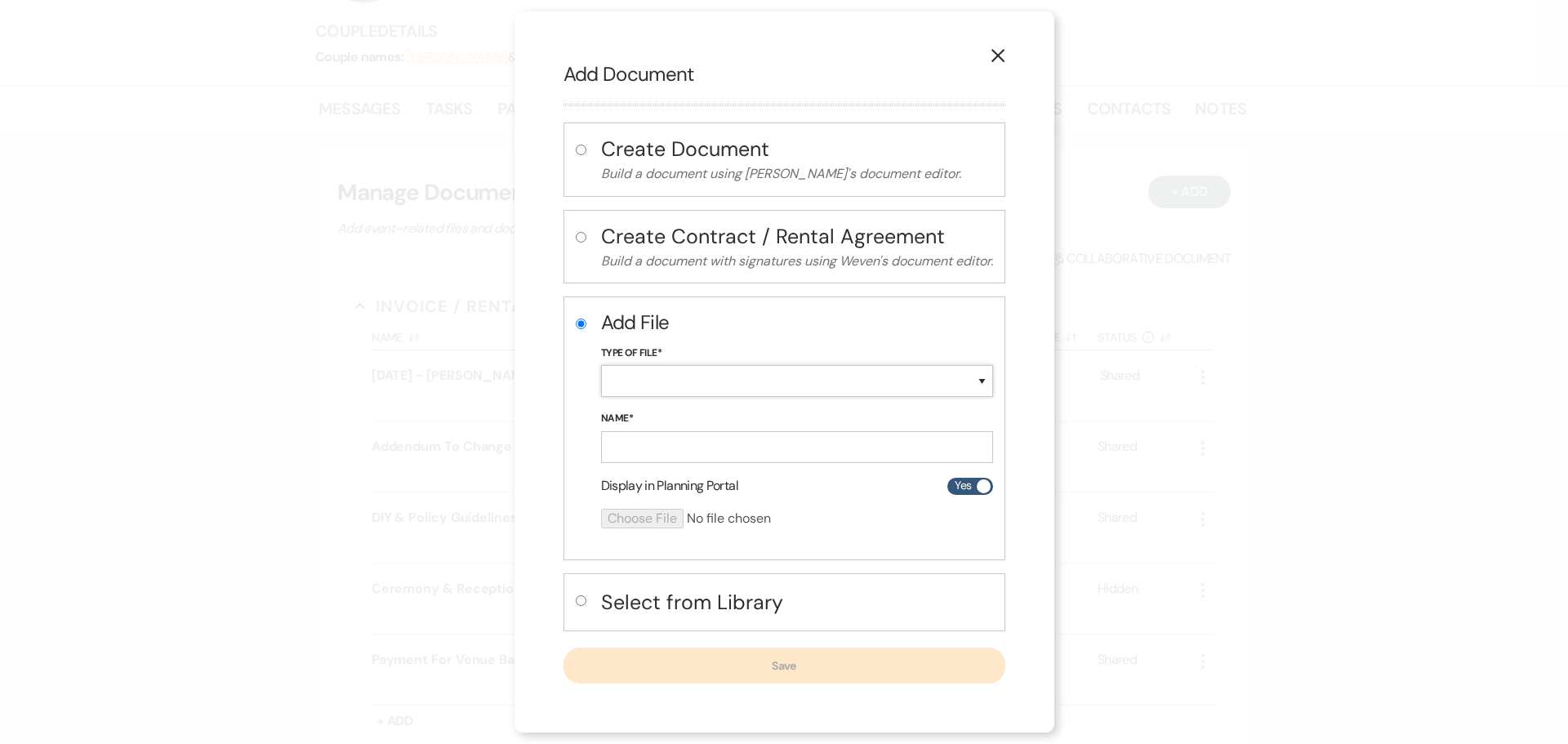
click at [668, 386] on select "Special Event Insurance Vendor Certificate of Insurance Contracts / Rental Agre…" at bounding box center [796, 381] width 392 height 32
select select "24"
click at [601, 365] on select "Special Event Insurance Vendor Certificate of Insurance Contracts / Rental Agre…" at bounding box center [796, 381] width 392 height 32
click at [662, 446] on input "Name*" at bounding box center [796, 447] width 392 height 32
paste input "[DATE] - [PERSON_NAME] & [PERSON_NAME] - Floor Plan"
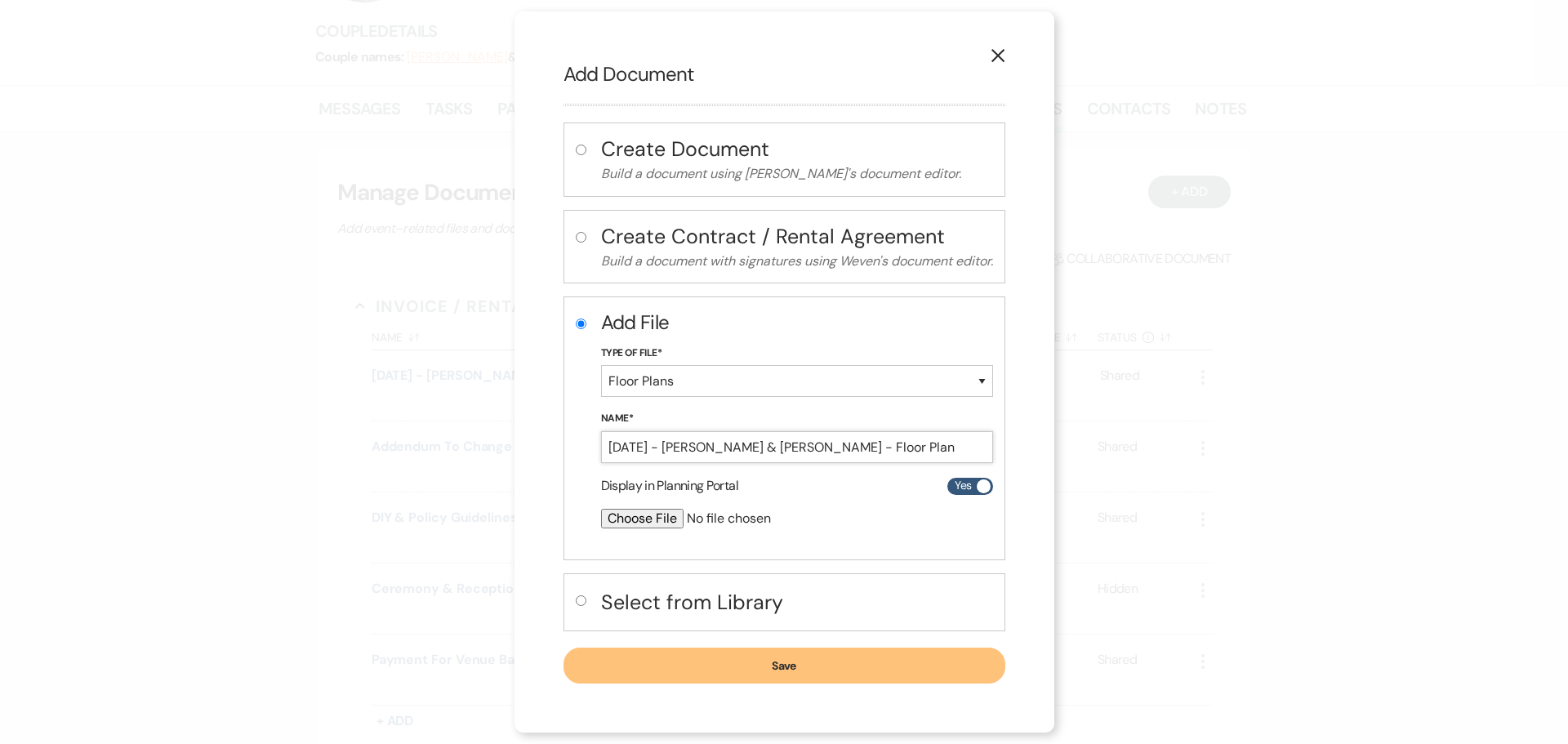
type input "[DATE] - [PERSON_NAME] & [PERSON_NAME] - Floor Plan"
click at [636, 518] on input "file" at bounding box center [753, 518] width 306 height 20
type input "C:\fakepath\[DATE] - [PERSON_NAME] & [PERSON_NAME] - Floor Plan - Studio D2D.pdf"
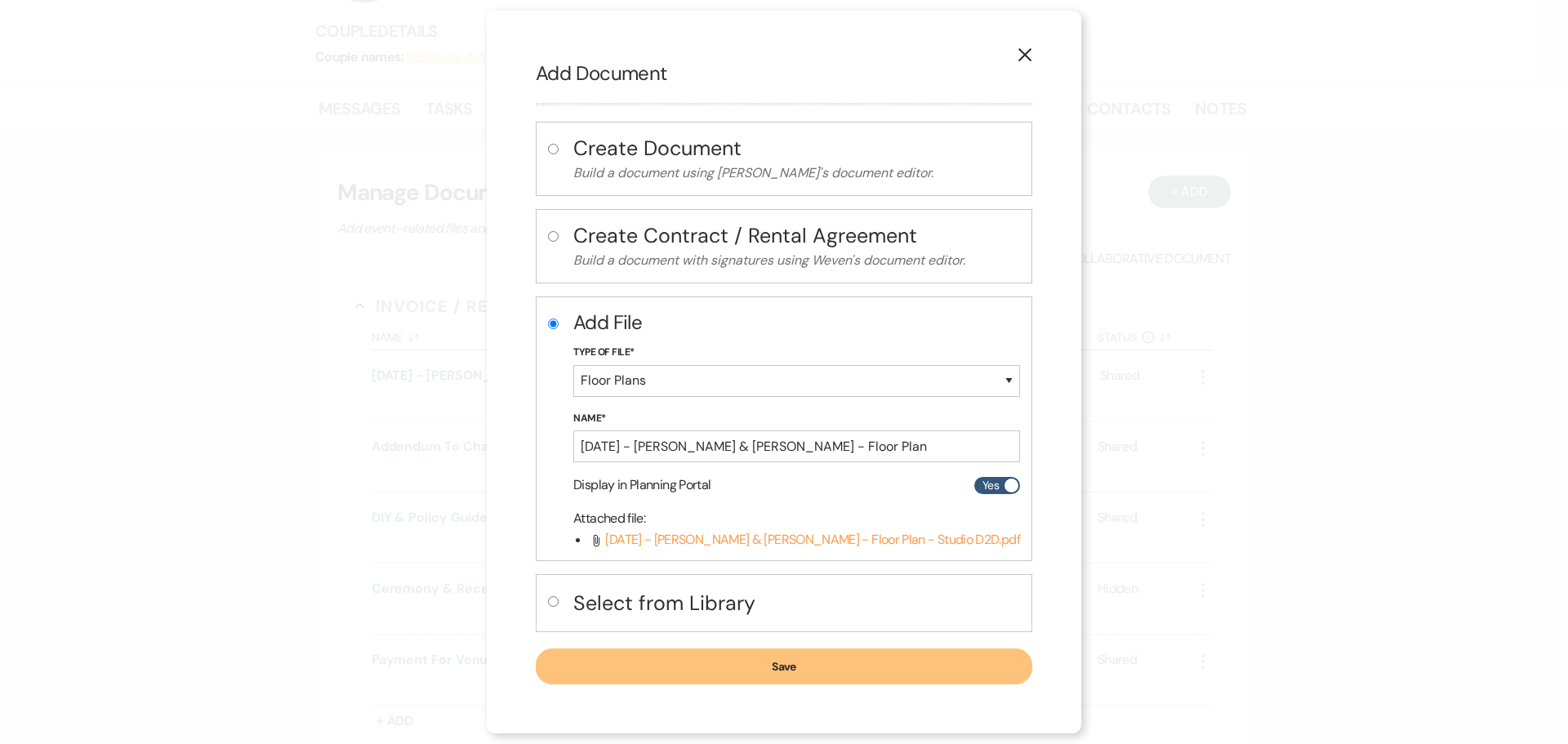
click at [715, 672] on button "Save" at bounding box center [784, 666] width 497 height 36
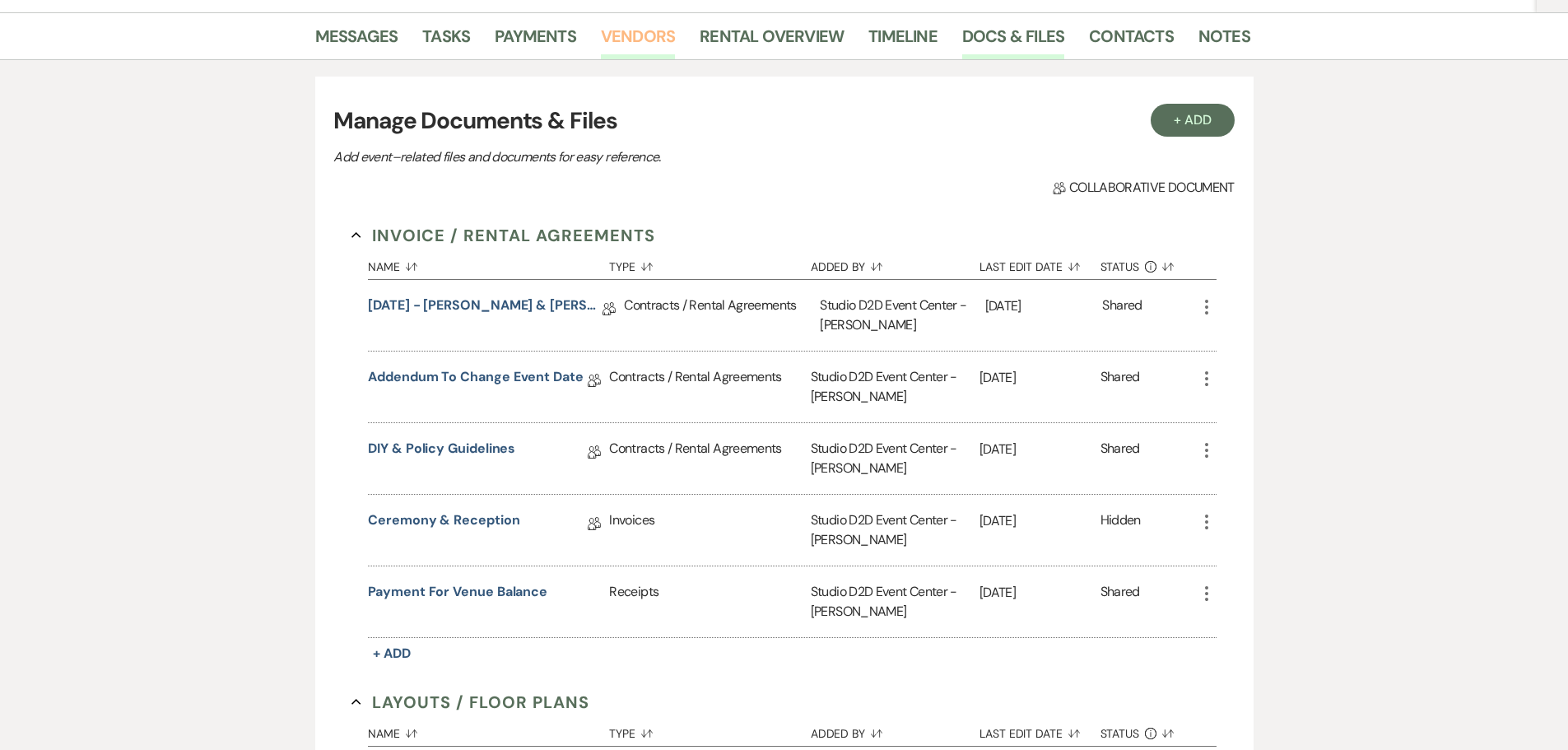
scroll to position [86, 0]
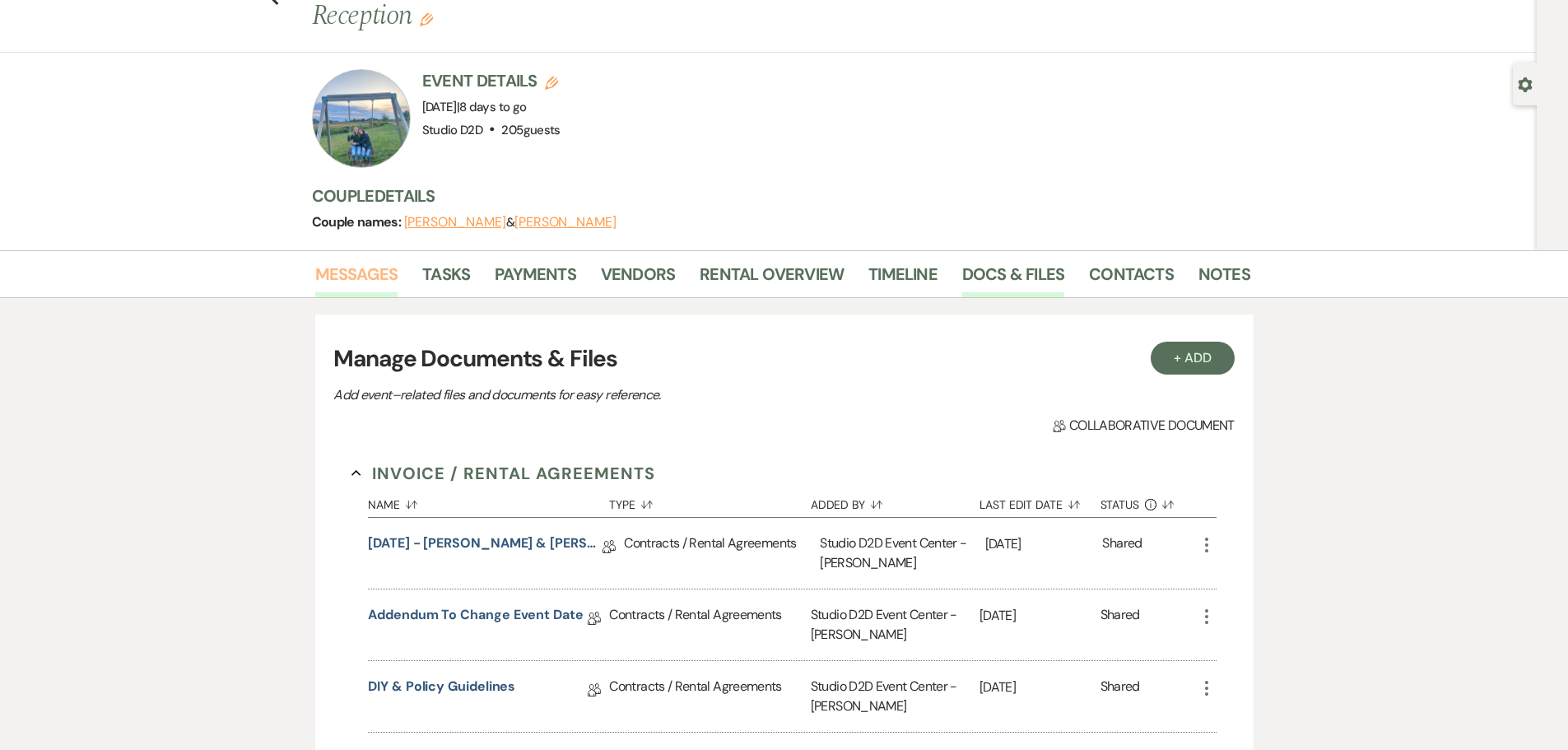
click at [381, 270] on link "Messages" at bounding box center [357, 279] width 83 height 36
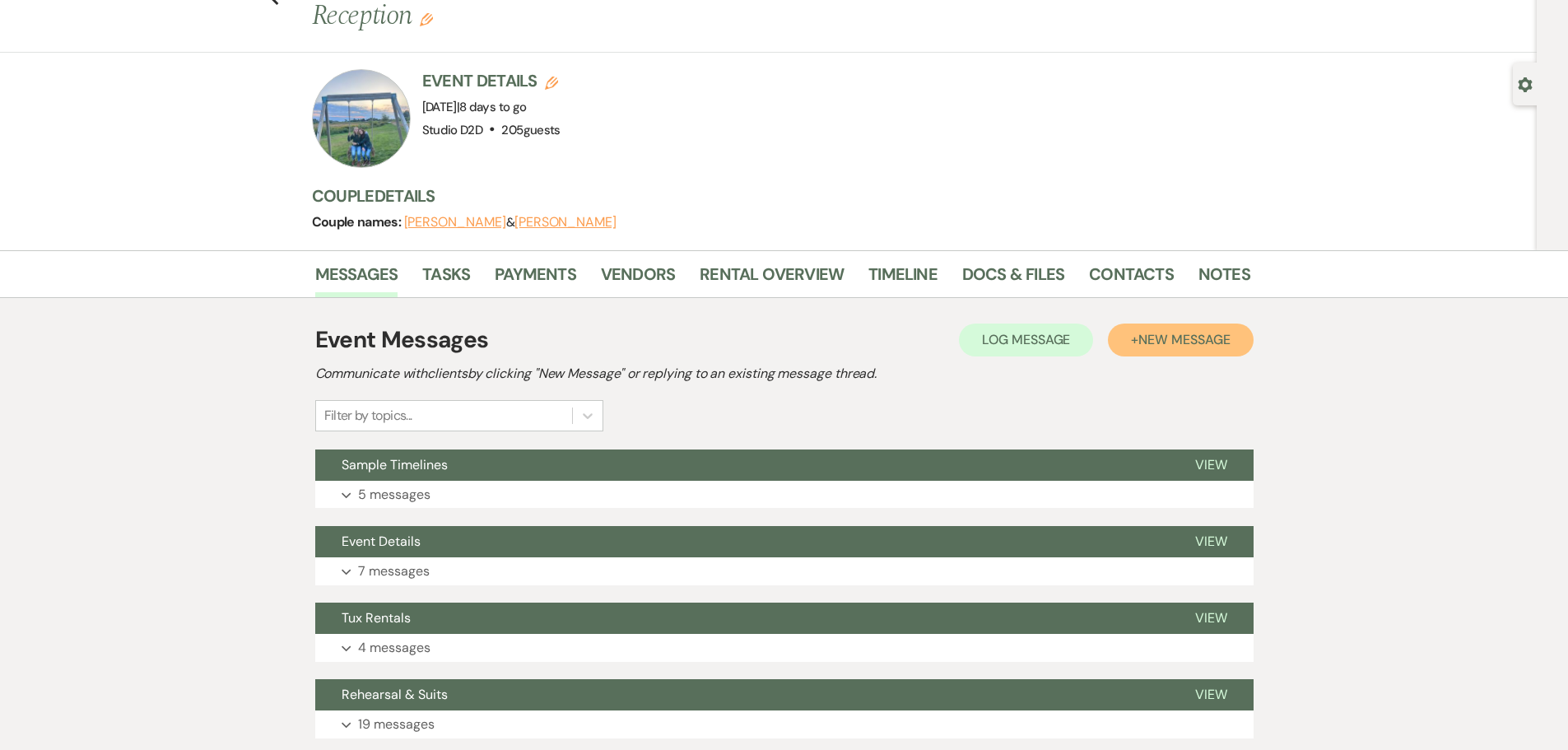
click at [1172, 342] on span "New Message" at bounding box center [1184, 339] width 91 height 17
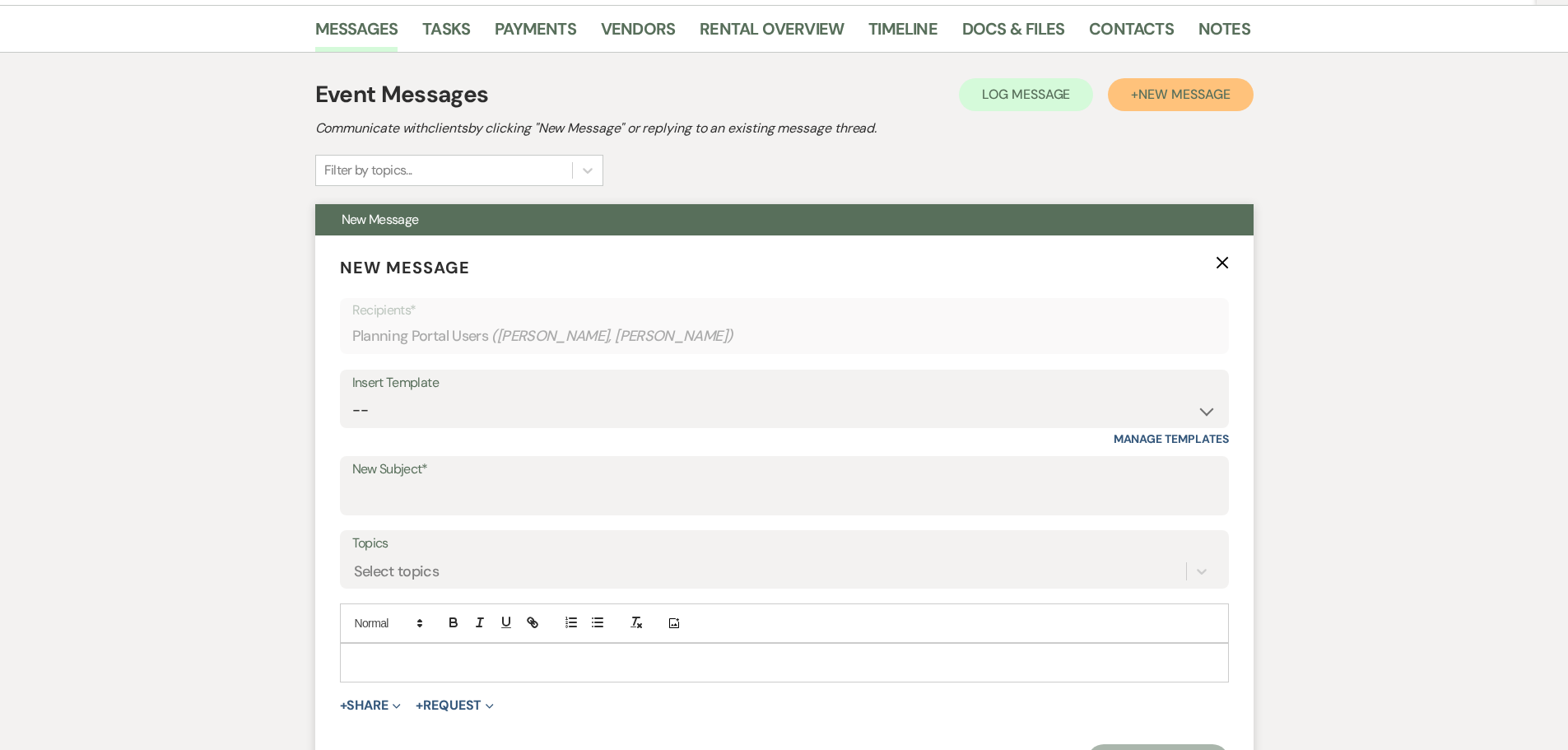
scroll to position [333, 0]
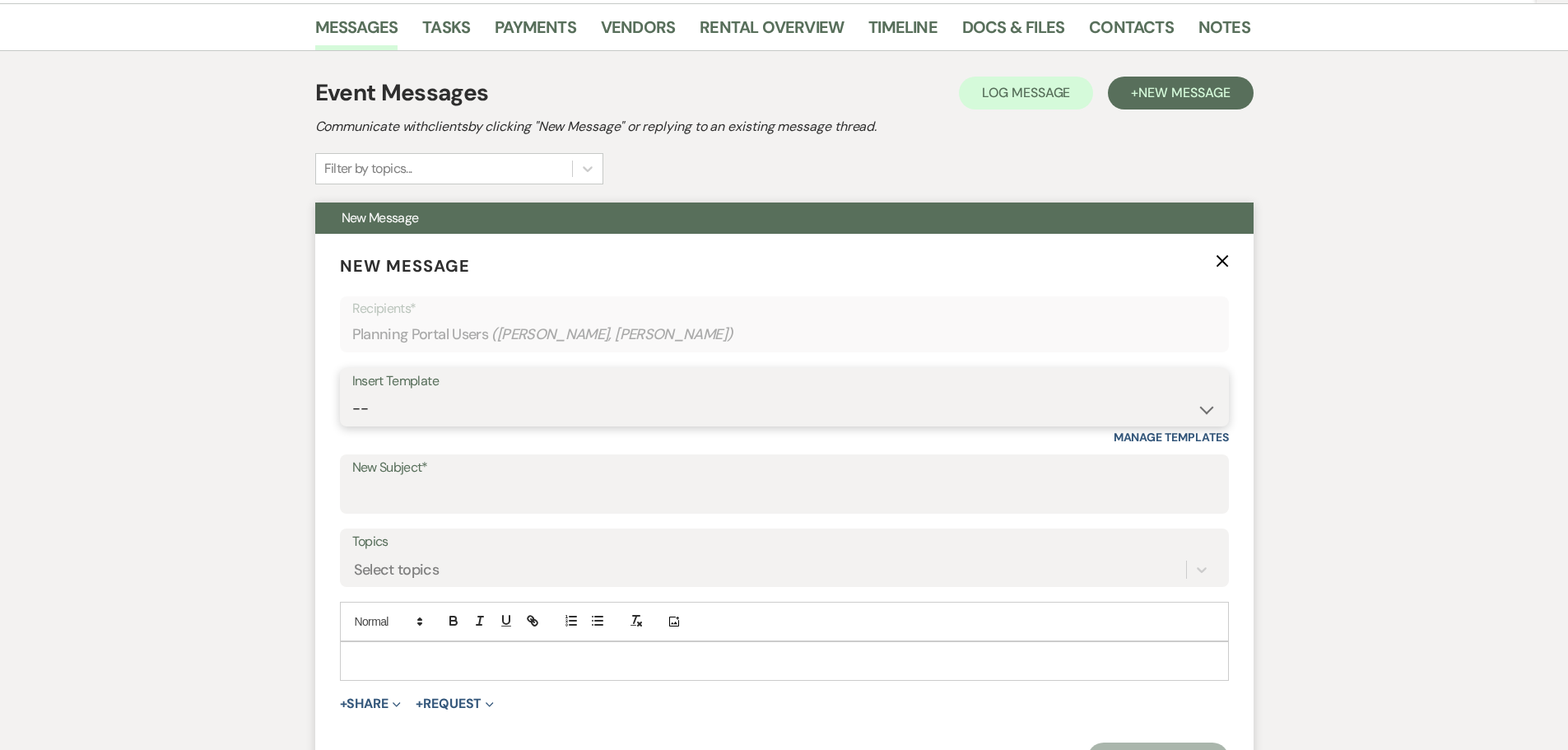
click at [432, 413] on select "-- New Inquiry - message 2 Event Pricing - Non Wedding Weven Planning Portal In…" at bounding box center [784, 408] width 864 height 33
select select "1758"
click at [352, 392] on select "-- New Inquiry - message 2 Event Pricing - Non Wedding Weven Planning Portal In…" at bounding box center [784, 408] width 864 height 33
type input "Details and Staff for Your Event"
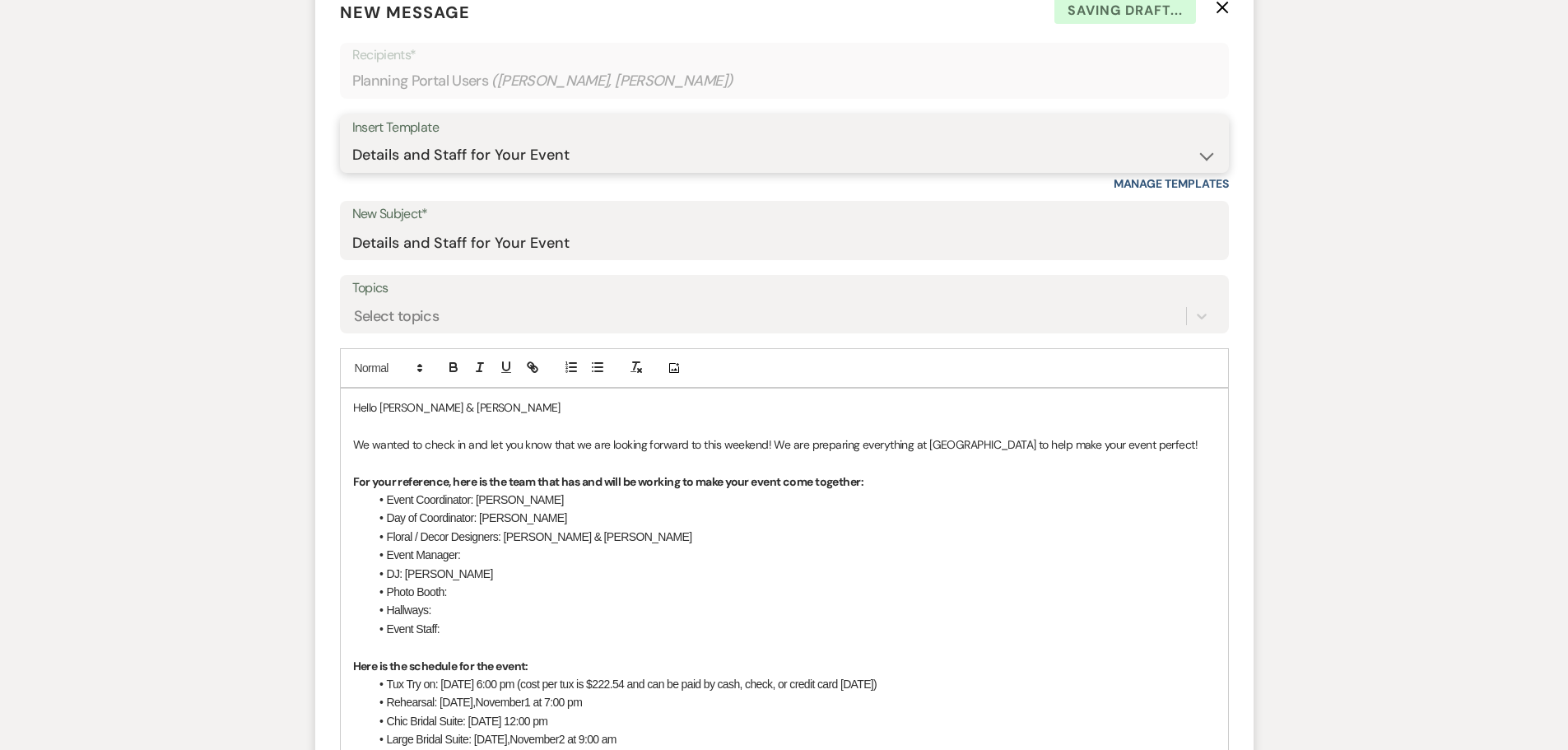
scroll to position [661, 0]
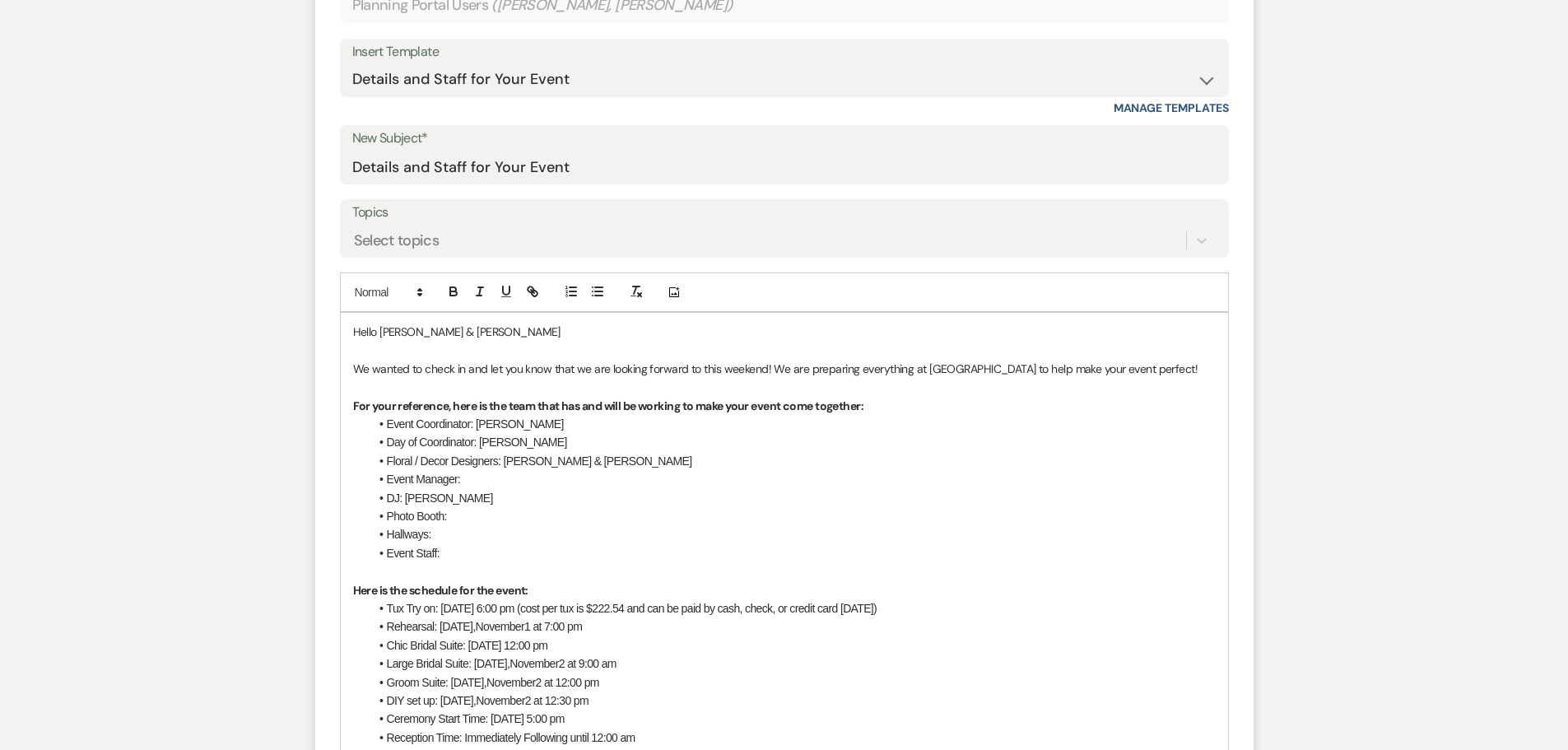
click at [487, 442] on span "Day of Coordinator: [PERSON_NAME]" at bounding box center [476, 442] width 180 height 14
click at [512, 481] on li "Event Manager:" at bounding box center [793, 479] width 846 height 18
click at [415, 499] on span "DJ: [PERSON_NAME]" at bounding box center [439, 498] width 106 height 14
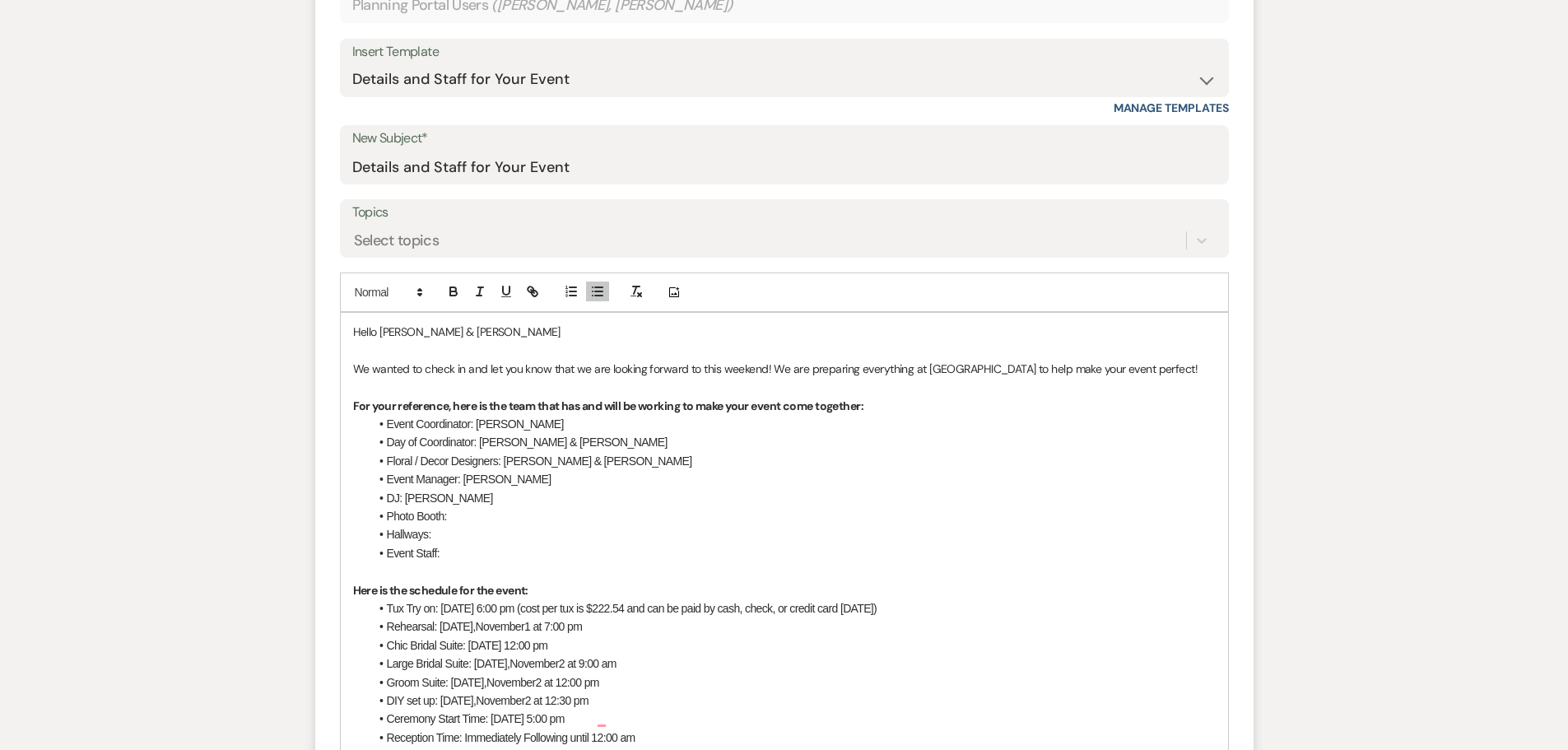
click at [476, 511] on li "Photo Booth:" at bounding box center [793, 516] width 846 height 18
drag, startPoint x: 453, startPoint y: 532, endPoint x: 382, endPoint y: 539, distance: 71.3
click at [382, 539] on li "Hallways:" at bounding box center [793, 534] width 846 height 18
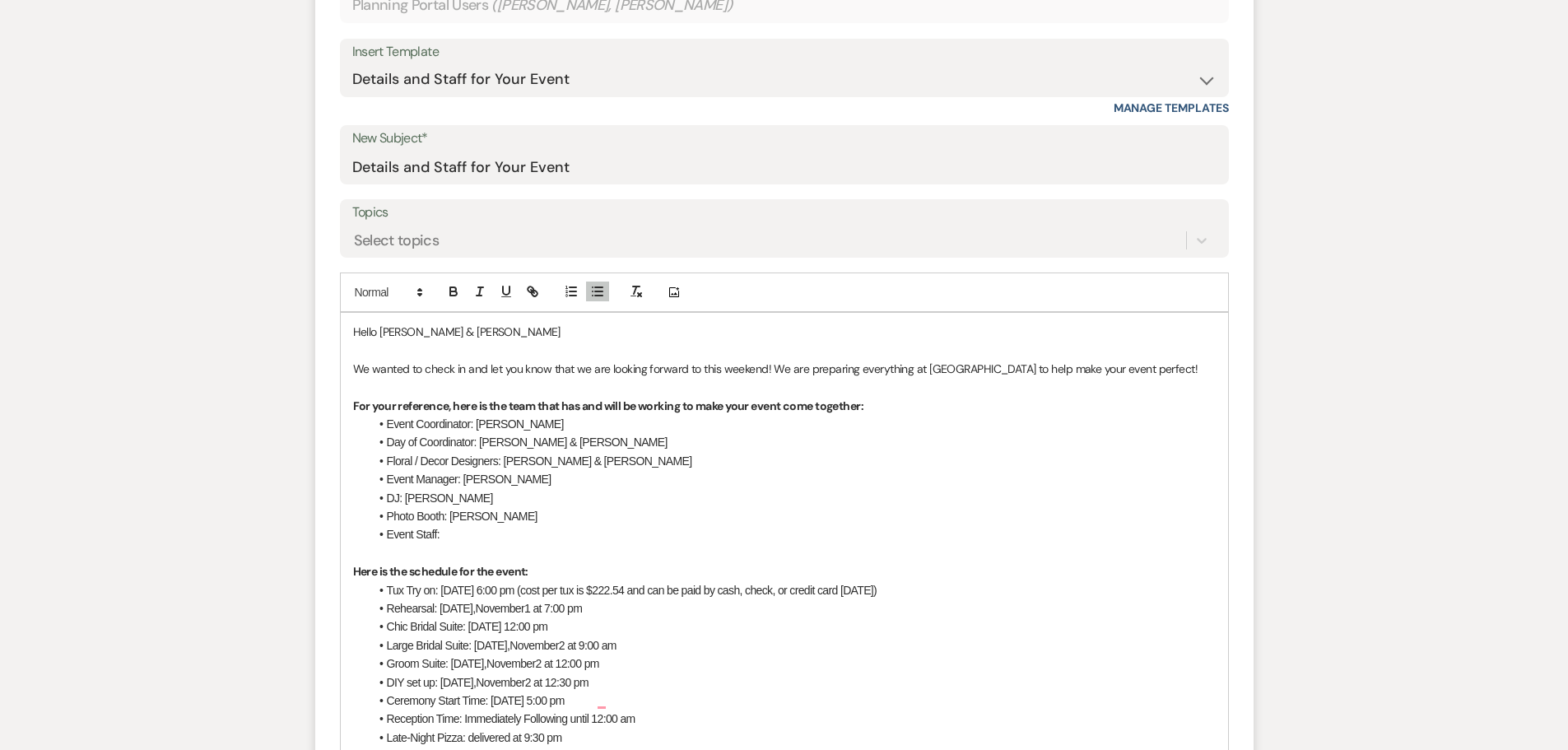
click at [457, 535] on li "Event Staff:" at bounding box center [793, 534] width 846 height 18
click at [445, 534] on span "Event Staff: [PERSON_NAME]" at bounding box center [460, 534] width 146 height 14
drag, startPoint x: 545, startPoint y: 590, endPoint x: 491, endPoint y: 586, distance: 54.1
click at [491, 586] on span "Tux Try on: [DATE] 6:00 pm (cost per tux is $222.54 and can be paid by cash, ch…" at bounding box center [632, 590] width 491 height 14
click at [575, 591] on span "Tux Try on: [DATE] 6:00 pm (cost per tux is $222.54 and can be paid by cash, ch…" at bounding box center [632, 590] width 491 height 14
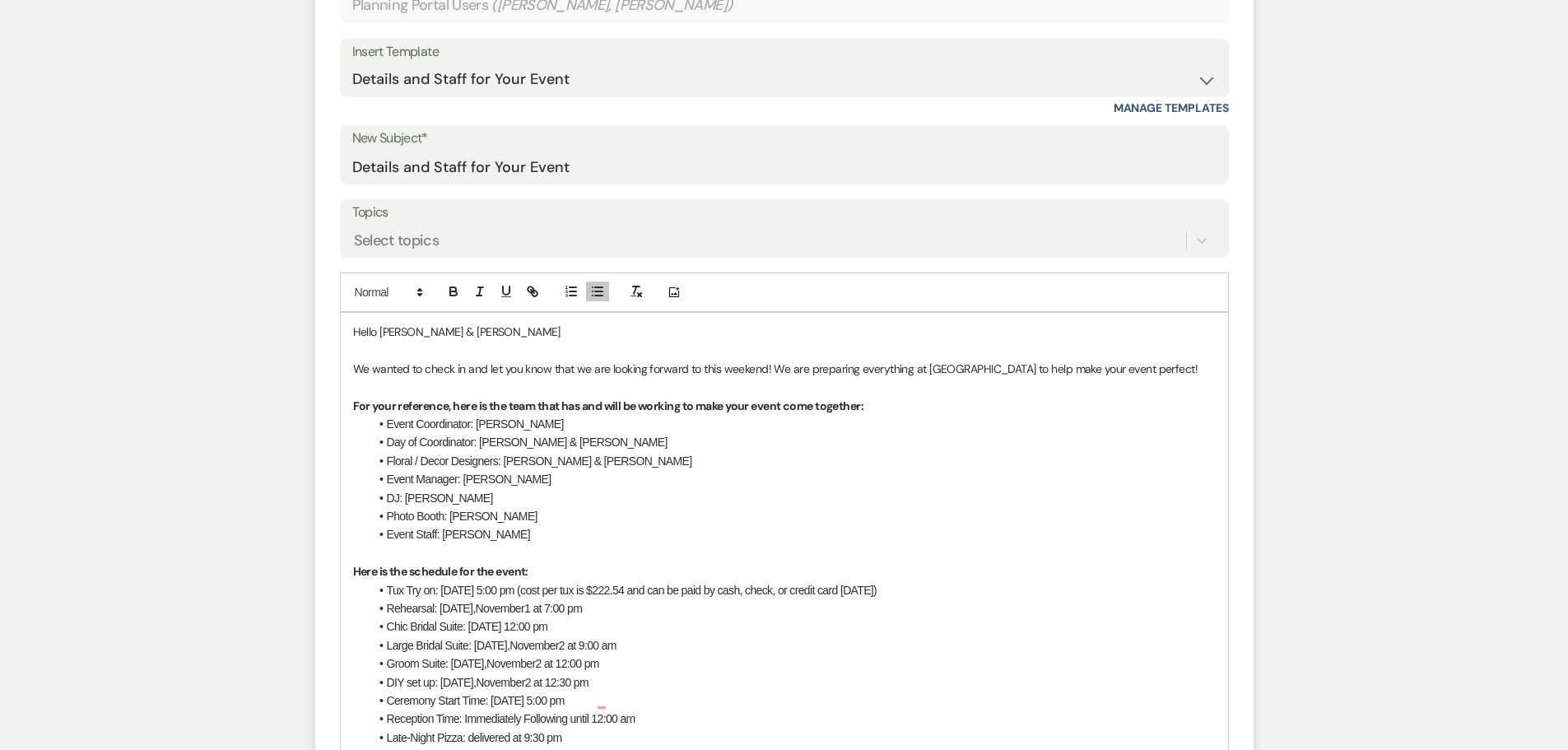
click at [616, 594] on span "Tux Try on: [DATE] 5:00 pm (cost per tux is $222.54 and can be paid by cash, ch…" at bounding box center [632, 590] width 491 height 14
drag, startPoint x: 741, startPoint y: 591, endPoint x: 714, endPoint y: 585, distance: 27.7
click at [714, 585] on span "Tux Try on: [DATE] 5:00 pm. The cost per tux is $222.54 and can be paid by cash…" at bounding box center [643, 590] width 512 height 14
click at [1022, 593] on li "Tux Try on: [DATE] 5:00 pm. The cost per tux is $217.25 and can be paid by cash…" at bounding box center [793, 590] width 846 height 18
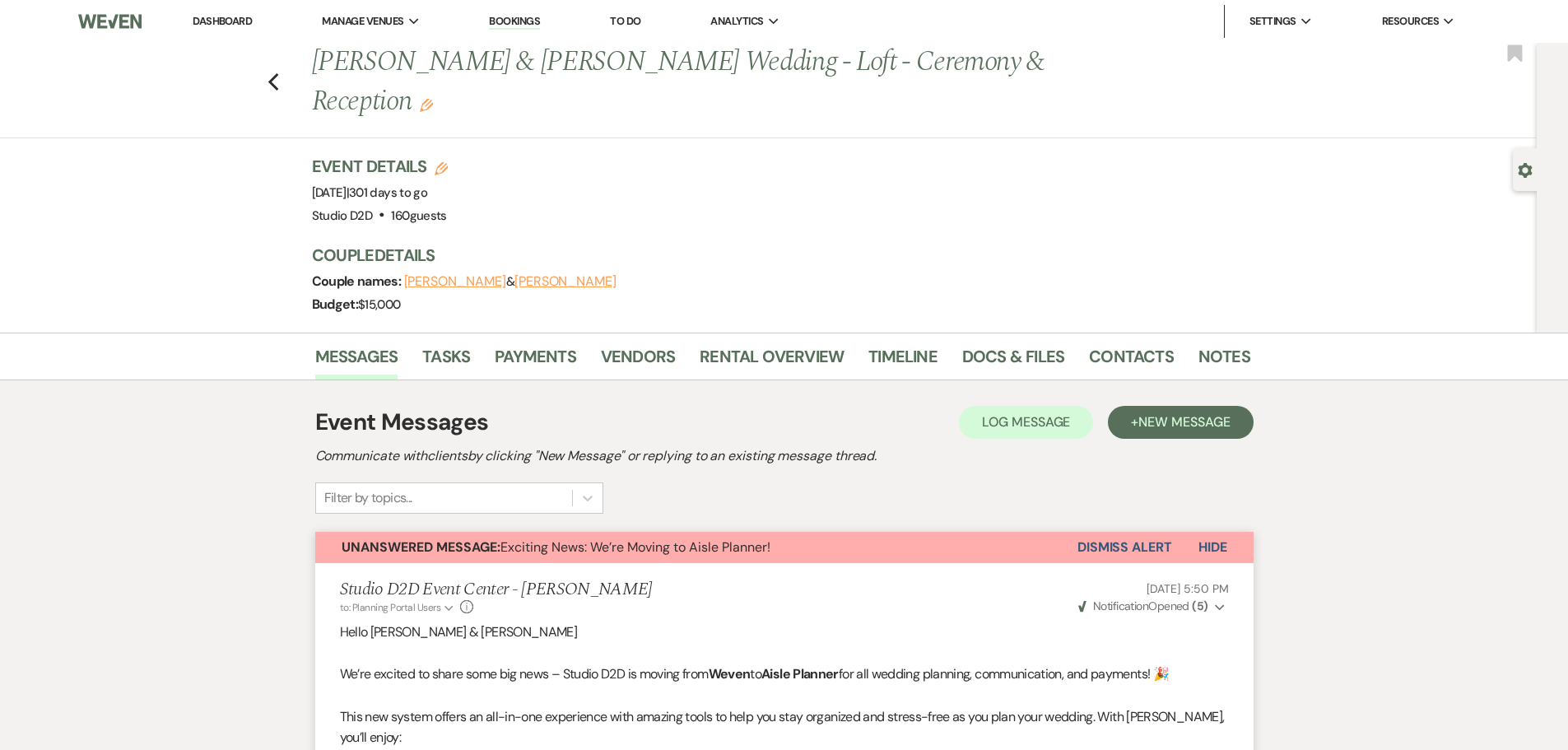
click at [521, 23] on link "Bookings" at bounding box center [514, 21] width 51 height 15
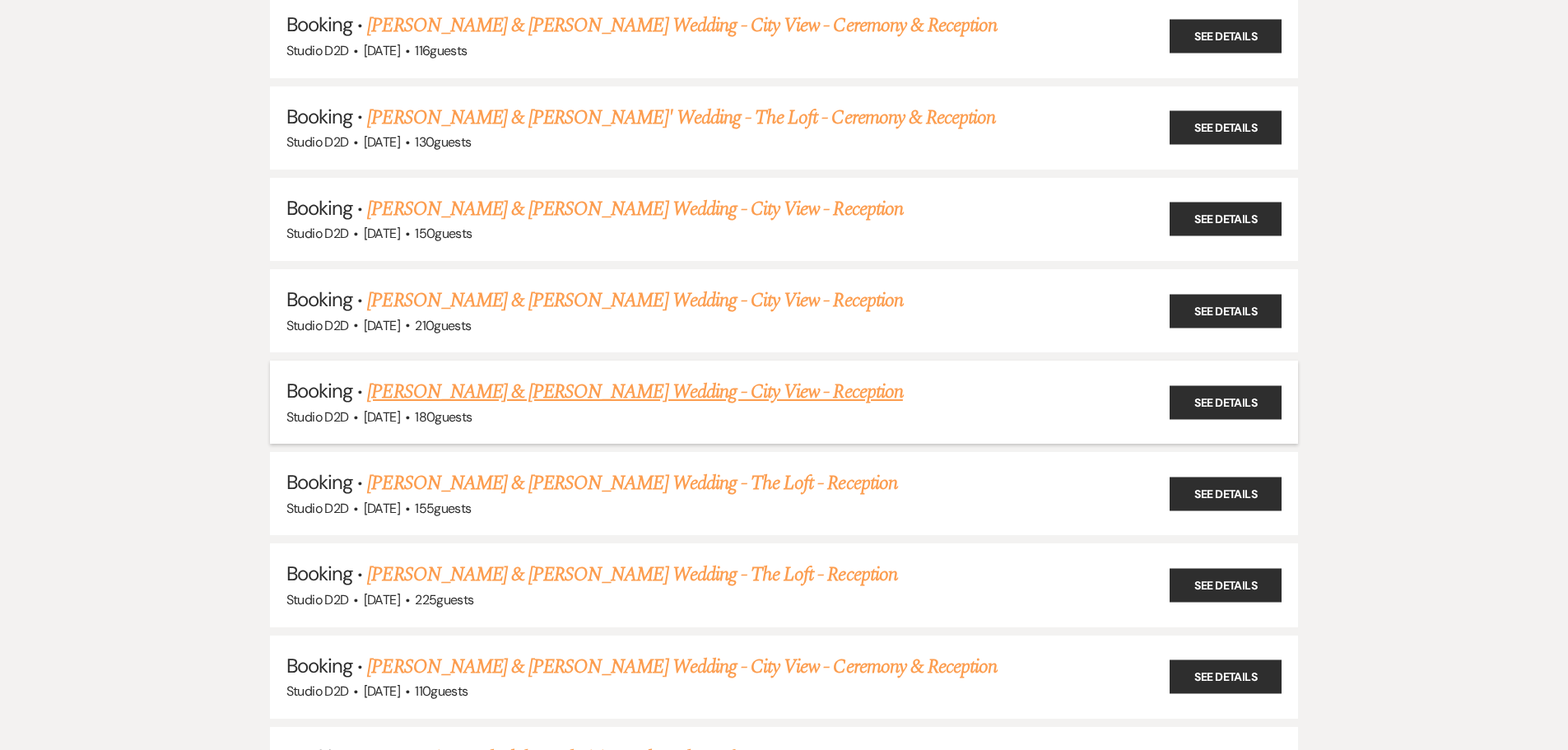
scroll to position [577, 0]
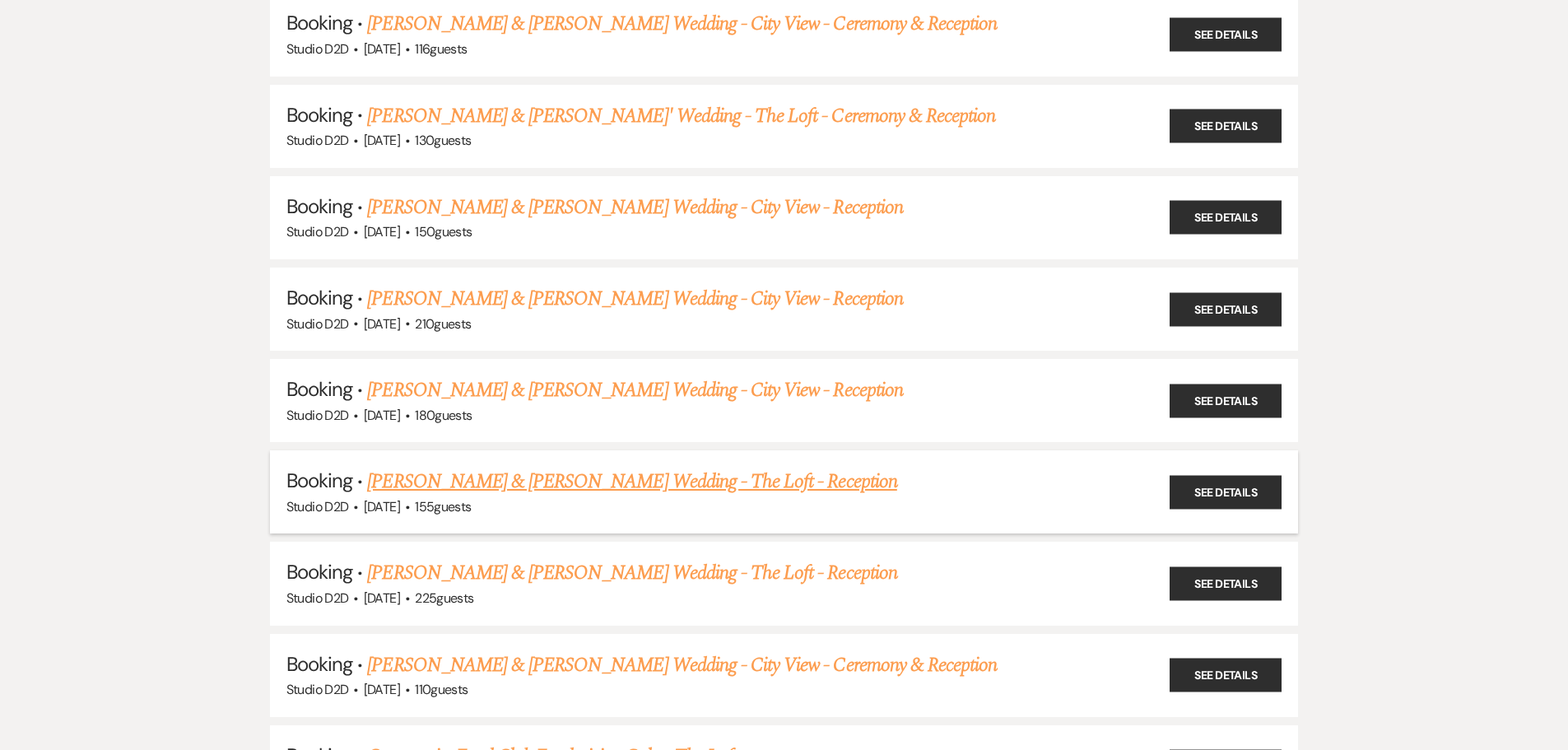
click at [525, 484] on link "[PERSON_NAME] & [PERSON_NAME] Wedding - The Loft - Reception" at bounding box center [632, 481] width 530 height 30
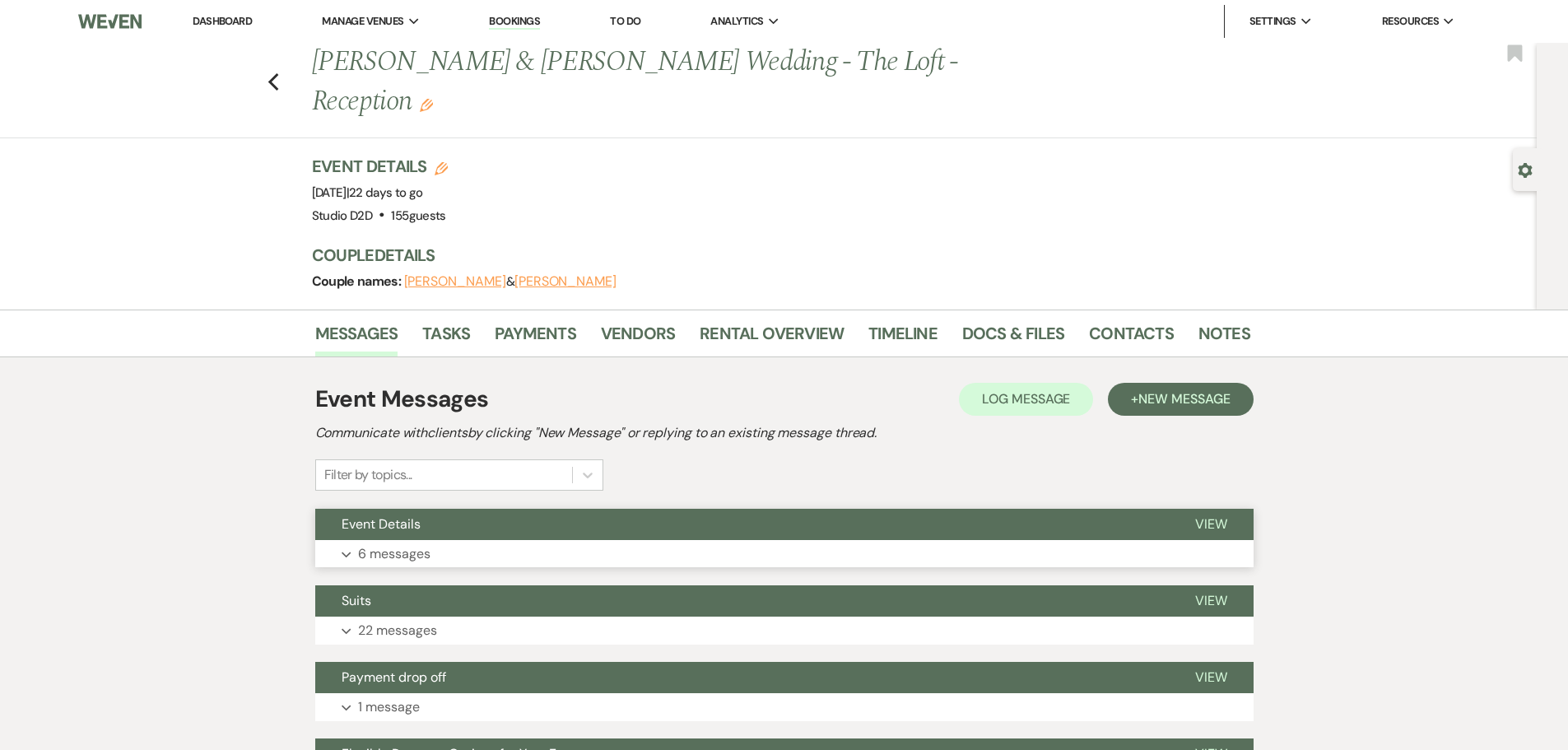
click at [426, 543] on p "6 messages" at bounding box center [394, 554] width 72 height 22
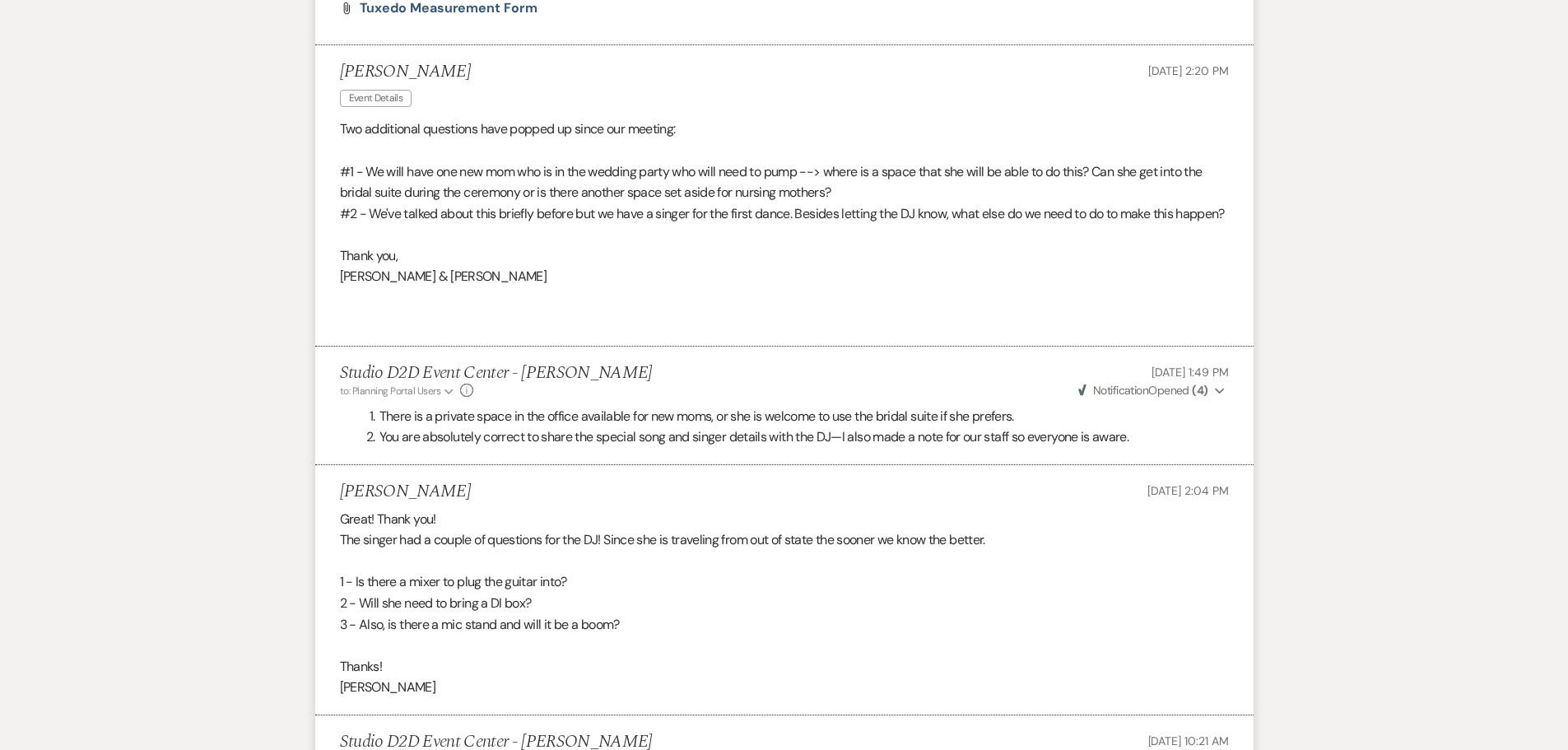
scroll to position [1730, 0]
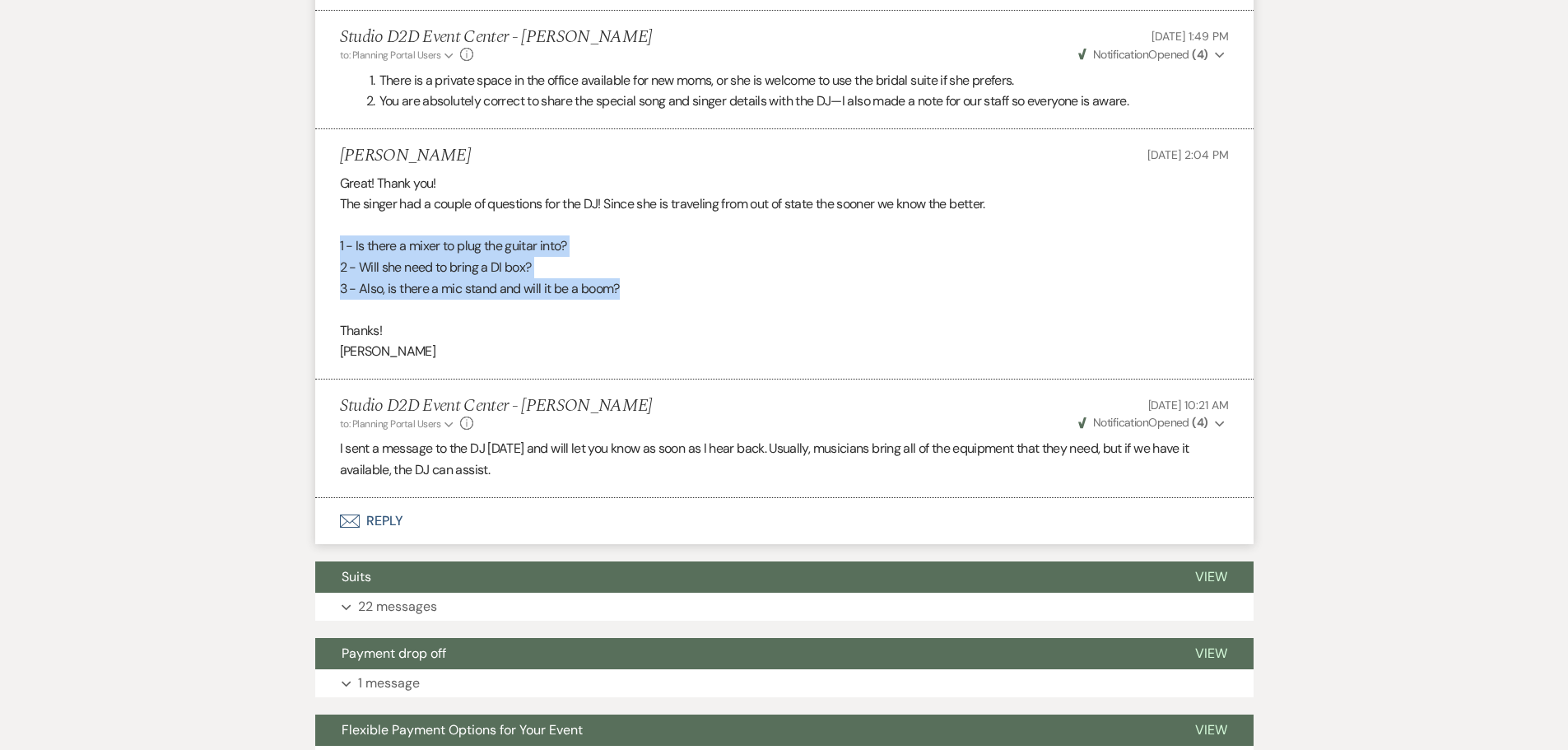
drag, startPoint x: 337, startPoint y: 226, endPoint x: 623, endPoint y: 263, distance: 288.4
click at [623, 263] on li "Sarah Van Dyke Sep 14, 2025, 2:04 PM Great! Thank you! The singer had a couple …" at bounding box center [784, 254] width 938 height 250
copy div "1 - Is there a mixer to plug the guitar into? 2 - Will she need to bring a DI b…"
click at [387, 501] on button "Envelope Reply" at bounding box center [784, 520] width 938 height 46
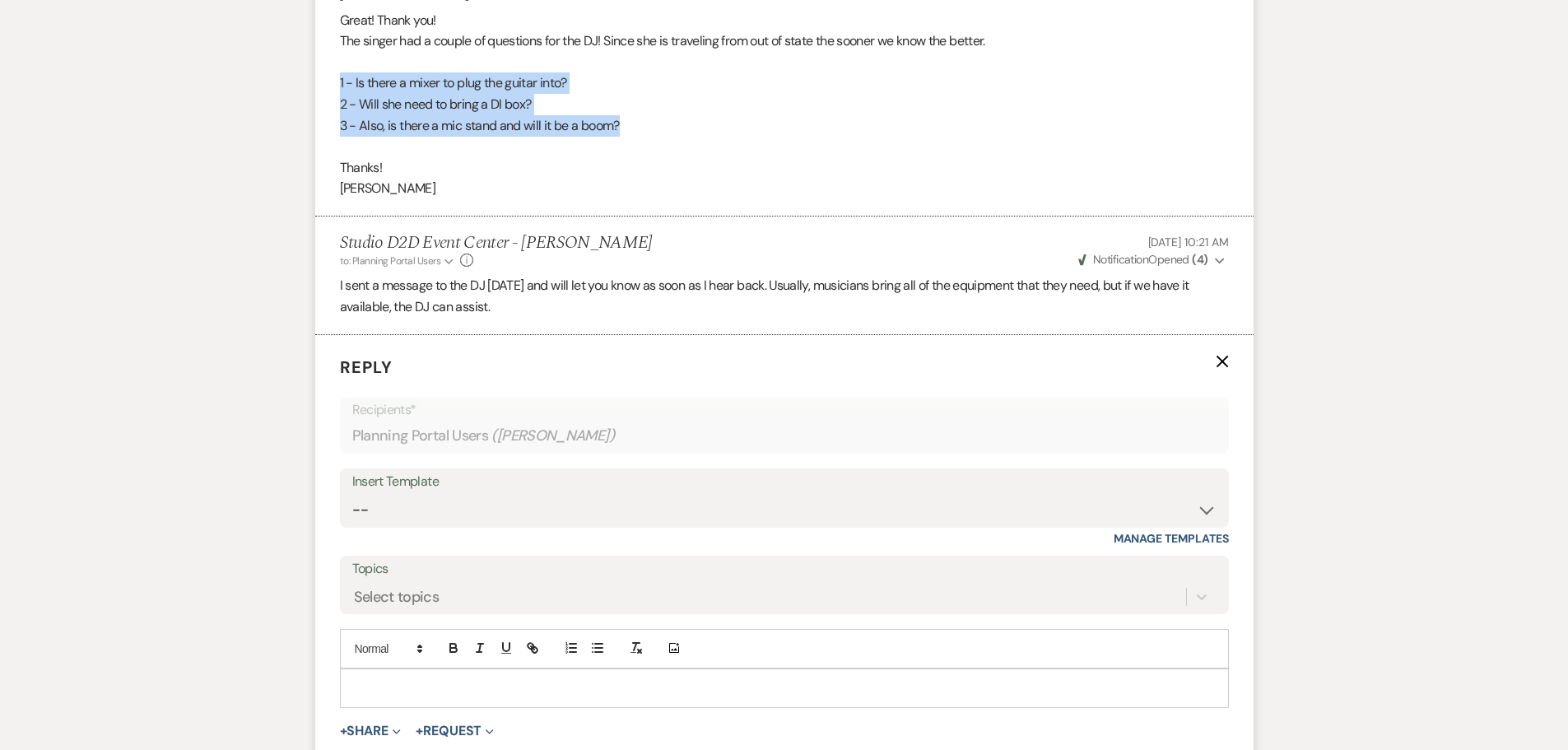
scroll to position [1895, 0]
click at [439, 678] on p at bounding box center [784, 687] width 862 height 18
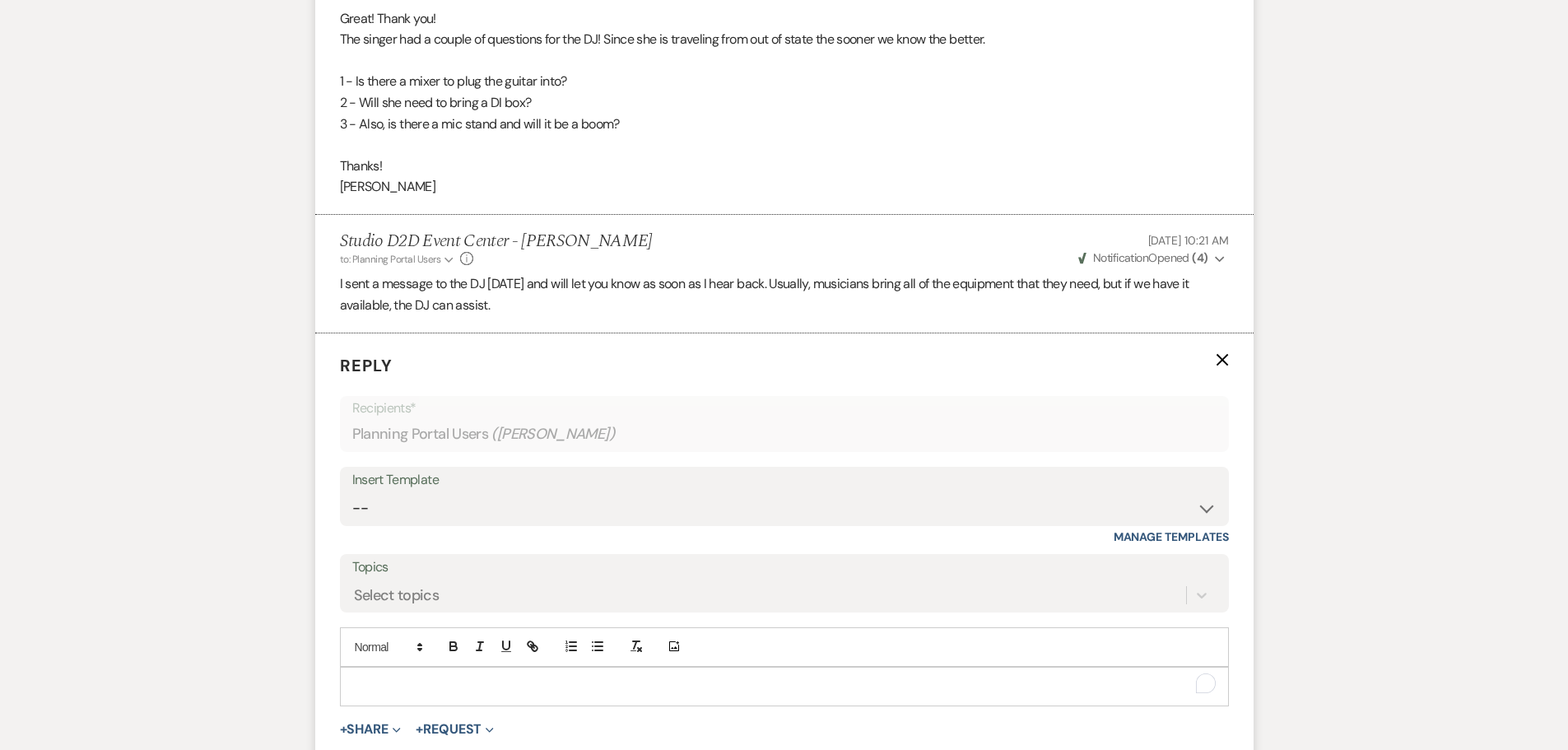
paste div "To enrich screen reader interactions, please activate Accessibility in Grammarl…"
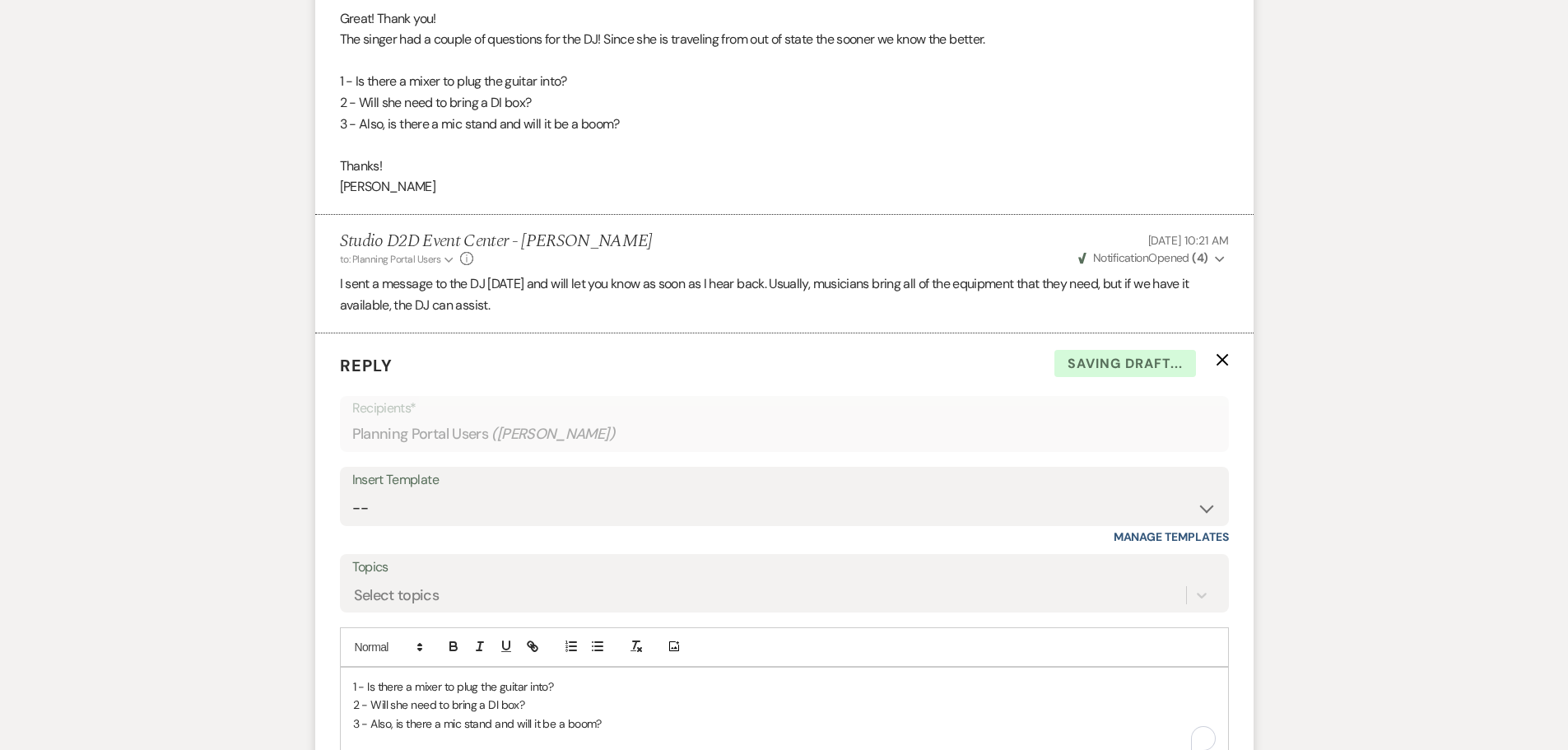
click at [584, 678] on p "1 - Is there a mixer to plug the guitar into?" at bounding box center [784, 687] width 862 height 18
click at [452, 639] on icon "button" at bounding box center [454, 646] width 14 height 14
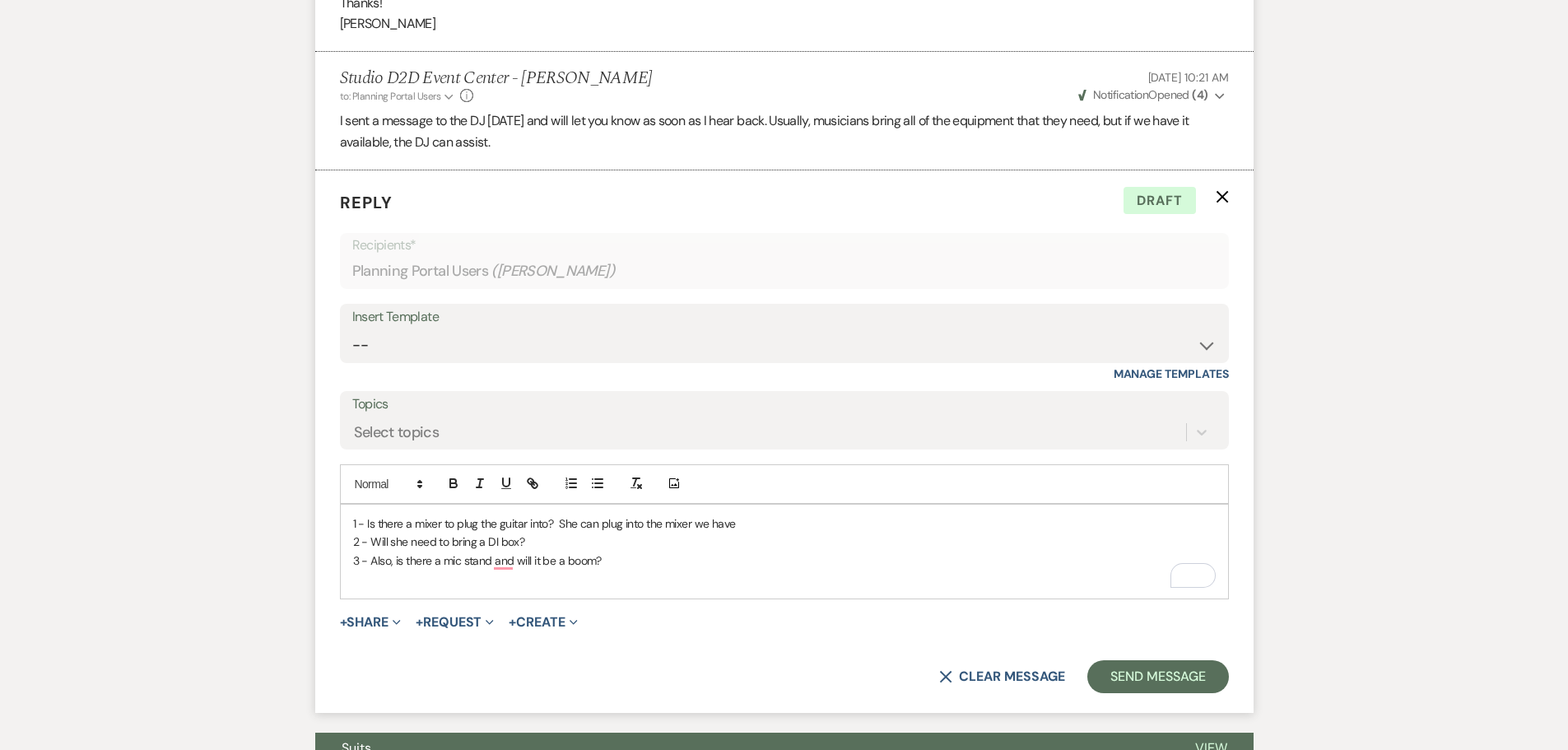
scroll to position [2059, 0]
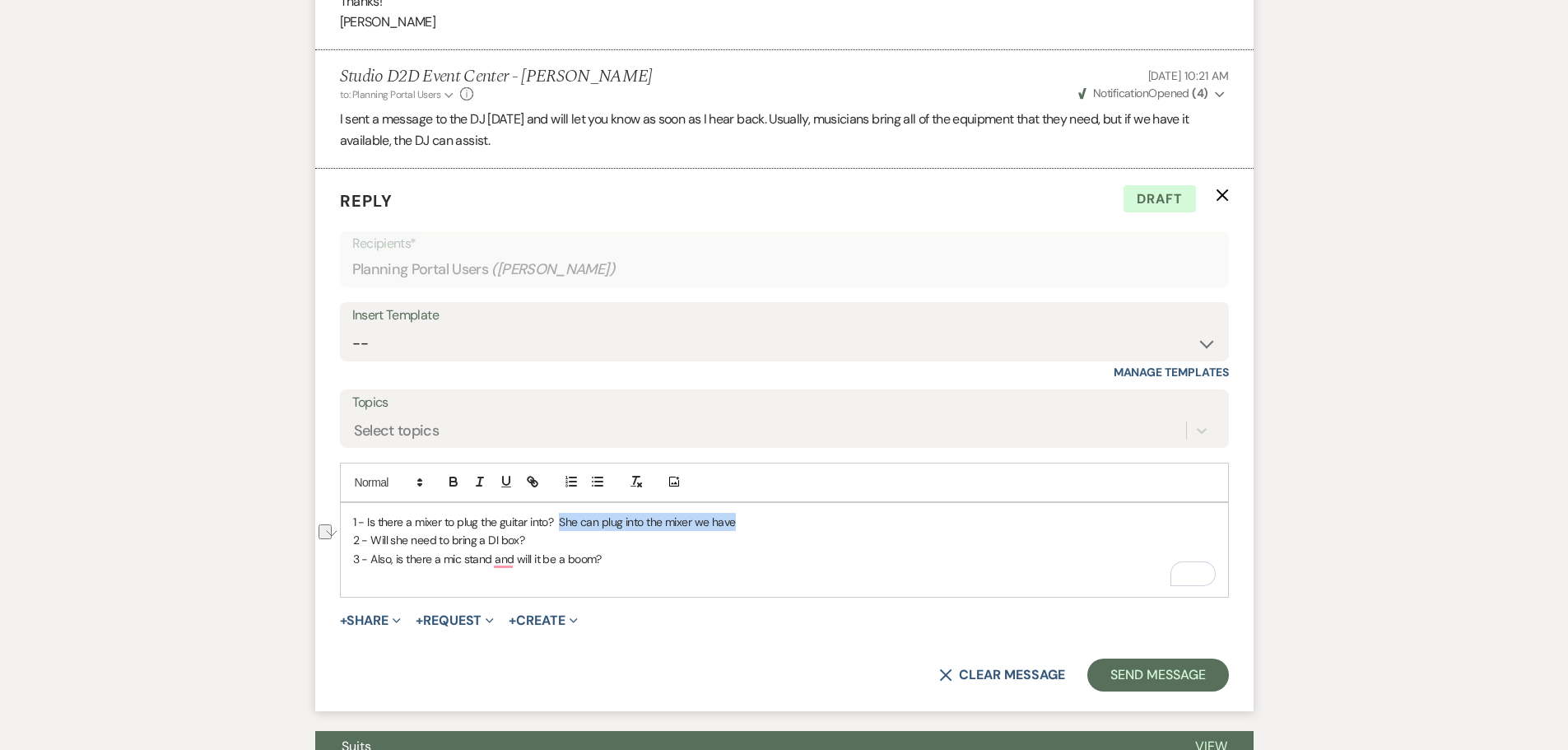
drag, startPoint x: 745, startPoint y: 506, endPoint x: 557, endPoint y: 501, distance: 188.1
click at [559, 512] on p "1 - Is there a mixer to plug the guitar into? She can plug into the mixer we ha…" at bounding box center [784, 521] width 862 height 18
click at [452, 474] on icon "button" at bounding box center [454, 482] width 14 height 14
click at [577, 530] on p "2 - Will she need to bring a DI box?" at bounding box center [784, 539] width 862 height 18
click at [455, 474] on icon "button" at bounding box center [454, 482] width 14 height 14
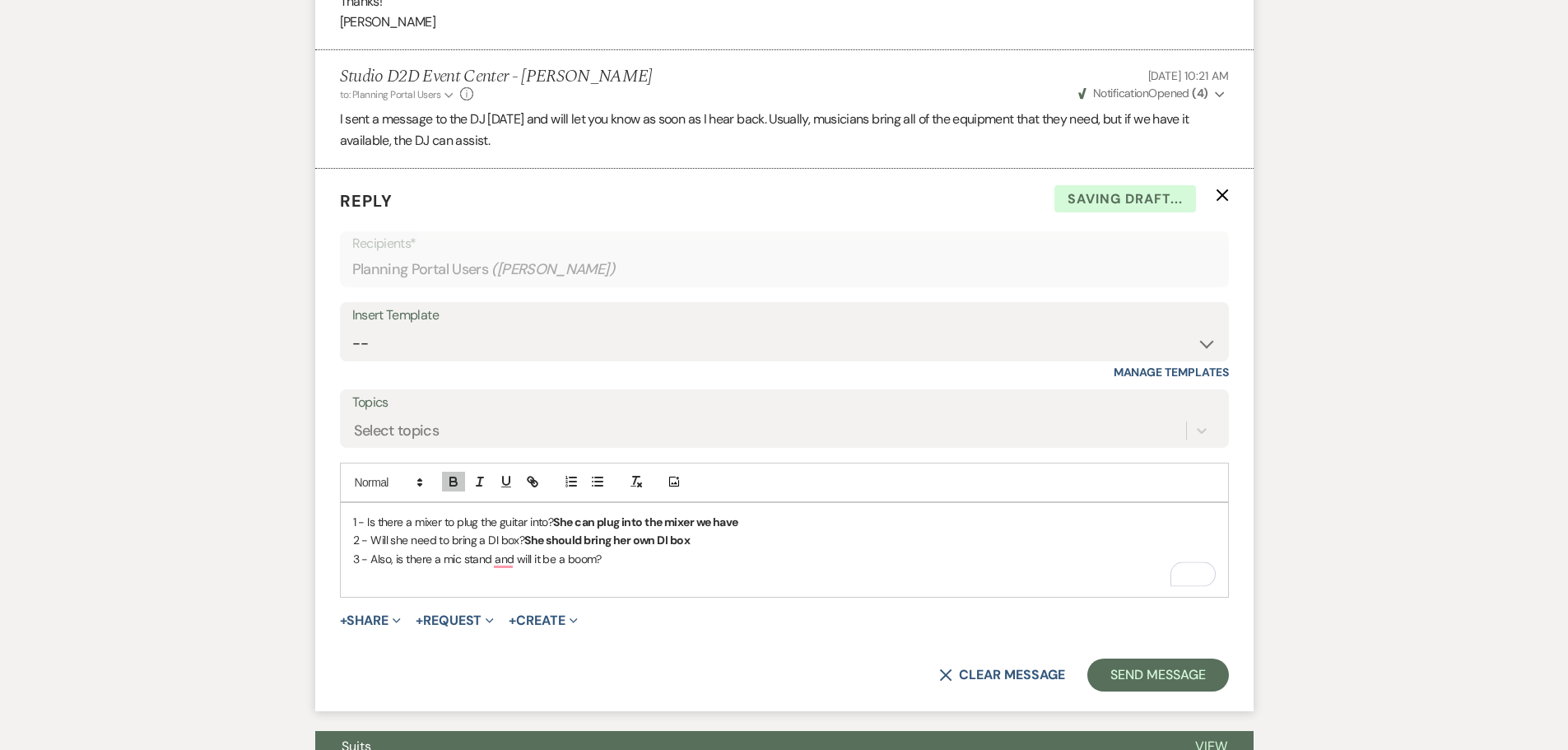
click at [633, 549] on p "3 - Also, is there a mic stand and will it be a boom?" at bounding box center [784, 558] width 862 height 18
click at [456, 474] on icon "button" at bounding box center [454, 482] width 14 height 14
click at [878, 549] on p "3 - Also, is there a mic stand and will it be a boom? We have amic with a boom …" at bounding box center [784, 558] width 862 height 18
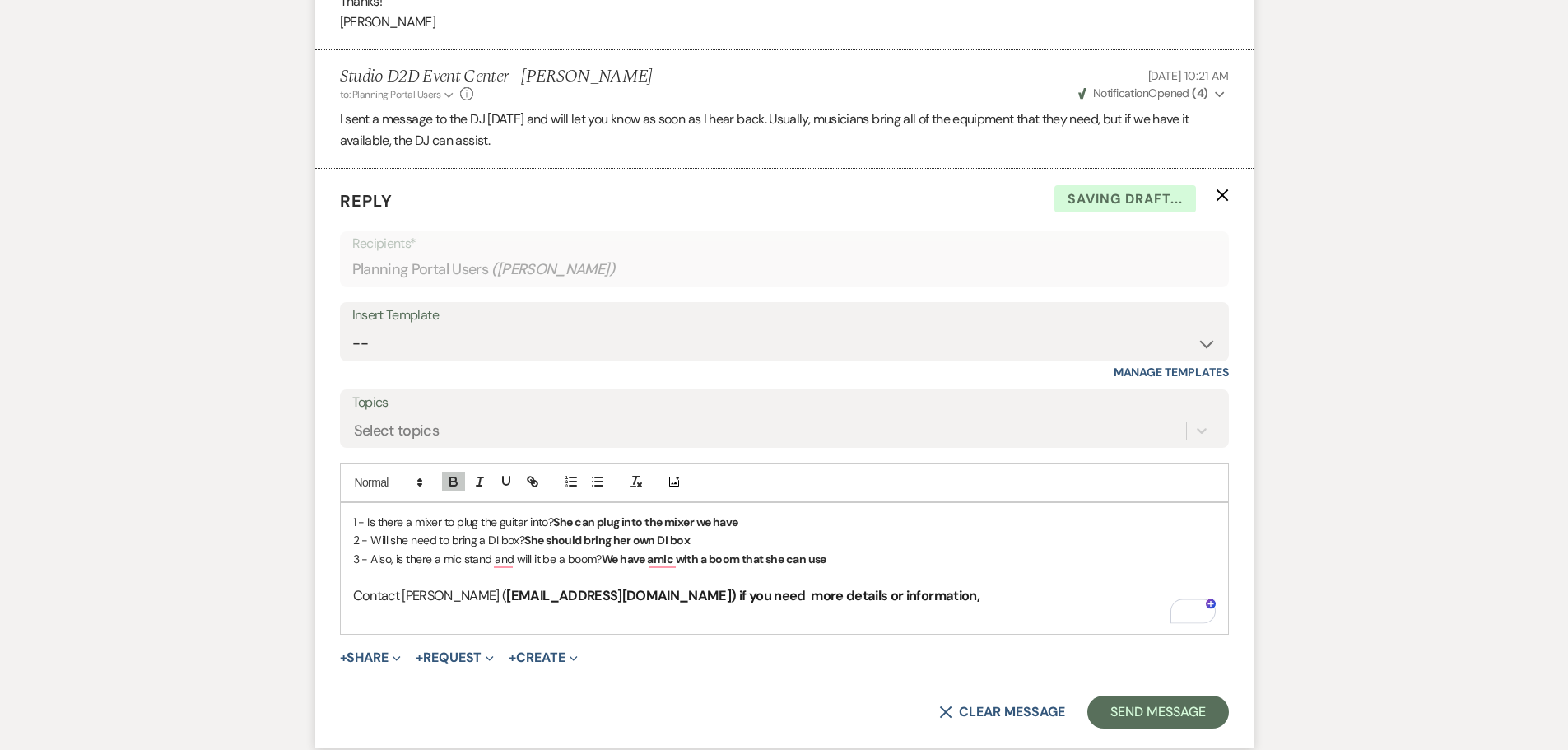
click at [362, 586] on h3 "Contact Nick ( naplunkett1978@gmail.com) if you need more details or informatio…" at bounding box center [784, 595] width 862 height 19
click at [911, 586] on h3 "You can contact Nick ( naplunkett1978@gmail.com) if you need more details or in…" at bounding box center [784, 595] width 862 height 19
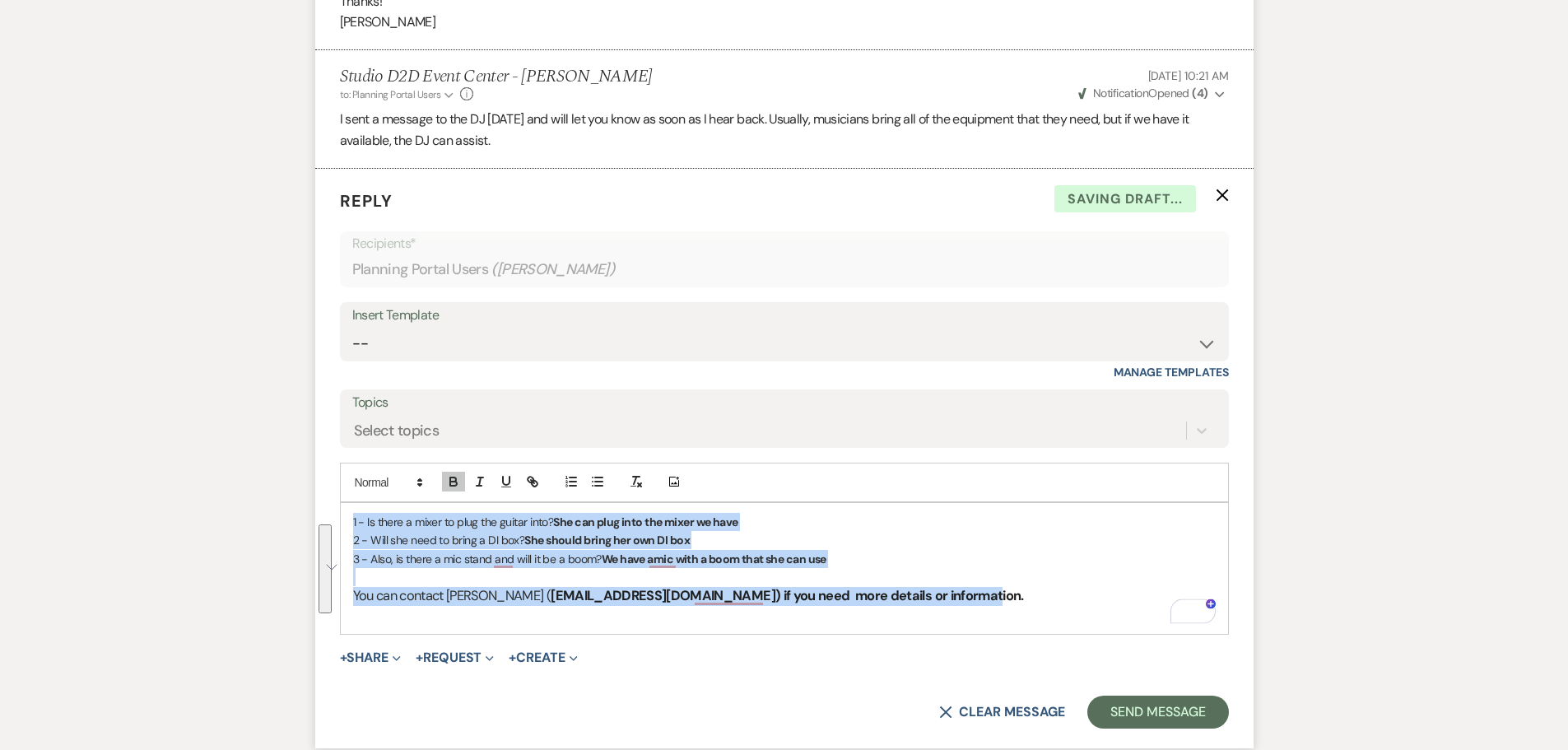
drag, startPoint x: 900, startPoint y: 583, endPoint x: 371, endPoint y: 475, distance: 539.9
click at [345, 509] on div "Event Messages Log Log Message + New Message Communicate with clients by clicki…" at bounding box center [784, 111] width 938 height 3594
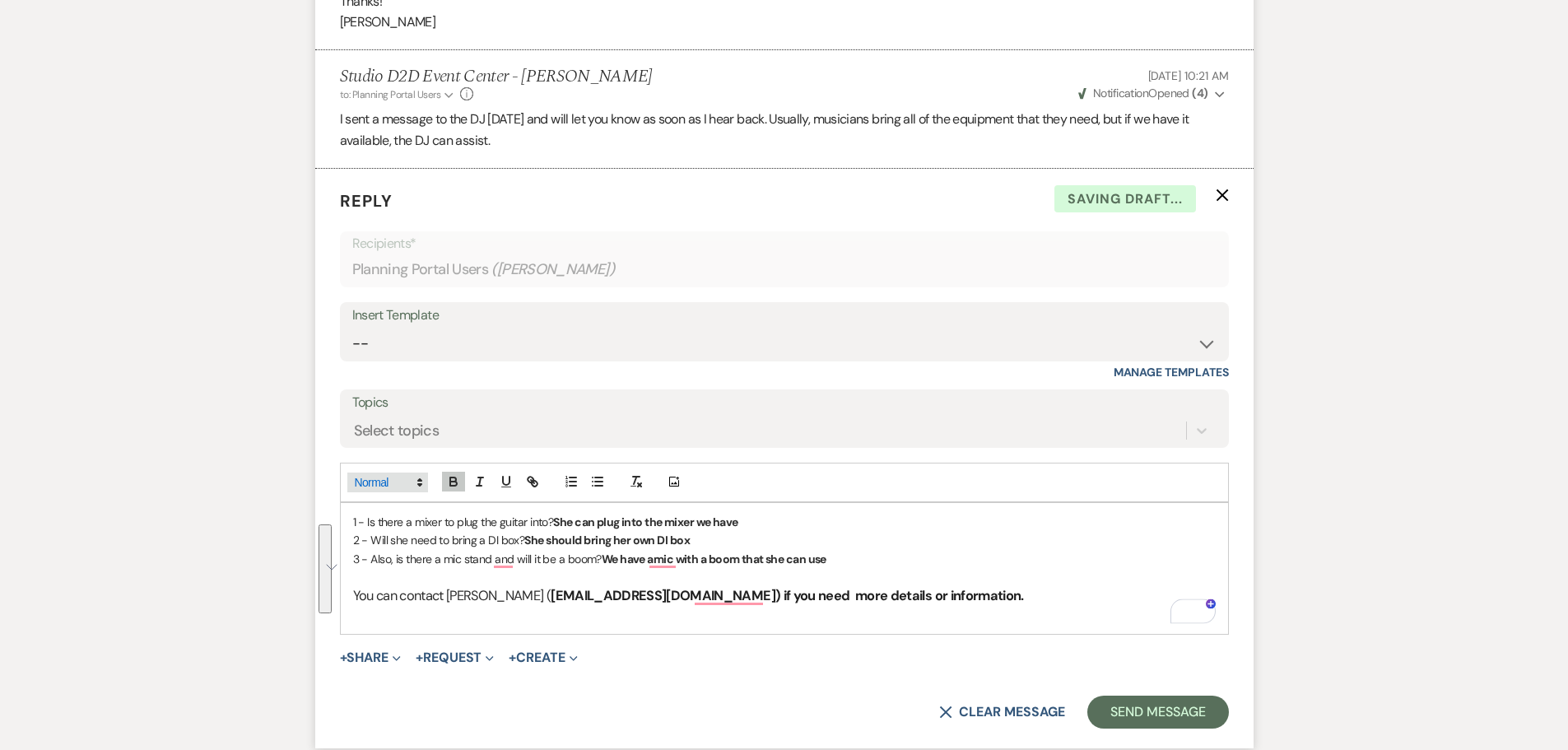
click at [377, 473] on span at bounding box center [387, 483] width 80 height 20
click at [394, 572] on span at bounding box center [405, 585] width 100 height 25
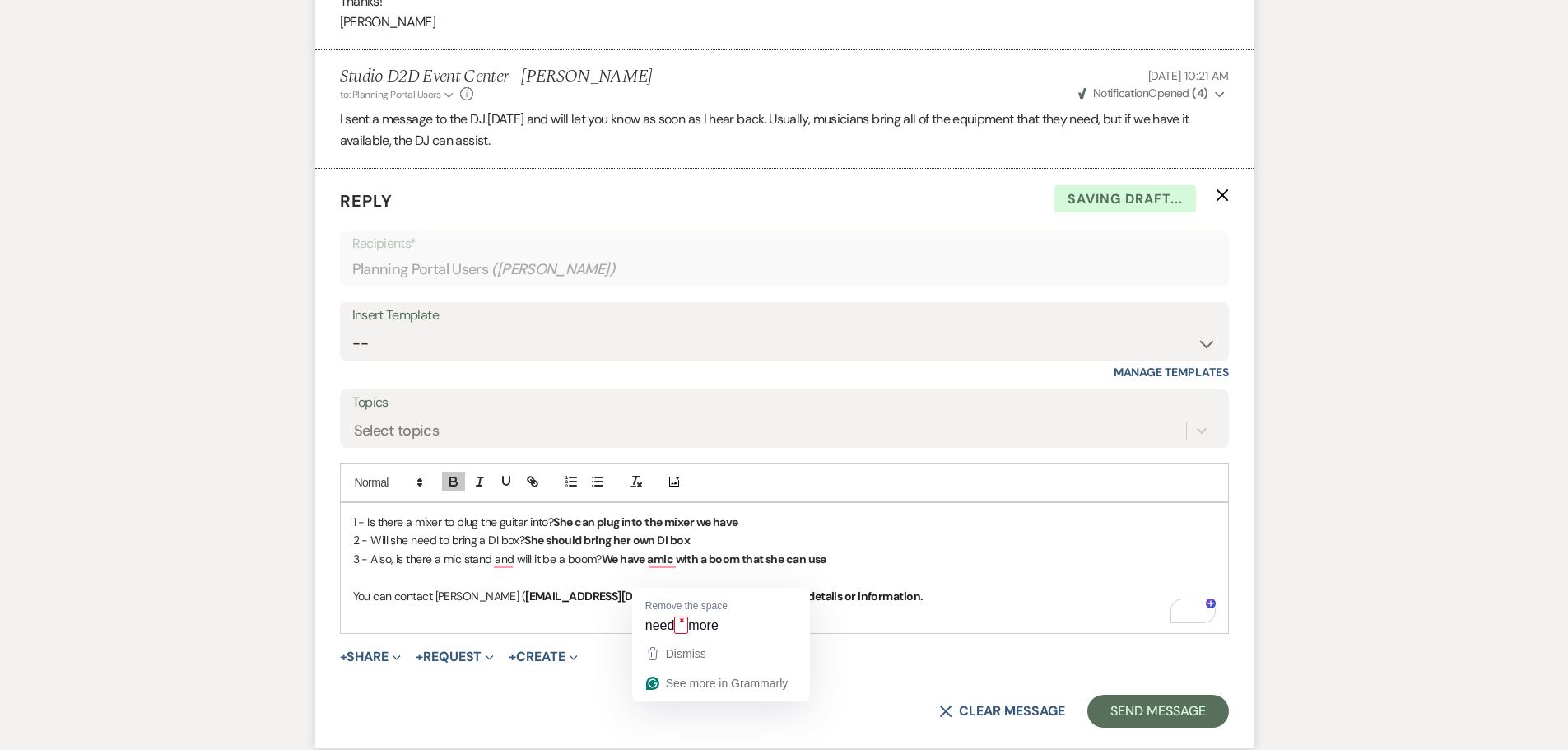
click at [844, 586] on p "You can contact Nick ( naplunkett1978@gmail.com) if you need more details or in…" at bounding box center [784, 595] width 862 height 18
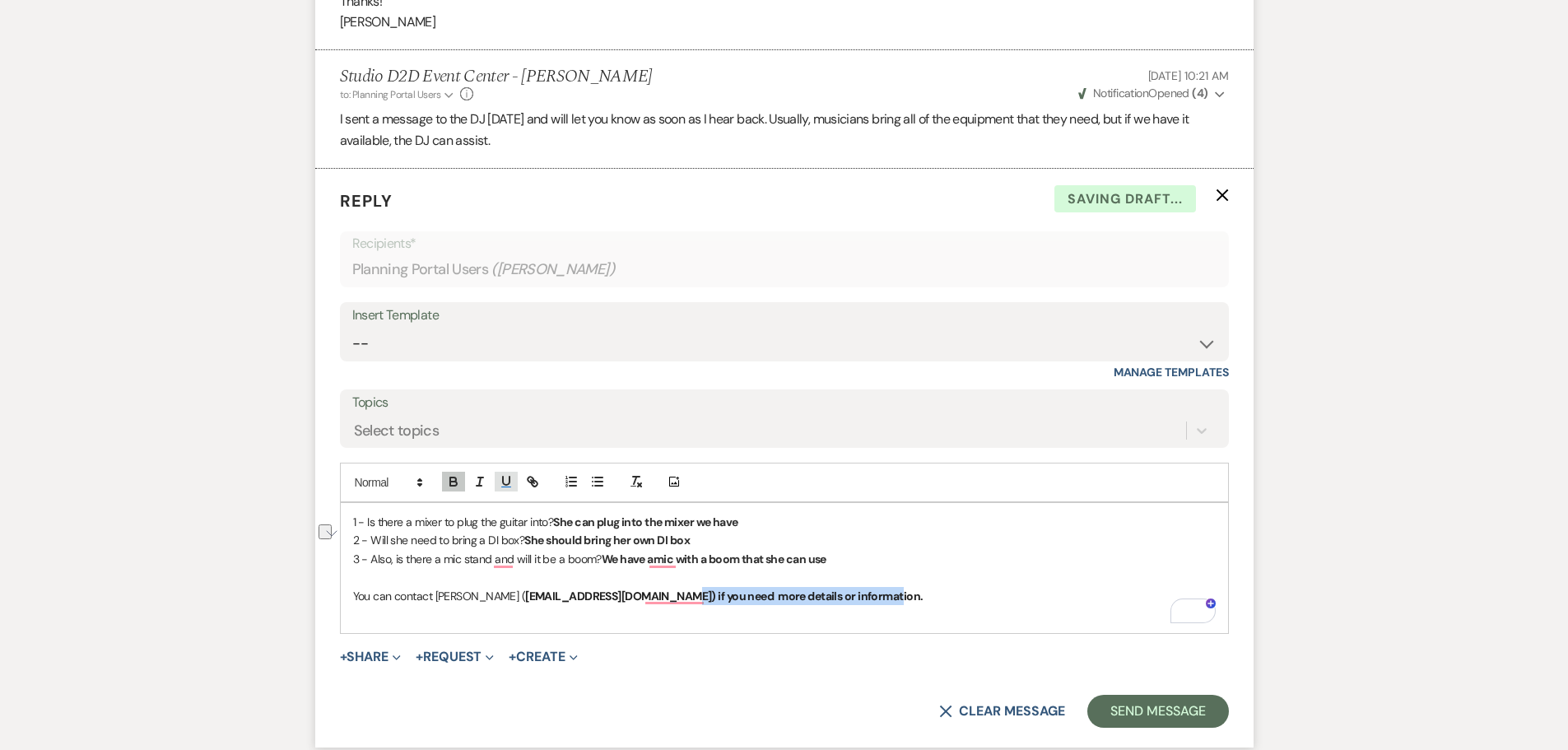
drag, startPoint x: 759, startPoint y: 583, endPoint x: 513, endPoint y: 472, distance: 269.9
click at [614, 586] on p "You can contact Nick ( naplunkett1978@gmail.com) if you need more details or in…" at bounding box center [784, 595] width 862 height 18
click at [463, 472] on button "button" at bounding box center [454, 482] width 23 height 20
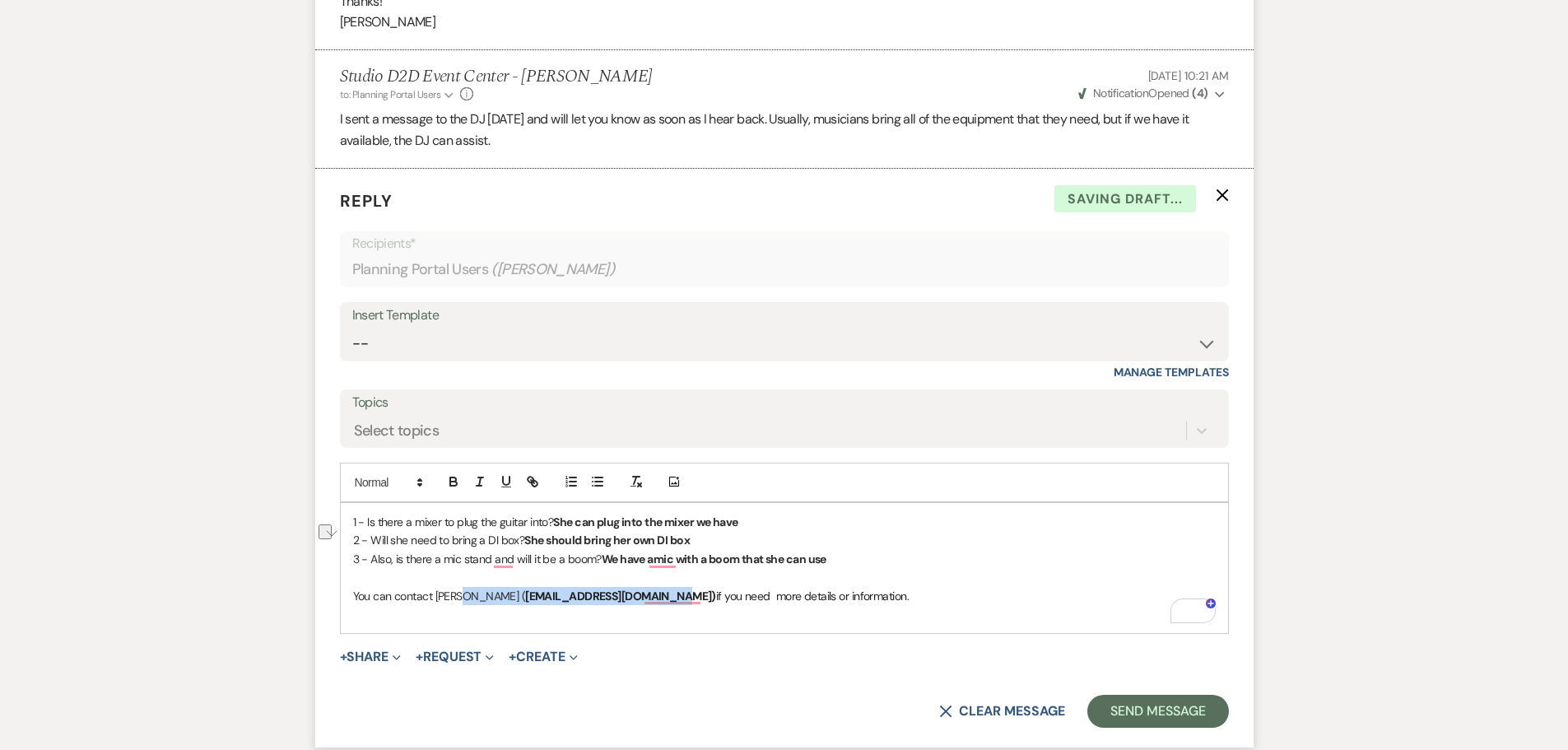
click at [458, 586] on p "You can contact Nick ( naplunkett1978@gmail.com) if you need more details or in…" at bounding box center [784, 595] width 862 height 18
click at [449, 474] on icon "button" at bounding box center [454, 482] width 14 height 14
click at [879, 605] on p "To enrich screen reader interactions, please activate Accessibility in Grammarl…" at bounding box center [784, 614] width 862 height 18
drag, startPoint x: 614, startPoint y: 580, endPoint x: 453, endPoint y: 530, distance: 168.6
click at [459, 586] on p "You can contact Nick ( naplunkett1978@gmail.com) if you need more details or in…" at bounding box center [784, 595] width 862 height 18
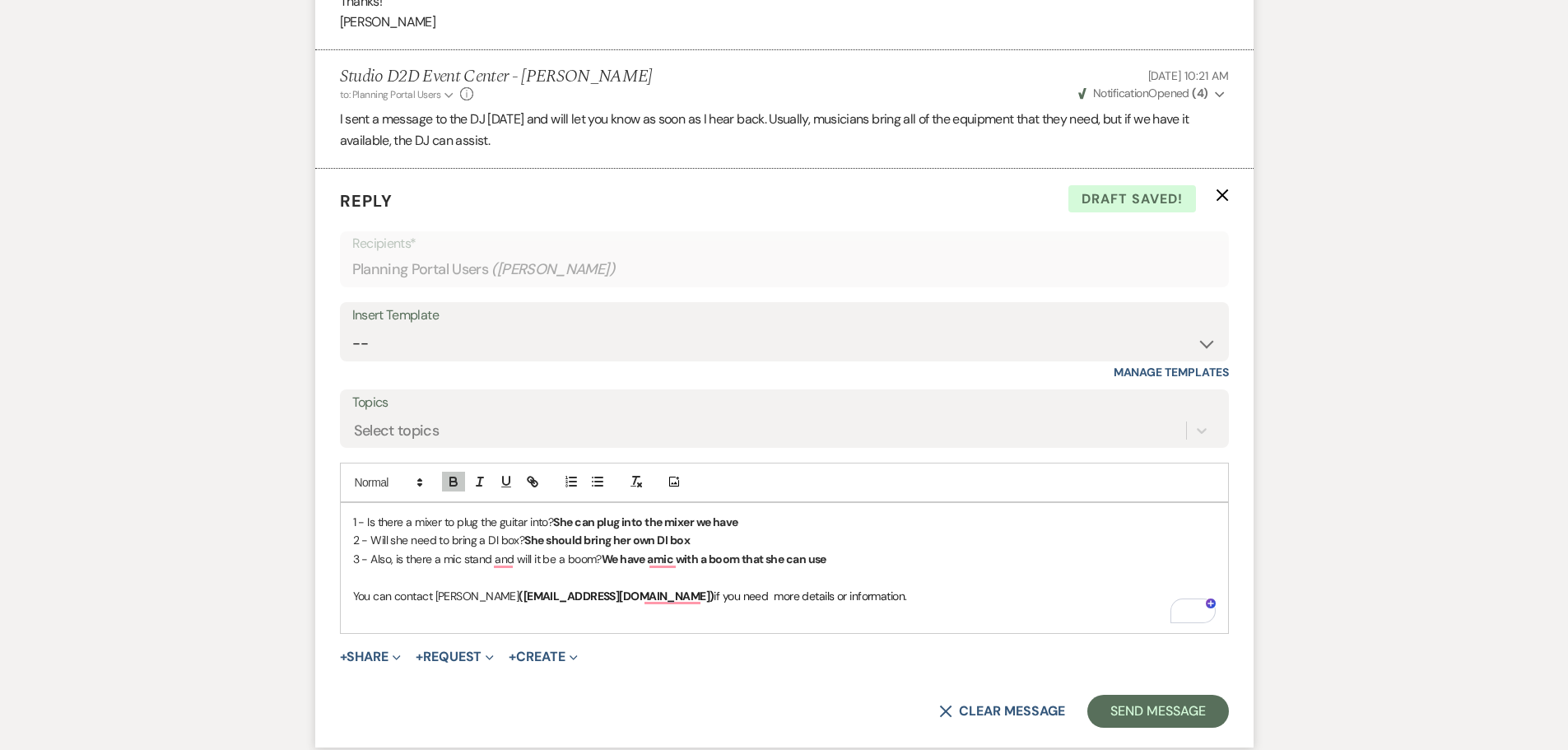
click at [450, 473] on div at bounding box center [493, 482] width 106 height 24
click at [844, 512] on p "1 - Is there a mixer to plug the guitar into? She can plug into the mixer we ha…" at bounding box center [784, 521] width 862 height 18
click at [657, 551] on strong "We have amic with a boom that she can use" at bounding box center [714, 558] width 225 height 14
click at [829, 567] on p "To enrich screen reader interactions, please activate Accessibility in Grammarl…" at bounding box center [784, 577] width 862 height 18
click at [1124, 695] on button "Send Message" at bounding box center [1158, 711] width 141 height 33
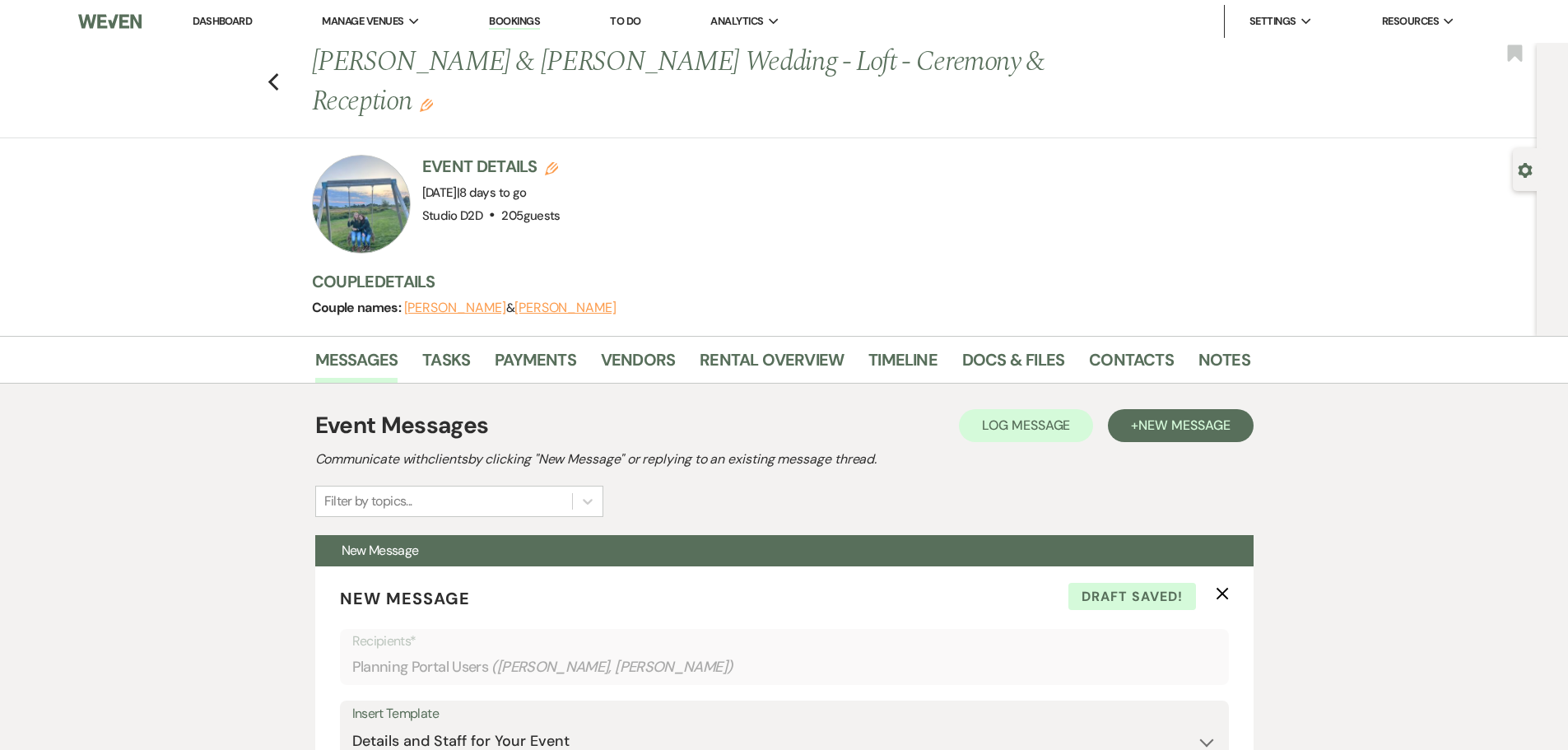
select select "1758"
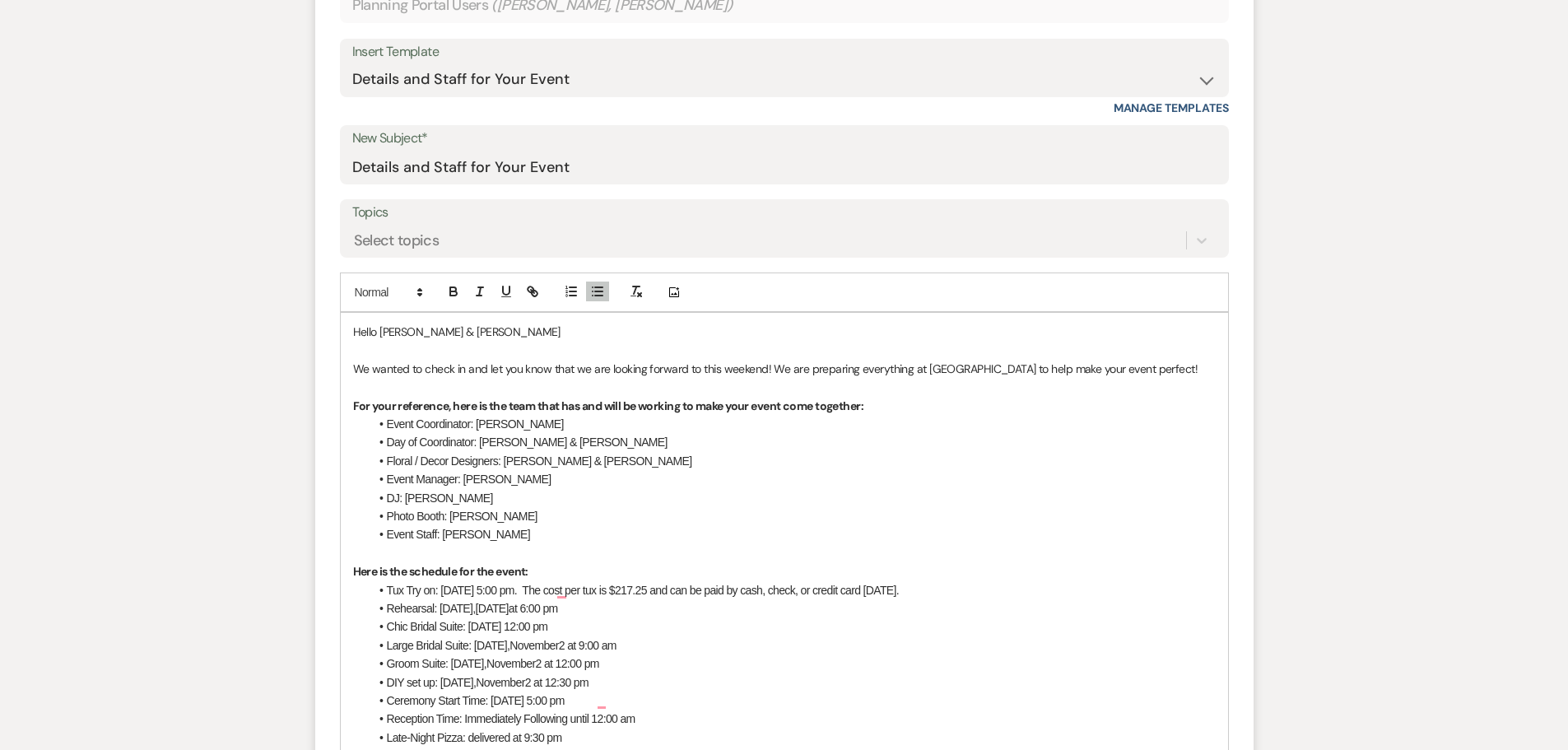
drag, startPoint x: 635, startPoint y: 627, endPoint x: 382, endPoint y: 632, distance: 253.0
click at [382, 632] on li "Chic Bridal Suite: [DATE] 12:00 pm" at bounding box center [793, 626] width 846 height 18
drag, startPoint x: 580, startPoint y: 629, endPoint x: 521, endPoint y: 632, distance: 59.1
click at [521, 632] on li "Large Bridal Suite: [DATE] 9:00 am" at bounding box center [793, 626] width 846 height 18
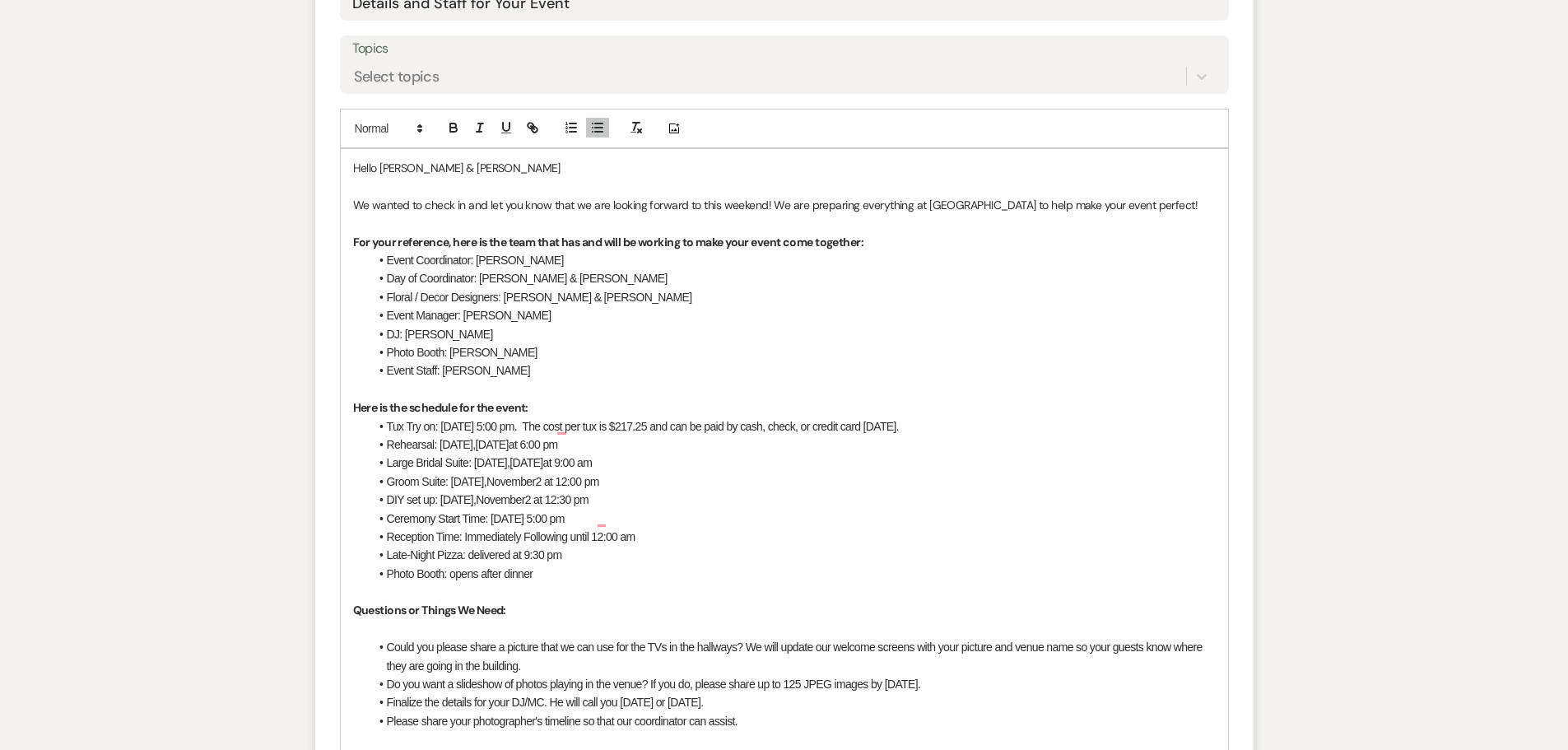
scroll to position [826, 0]
click at [404, 483] on span "Groom Suite: [DATE]," at bounding box center [437, 481] width 100 height 14
drag, startPoint x: 586, startPoint y: 462, endPoint x: 476, endPoint y: 465, distance: 110.0
click at [476, 465] on li "Large Bridal Suite: [DATE] 9:00 am" at bounding box center [793, 462] width 846 height 18
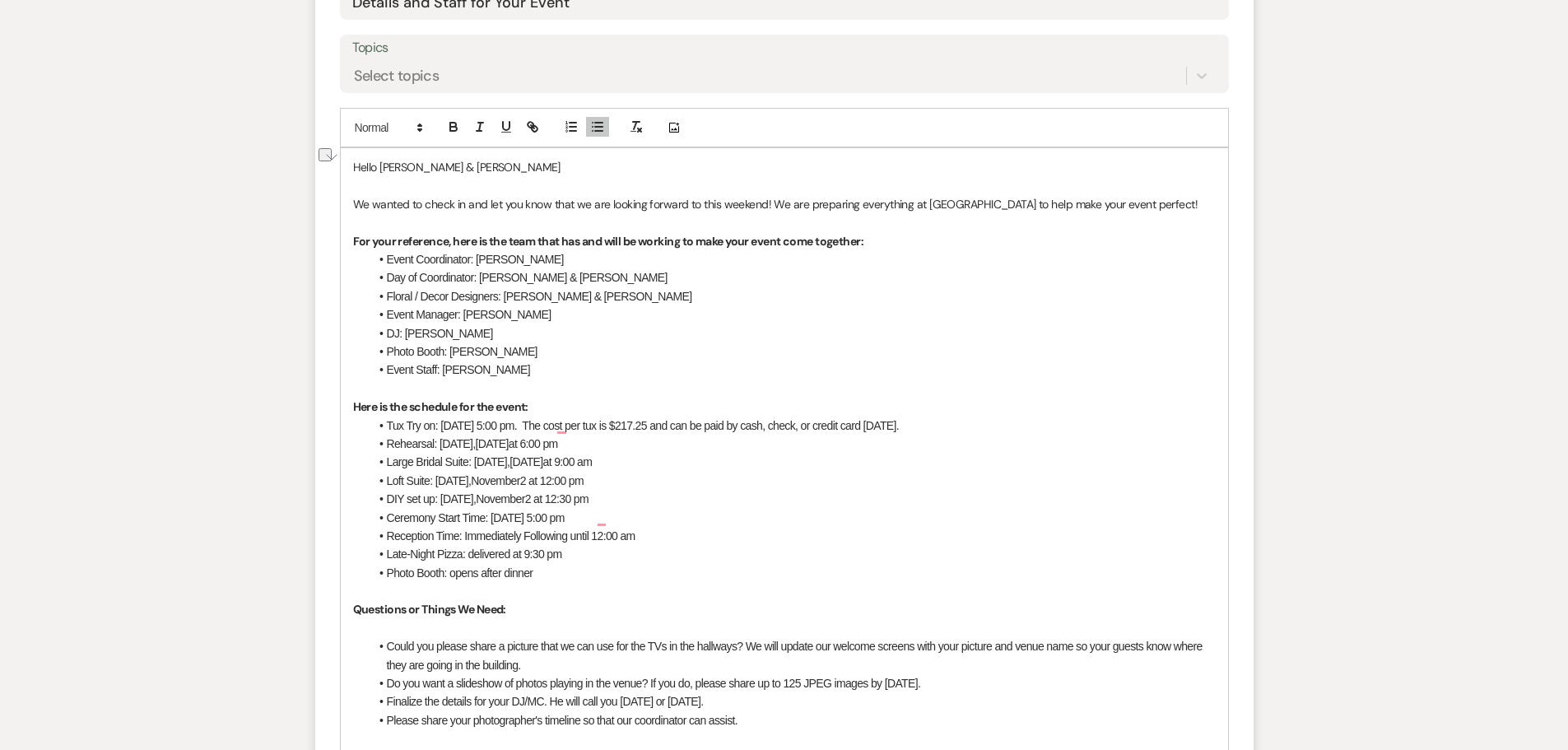
copy li "[DATE]"
drag, startPoint x: 539, startPoint y: 482, endPoint x: 437, endPoint y: 485, distance: 102.0
click at [437, 485] on li "Loft Suite: Saturday, November 2 at 12:00 pm" at bounding box center [793, 481] width 846 height 18
drag, startPoint x: 594, startPoint y: 483, endPoint x: 562, endPoint y: 484, distance: 32.0
click at [562, 484] on li "Loft Suite: Saturday, September 27 at 12:00 pm" at bounding box center [793, 481] width 846 height 18
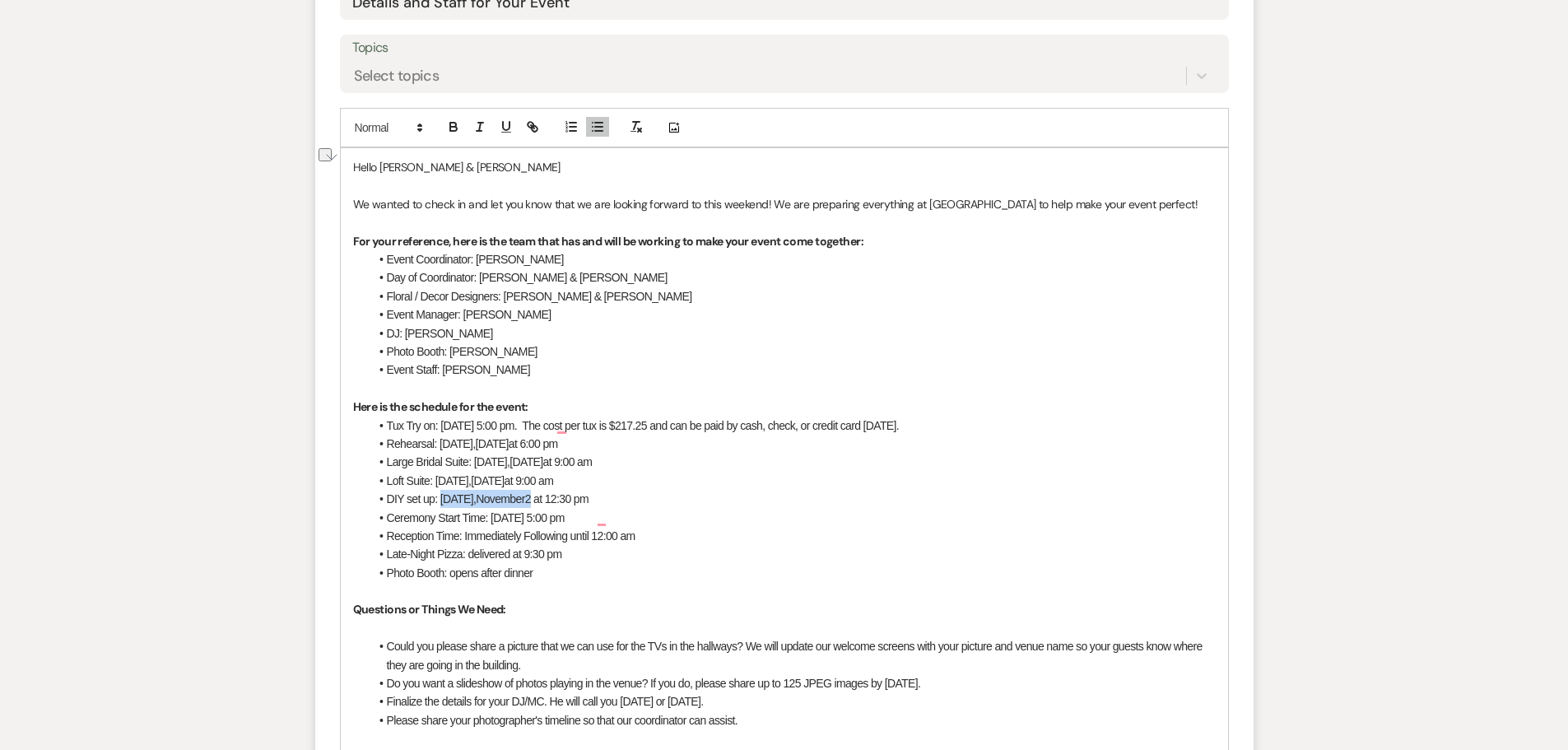
drag, startPoint x: 544, startPoint y: 502, endPoint x: 441, endPoint y: 496, distance: 103.2
click at [441, 496] on li "DIY set up: [DATE] 12:30 pm" at bounding box center [793, 499] width 846 height 18
drag, startPoint x: 593, startPoint y: 518, endPoint x: 493, endPoint y: 520, distance: 100.0
click at [493, 520] on span "Ceremony Start Time: [DATE] 5:00 pm" at bounding box center [475, 518] width 178 height 14
drag, startPoint x: 638, startPoint y: 536, endPoint x: 592, endPoint y: 540, distance: 46.2
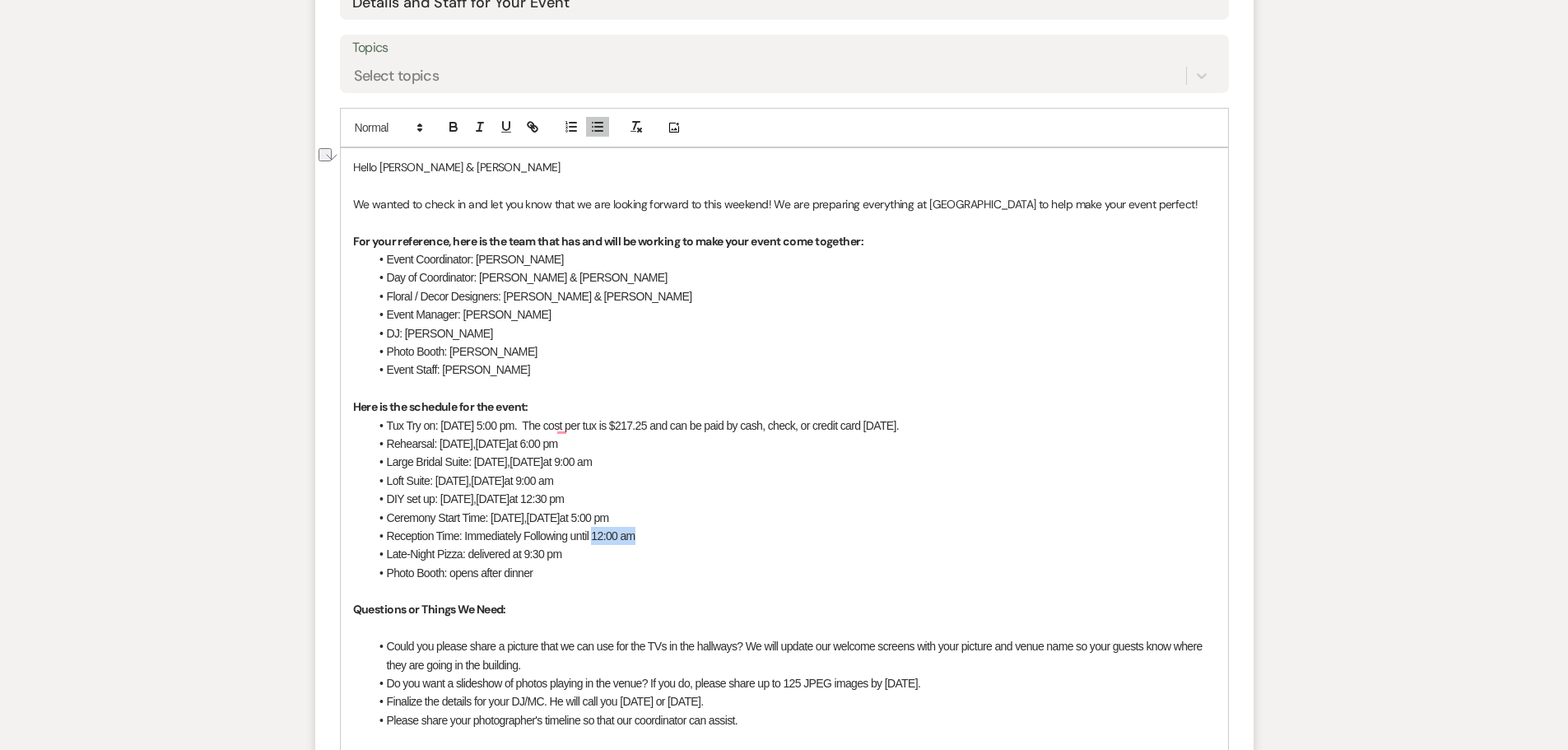
click at [592, 540] on li "Reception Time: Immediately Following until 12:00 am" at bounding box center [793, 536] width 846 height 18
drag, startPoint x: 570, startPoint y: 557, endPoint x: 390, endPoint y: 561, distance: 180.0
click at [390, 561] on li "Late-Night Pizza: delivered at 9:30 pm" at bounding box center [793, 554] width 846 height 18
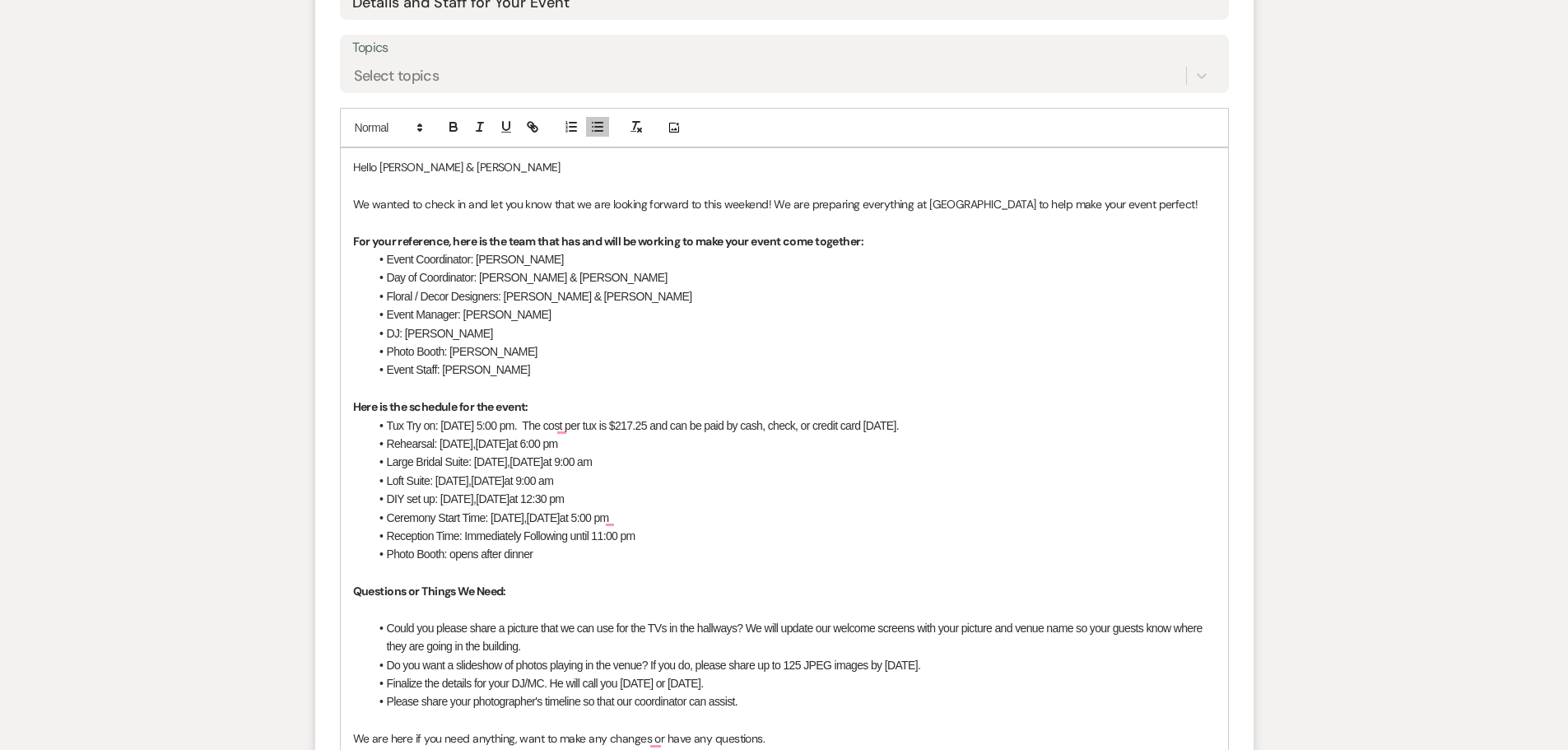
scroll to position [908, 0]
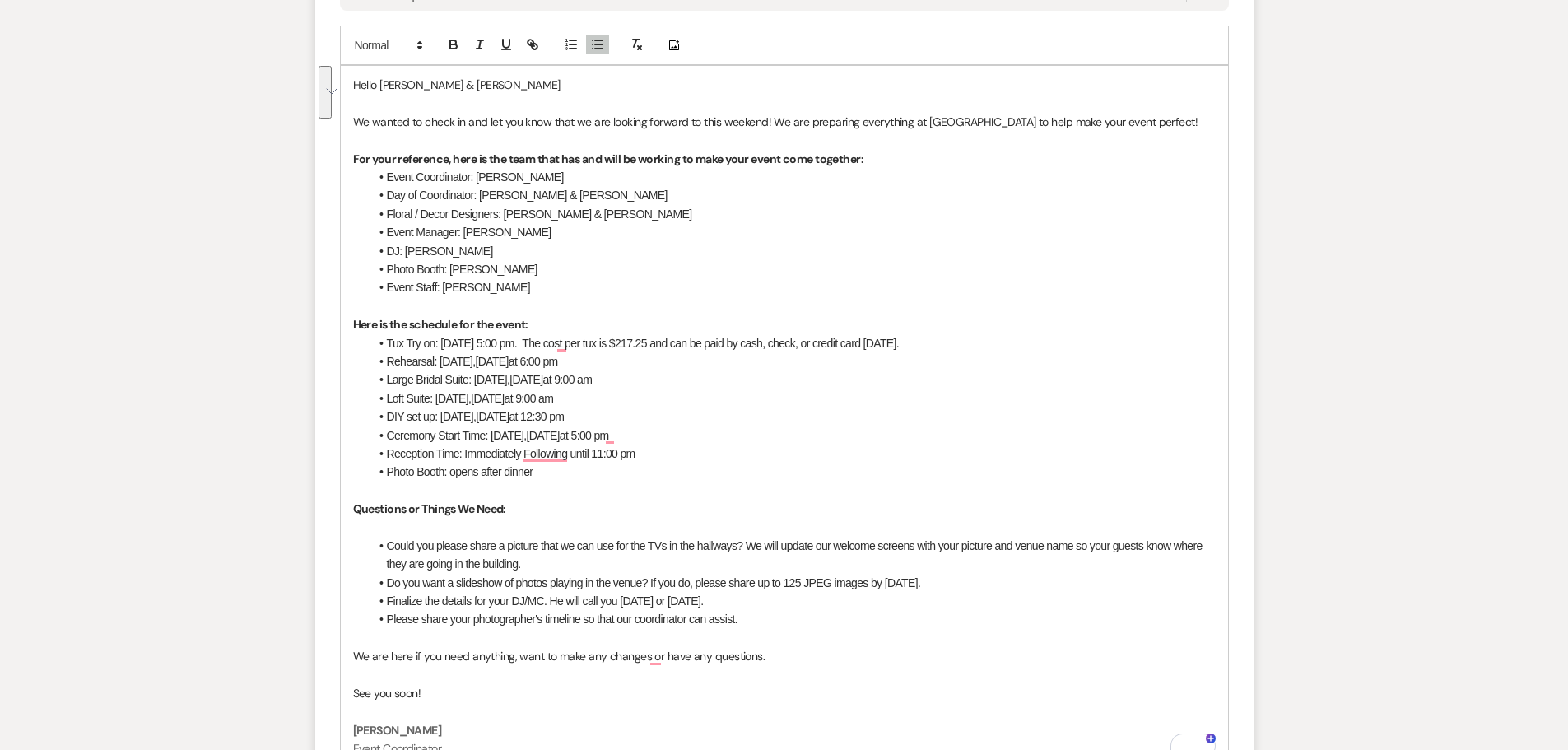
drag, startPoint x: 965, startPoint y: 586, endPoint x: 386, endPoint y: 548, distance: 580.2
click at [386, 548] on ul "Could you please share a picture that we can use for the TVs in the hallways? W…" at bounding box center [793, 583] width 846 height 92
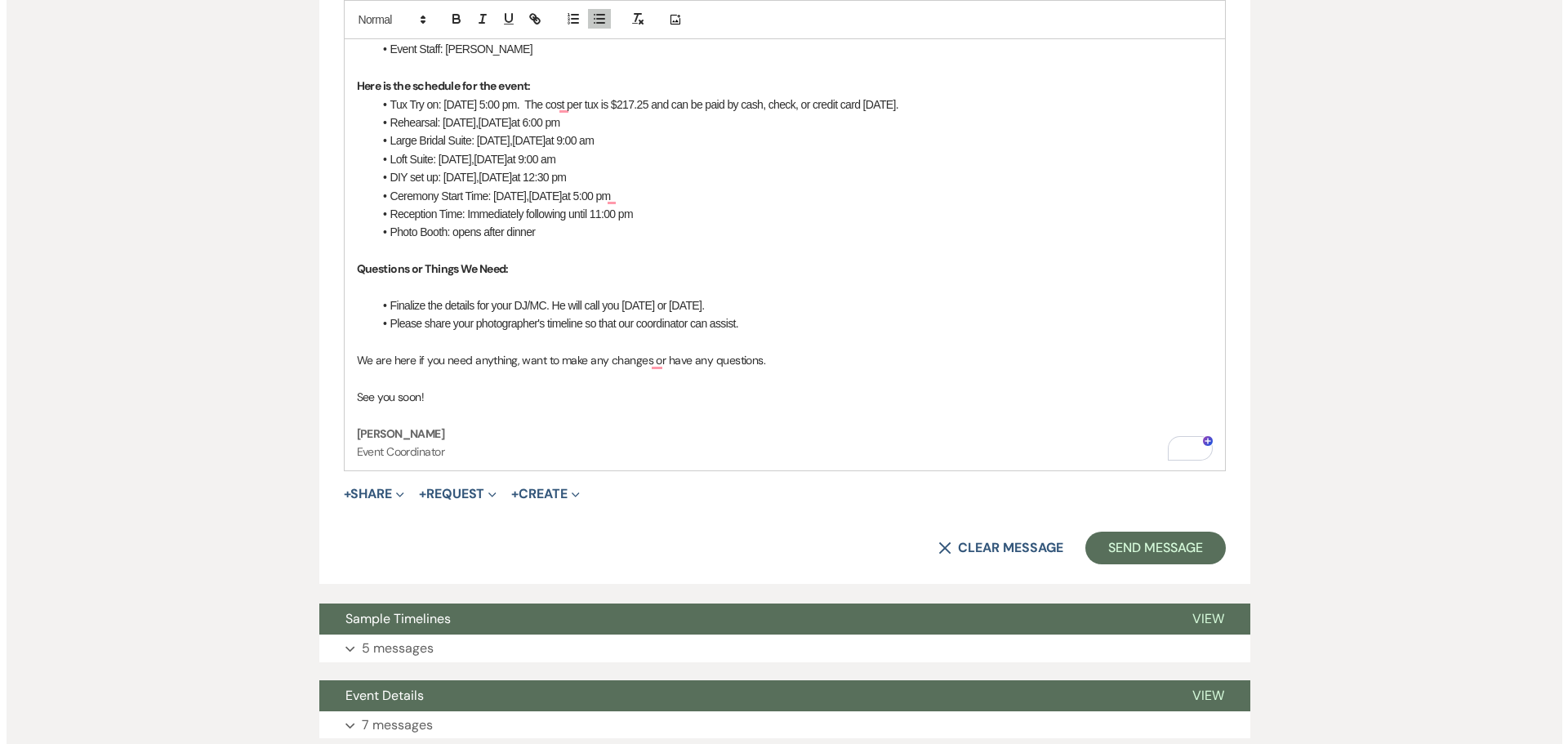
scroll to position [1146, 0]
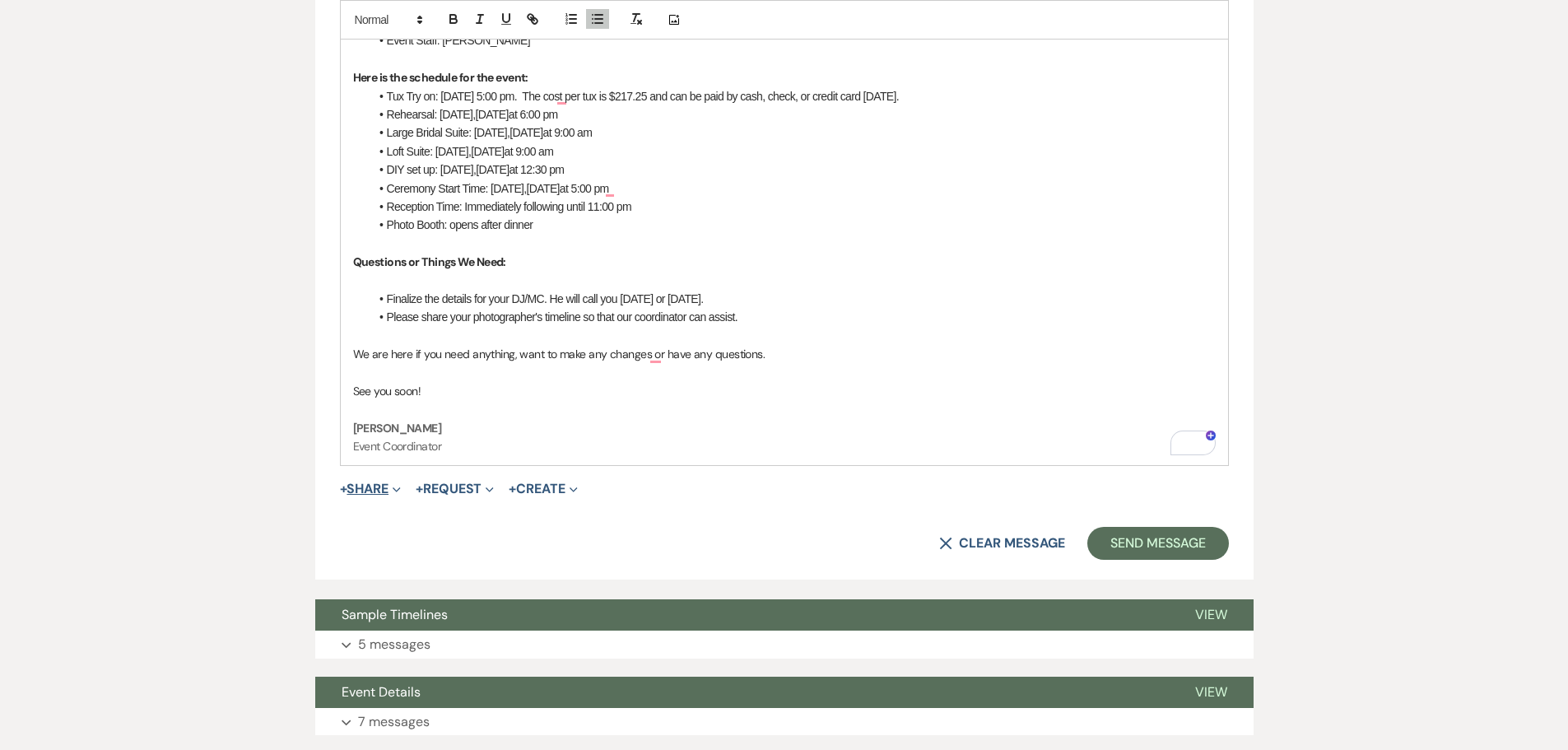
click at [373, 489] on button "+ Share Expand" at bounding box center [371, 489] width 61 height 14
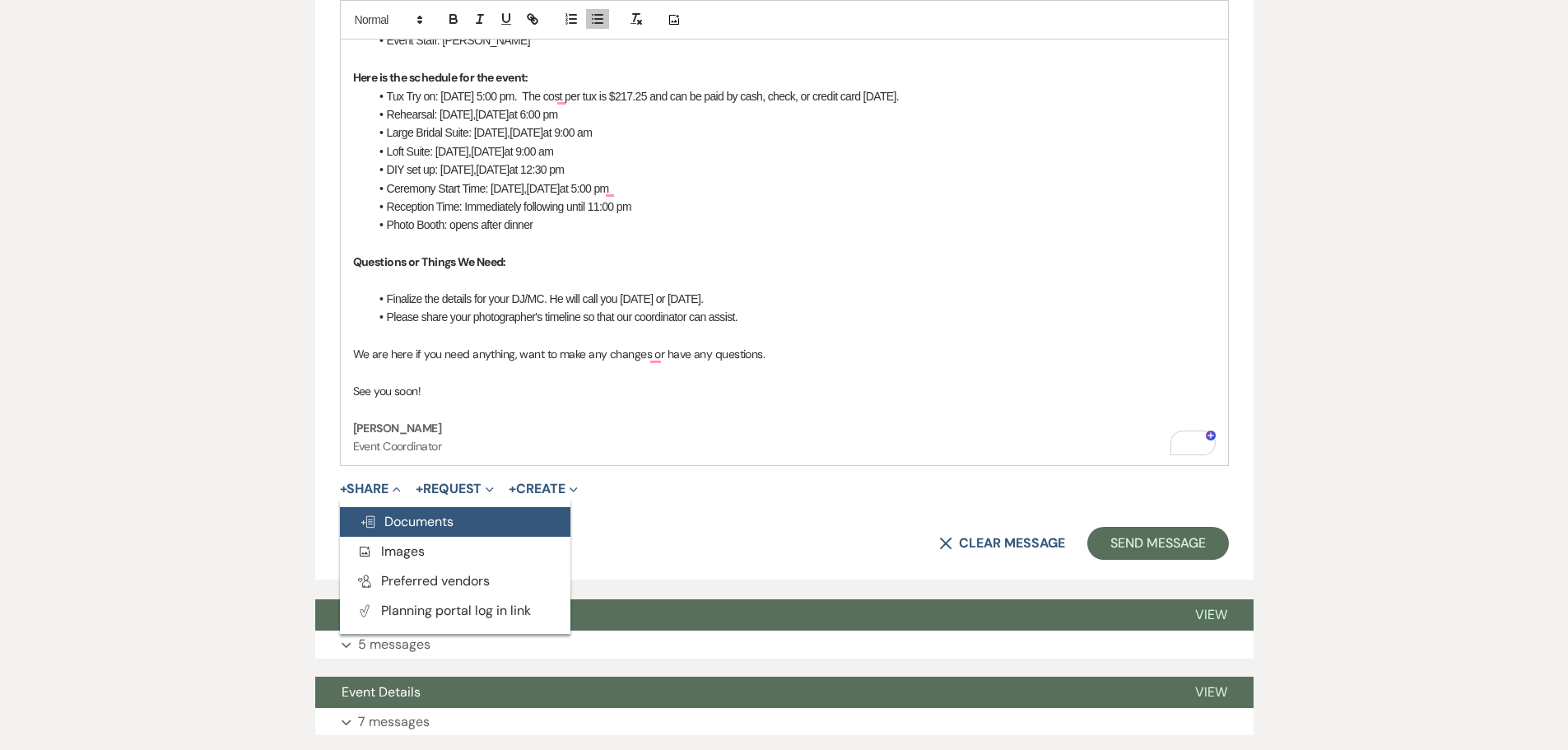
click at [403, 520] on span "Doc Upload Documents" at bounding box center [407, 520] width 94 height 17
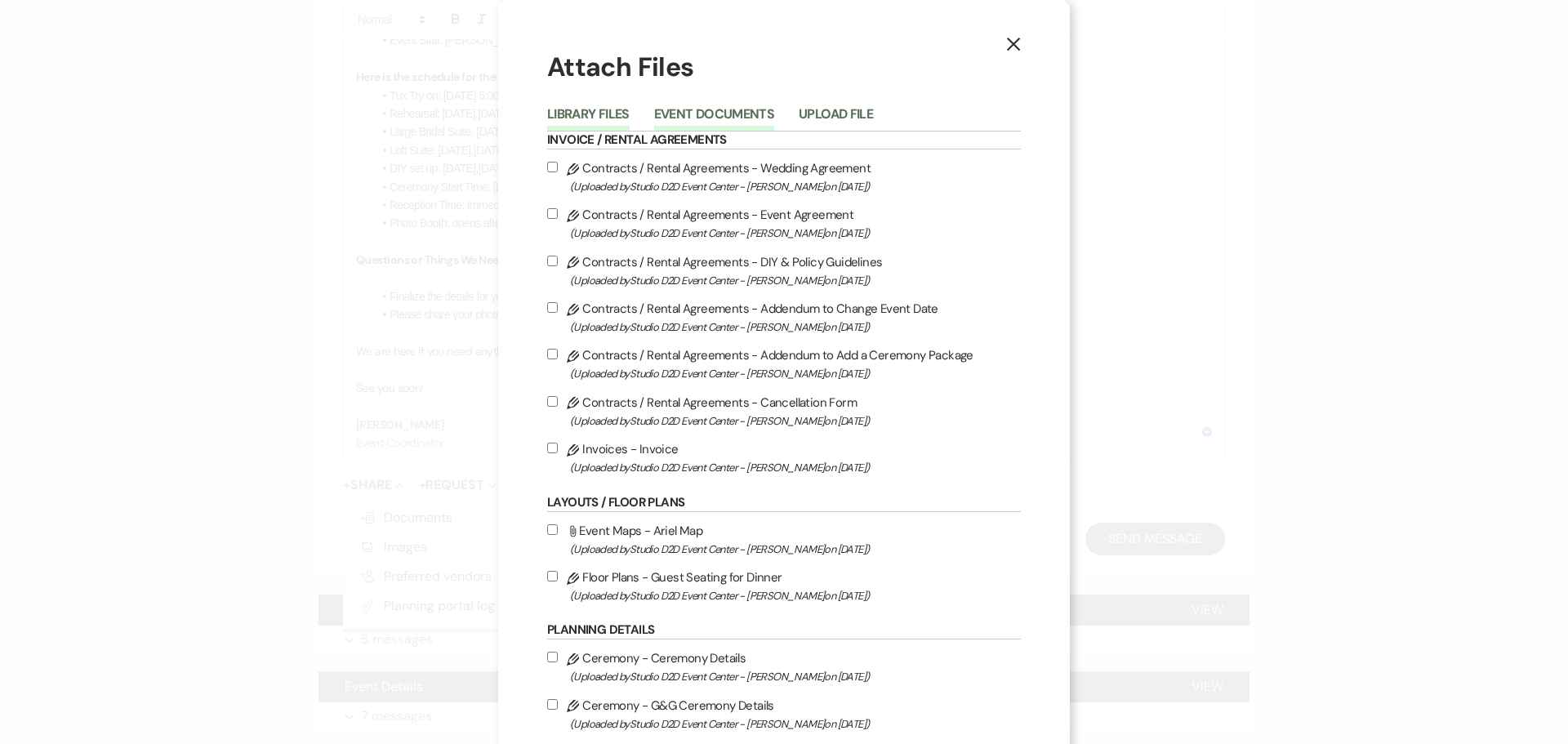
click at [706, 117] on button "Event Documents" at bounding box center [715, 119] width 120 height 23
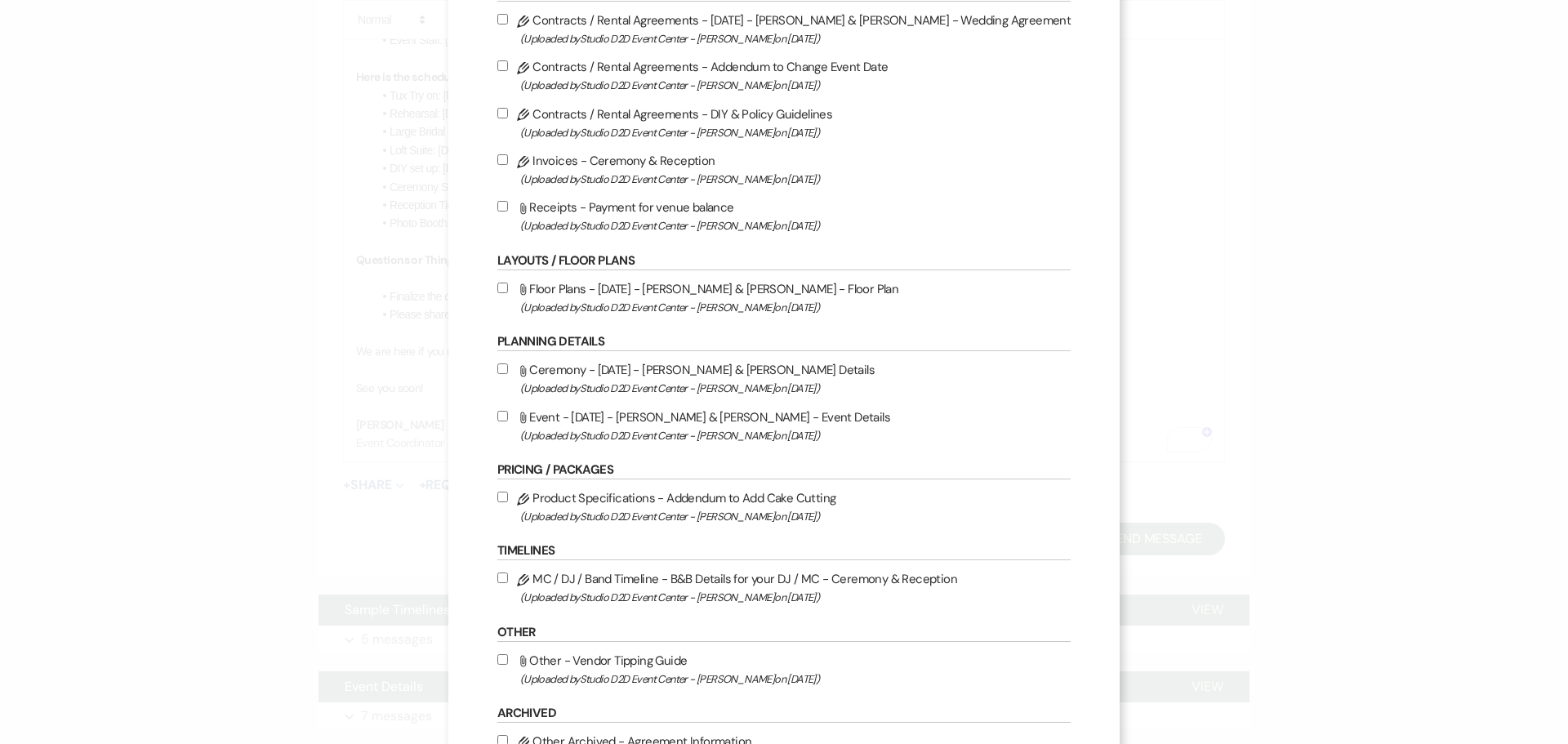
scroll to position [163, 0]
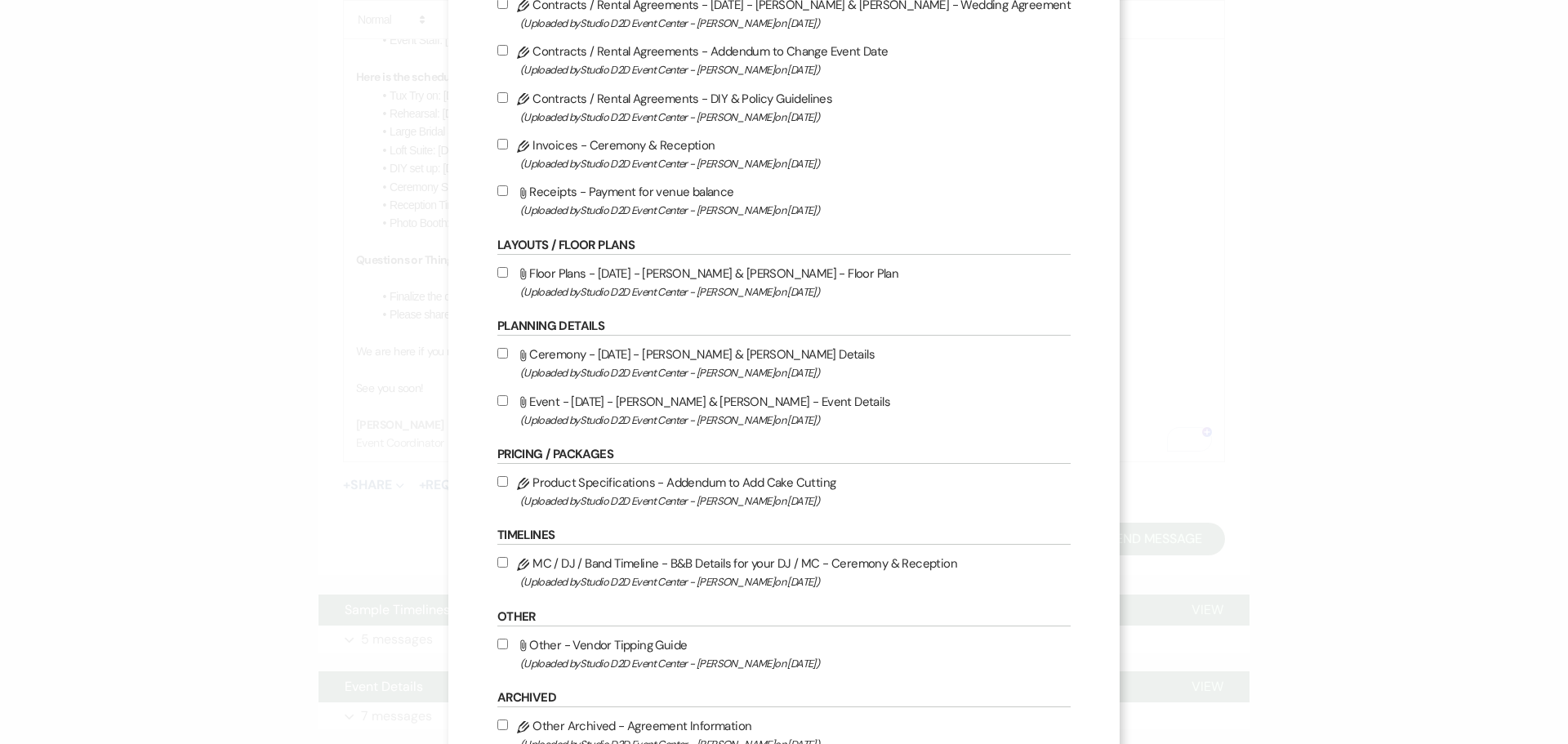
click at [713, 275] on label "Attach File Floor Plans - 09-27-25 - Laura & Stephanie - Floor Plan (Uploaded b…" at bounding box center [784, 281] width 573 height 39
click at [507, 275] on input "Attach File Floor Plans - 09-27-25 - Laura & Stephanie - Floor Plan (Uploaded b…" at bounding box center [503, 273] width 11 height 11
checkbox input "true"
click at [713, 356] on label "Attach File Ceremony - 09-27-25 - Laura & Stephanie - Ceremony Details (Uploade…" at bounding box center [784, 362] width 573 height 39
click at [507, 356] on input "Attach File Ceremony - 09-27-25 - Laura & Stephanie - Ceremony Details (Uploade…" at bounding box center [503, 353] width 11 height 11
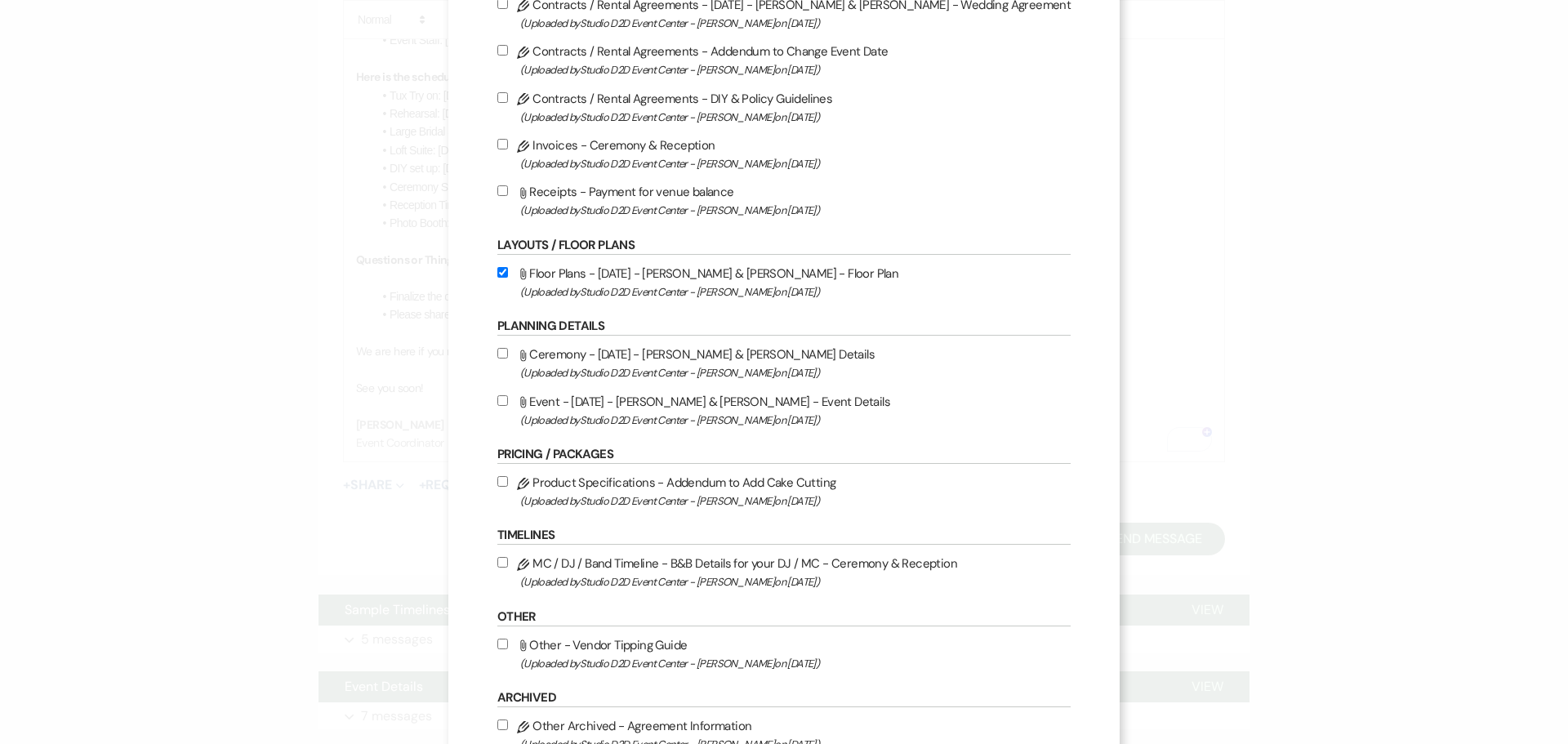
checkbox input "true"
click at [711, 396] on label "Attach File Event - 09-27-25 - Laura & Stephanie - Event Details (Uploaded by S…" at bounding box center [784, 410] width 573 height 39
click at [507, 396] on input "Attach File Event - 09-27-25 - Laura & Stephanie - Event Details (Uploaded by S…" at bounding box center [503, 401] width 11 height 11
checkbox input "true"
click at [702, 566] on label "Pencil MC / DJ / Band Timeline - B&B Details for your DJ / MC - Ceremony & Rece…" at bounding box center [784, 572] width 573 height 39
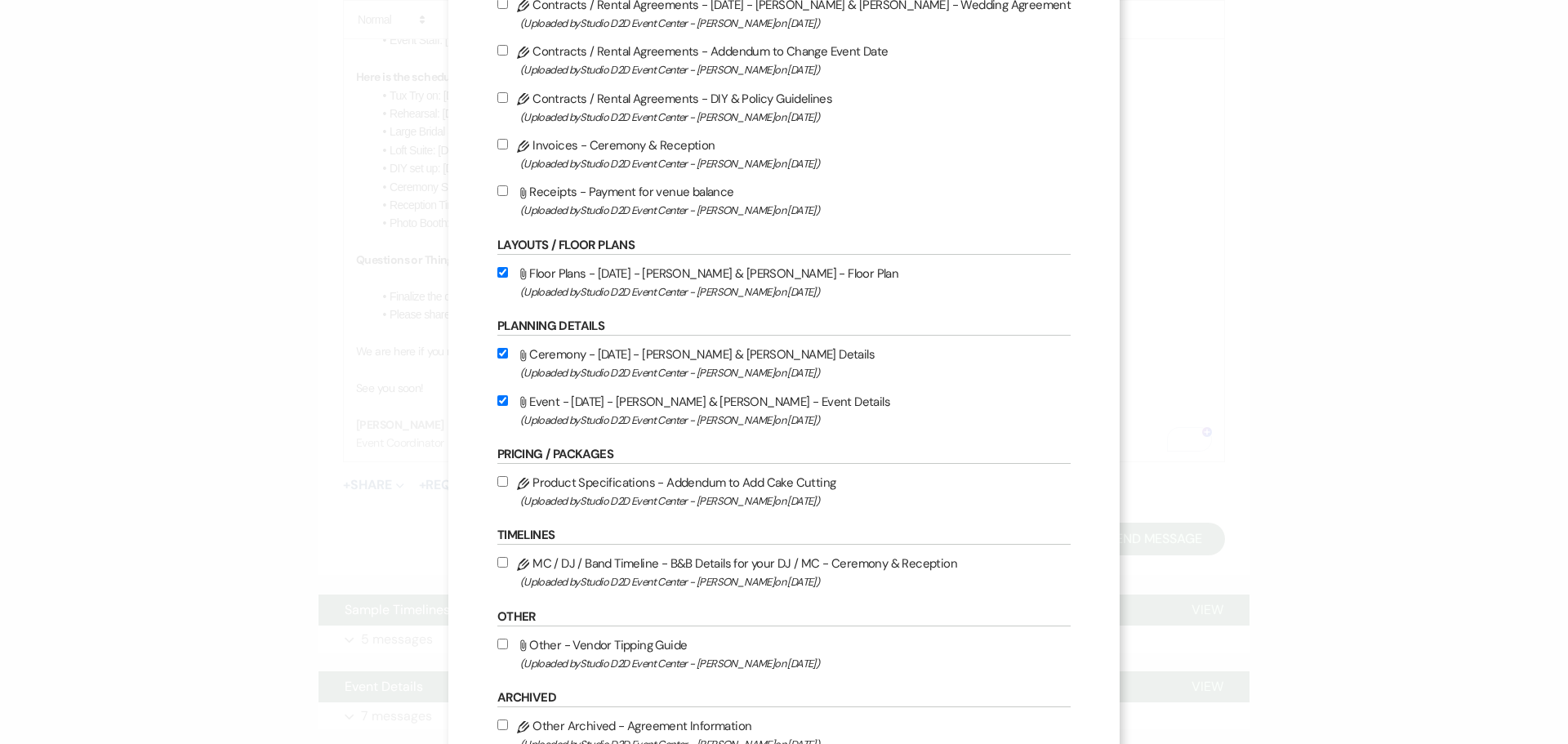
click at [507, 566] on input "Pencil MC / DJ / Band Timeline - B&B Details for your DJ / MC - Ceremony & Rece…" at bounding box center [503, 562] width 11 height 11
checkbox input "true"
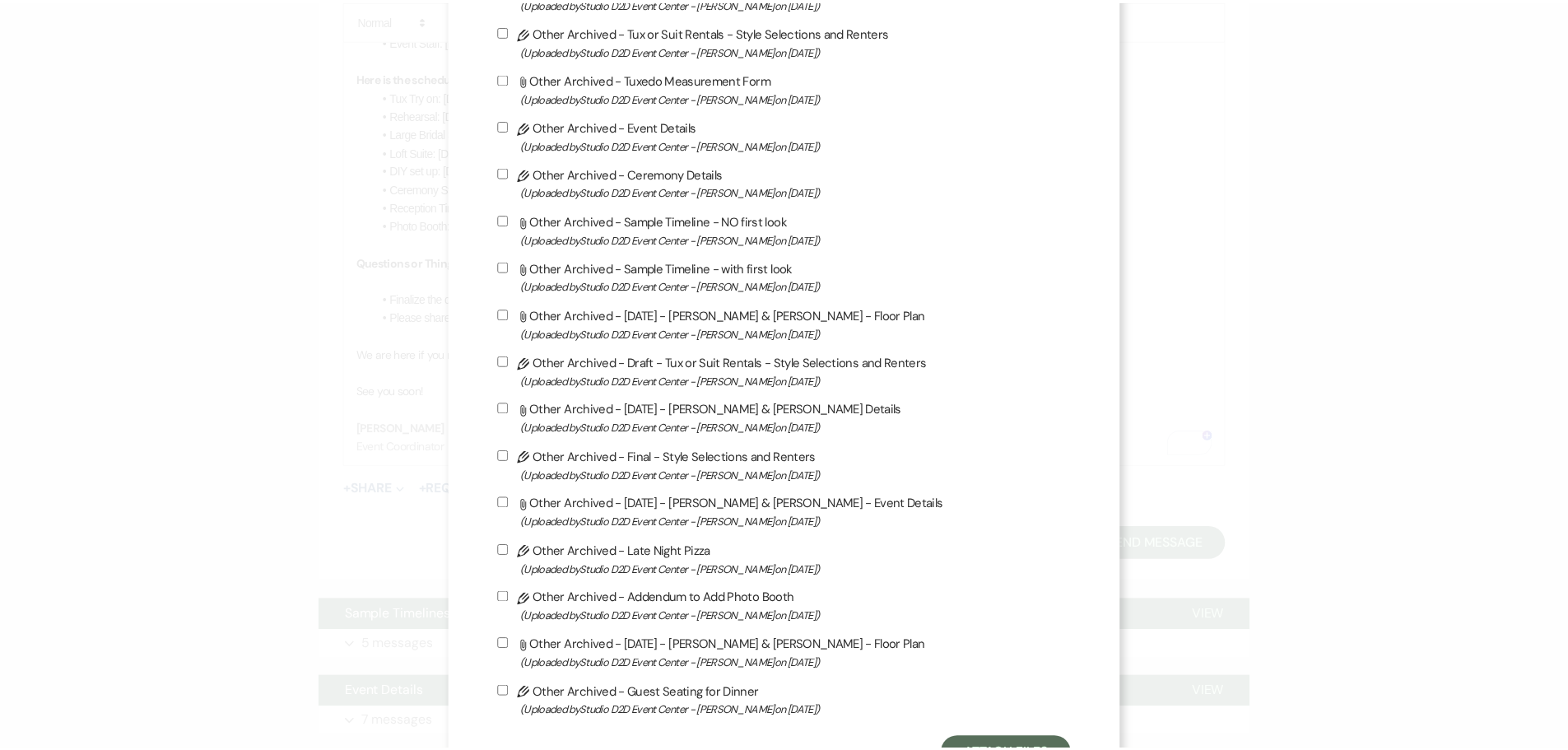
scroll to position [1313, 0]
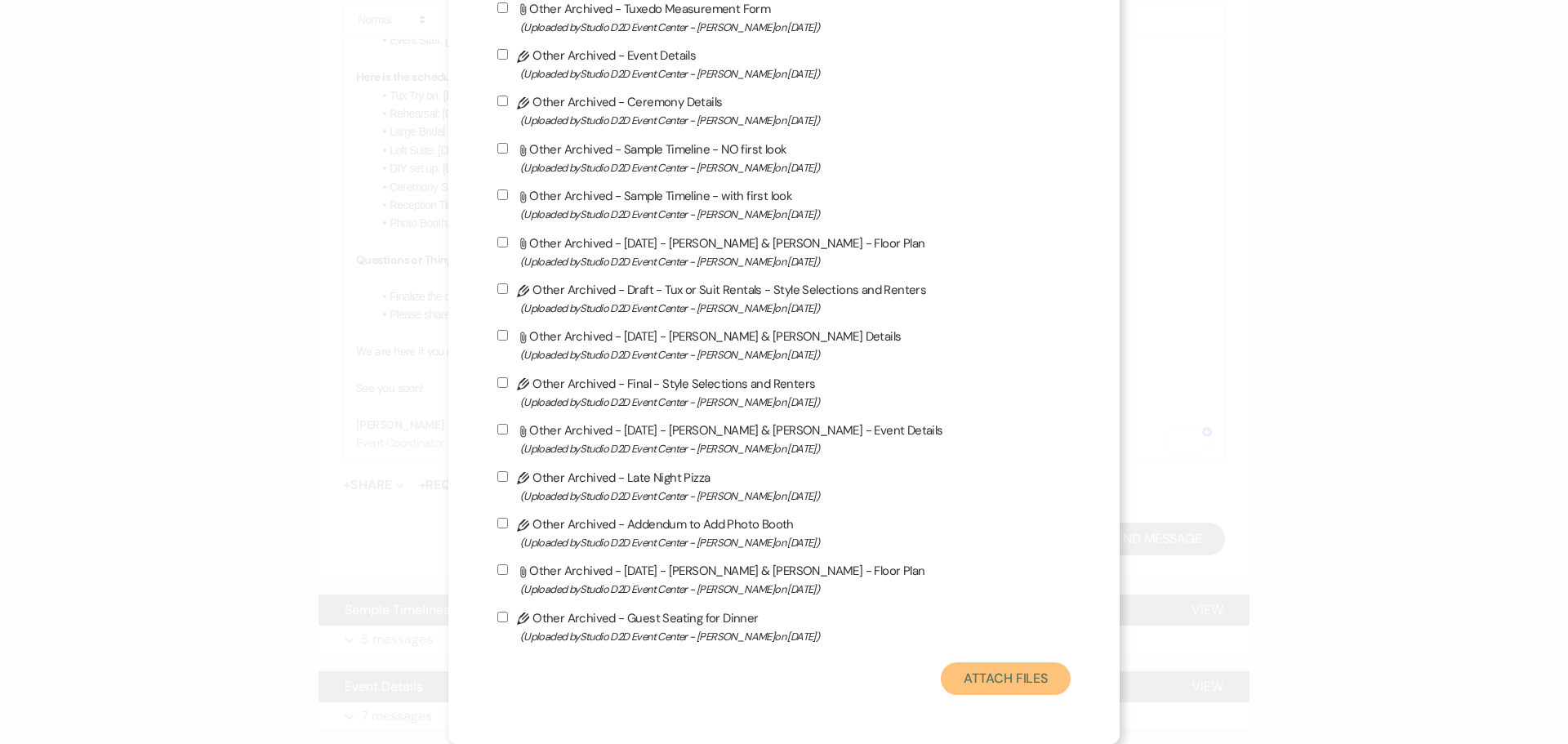
click at [951, 671] on button "Attach Files" at bounding box center [1005, 679] width 130 height 32
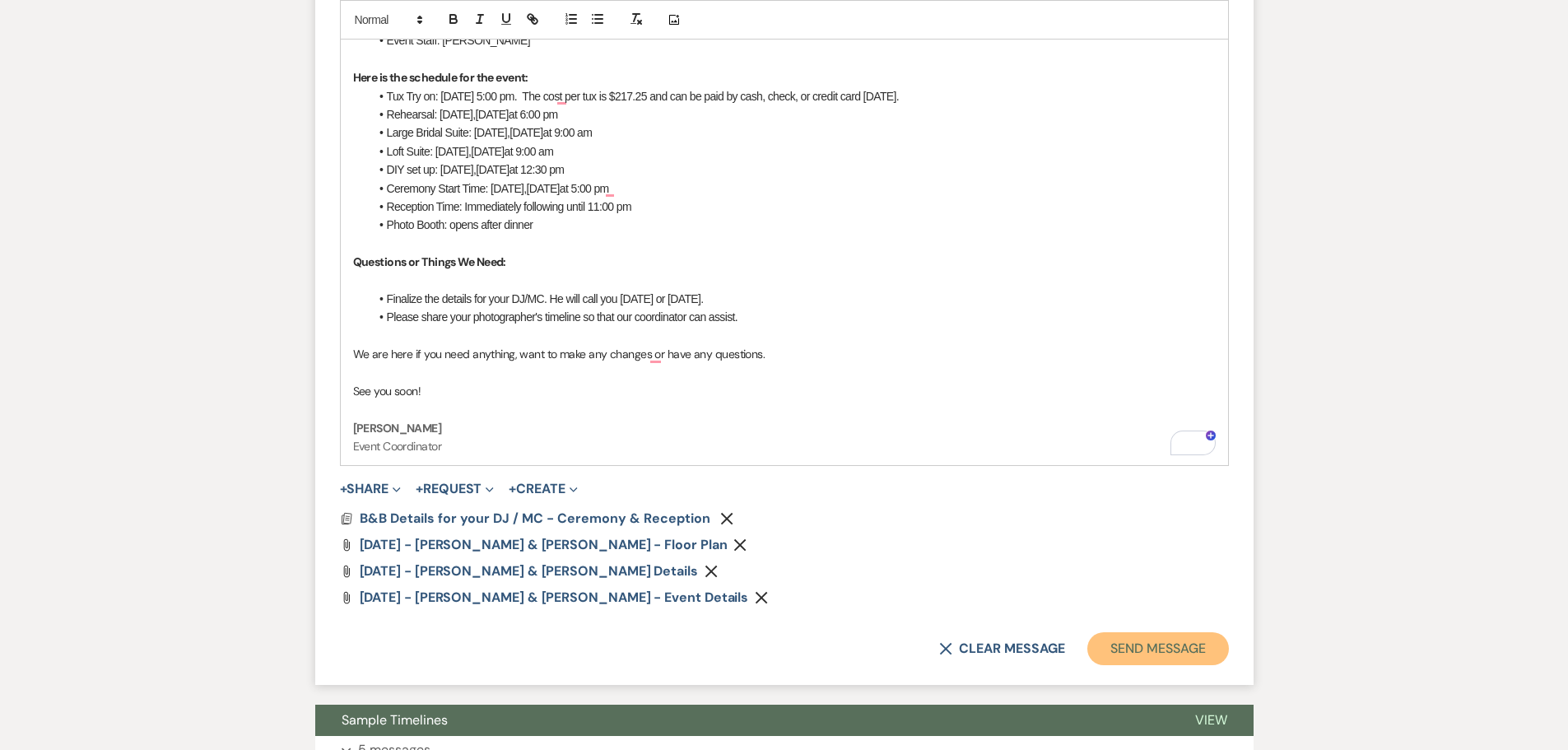
click at [1144, 651] on button "Send Message" at bounding box center [1158, 648] width 141 height 33
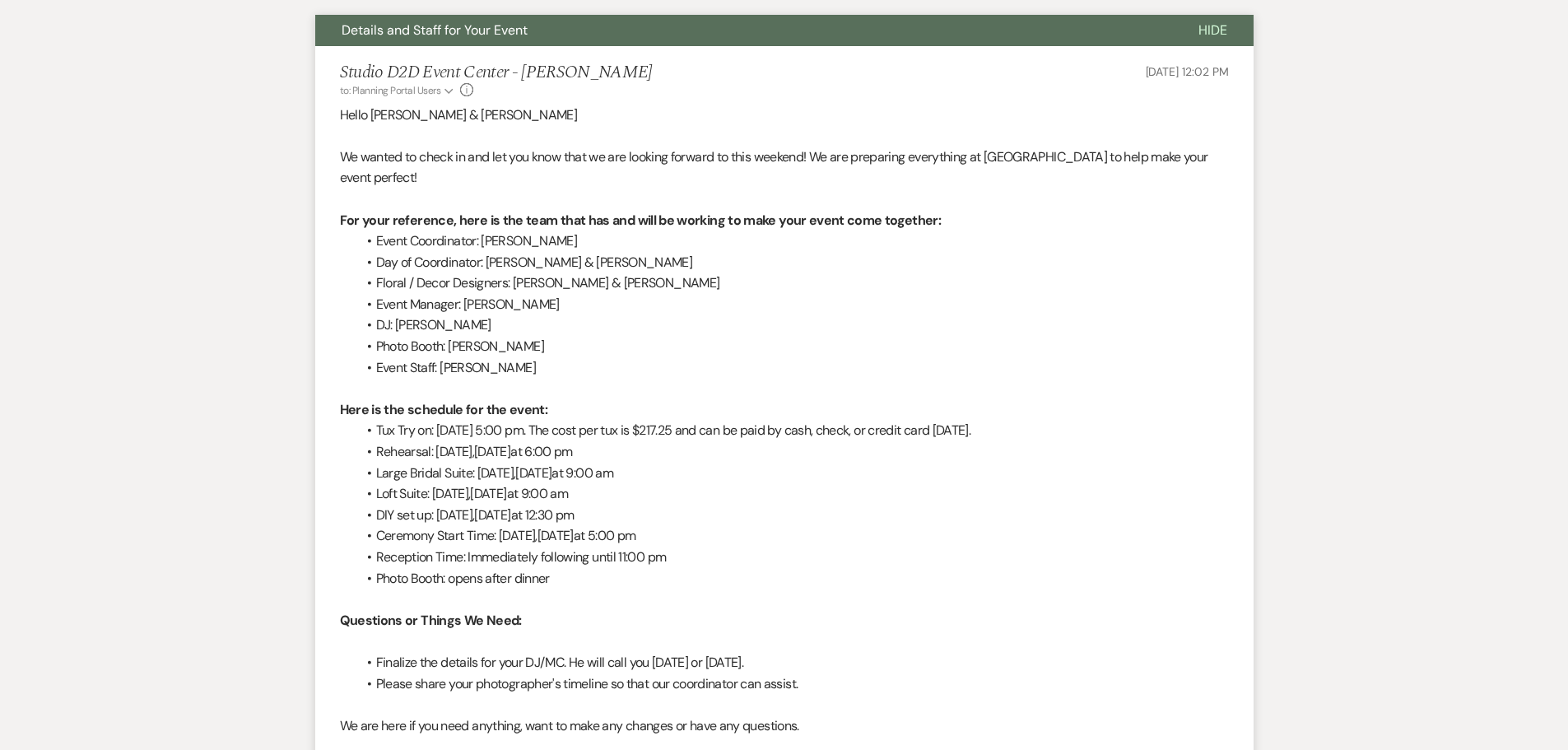
scroll to position [379, 0]
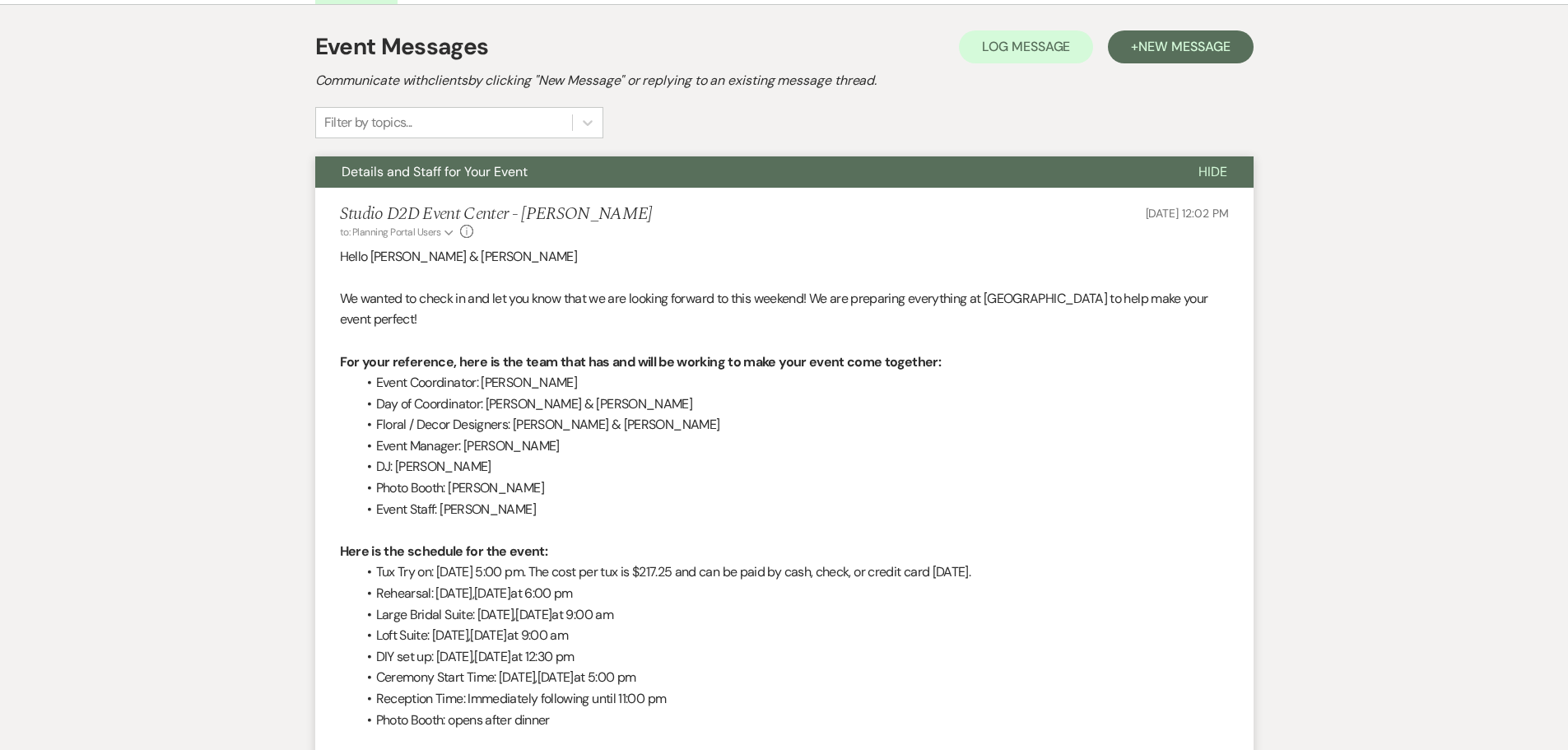
click at [559, 176] on button "Details and Staff for Your Event" at bounding box center [744, 172] width 857 height 32
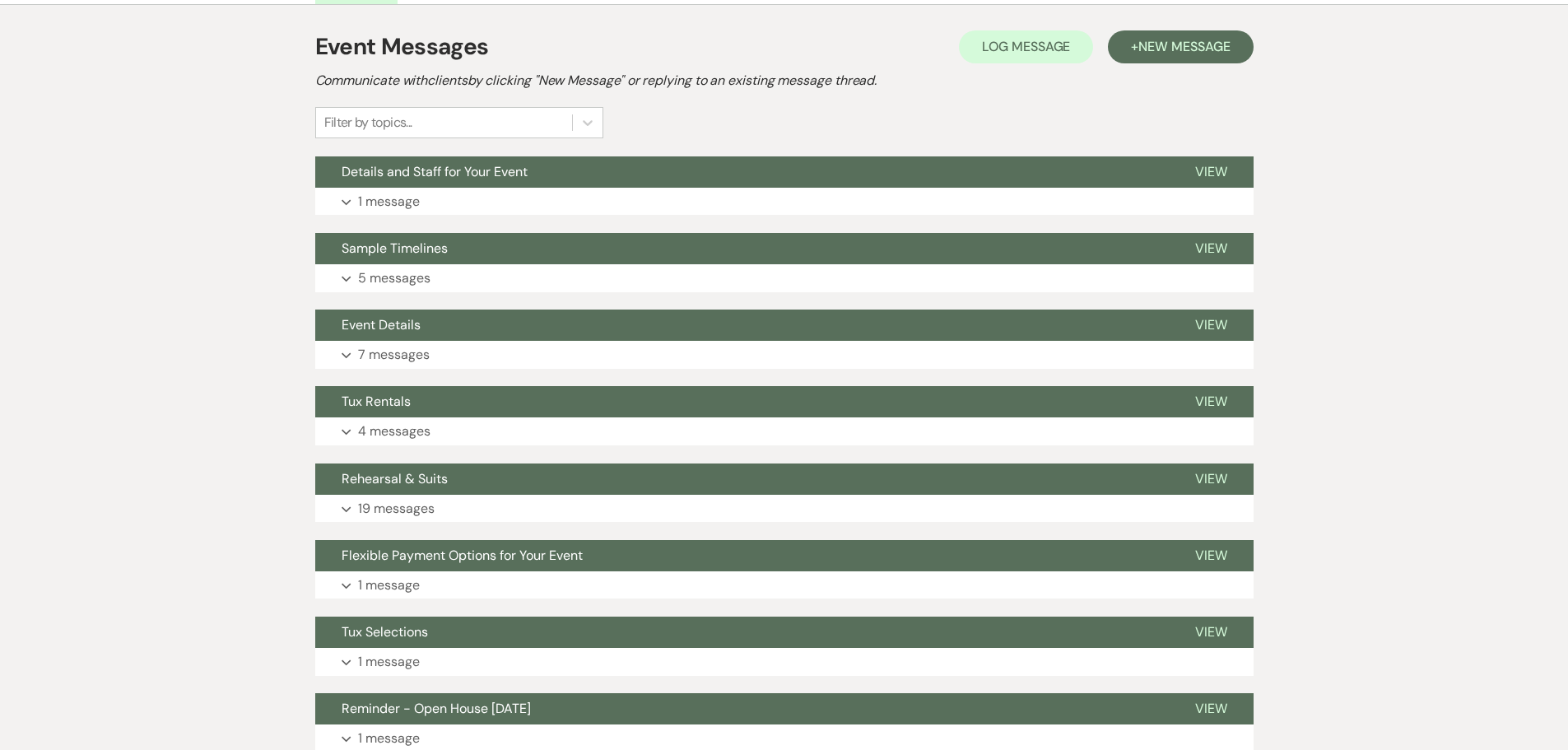
scroll to position [0, 0]
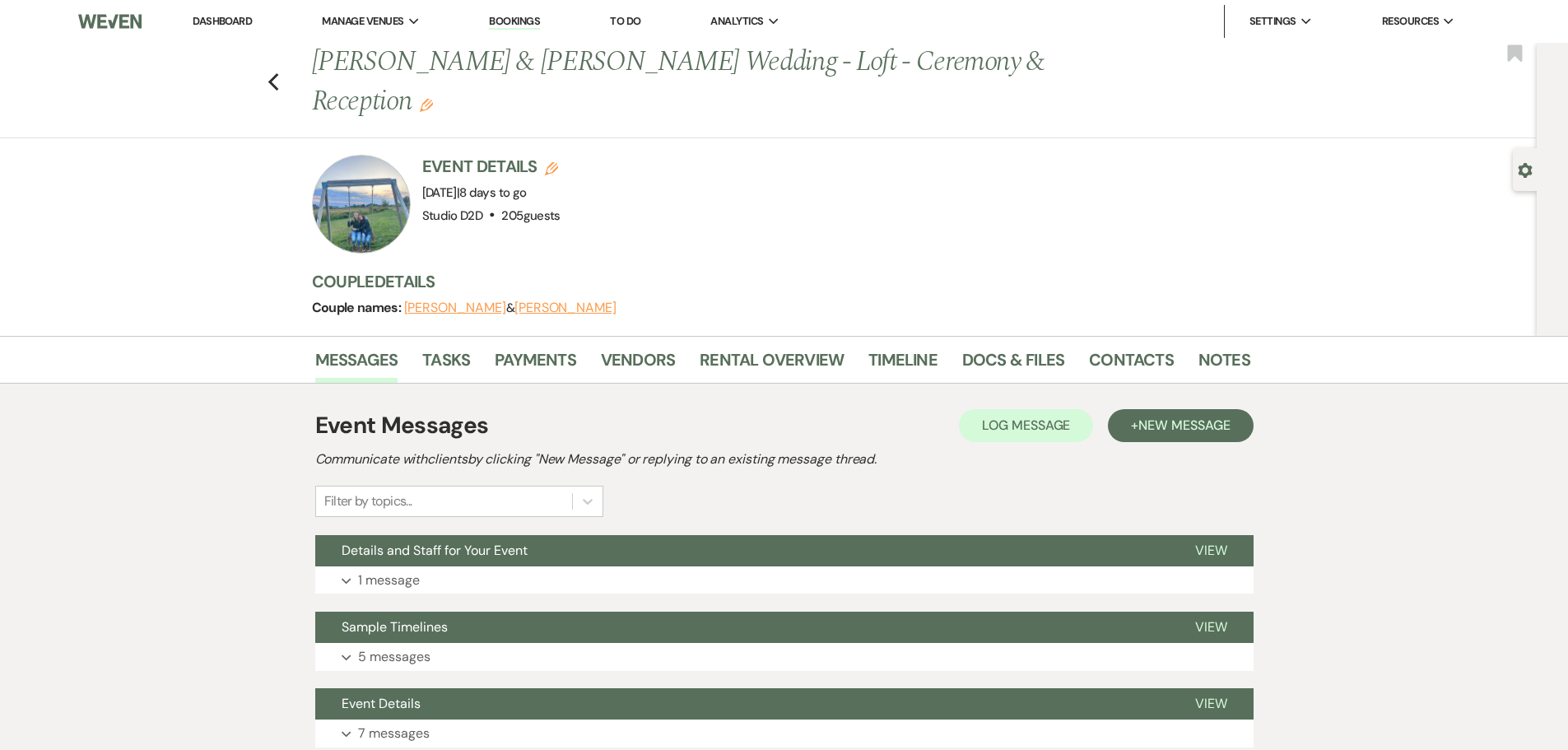
click at [234, 19] on link "Dashboard" at bounding box center [222, 20] width 60 height 14
